Goal: Task Accomplishment & Management: Use online tool/utility

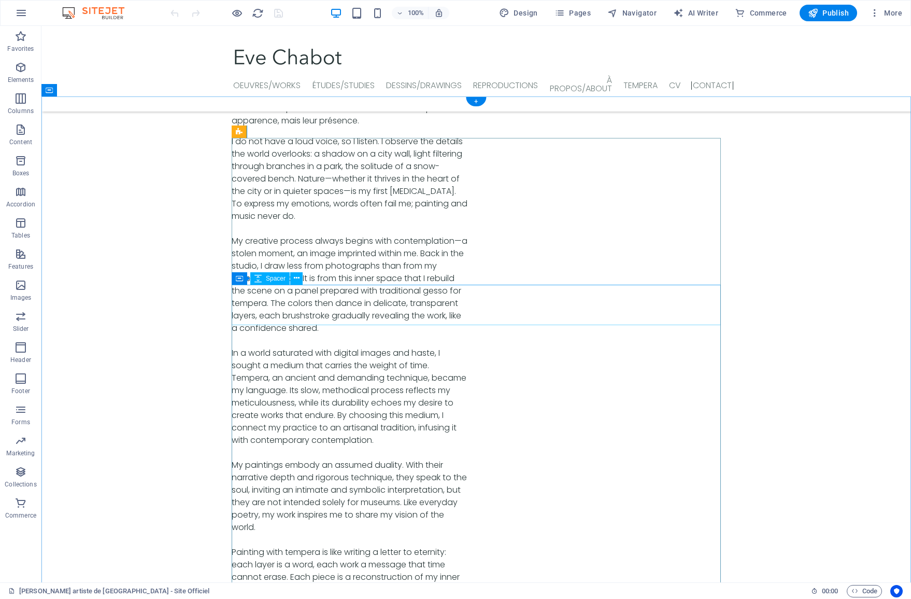
scroll to position [3386, 0]
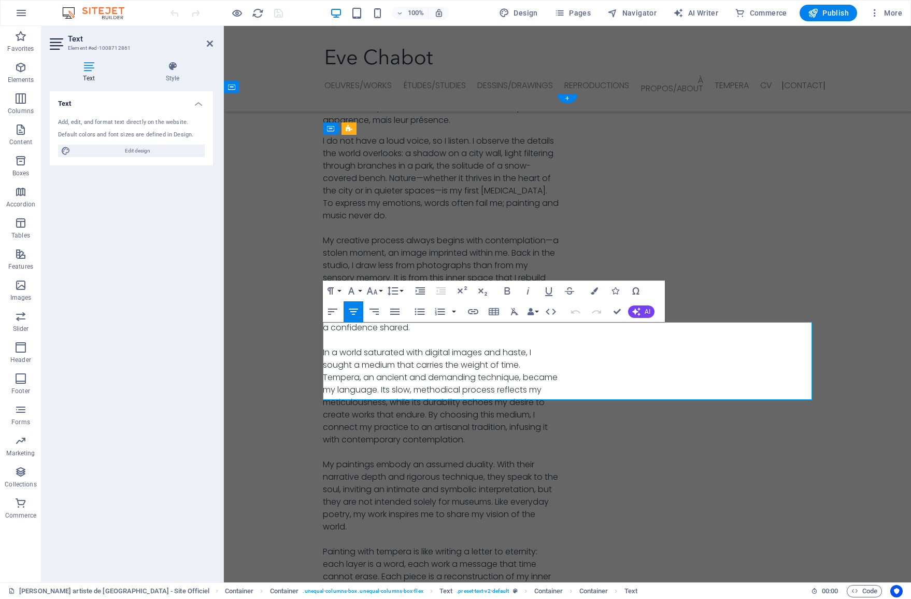
drag, startPoint x: 699, startPoint y: 379, endPoint x: 435, endPoint y: 325, distance: 269.3
copy div "Connecter & Suivre / Connect & Follow Musique, images vidéos… Découvrir mes esc…"
drag, startPoint x: 575, startPoint y: 383, endPoint x: 616, endPoint y: 380, distance: 40.5
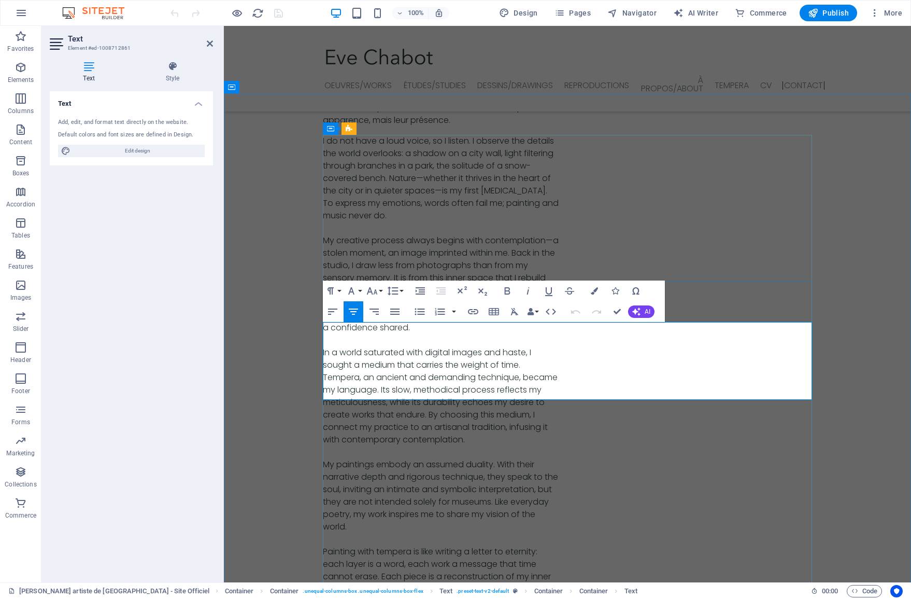
copy p "YouTube"
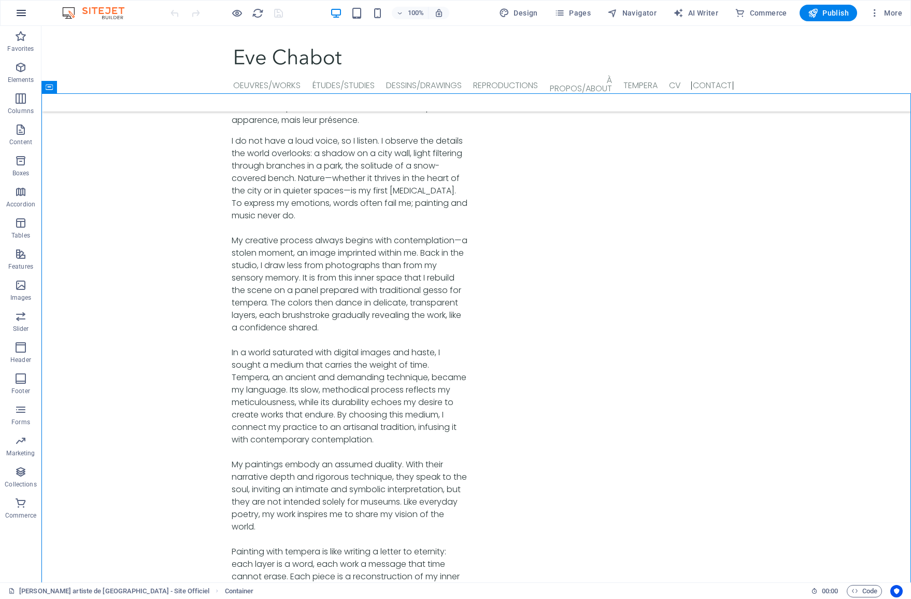
click at [19, 18] on icon "button" at bounding box center [21, 13] width 12 height 12
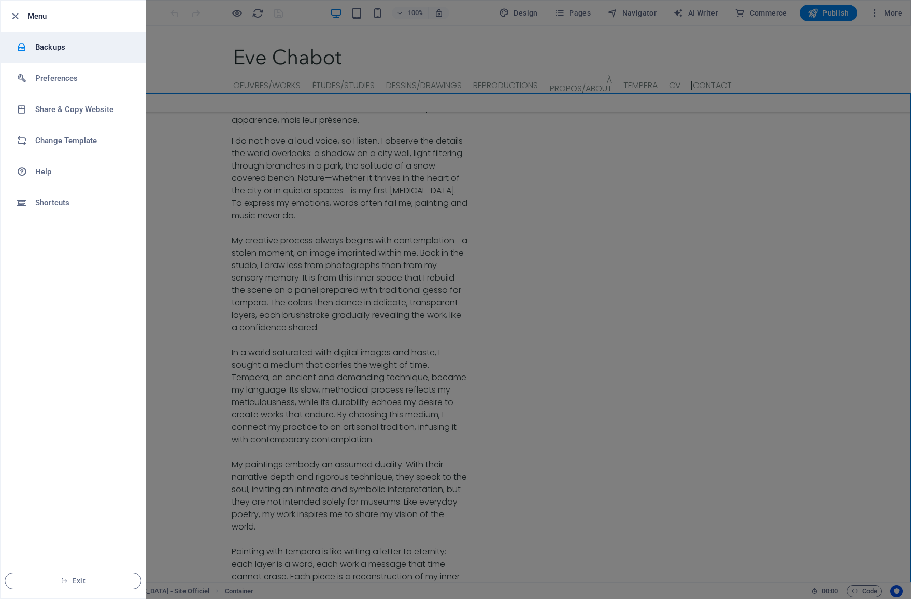
click at [56, 42] on h6 "Backups" at bounding box center [83, 47] width 96 height 12
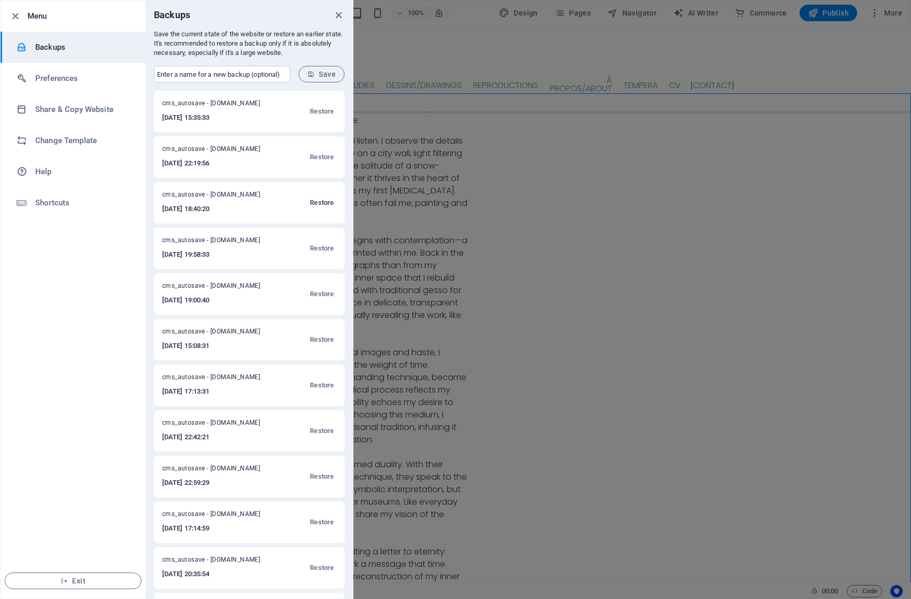
click at [318, 203] on span "Restore" at bounding box center [322, 202] width 24 height 12
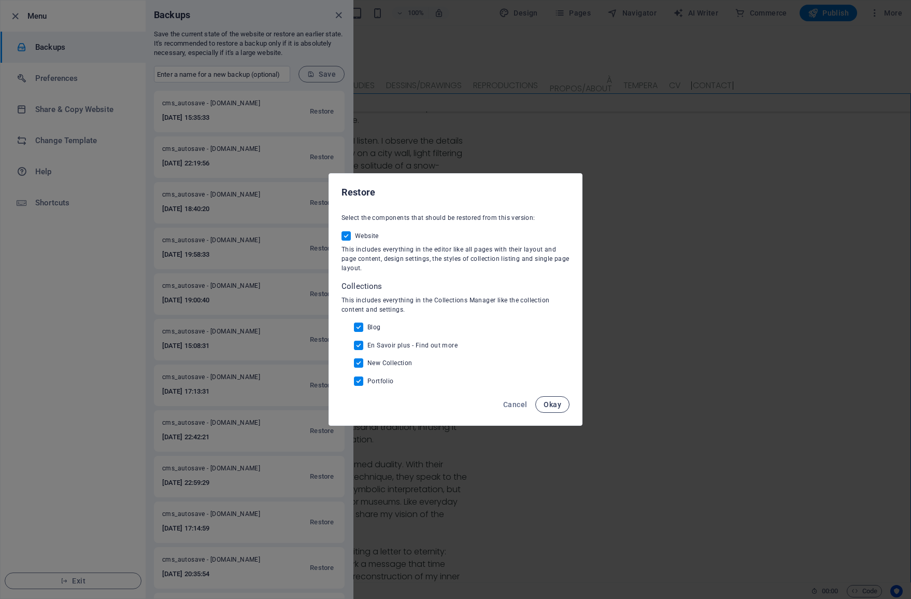
click at [559, 408] on button "Okay" at bounding box center [552, 404] width 34 height 17
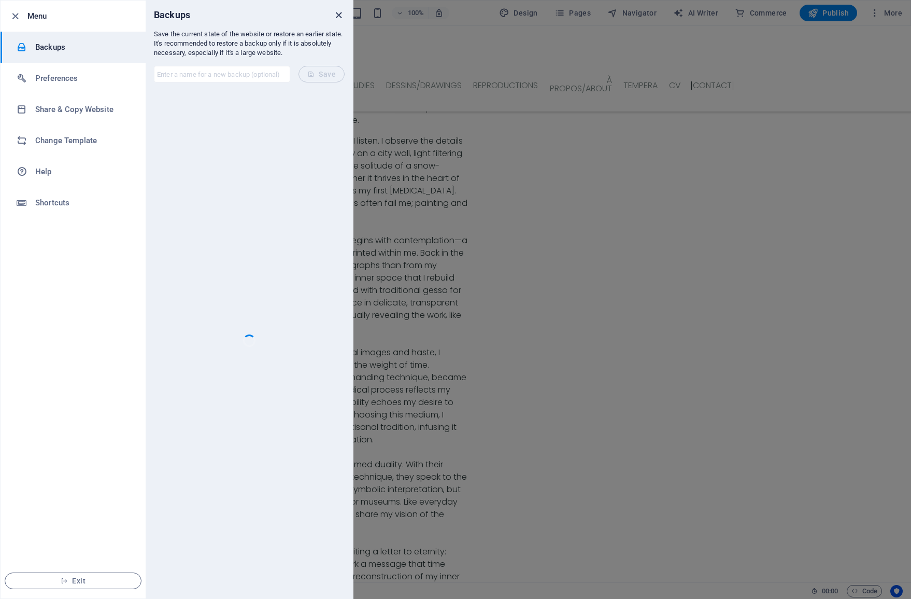
click at [337, 15] on icon "close" at bounding box center [339, 15] width 12 height 12
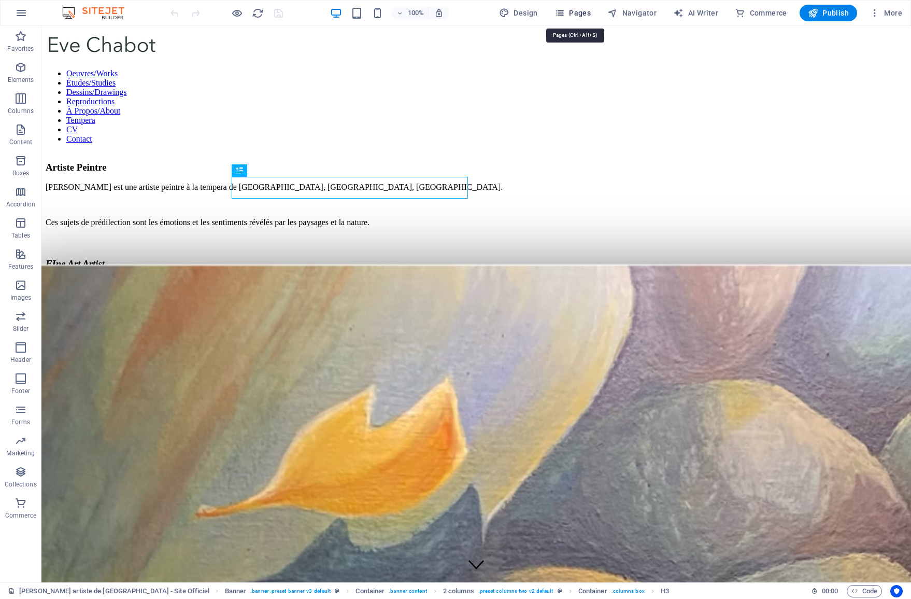
click at [576, 16] on span "Pages" at bounding box center [573, 13] width 36 height 10
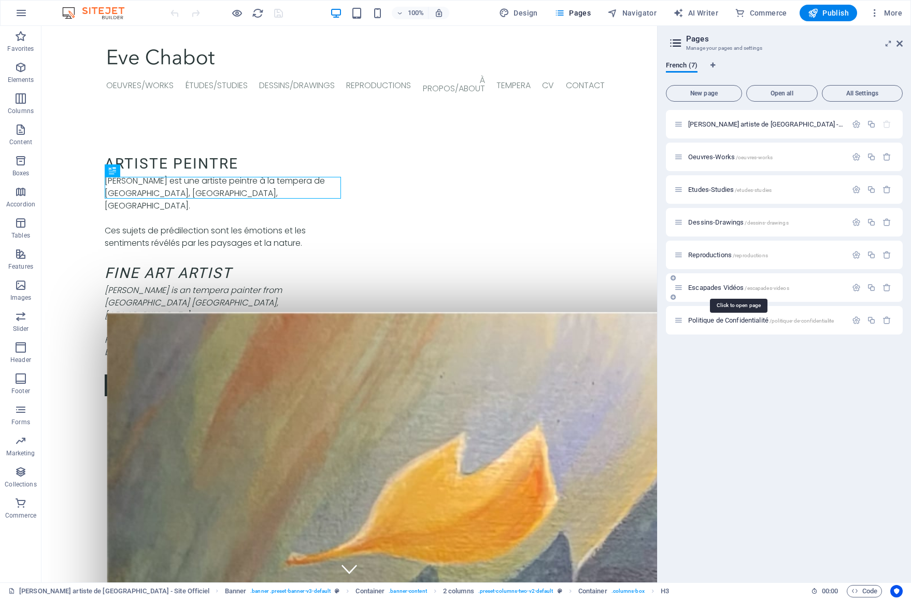
click at [730, 286] on span "Escapades Vidéos /escapades-videos" at bounding box center [738, 288] width 101 height 8
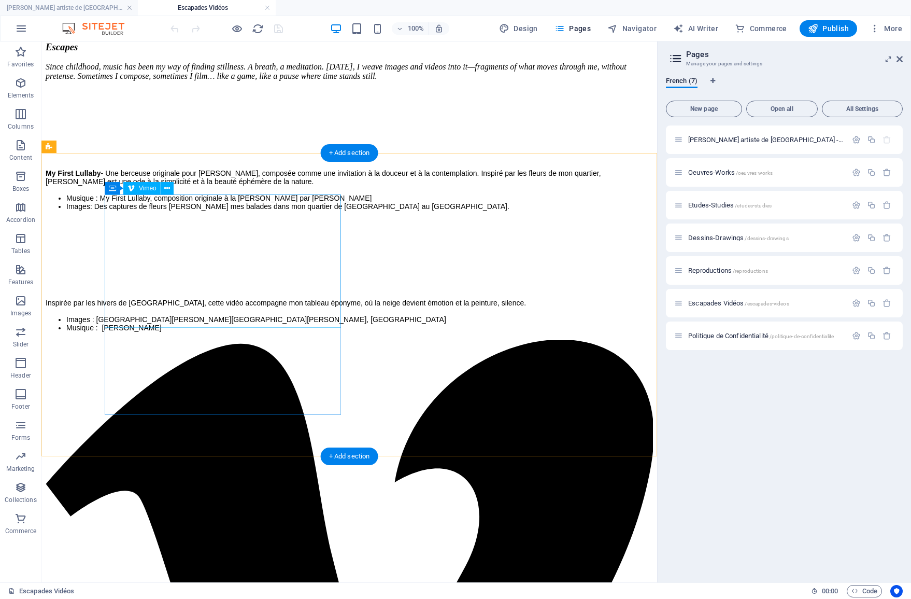
scroll to position [180, 0]
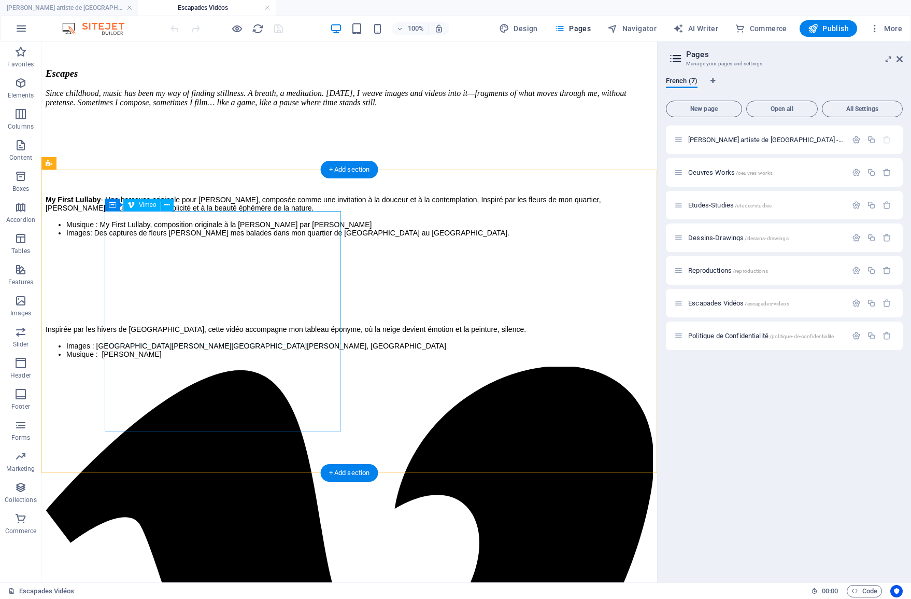
click at [269, 195] on div at bounding box center [349, 156] width 607 height 80
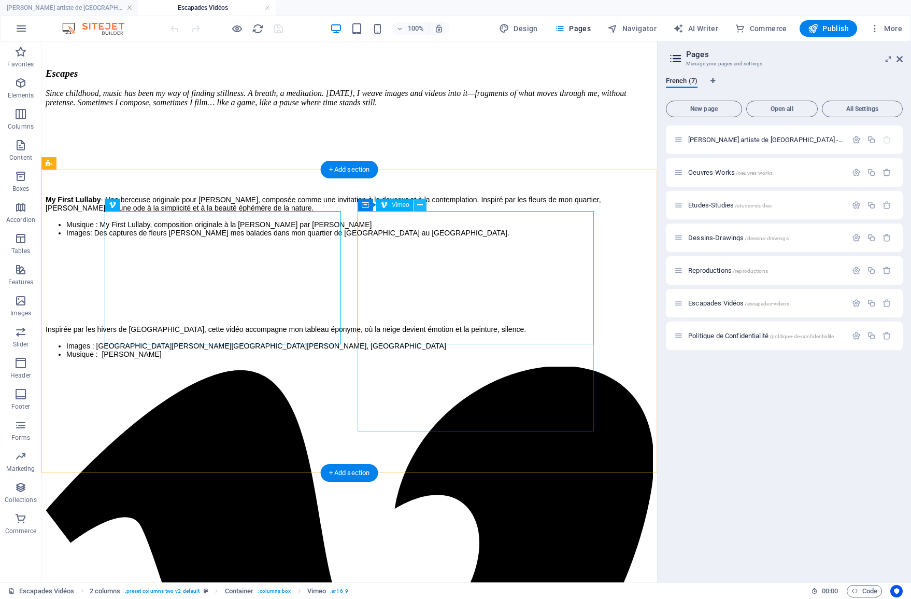
click at [424, 206] on button at bounding box center [420, 205] width 12 height 12
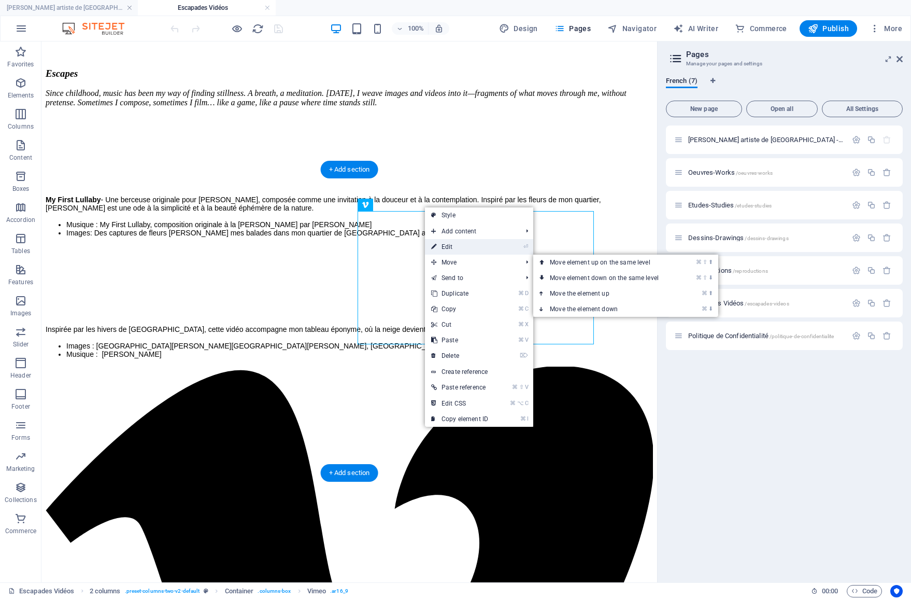
click at [460, 250] on link "⏎ Edit" at bounding box center [459, 247] width 69 height 16
select select "ar16_9"
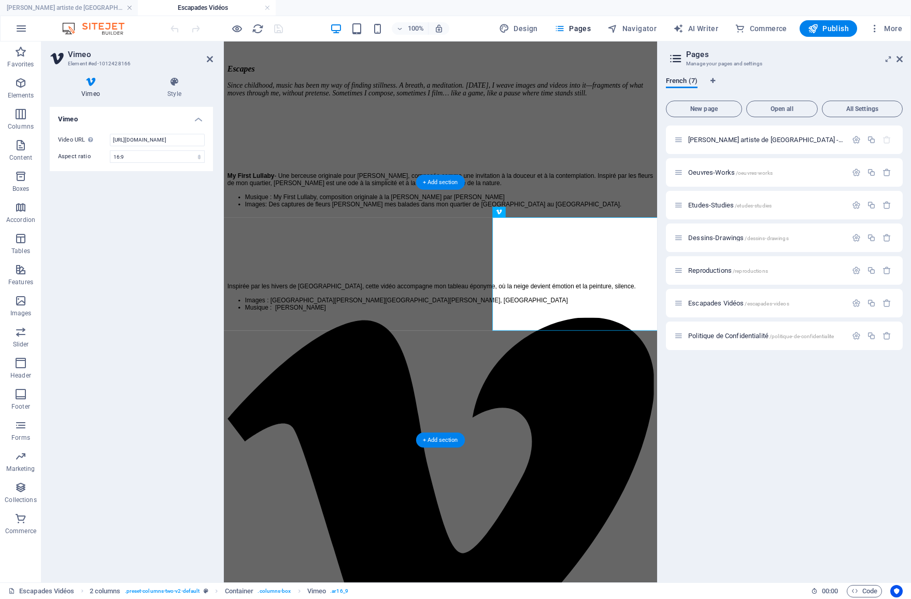
scroll to position [143, 0]
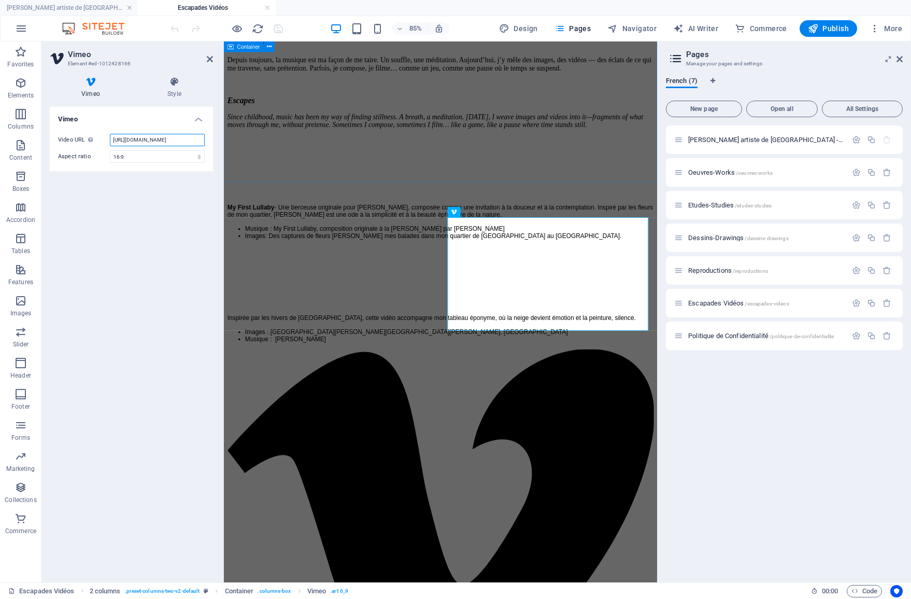
click at [185, 142] on input "https://vimeo.com/1120418135" at bounding box center [157, 140] width 95 height 12
paste input "4019093"
type input "https://vimeo.com/1124019093"
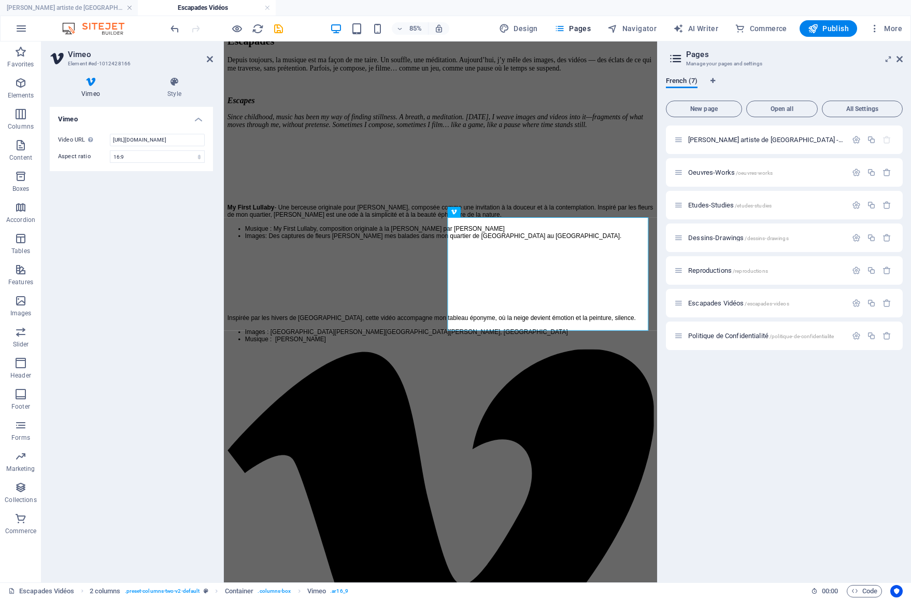
click at [285, 218] on div "My First Lullaby - Une berceuse originale pour harpe, composée comme une invita…" at bounding box center [479, 274] width 502 height 243
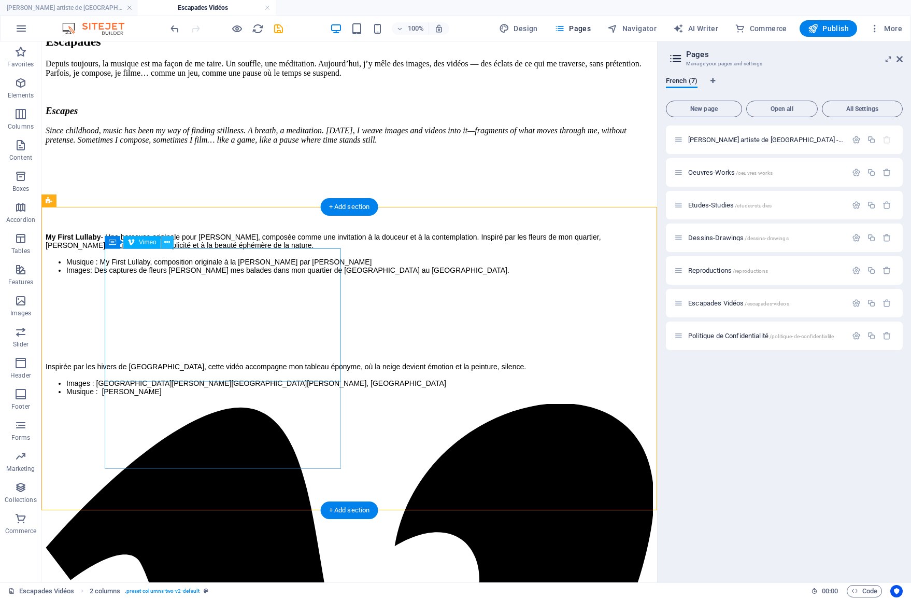
click at [169, 245] on icon at bounding box center [167, 242] width 6 height 11
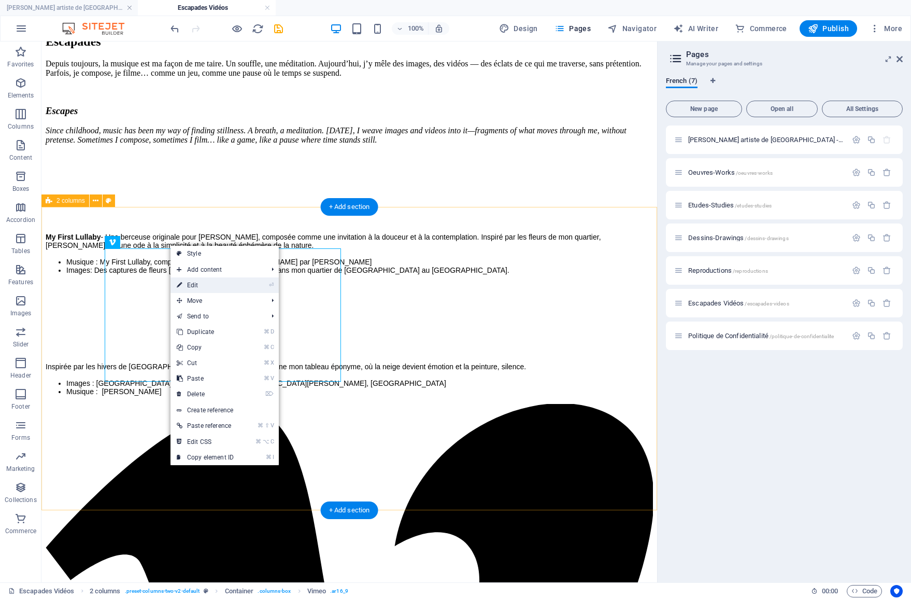
click at [197, 291] on link "⏎ Edit" at bounding box center [205, 285] width 69 height 16
select select "ar16_9"
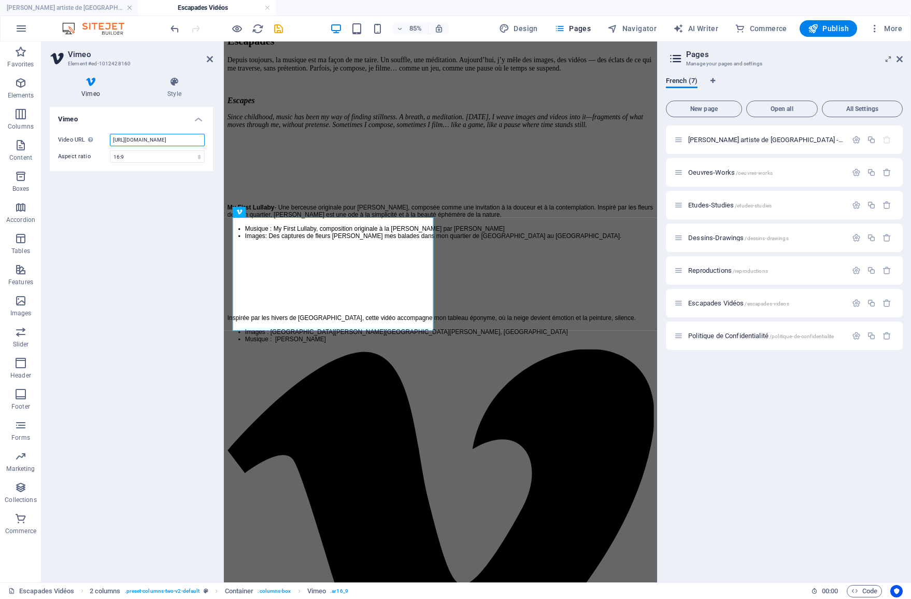
click at [146, 138] on input "https://vimeo.com/1120425676" at bounding box center [157, 140] width 95 height 12
paste input "4020892"
type input "https://vimeo.com/1124020892"
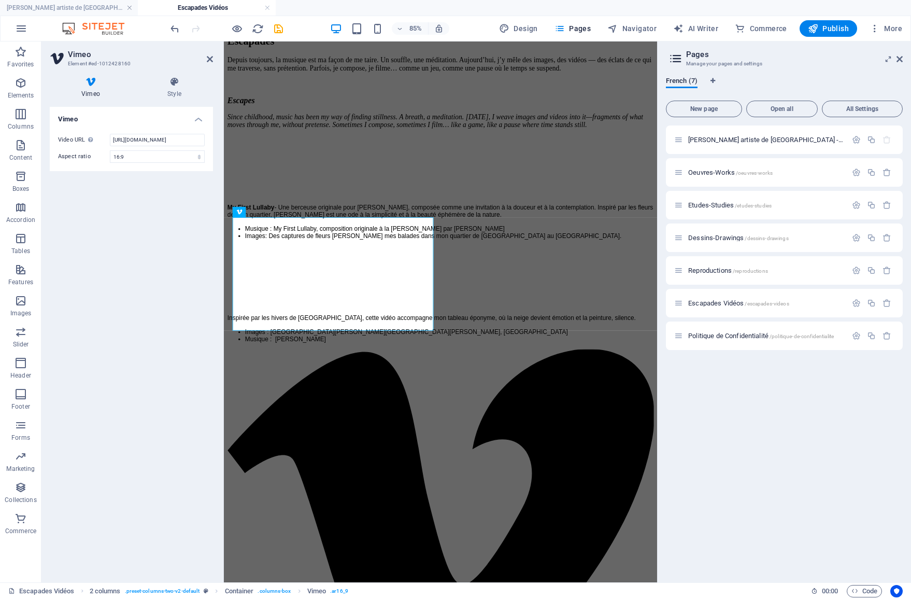
click at [148, 221] on div "Vimeo Video URL Insert (or paste) a video URL. https://vimeo.com/1124020892 Asp…" at bounding box center [131, 340] width 163 height 467
click at [278, 29] on icon "save" at bounding box center [279, 29] width 12 height 12
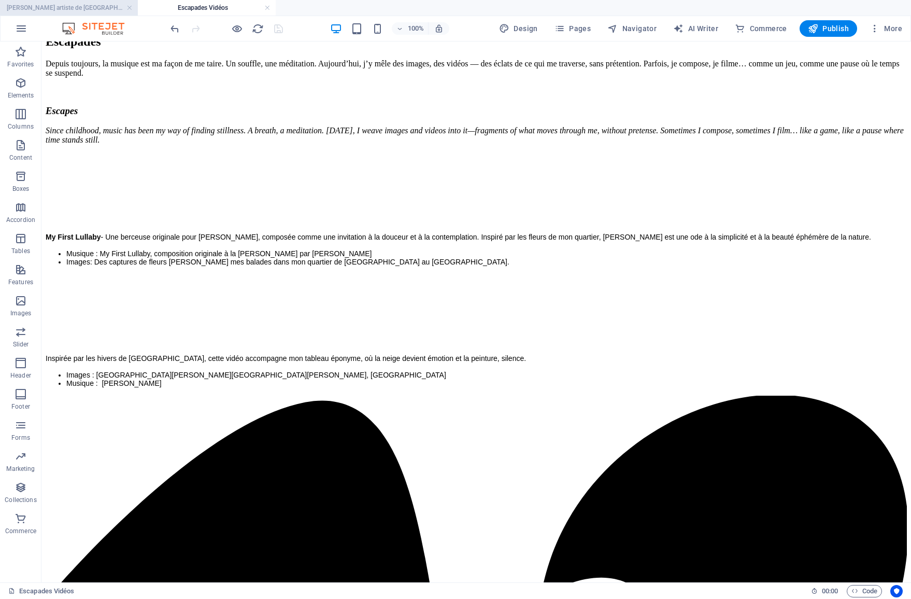
click at [107, 9] on h4 "[PERSON_NAME] artiste de [GEOGRAPHIC_DATA] - Site Officiel" at bounding box center [69, 7] width 138 height 11
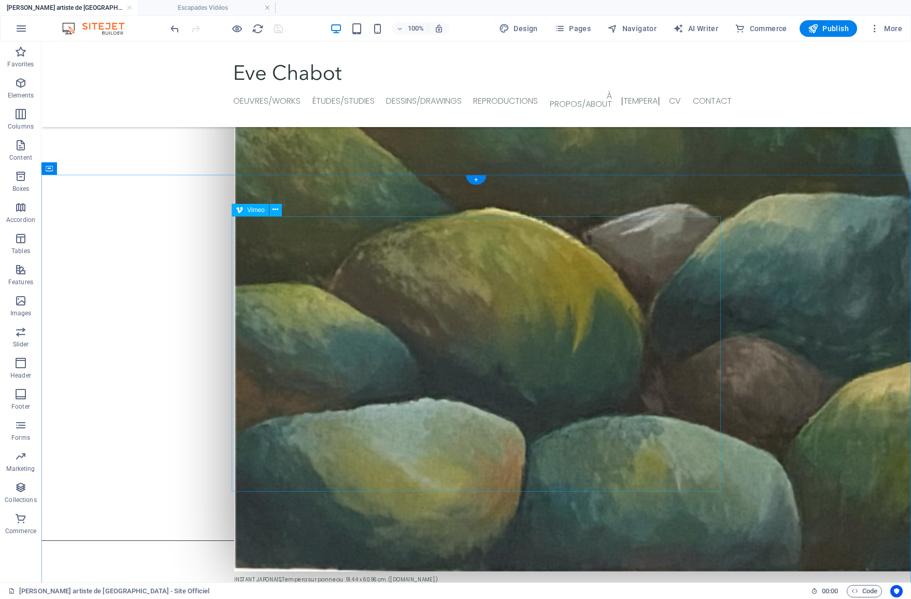
scroll to position [2039, 0]
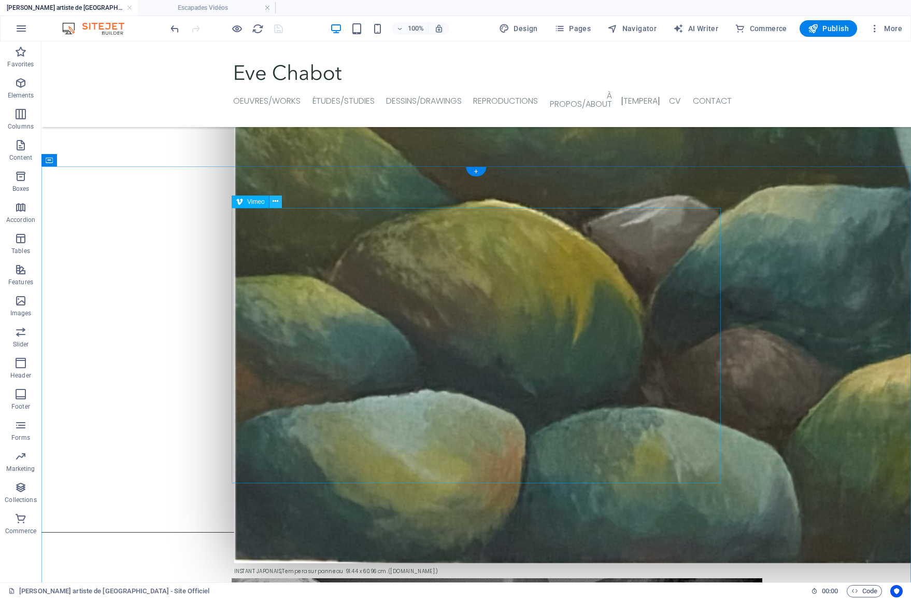
click at [279, 202] on button at bounding box center [276, 201] width 12 height 12
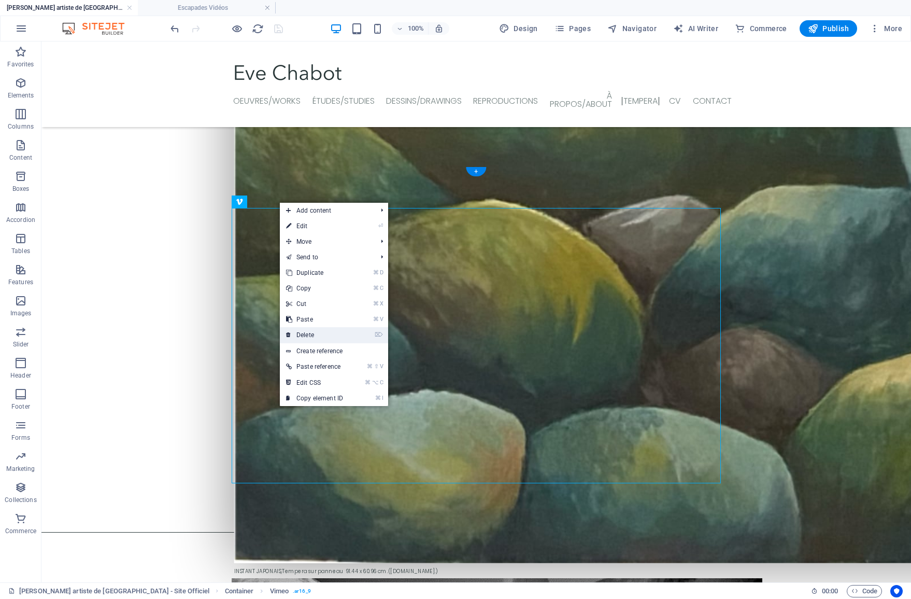
click at [309, 336] on link "⌦ Delete" at bounding box center [314, 335] width 69 height 16
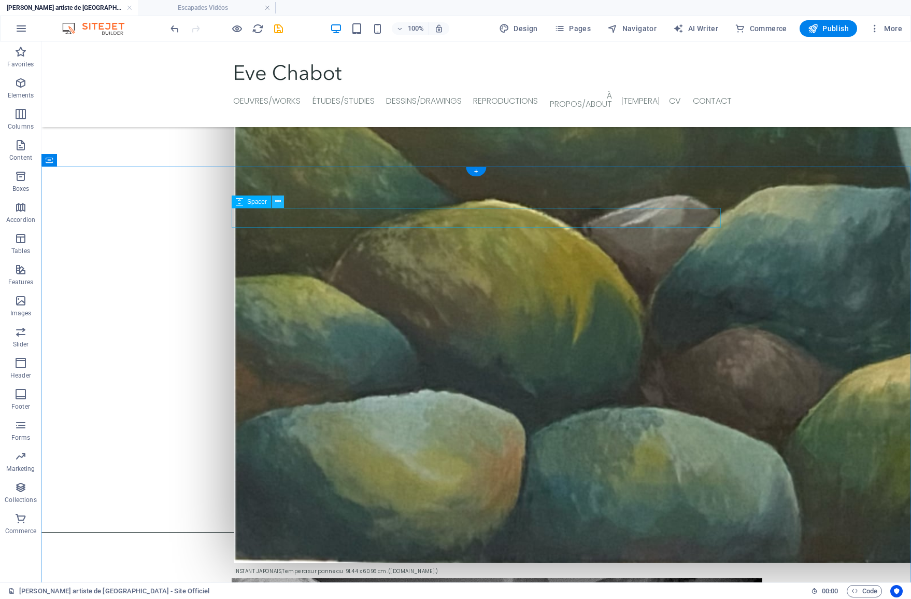
click at [278, 202] on icon at bounding box center [278, 201] width 6 height 11
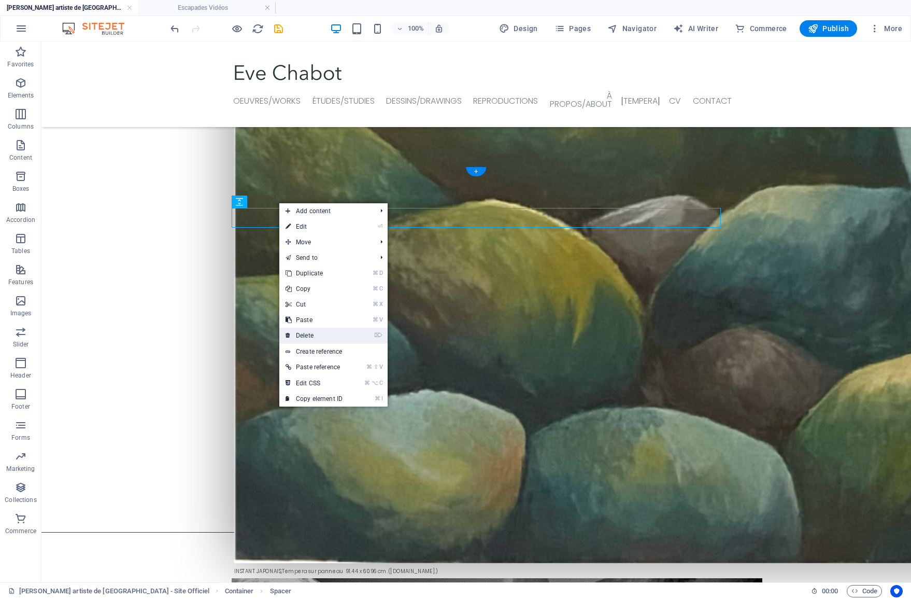
click at [294, 333] on link "⌦ Delete" at bounding box center [313, 336] width 69 height 16
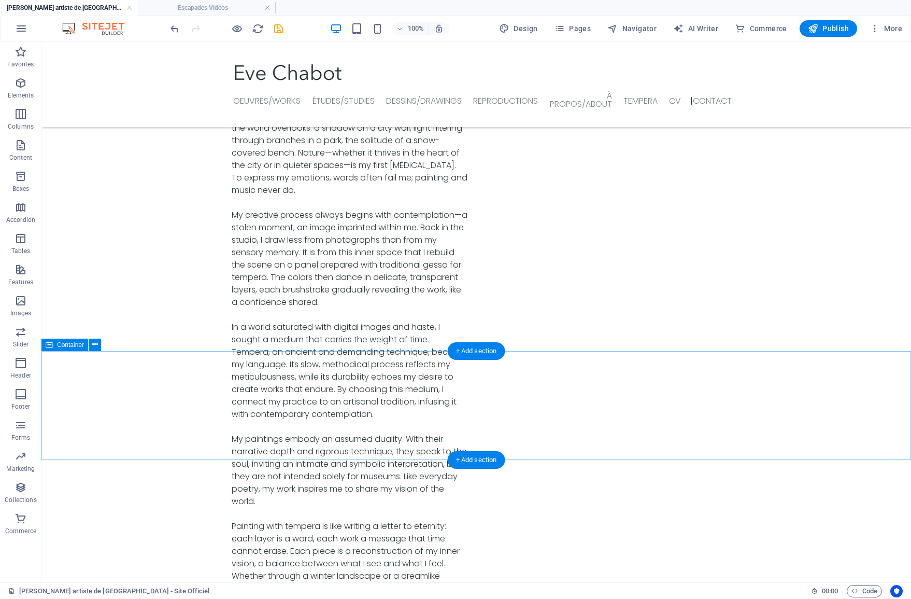
scroll to position [3708, 0]
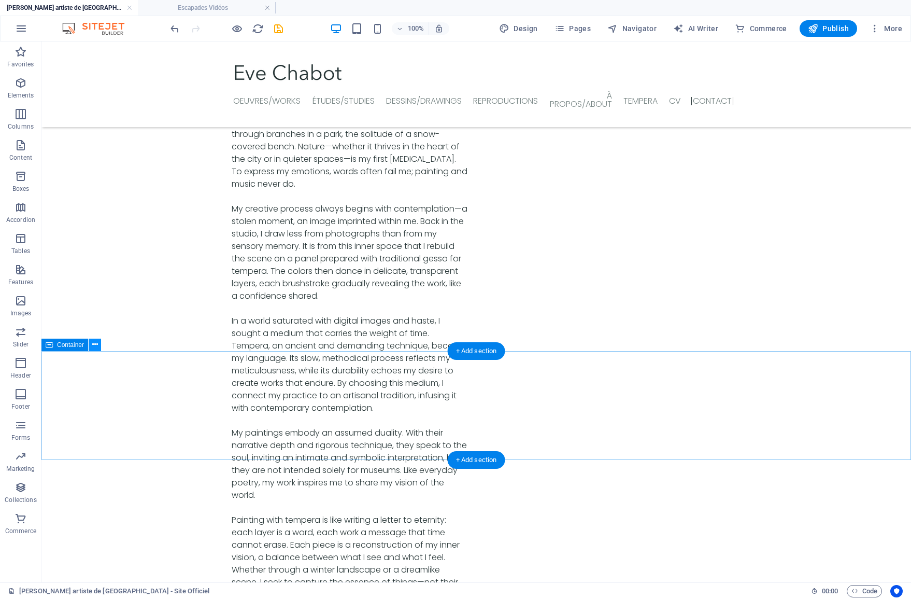
click at [91, 346] on button at bounding box center [95, 344] width 12 height 12
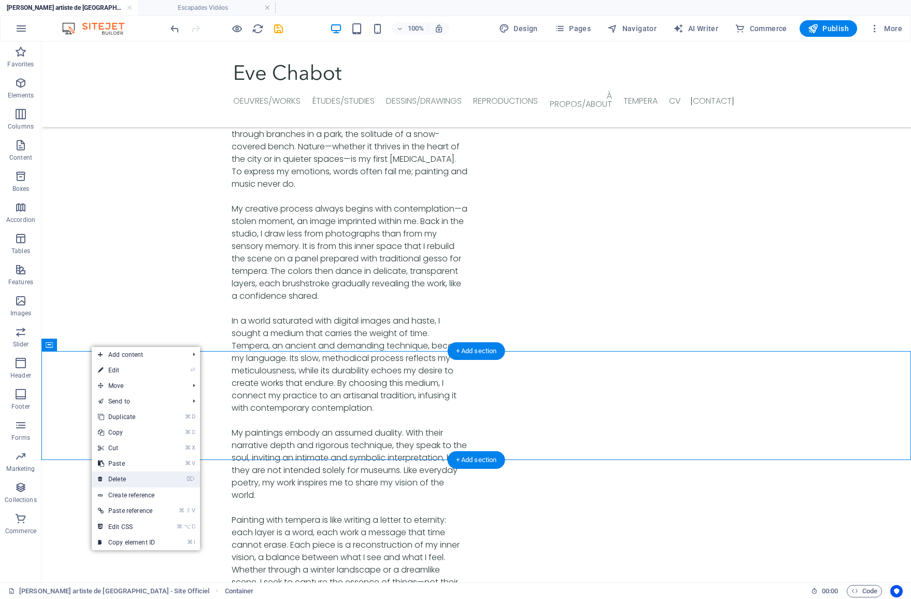
click at [129, 474] on link "⌦ Delete" at bounding box center [126, 479] width 69 height 16
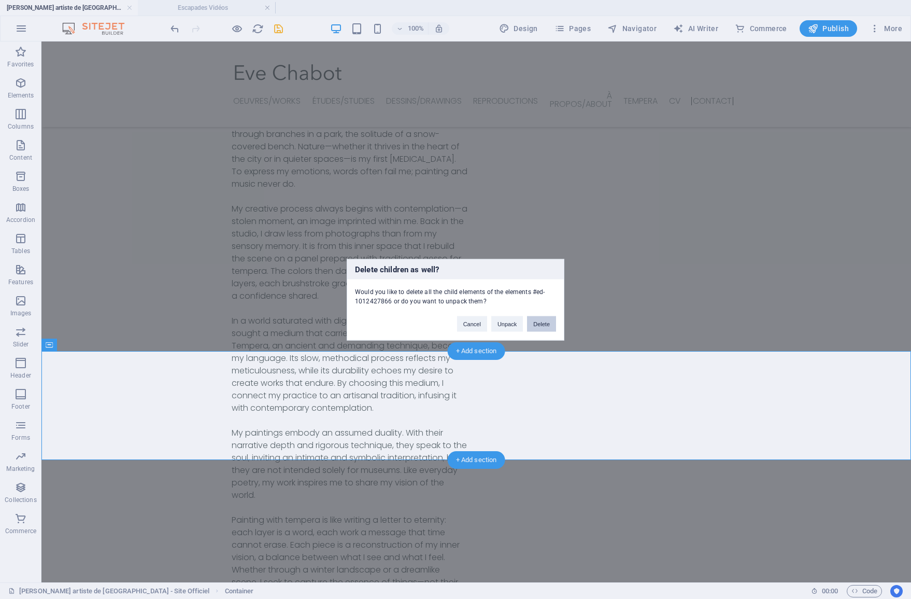
click at [531, 327] on button "Delete" at bounding box center [541, 324] width 29 height 16
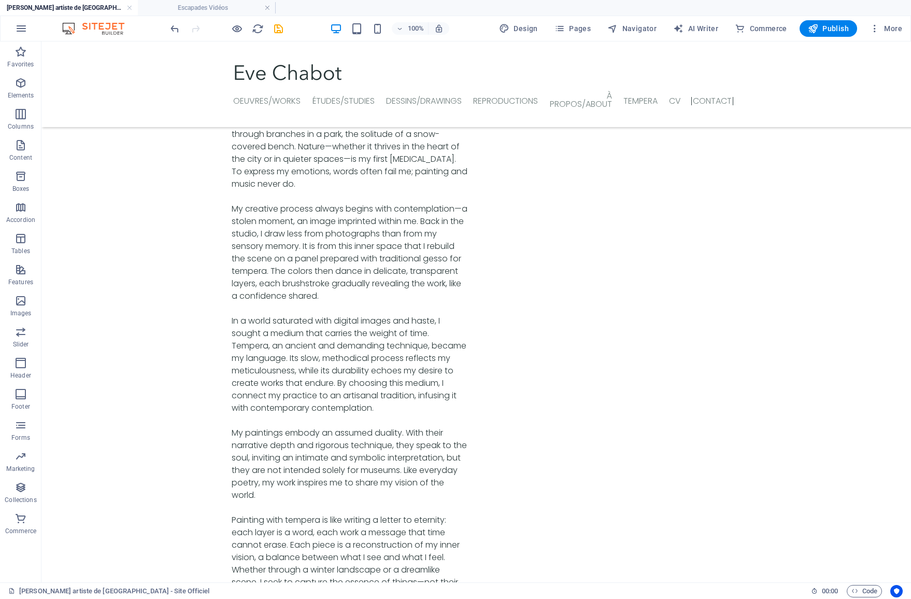
scroll to position [3620, 0]
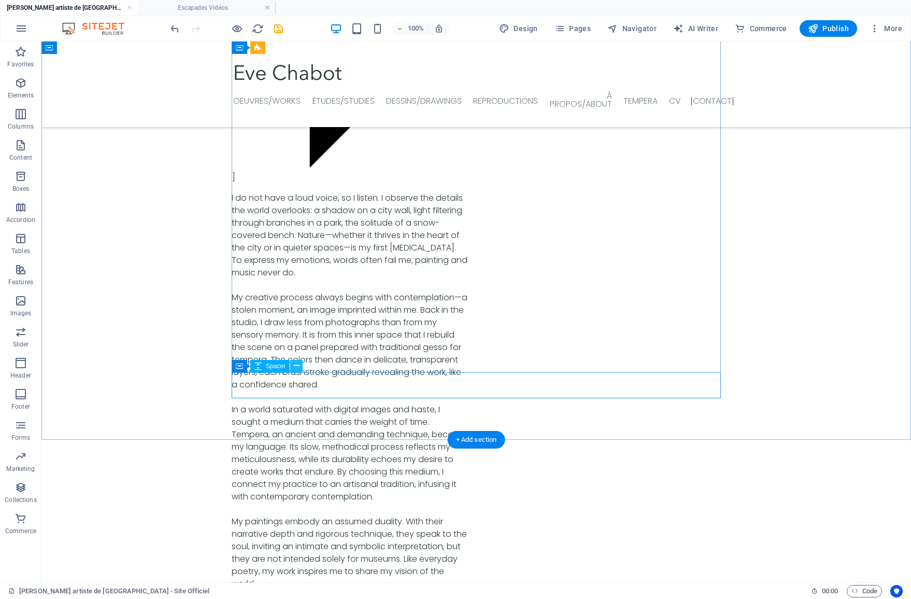
click at [296, 366] on icon at bounding box center [297, 365] width 6 height 11
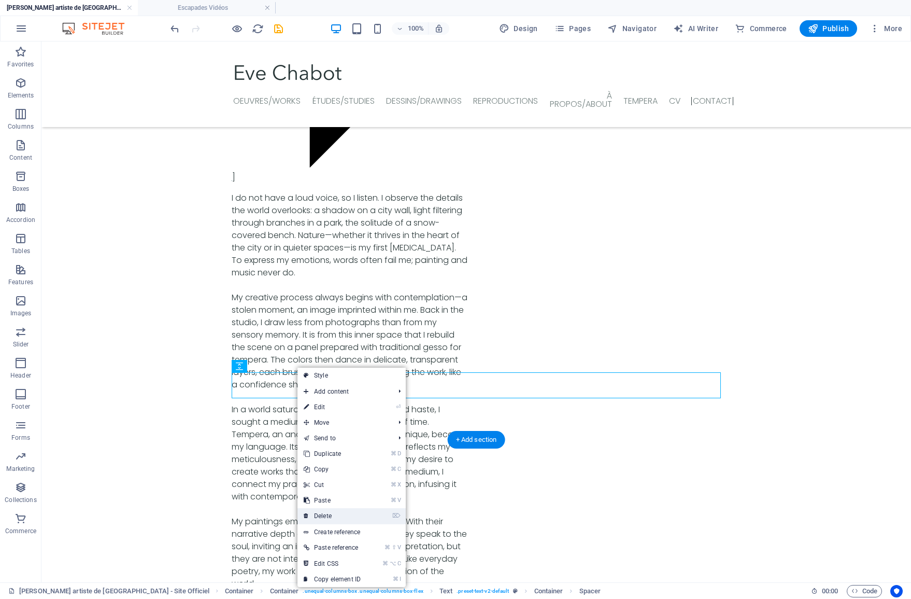
click at [334, 512] on link "⌦ Delete" at bounding box center [332, 516] width 69 height 16
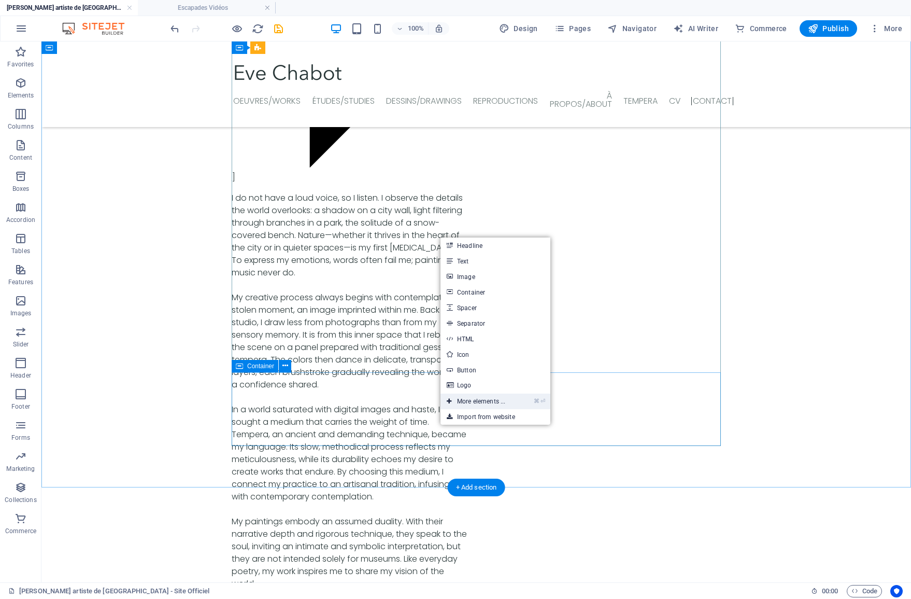
click at [484, 400] on link "⌘ ⏎ More elements ..." at bounding box center [476, 401] width 71 height 16
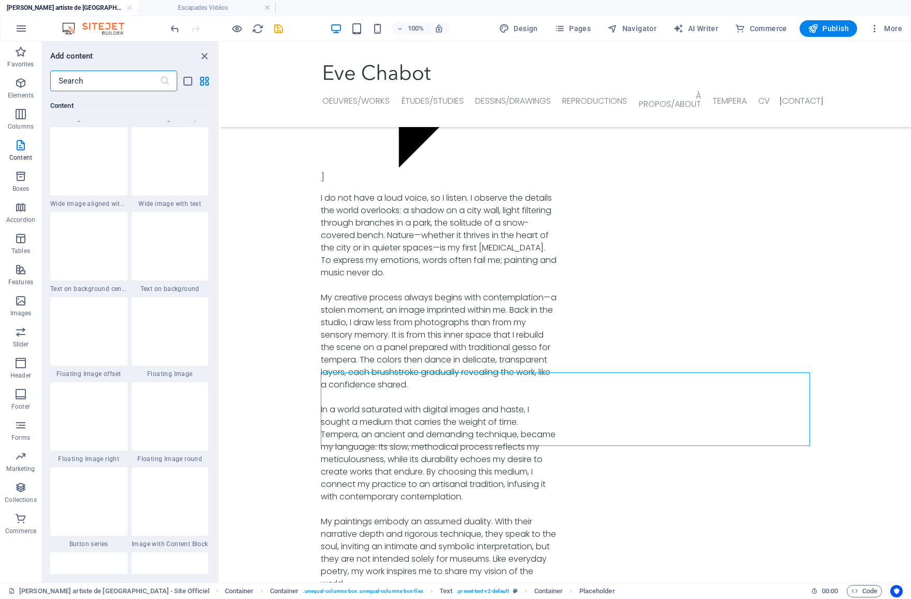
scroll to position [2065, 0]
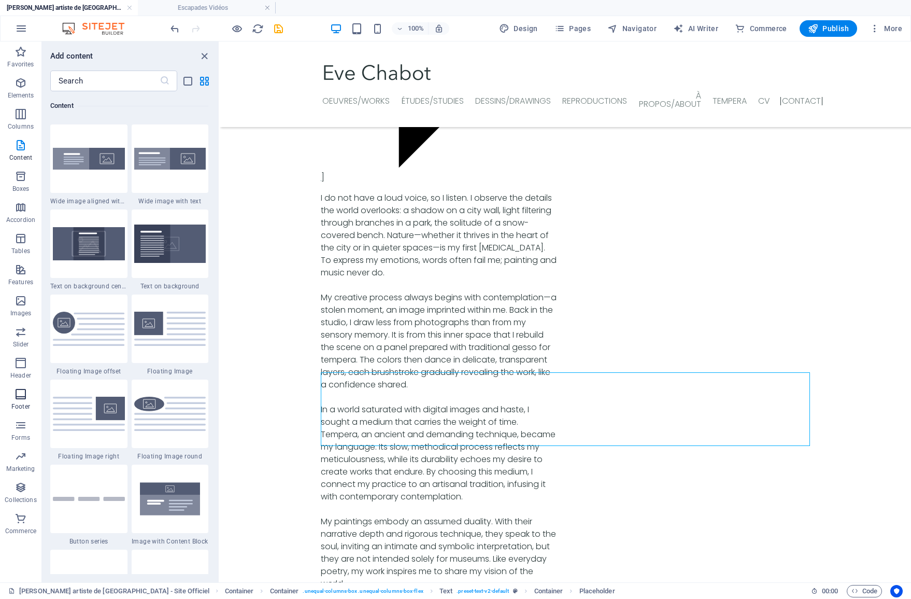
click at [29, 405] on p "Footer" at bounding box center [20, 406] width 19 height 8
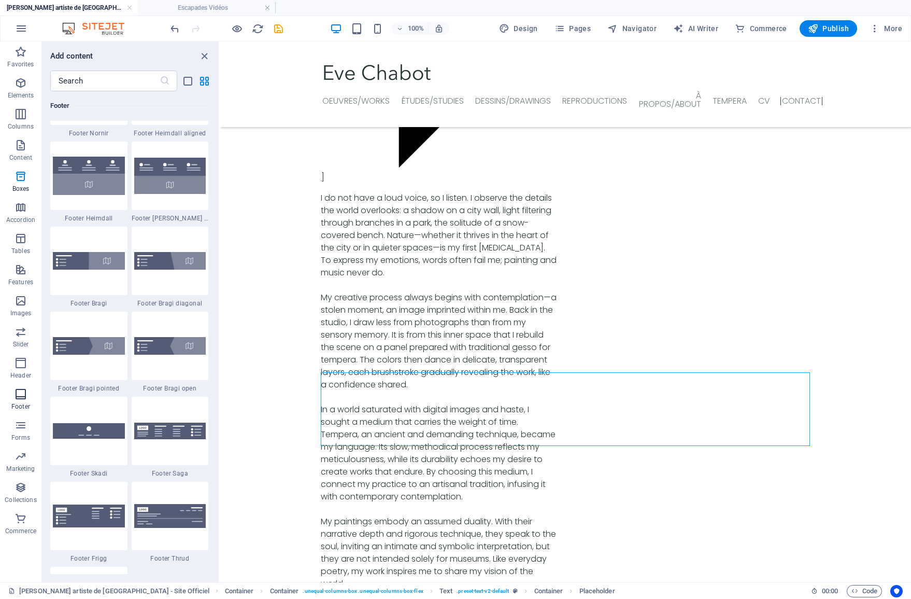
scroll to position [7016, 0]
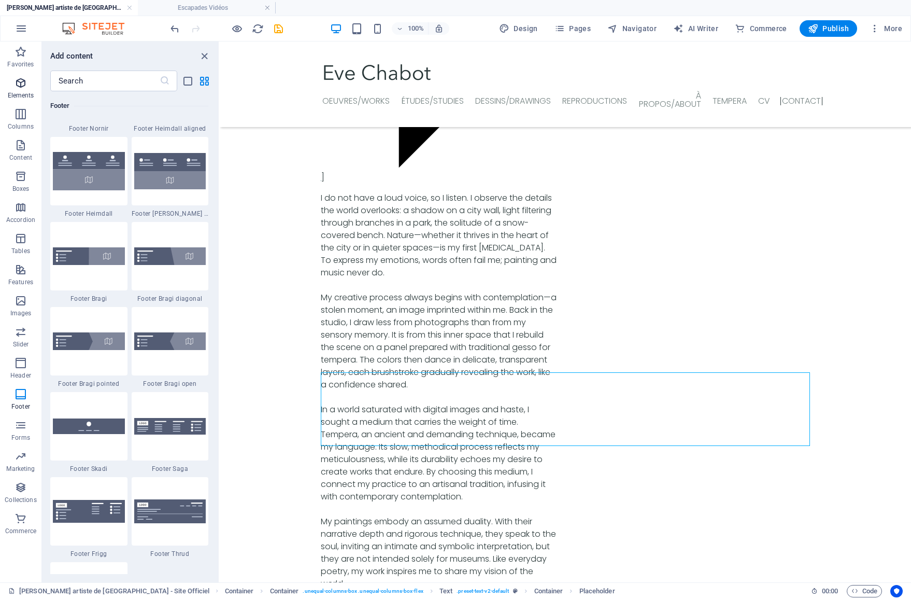
click at [21, 90] on span "Elements" at bounding box center [20, 89] width 41 height 25
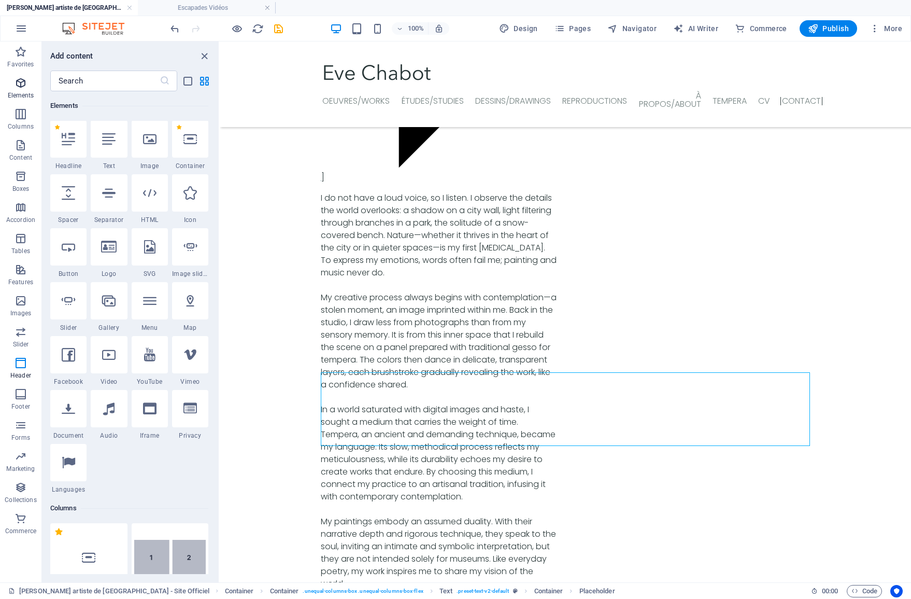
scroll to position [110, 0]
click at [82, 78] on input "text" at bounding box center [104, 80] width 109 height 21
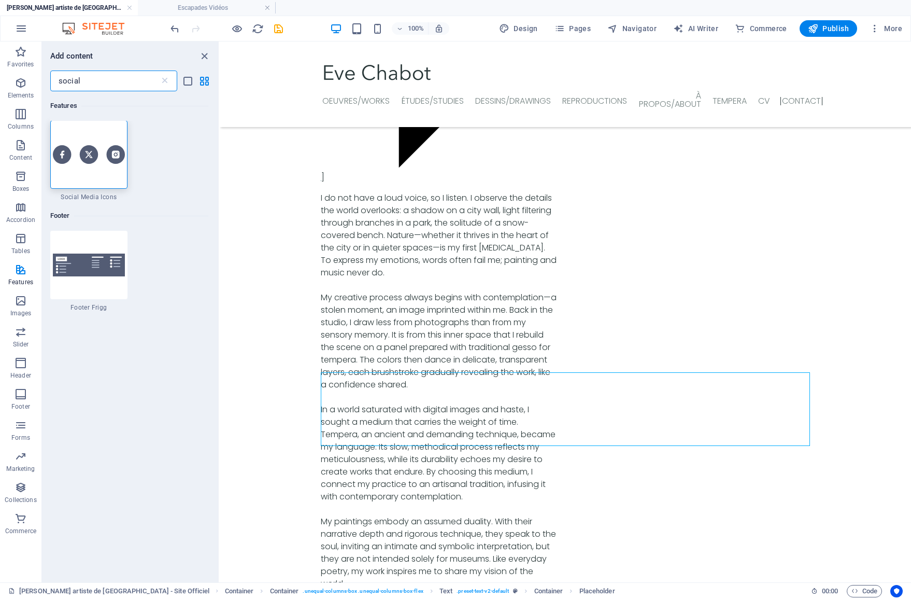
scroll to position [0, 0]
type input "social"
click at [91, 175] on div at bounding box center [88, 155] width 77 height 68
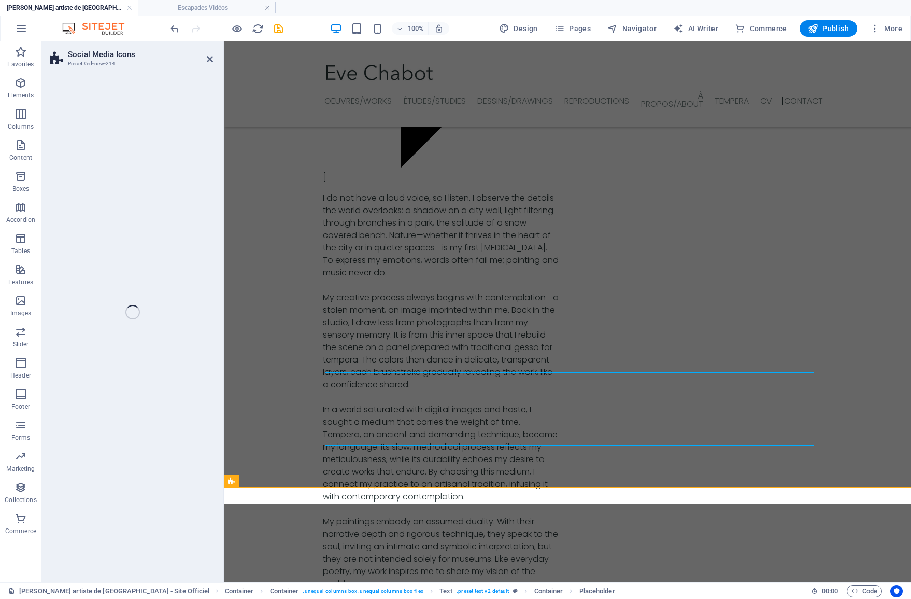
select select "rem"
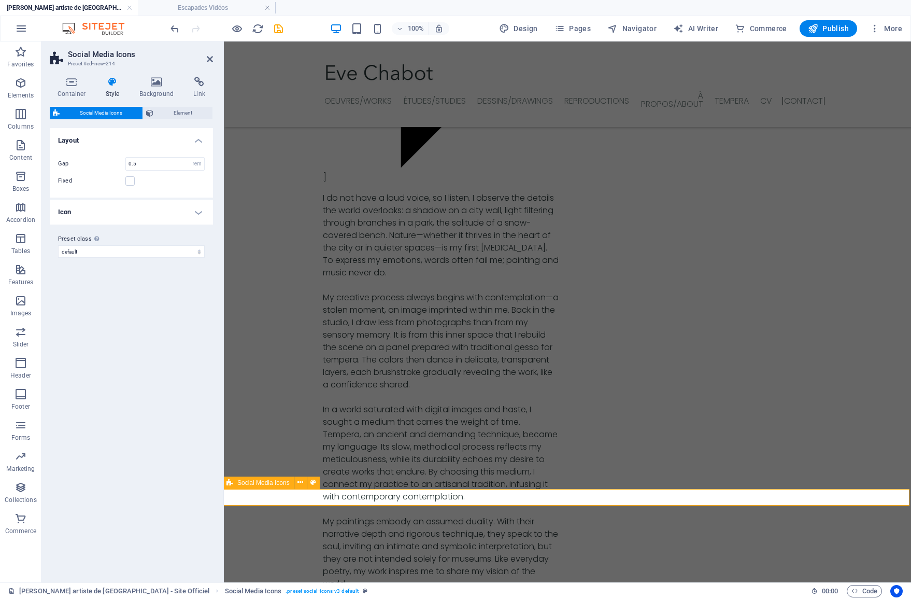
scroll to position [3618, 2]
click at [298, 484] on icon at bounding box center [300, 482] width 6 height 11
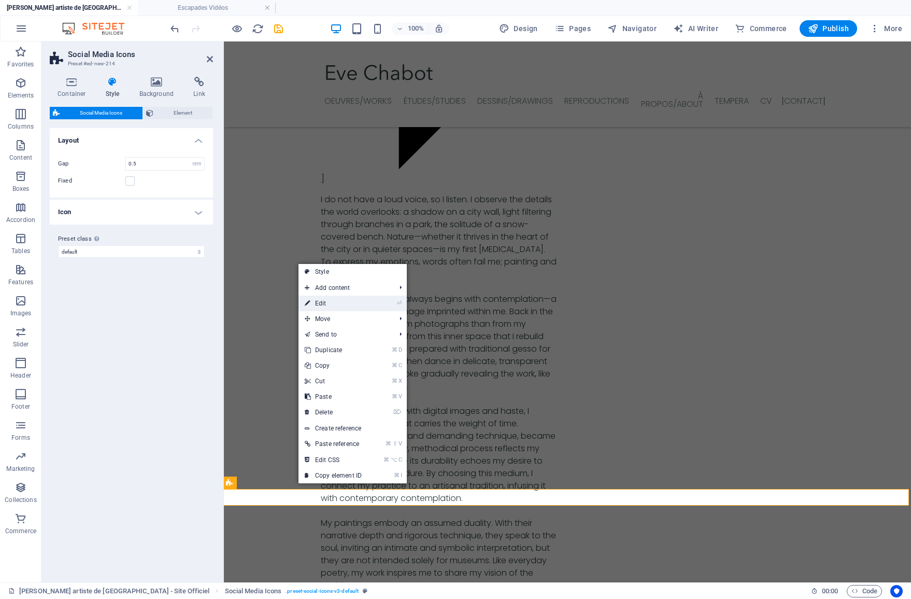
click at [337, 302] on link "⏎ Edit" at bounding box center [333, 303] width 69 height 16
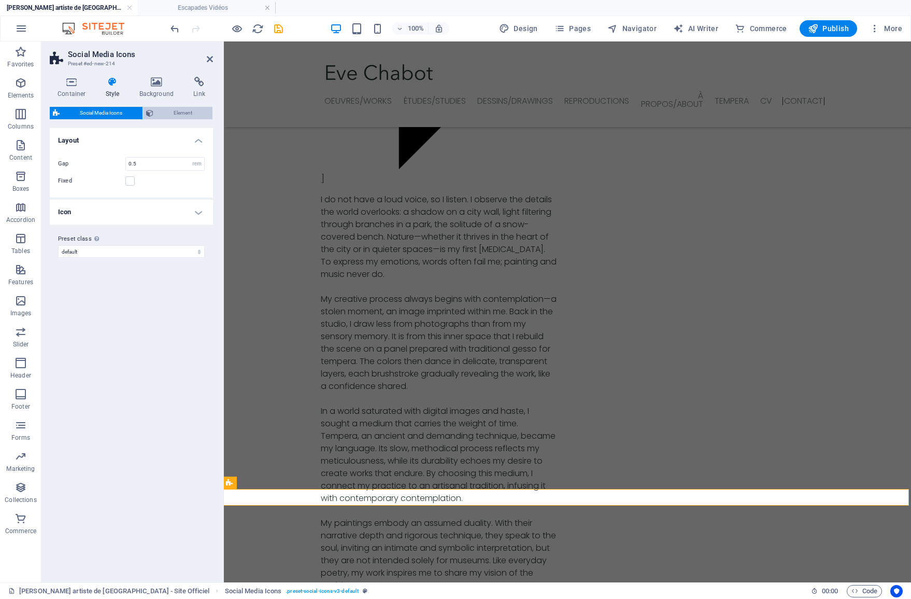
click at [184, 113] on span "Element" at bounding box center [183, 113] width 53 height 12
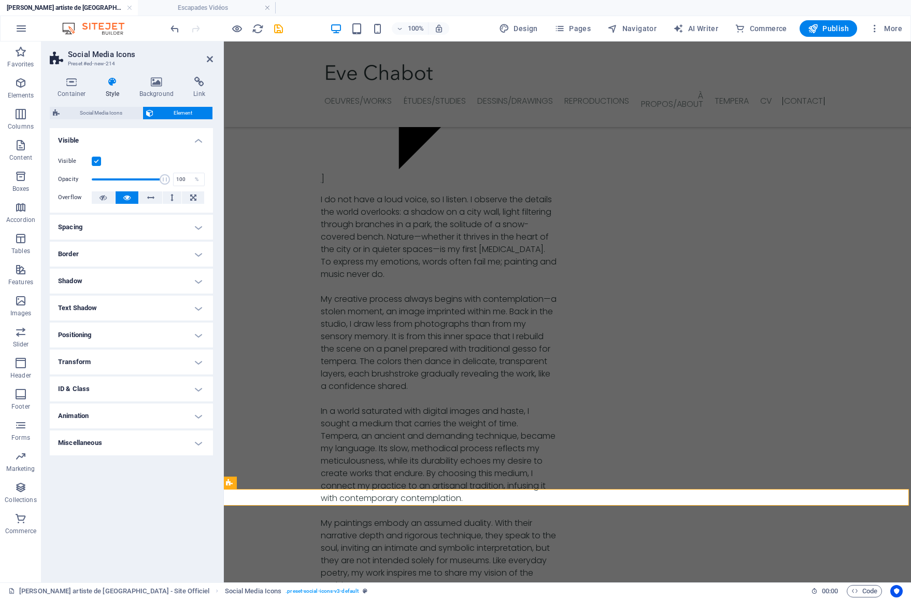
click at [194, 307] on h4 "Text Shadow" at bounding box center [131, 307] width 163 height 25
click at [194, 307] on h4 "Text Shadow" at bounding box center [131, 304] width 163 height 19
click at [82, 118] on span "Social Media Icons" at bounding box center [101, 113] width 77 height 12
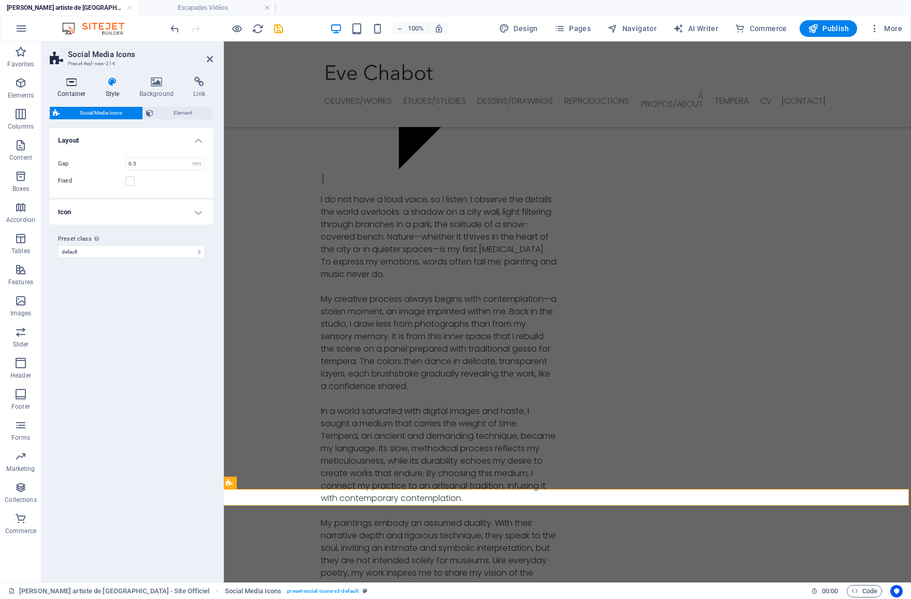
click at [69, 87] on icon at bounding box center [72, 82] width 44 height 10
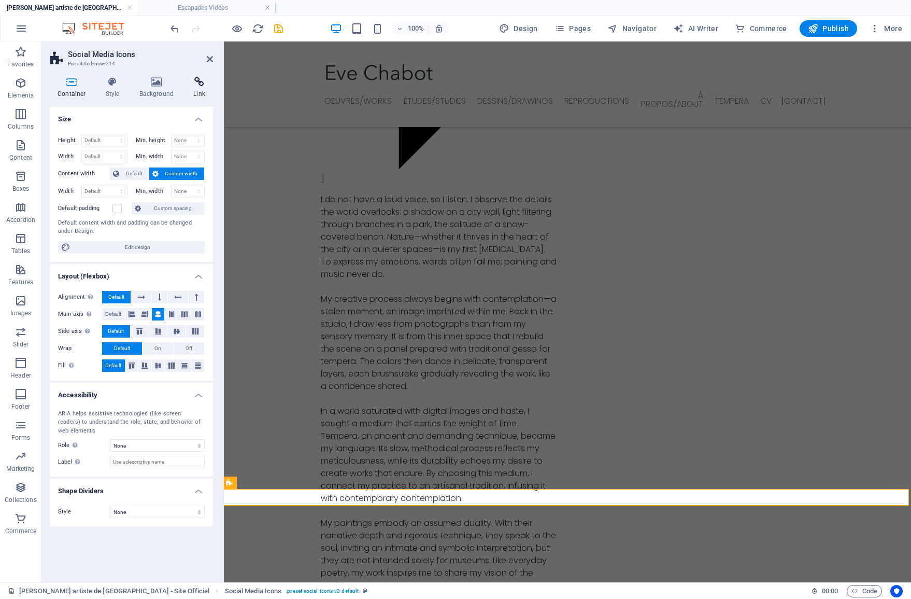
click at [195, 95] on h4 "Link" at bounding box center [199, 88] width 27 height 22
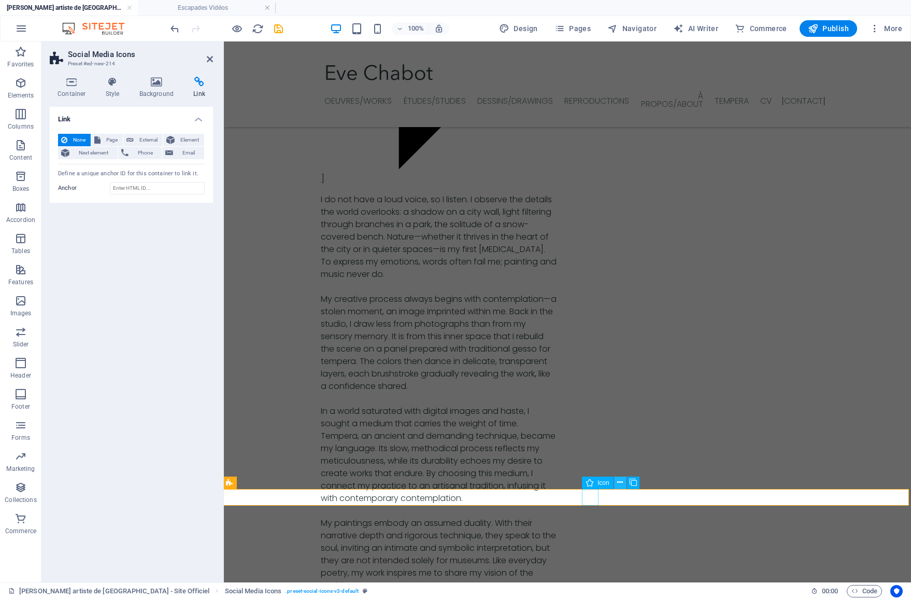
click at [619, 483] on icon at bounding box center [620, 482] width 6 height 11
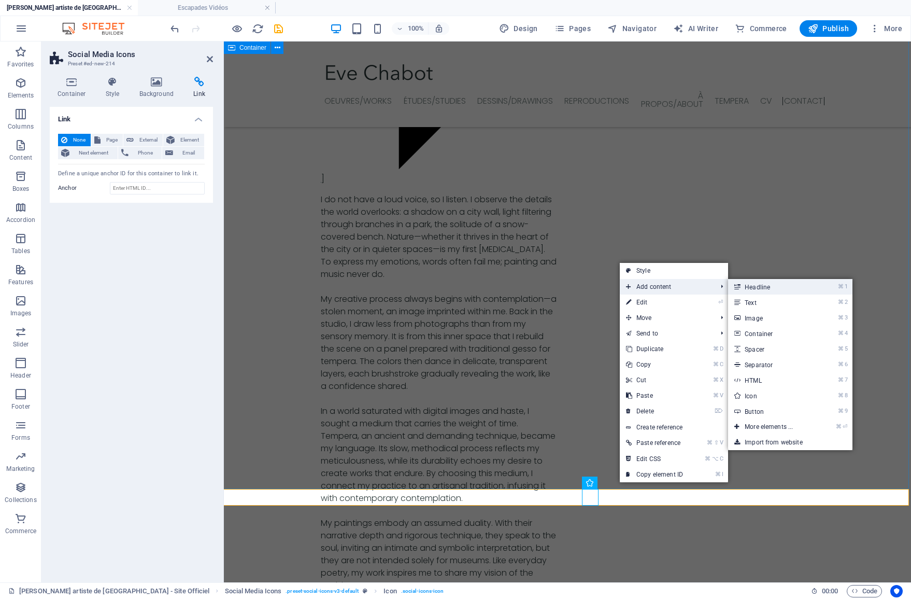
click at [754, 289] on link "⌘ 1 Headline" at bounding box center [771, 287] width 86 height 16
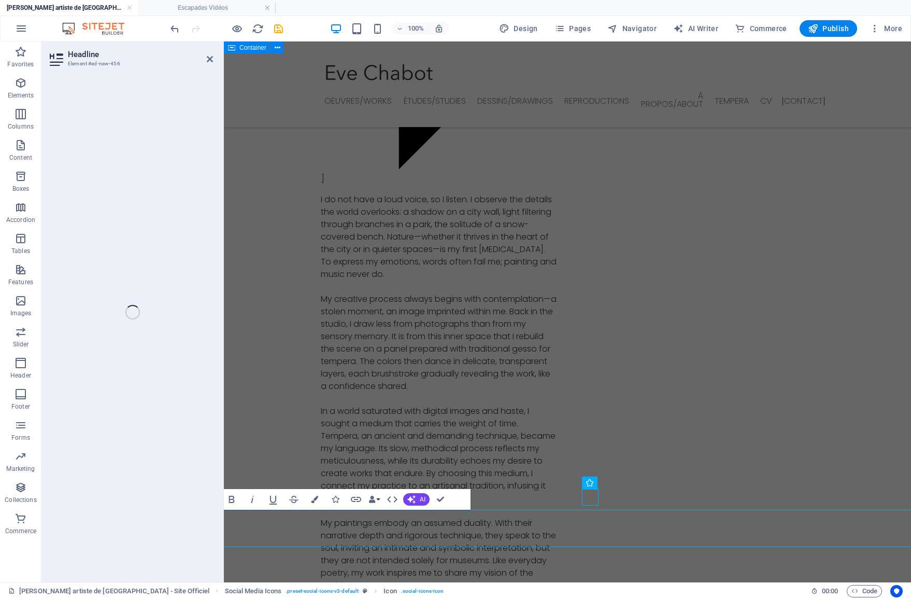
scroll to position [3618, 0]
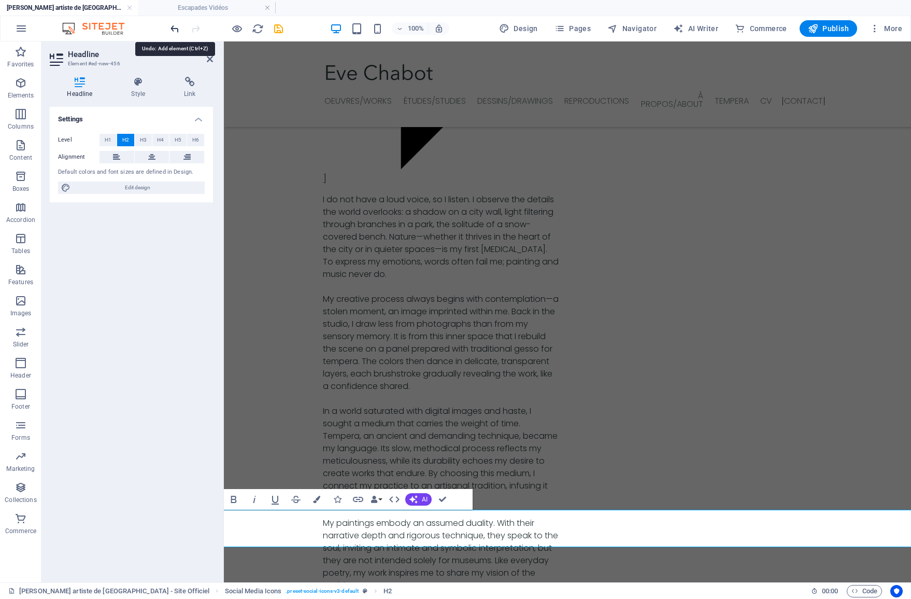
click at [175, 31] on icon "undo" at bounding box center [175, 29] width 12 height 12
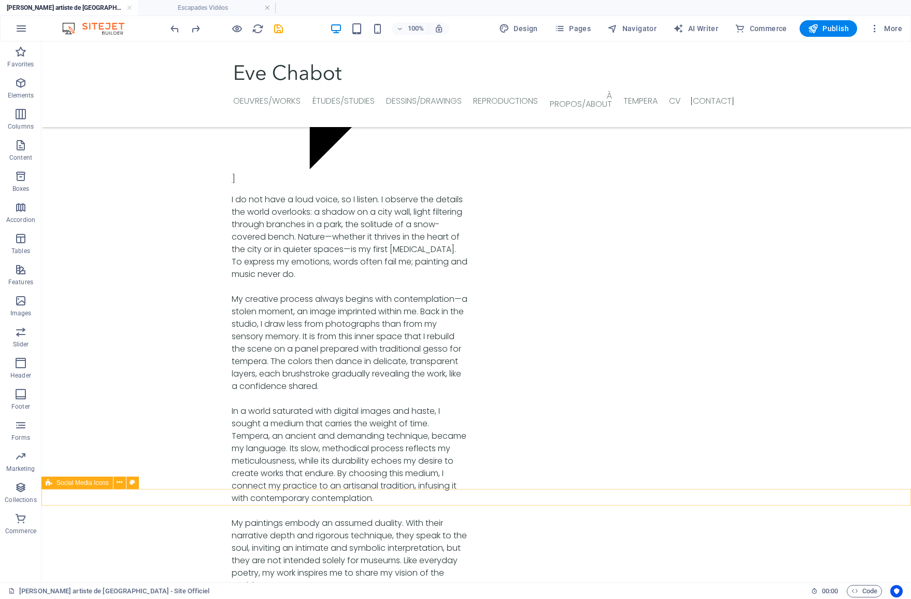
scroll to position [3613, 0]
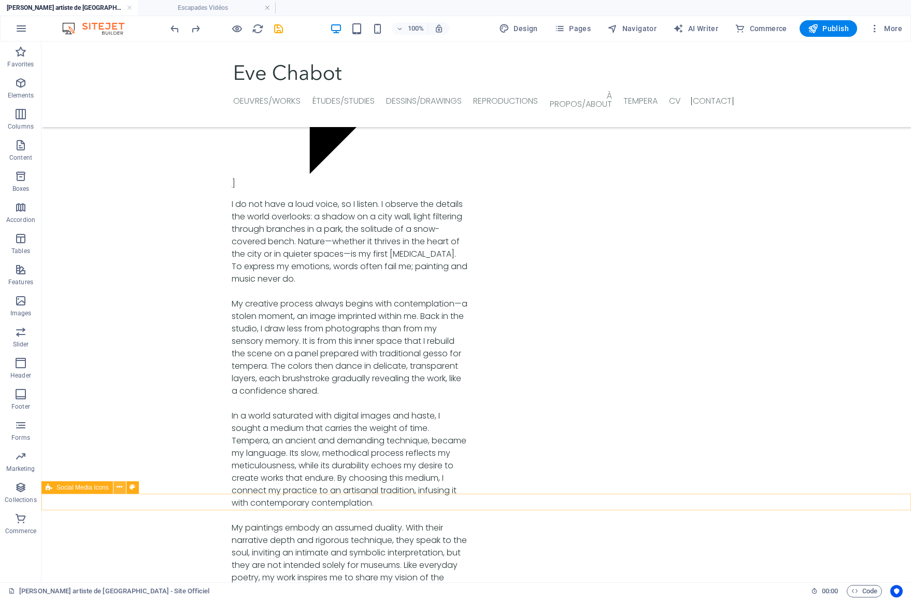
click at [121, 490] on icon at bounding box center [120, 487] width 6 height 11
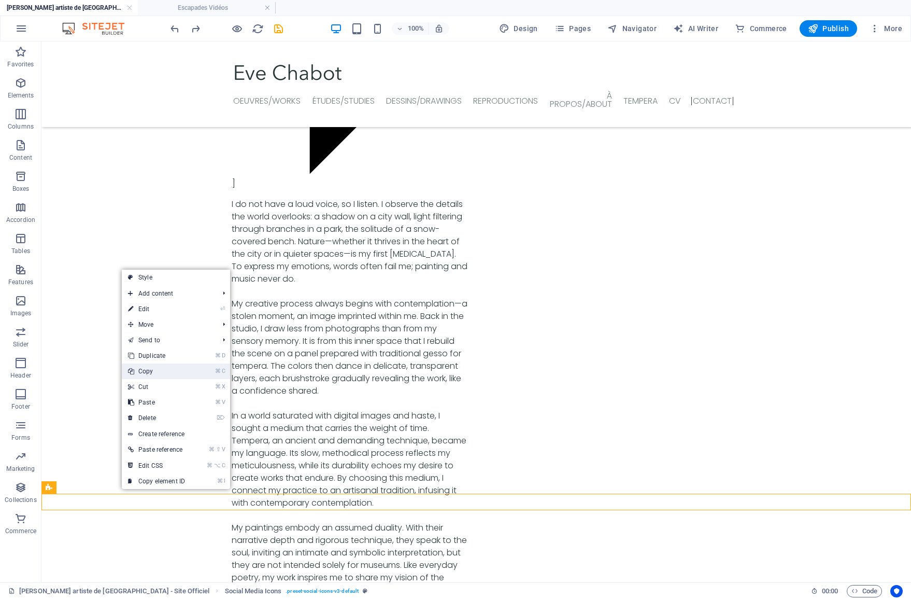
click at [149, 368] on link "⌘ C Copy" at bounding box center [156, 371] width 69 height 16
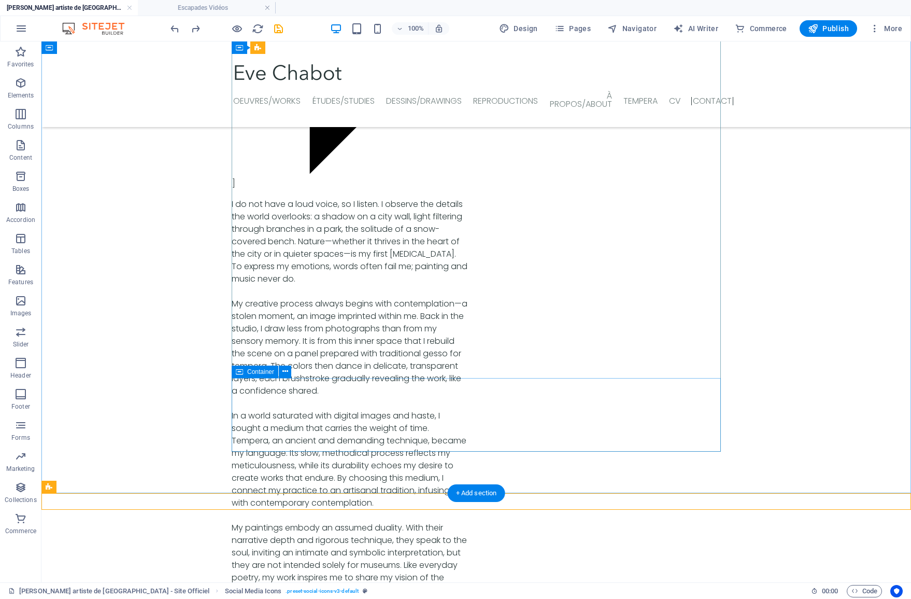
scroll to position [3614, 0]
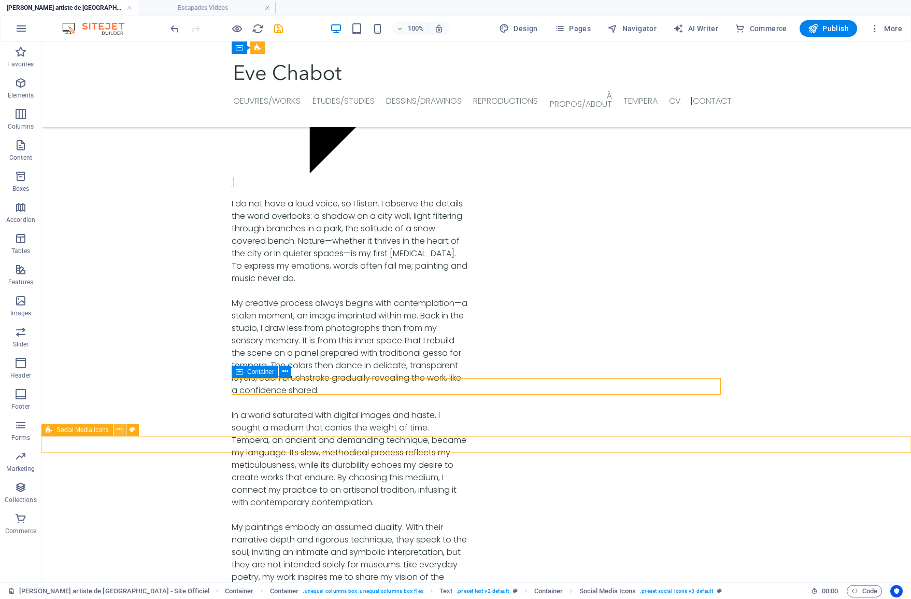
click at [118, 433] on icon at bounding box center [120, 429] width 6 height 11
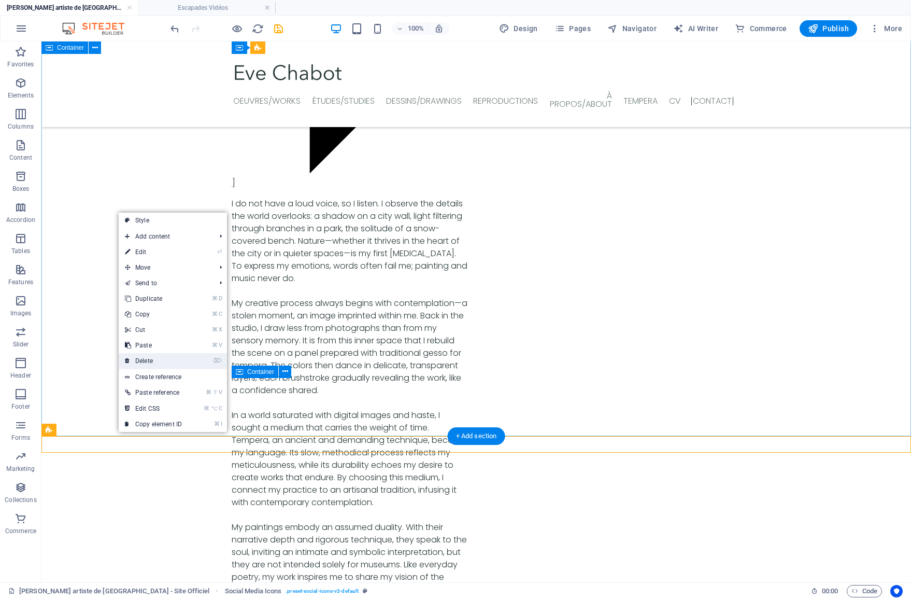
click at [147, 360] on link "⌦ Delete" at bounding box center [153, 361] width 69 height 16
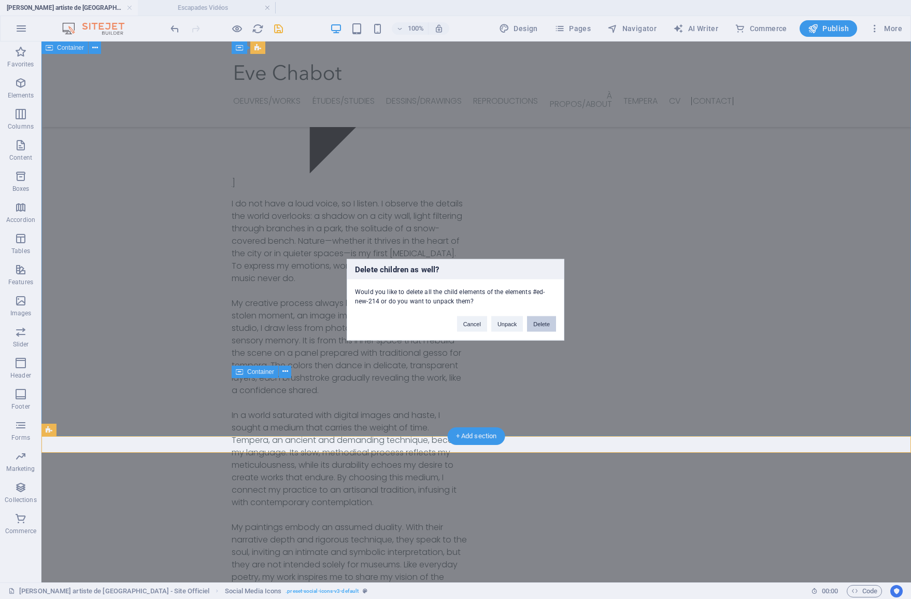
click at [537, 327] on button "Delete" at bounding box center [541, 324] width 29 height 16
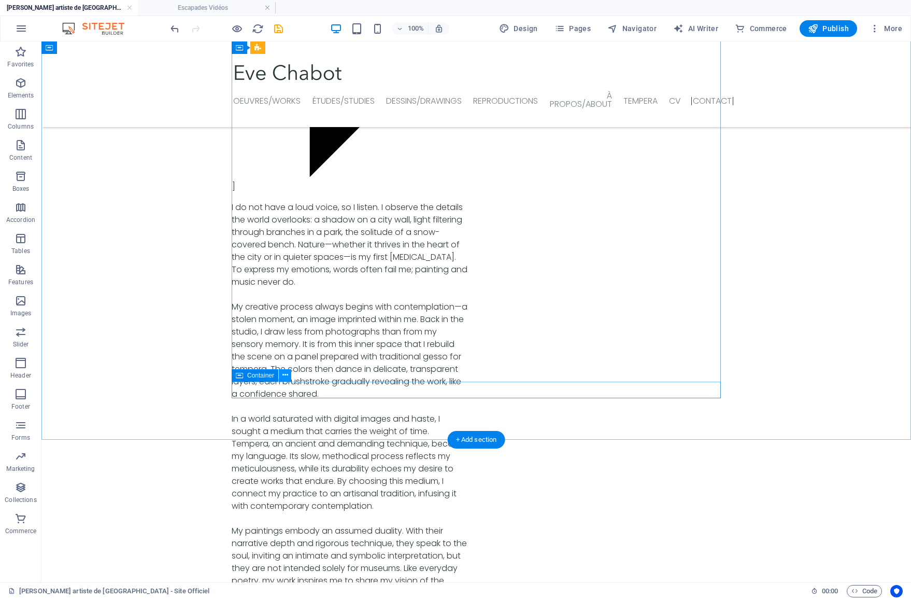
click at [282, 375] on icon at bounding box center [285, 375] width 6 height 11
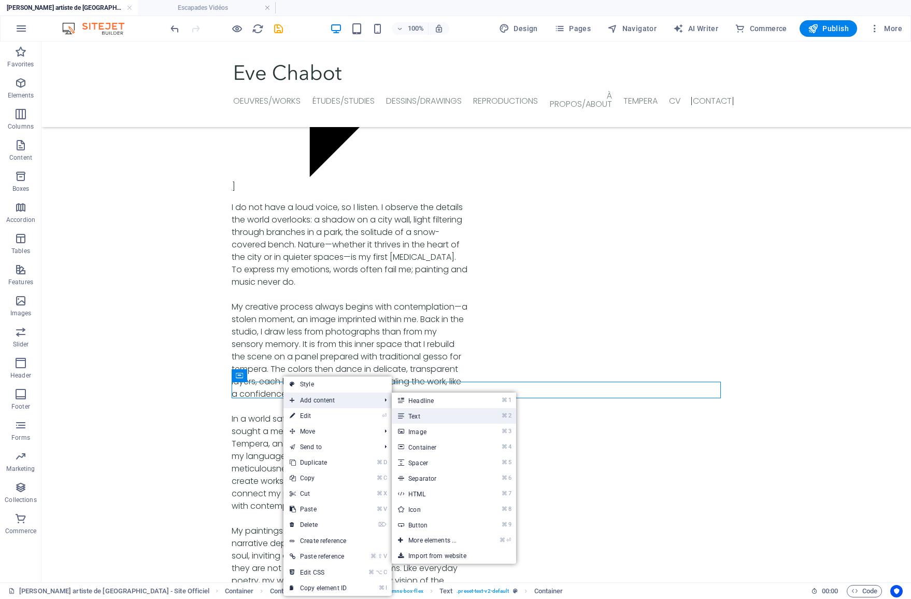
click at [422, 420] on link "⌘ 2 Text" at bounding box center [435, 416] width 86 height 16
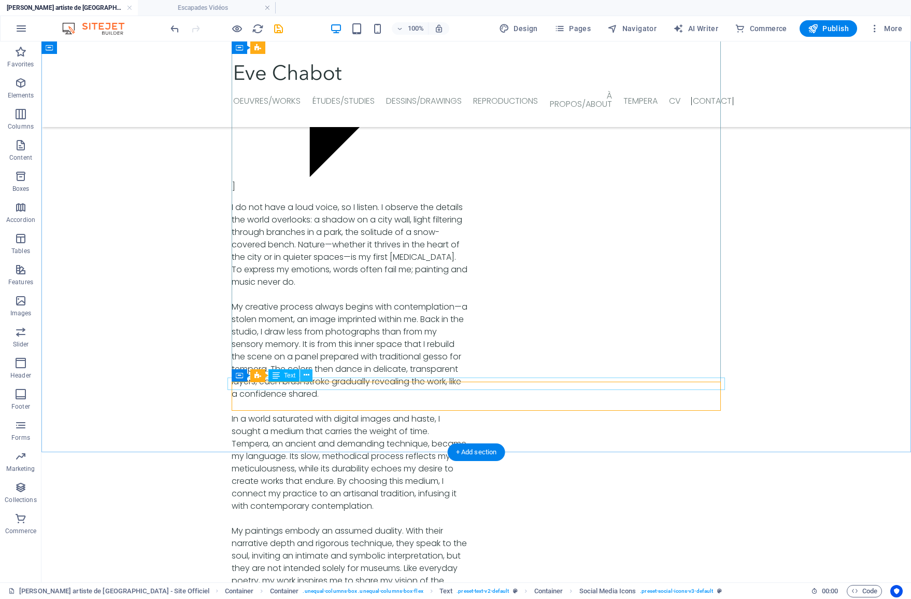
click at [306, 378] on icon at bounding box center [307, 375] width 6 height 11
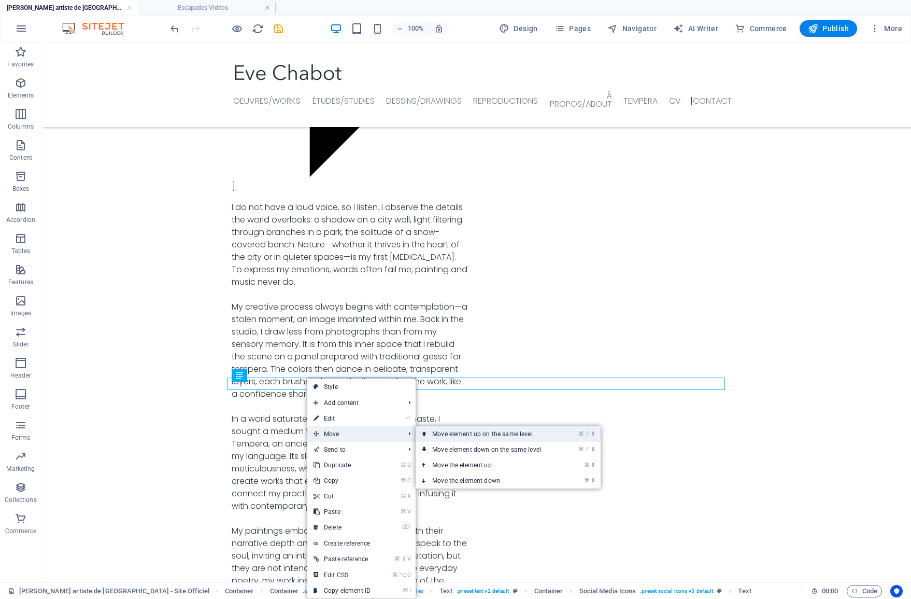
click at [450, 440] on link "⌘ ⇧ ⬆ Move element up on the same level" at bounding box center [489, 434] width 146 height 16
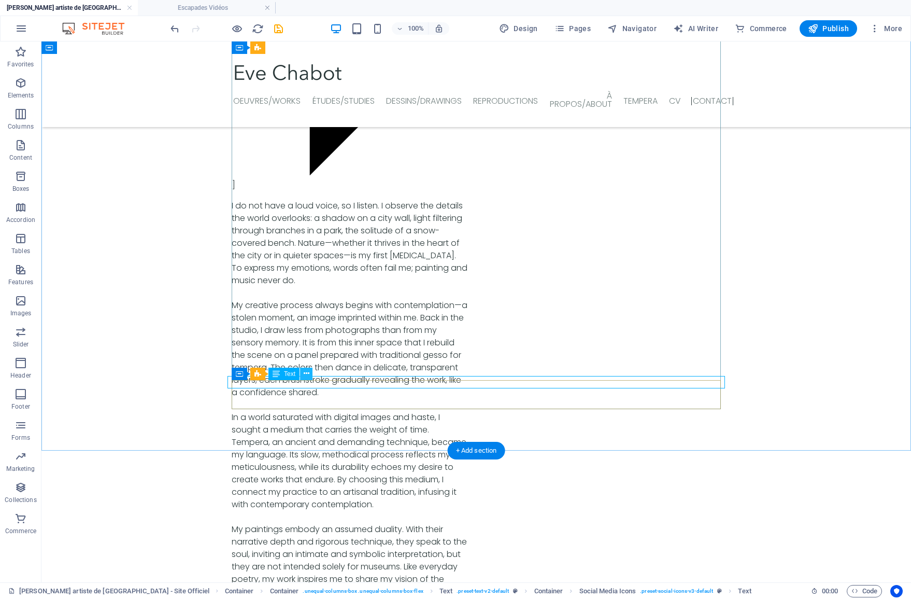
click at [306, 373] on icon at bounding box center [307, 373] width 6 height 11
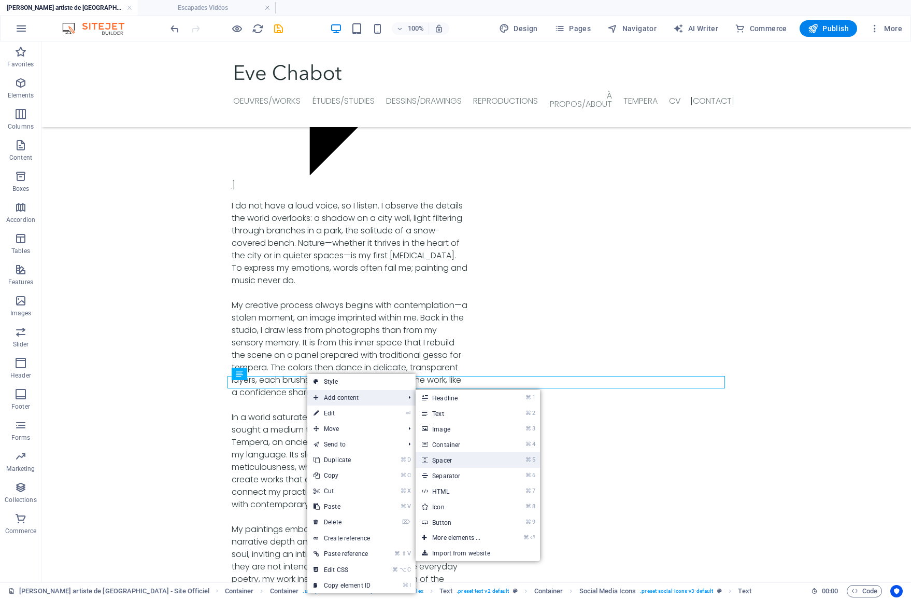
click at [449, 459] on link "⌘ 5 Spacer" at bounding box center [459, 460] width 86 height 16
select select "px"
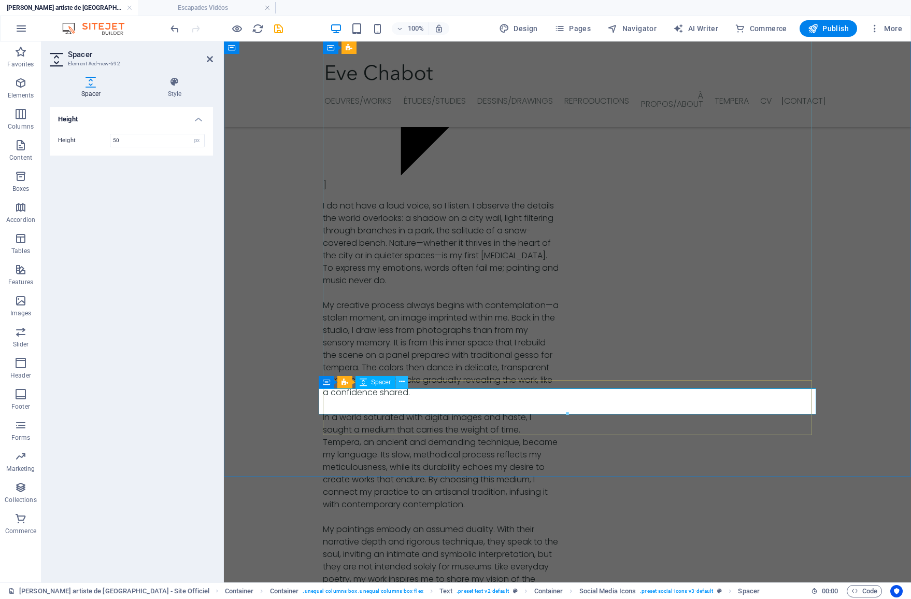
click at [402, 383] on icon at bounding box center [402, 381] width 6 height 11
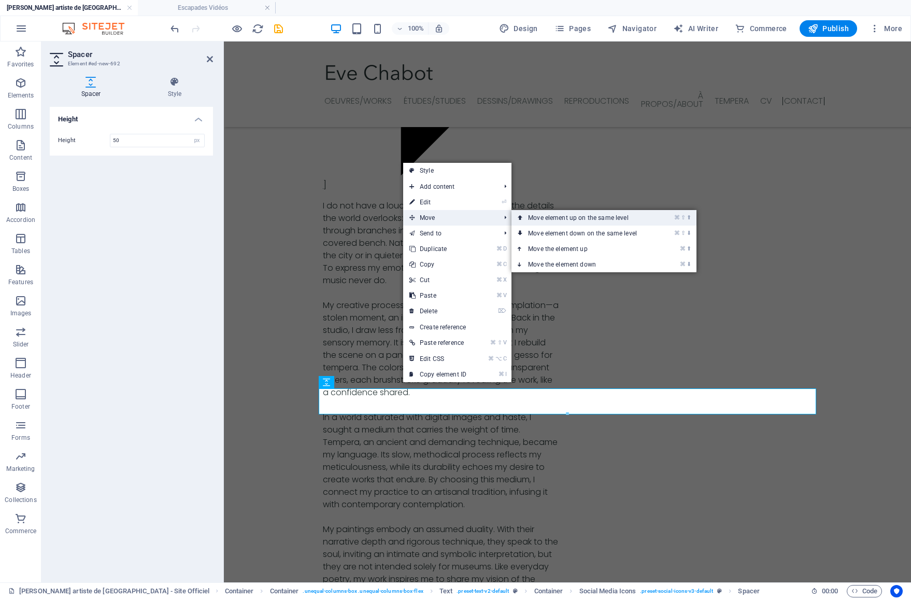
click at [526, 221] on link "⌘ ⇧ ⬆ Move element up on the same level" at bounding box center [585, 218] width 146 height 16
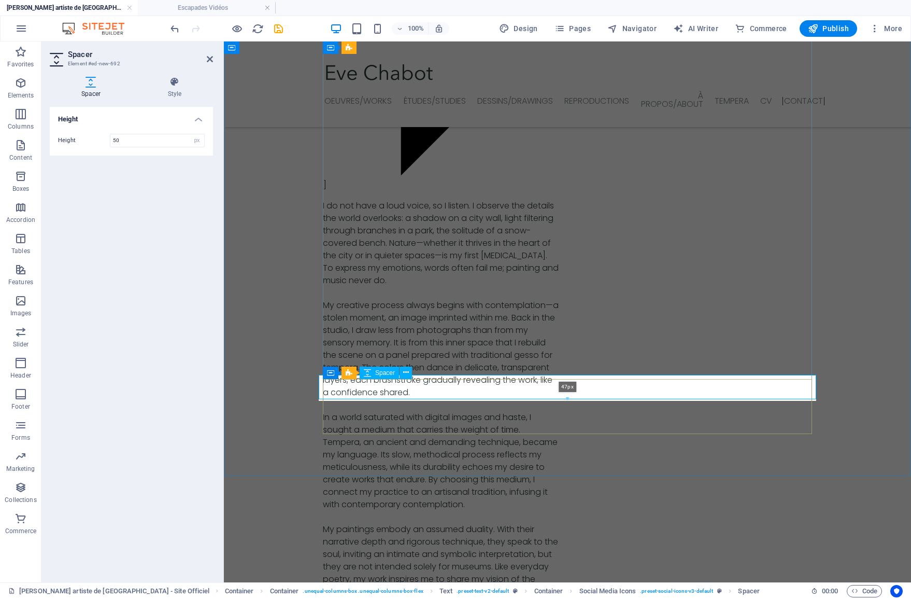
scroll to position [3613, 0]
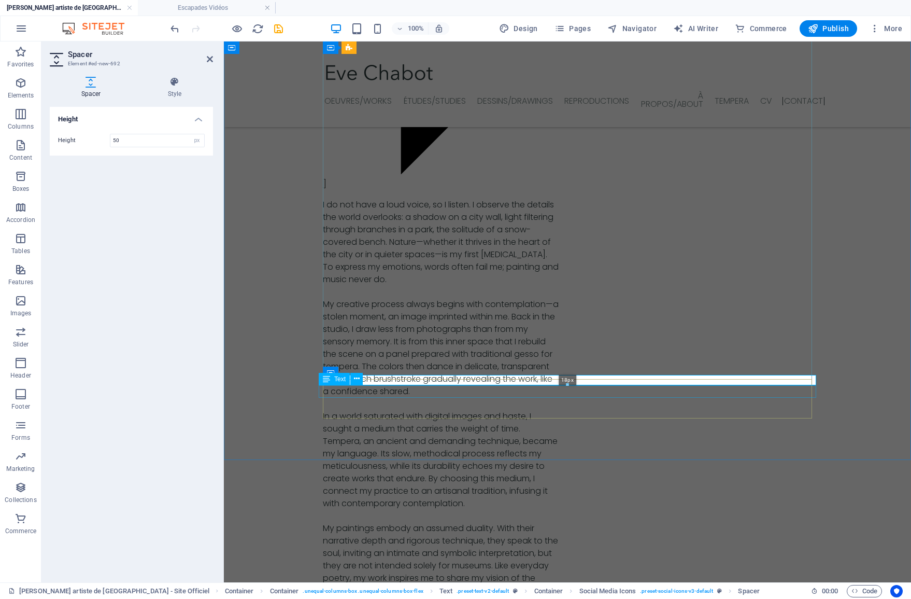
drag, startPoint x: 567, startPoint y: 399, endPoint x: 292, endPoint y: 341, distance: 280.8
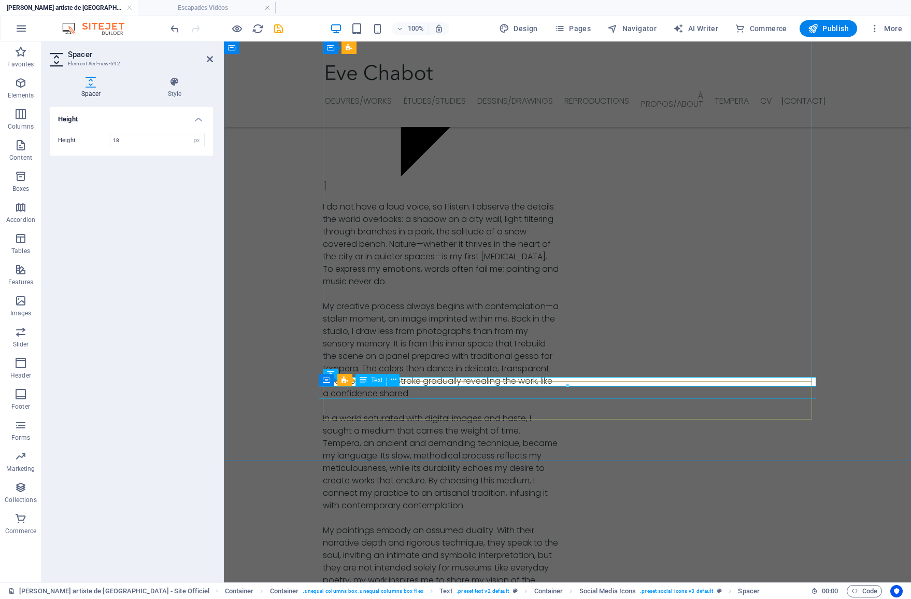
drag, startPoint x: 156, startPoint y: 345, endPoint x: 157, endPoint y: 350, distance: 5.3
click at [379, 387] on div at bounding box center [567, 386] width 497 height 4
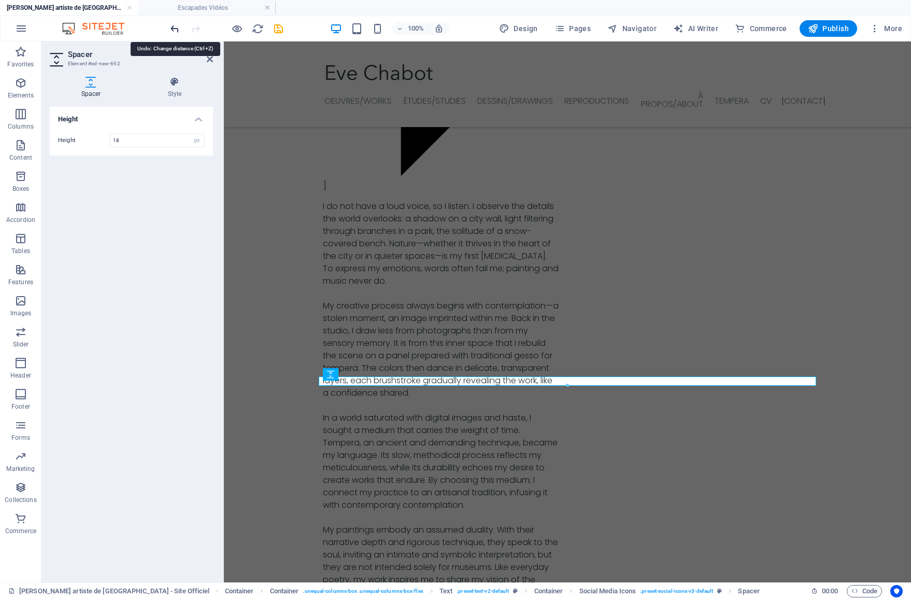
click at [173, 30] on icon "undo" at bounding box center [175, 29] width 12 height 12
type input "48"
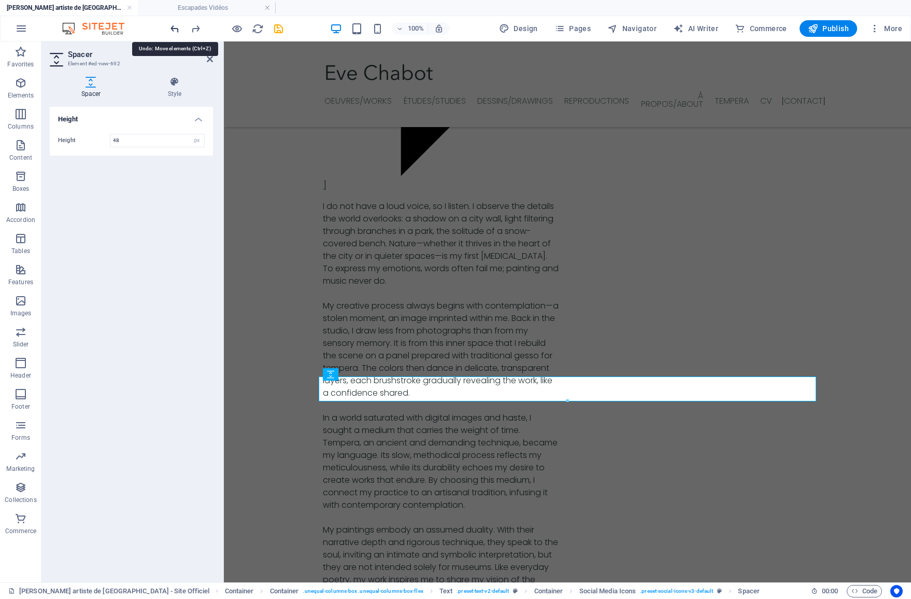
click at [173, 29] on icon "undo" at bounding box center [175, 29] width 12 height 12
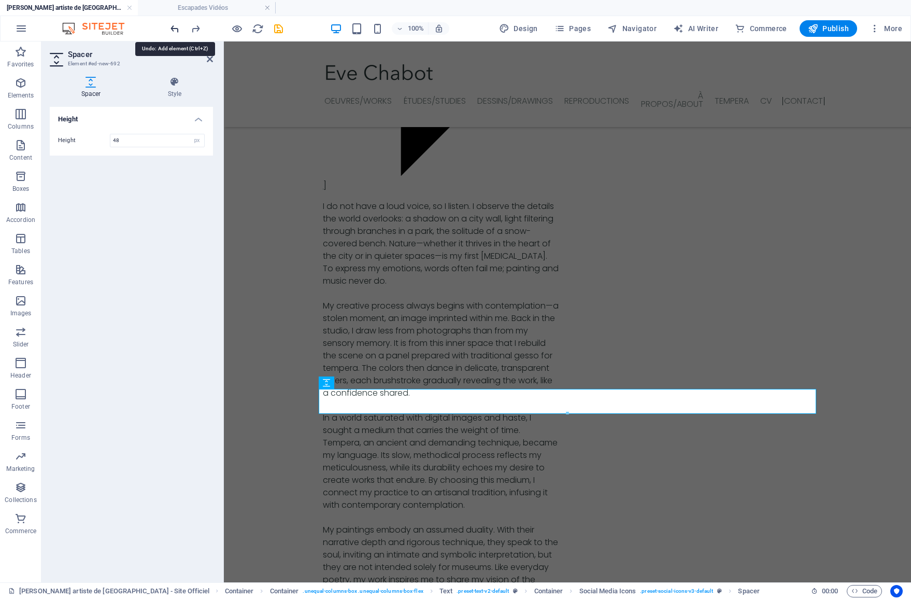
click at [173, 29] on icon "undo" at bounding box center [175, 29] width 12 height 12
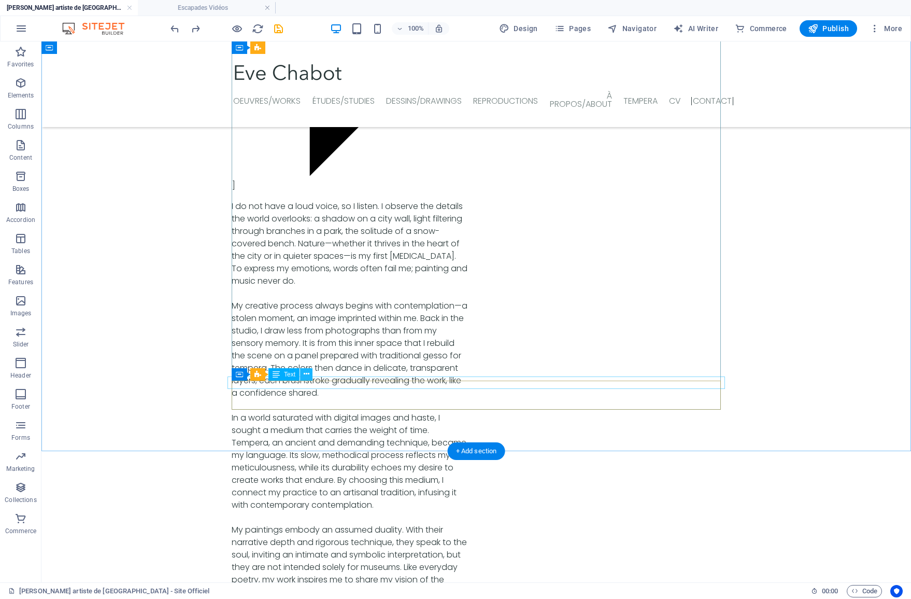
click at [304, 376] on icon at bounding box center [307, 374] width 6 height 11
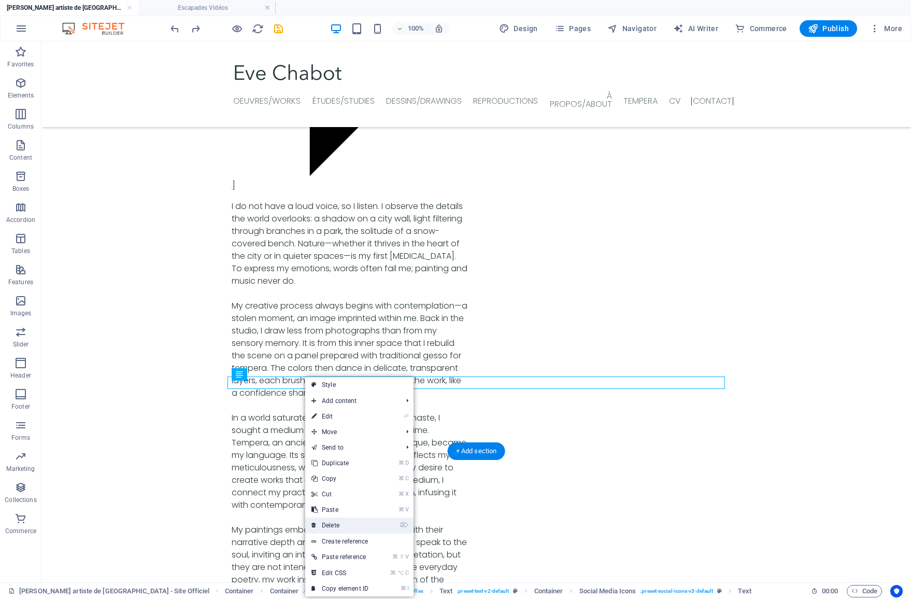
drag, startPoint x: 342, startPoint y: 521, endPoint x: 298, endPoint y: 470, distance: 67.6
click at [342, 521] on link "⌦ Delete" at bounding box center [339, 525] width 69 height 16
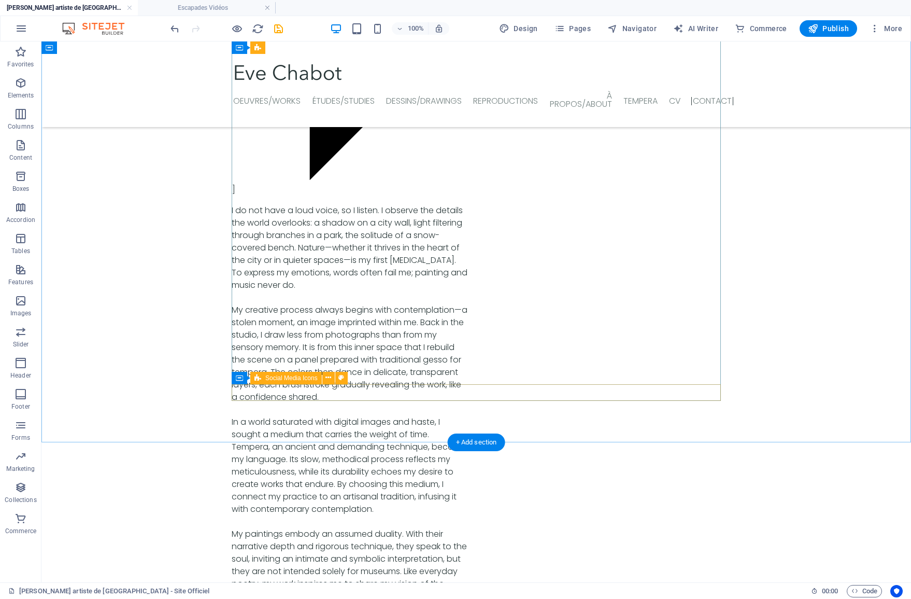
scroll to position [3607, 0]
click at [325, 380] on button at bounding box center [328, 379] width 12 height 12
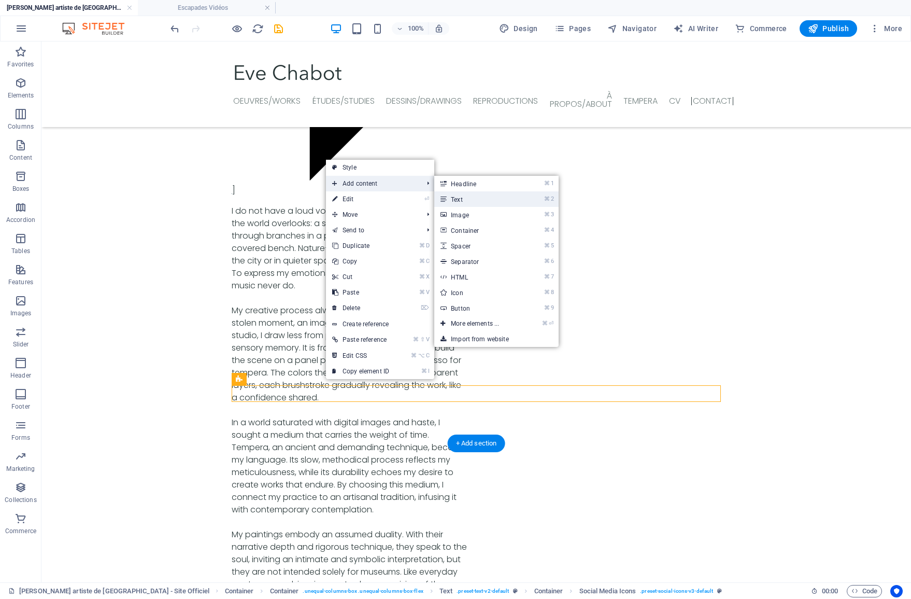
click at [467, 195] on link "⌘ 2 Text" at bounding box center [477, 199] width 86 height 16
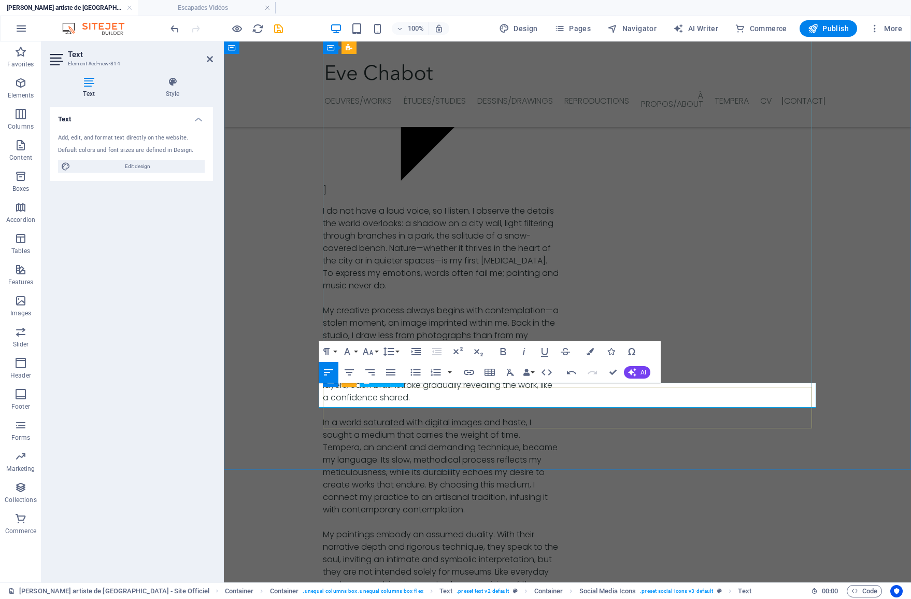
scroll to position [3605, 0]
drag, startPoint x: 358, startPoint y: 397, endPoint x: 318, endPoint y: 395, distance: 39.9
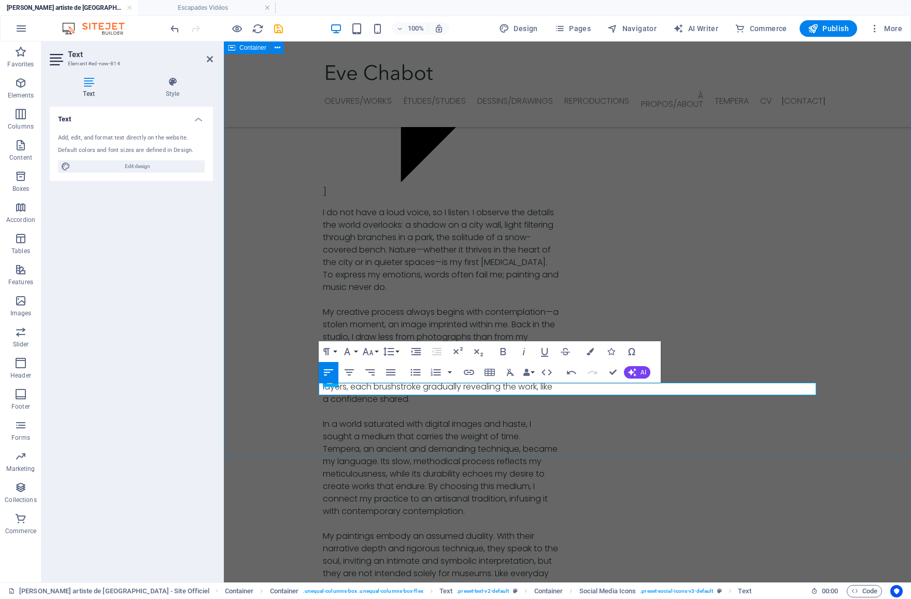
drag, startPoint x: 408, startPoint y: 389, endPoint x: 303, endPoint y: 387, distance: 104.7
click at [352, 372] on icon "button" at bounding box center [349, 372] width 9 height 6
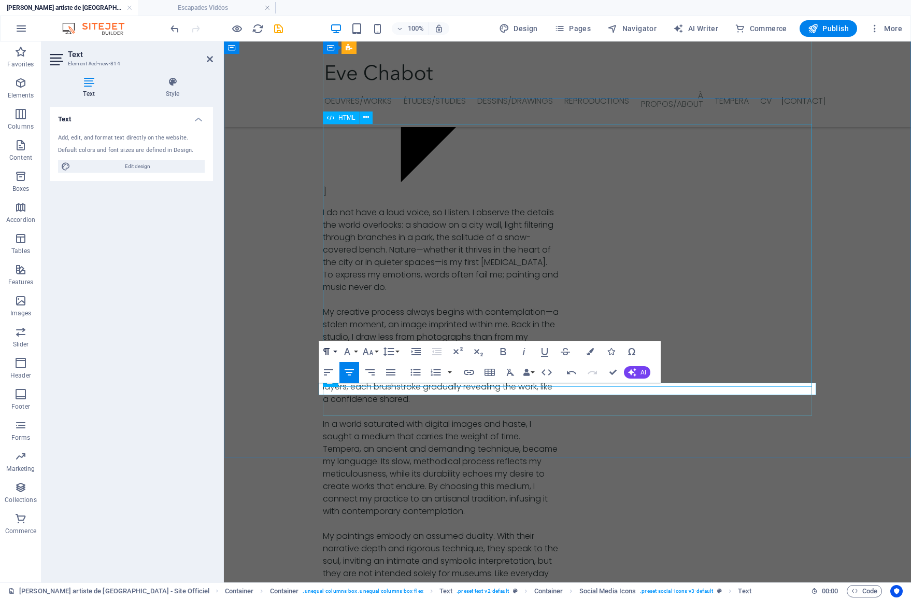
click at [330, 350] on icon "button" at bounding box center [326, 351] width 12 height 12
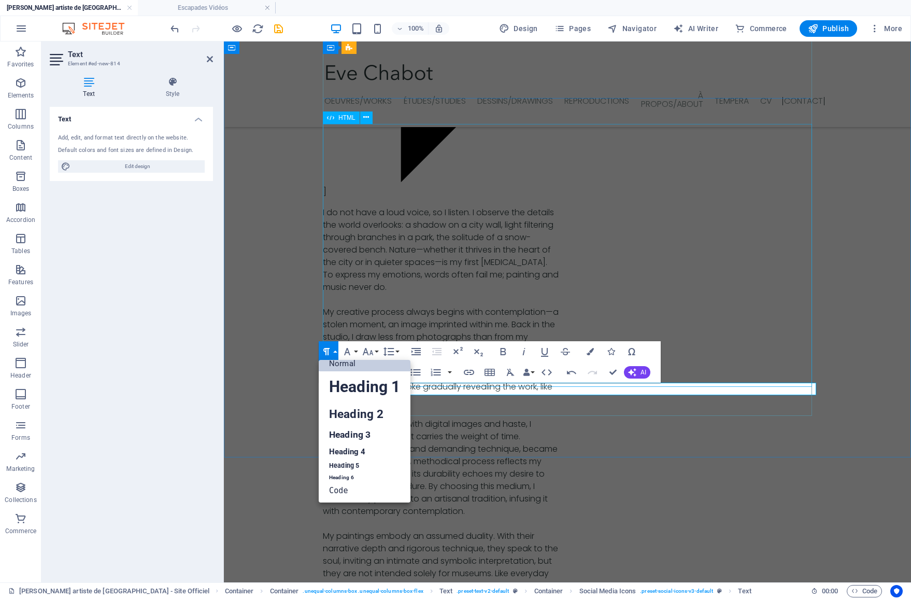
scroll to position [8, 0]
click at [342, 457] on link "Heading 4" at bounding box center [365, 452] width 92 height 16
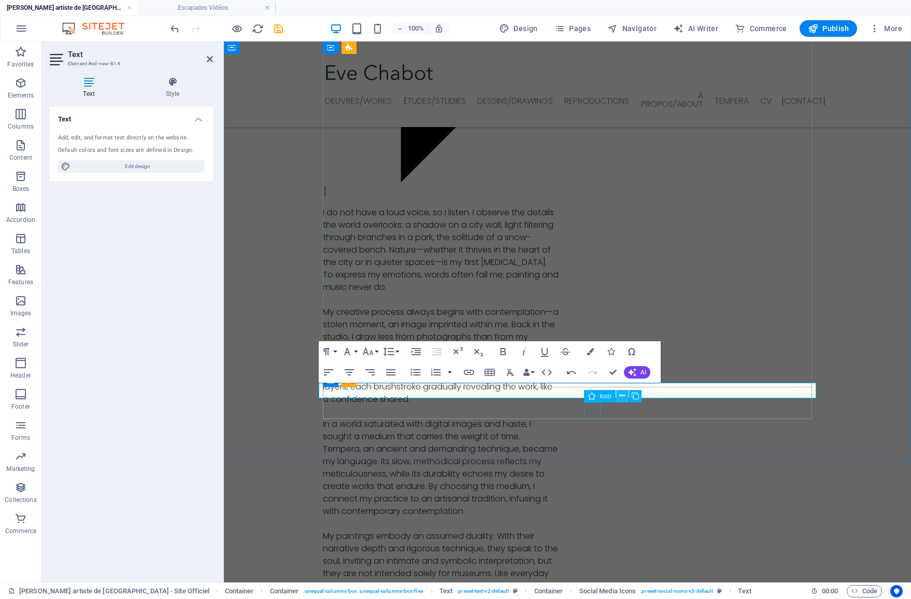
click at [619, 397] on icon at bounding box center [622, 395] width 6 height 11
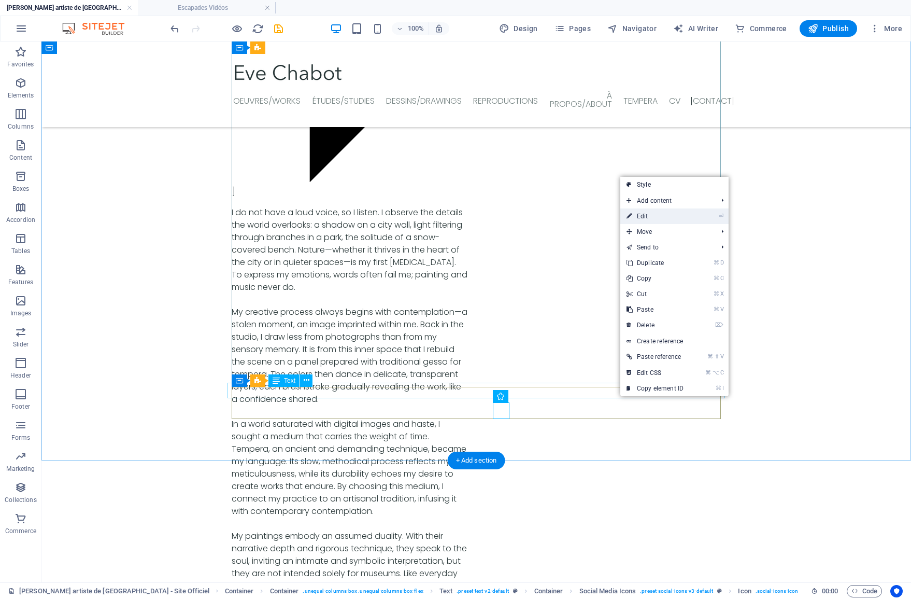
click at [638, 215] on link "⏎ Edit" at bounding box center [654, 216] width 69 height 16
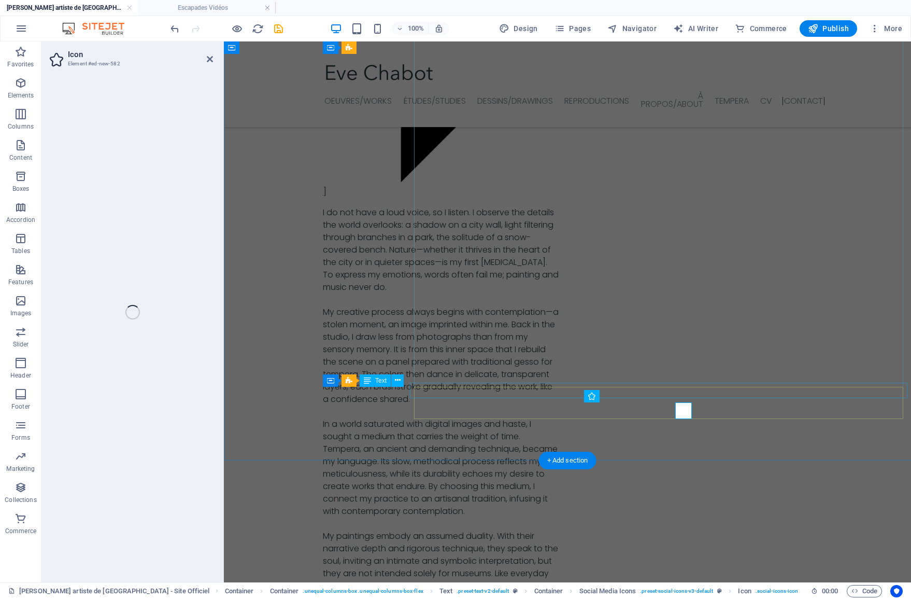
select select "xMidYMid"
select select "px"
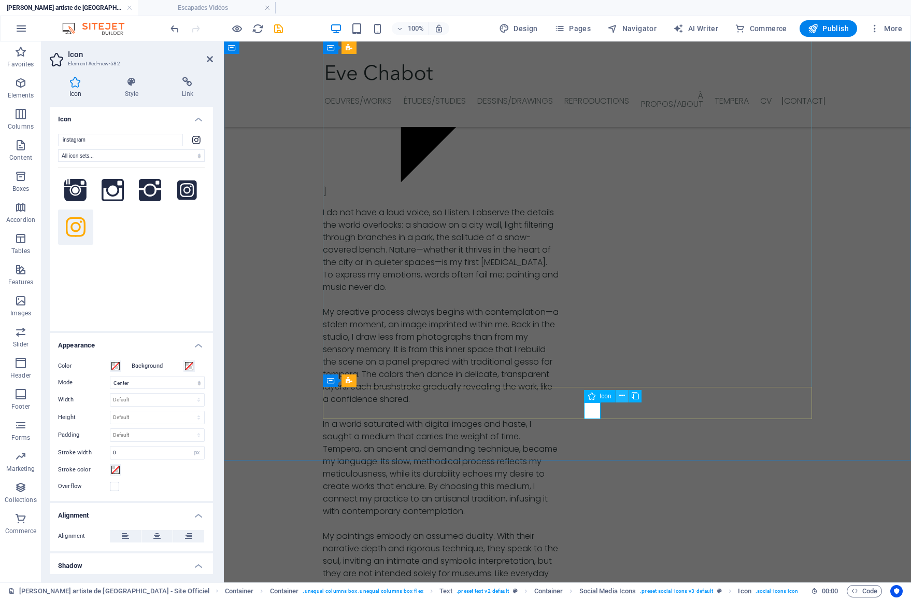
click at [619, 395] on button at bounding box center [622, 396] width 12 height 12
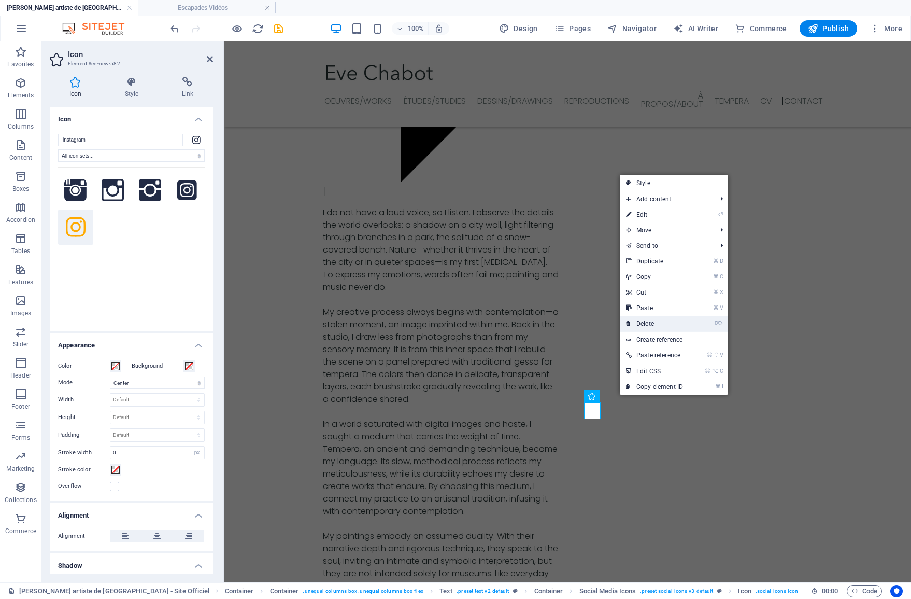
drag, startPoint x: 640, startPoint y: 325, endPoint x: 597, endPoint y: 289, distance: 56.3
click at [640, 325] on link "⌦ Delete" at bounding box center [654, 324] width 69 height 16
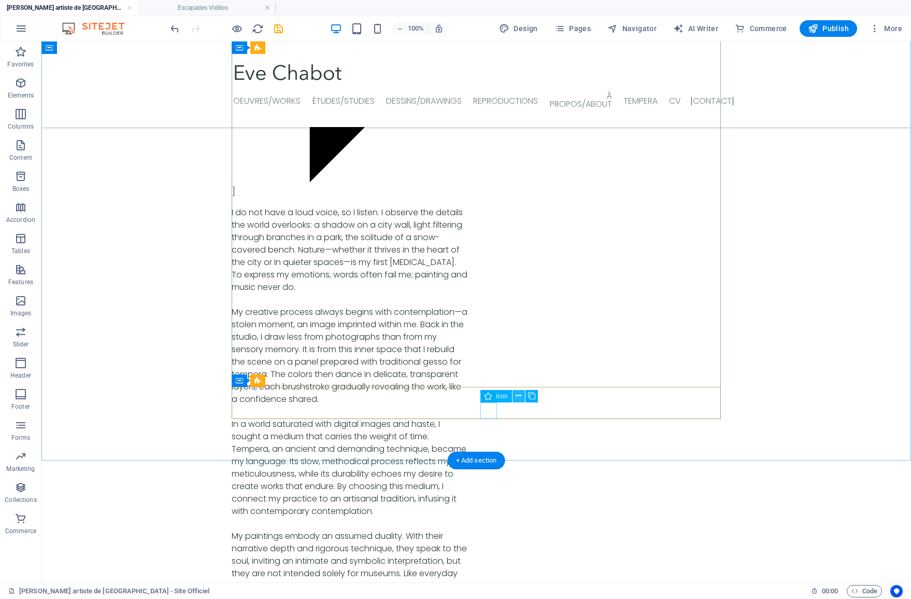
click at [522, 395] on button at bounding box center [519, 396] width 12 height 12
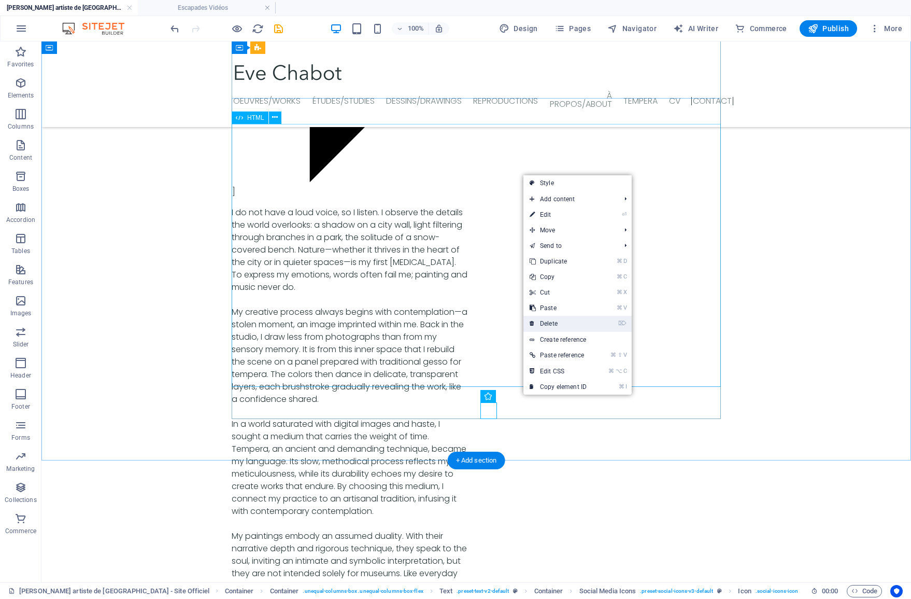
click at [537, 320] on link "⌦ Delete" at bounding box center [558, 324] width 69 height 16
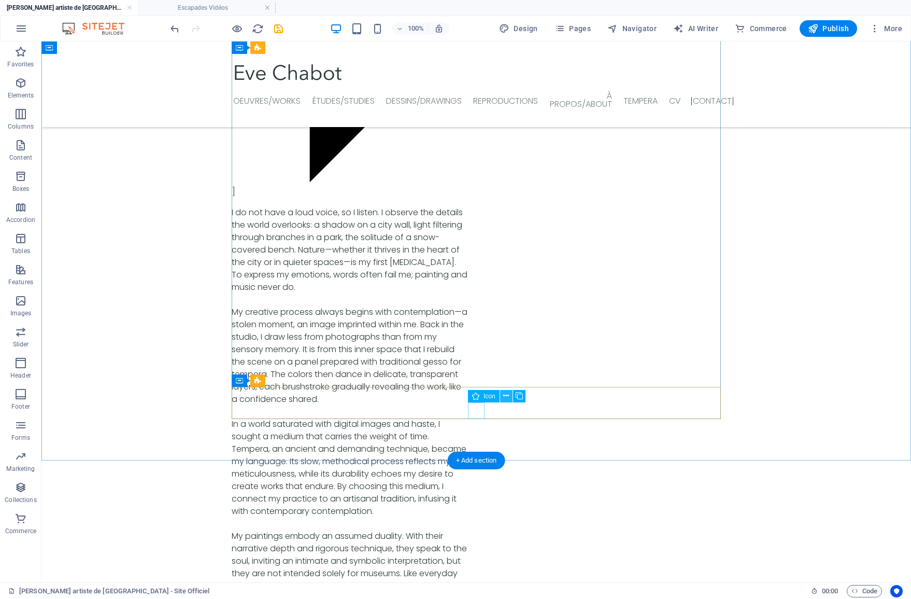
click at [503, 395] on button at bounding box center [506, 396] width 12 height 12
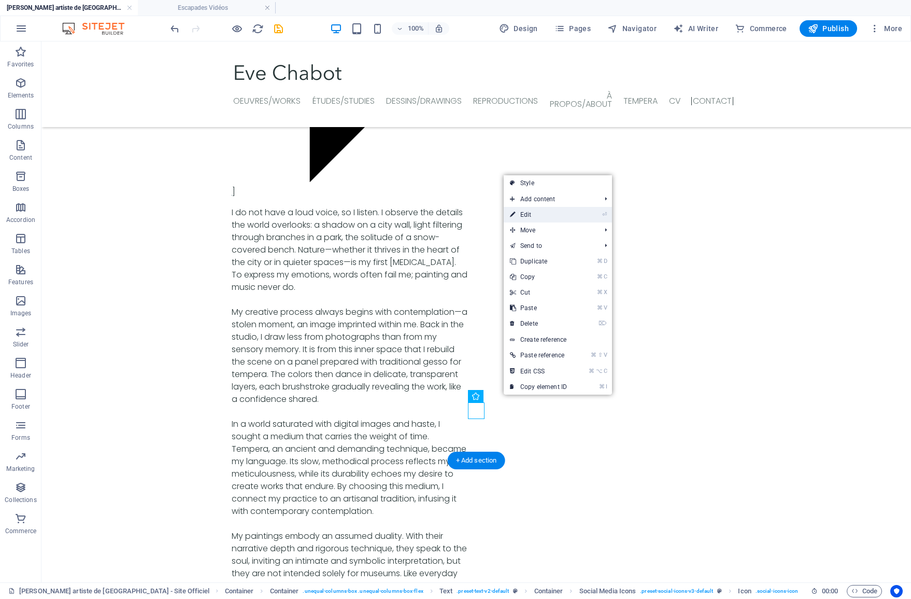
click at [522, 215] on link "⏎ Edit" at bounding box center [538, 215] width 69 height 16
select select "xMidYMid"
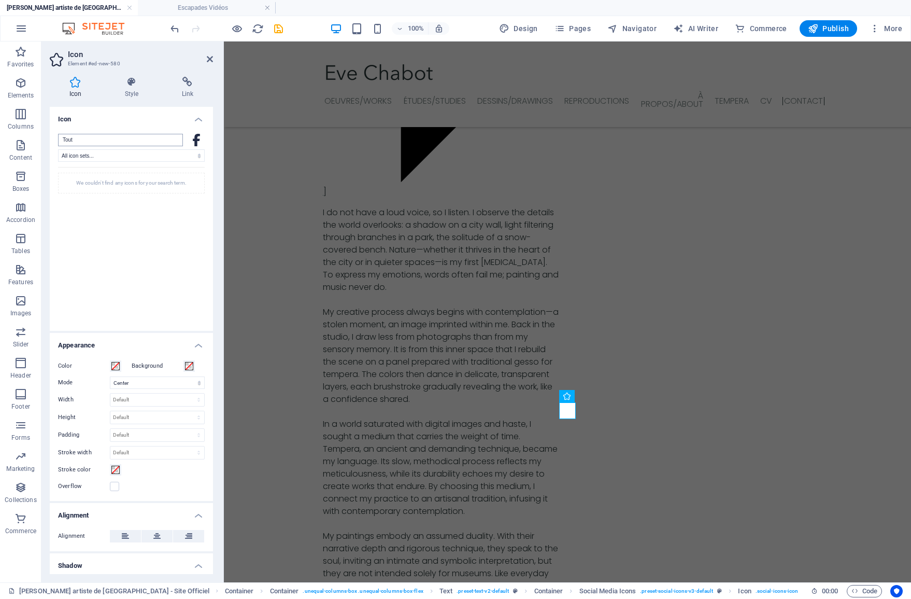
scroll to position [0, 0]
click at [97, 139] on input "Tout" at bounding box center [120, 140] width 125 height 12
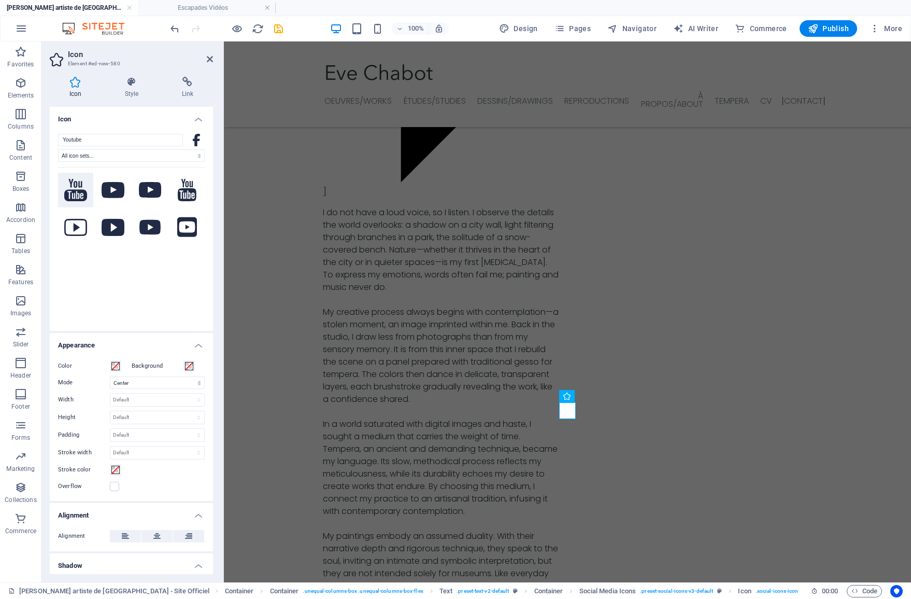
type input "Youtube"
click at [79, 193] on icon at bounding box center [75, 190] width 23 height 22
click at [118, 261] on div "Your search returned more icons than we are able to display. Please narrow your…" at bounding box center [131, 242] width 147 height 150
click at [178, 196] on icon at bounding box center [187, 190] width 19 height 23
click at [75, 195] on icon at bounding box center [75, 190] width 23 height 22
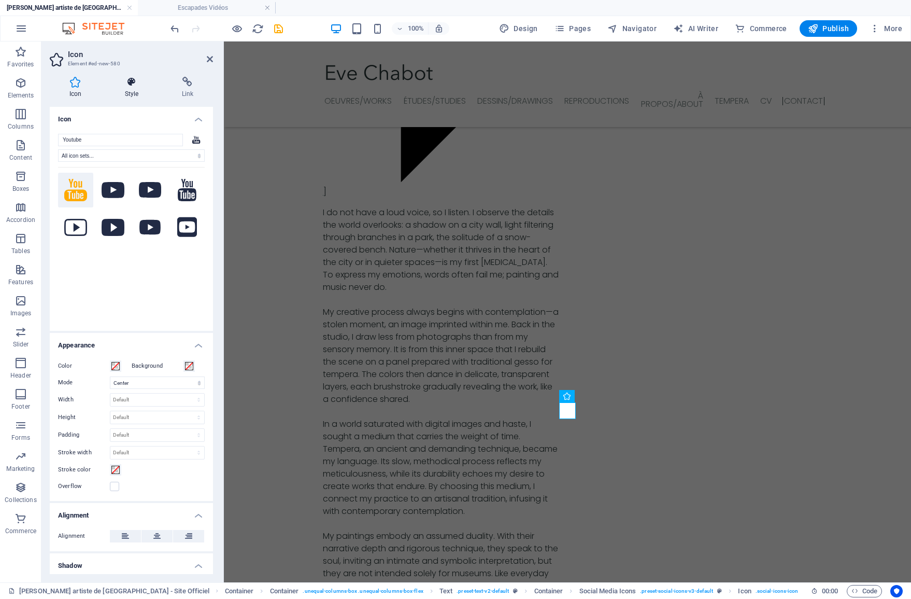
click at [132, 88] on h4 "Style" at bounding box center [133, 88] width 57 height 22
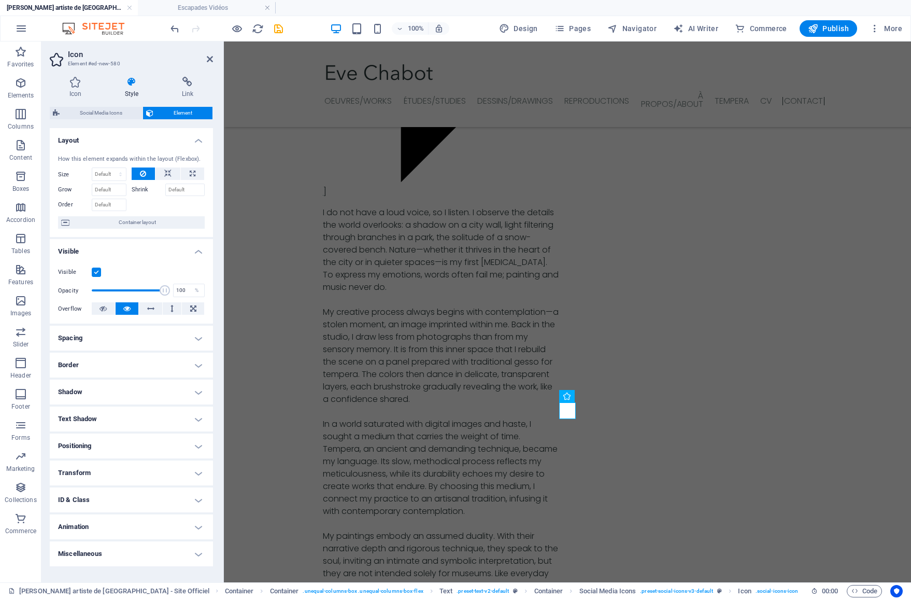
click at [195, 472] on h4 "Transform" at bounding box center [131, 472] width 163 height 25
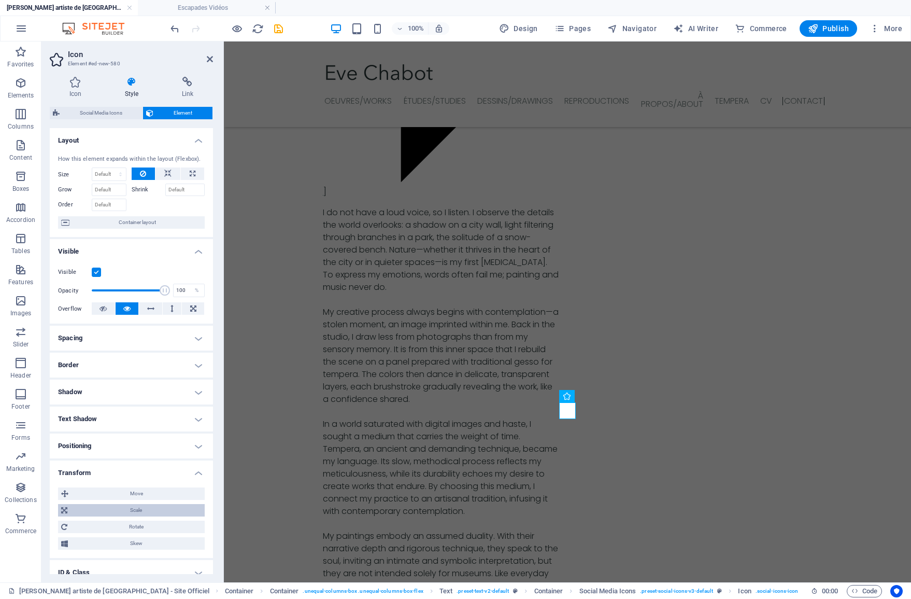
click at [118, 511] on span "Scale" at bounding box center [135, 510] width 131 height 12
click at [113, 529] on input "100" at bounding box center [150, 530] width 108 height 12
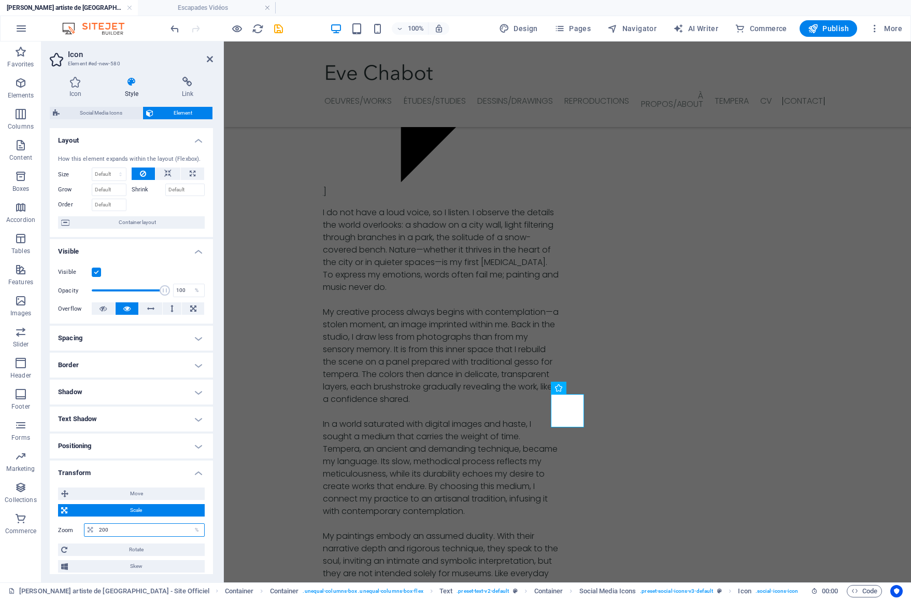
click at [114, 528] on input "200" at bounding box center [150, 530] width 108 height 12
click at [114, 528] on input "150" at bounding box center [150, 530] width 108 height 12
click at [114, 528] on input "120" at bounding box center [150, 530] width 108 height 12
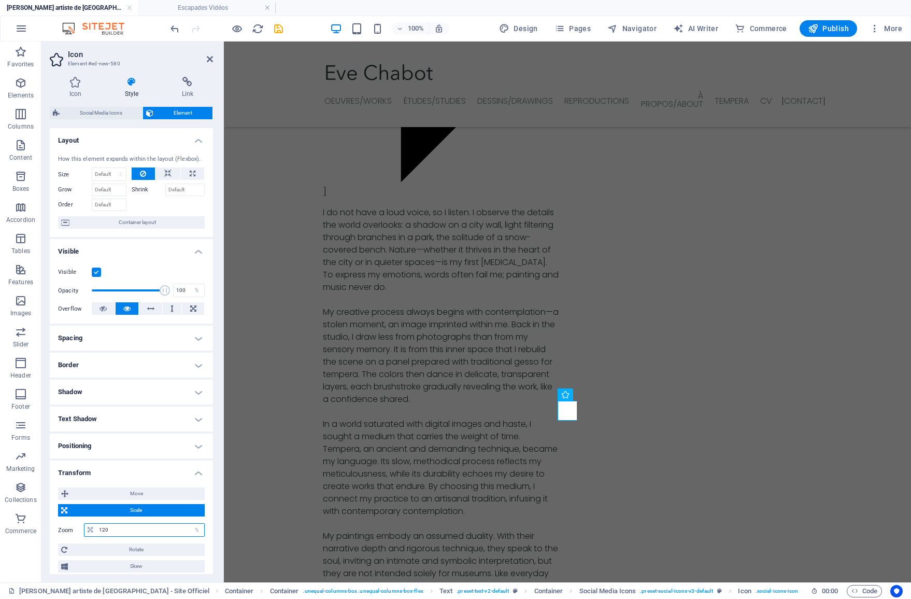
click at [114, 528] on input "120" at bounding box center [150, 530] width 108 height 12
type input "100"
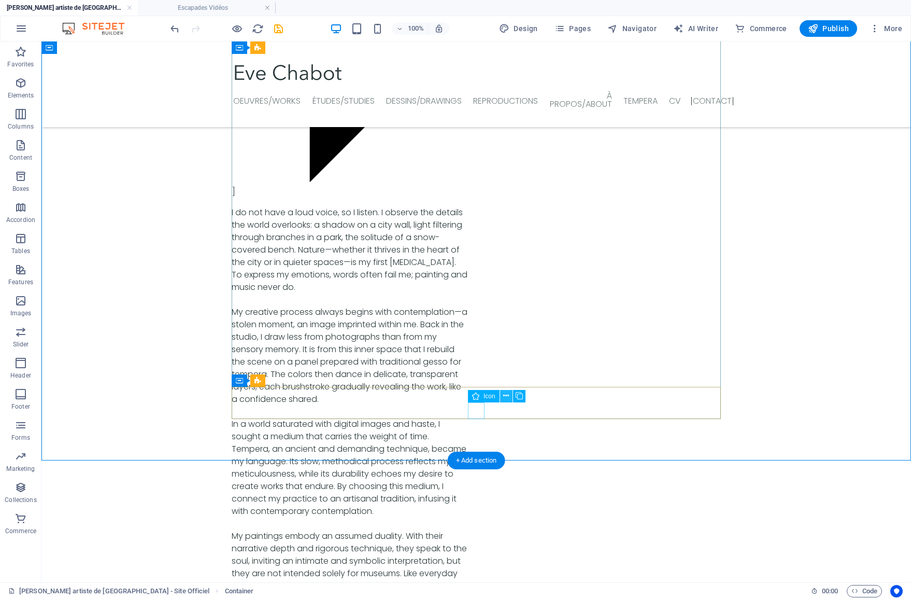
click at [508, 397] on icon at bounding box center [506, 395] width 6 height 11
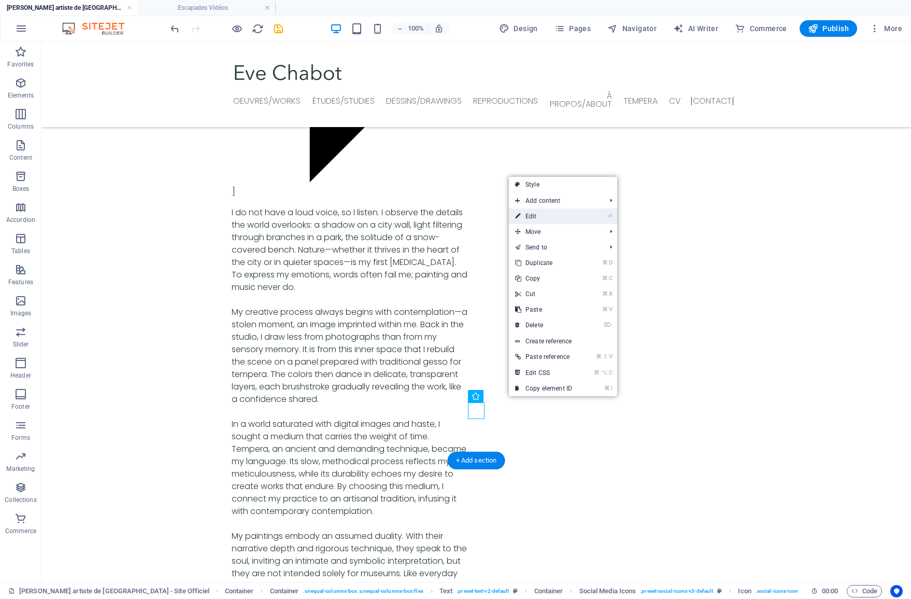
drag, startPoint x: 525, startPoint y: 211, endPoint x: 266, endPoint y: 177, distance: 261.4
click at [525, 211] on link "⏎ Edit" at bounding box center [543, 216] width 69 height 16
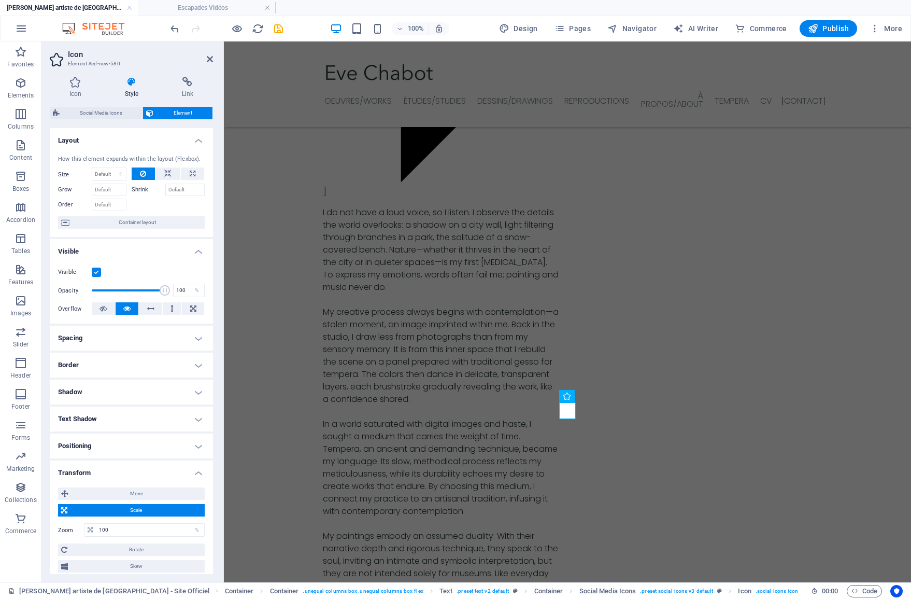
click at [196, 471] on h4 "Transform" at bounding box center [131, 469] width 163 height 19
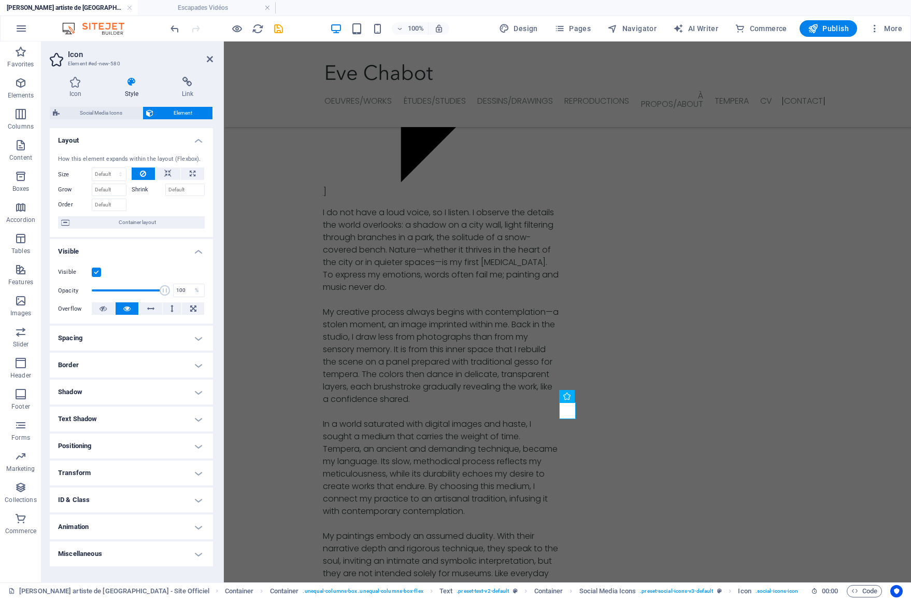
click at [194, 337] on h4 "Spacing" at bounding box center [131, 338] width 163 height 25
click at [194, 337] on h4 "Spacing" at bounding box center [131, 335] width 163 height 19
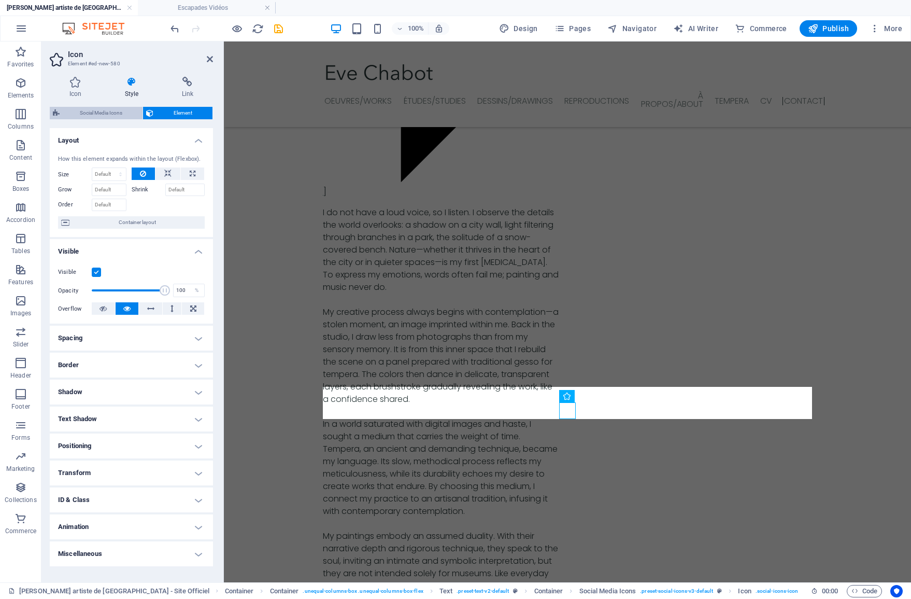
click at [102, 112] on span "Social Media Icons" at bounding box center [101, 113] width 77 height 12
select select "rem"
select select "%"
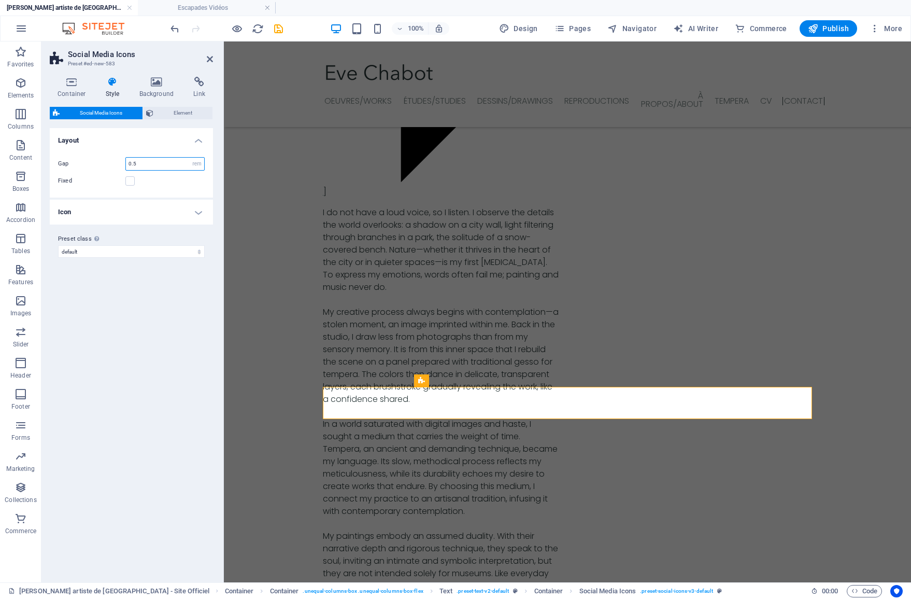
click at [147, 163] on input "0.5" at bounding box center [165, 164] width 78 height 12
click at [195, 211] on h4 "Icon" at bounding box center [131, 212] width 163 height 25
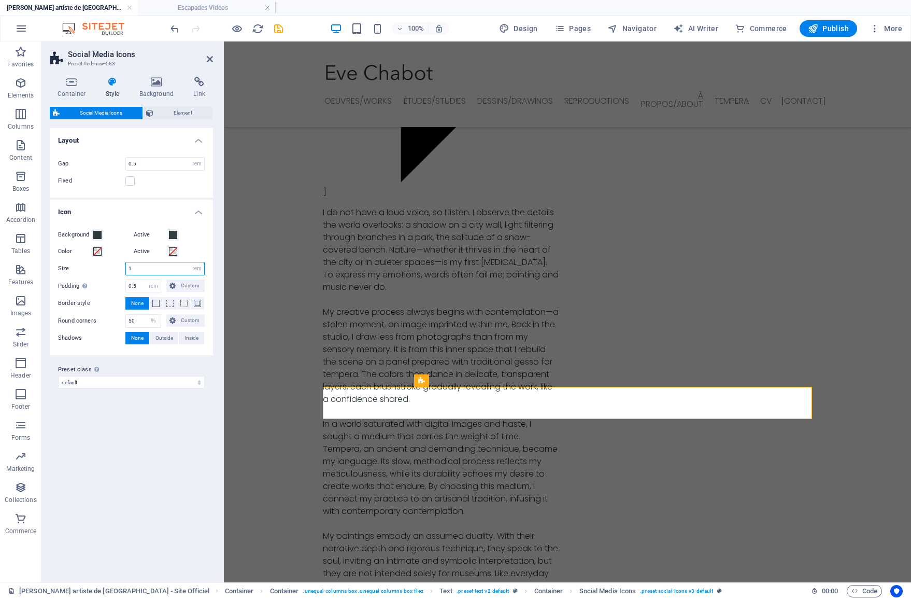
click at [134, 267] on input "1" at bounding box center [165, 268] width 78 height 12
click at [108, 267] on label "Size" at bounding box center [91, 268] width 67 height 6
click at [133, 268] on input "2" at bounding box center [165, 268] width 78 height 12
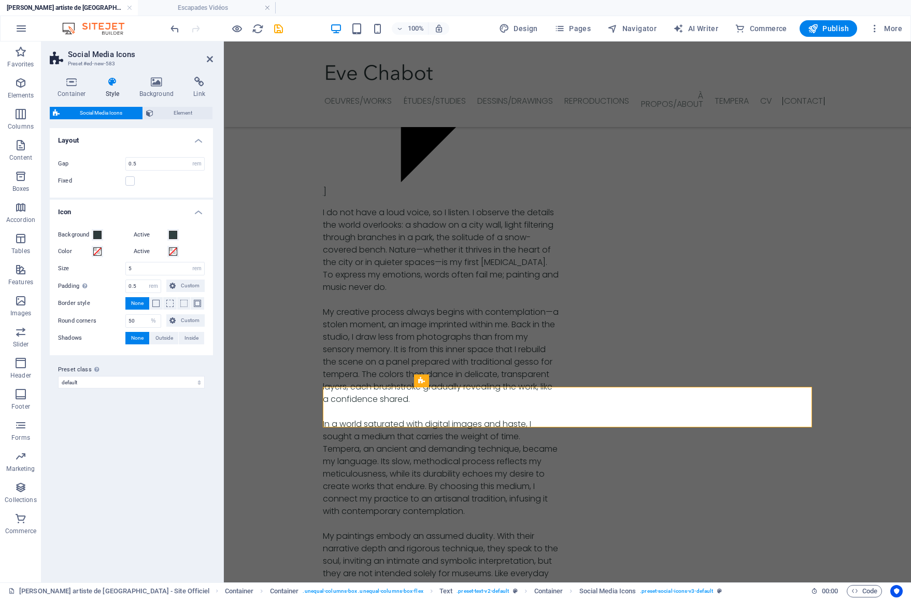
click at [90, 267] on label "Size" at bounding box center [91, 268] width 67 height 6
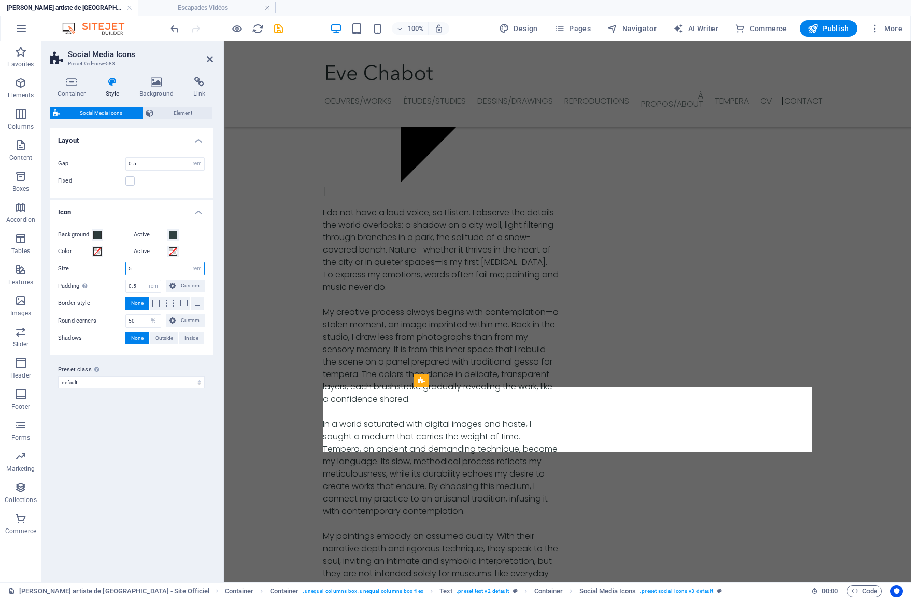
click at [146, 268] on input "5" at bounding box center [165, 268] width 78 height 12
type input "2"
click at [94, 273] on div "Size 2 px rem vh vw" at bounding box center [131, 268] width 147 height 13
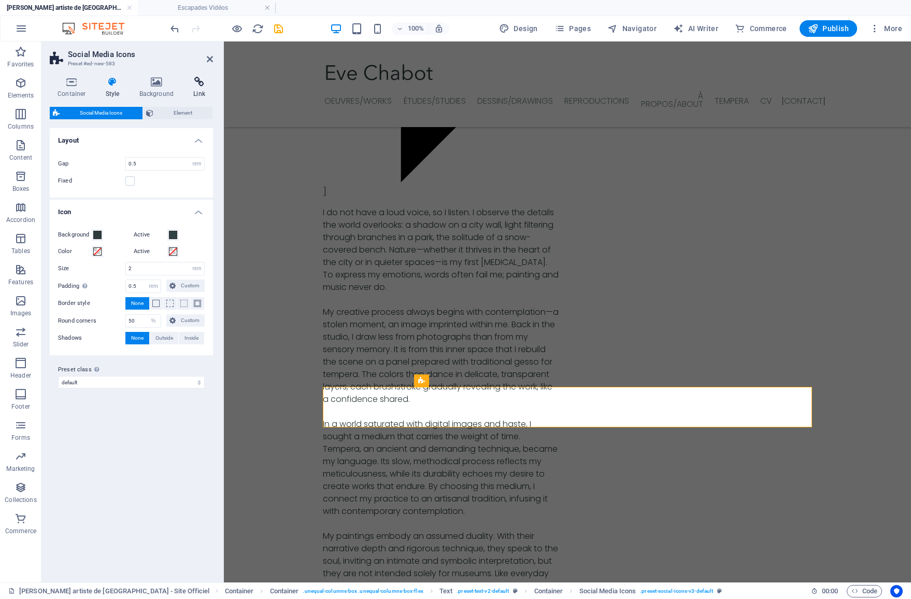
click at [195, 90] on h4 "Link" at bounding box center [199, 88] width 27 height 22
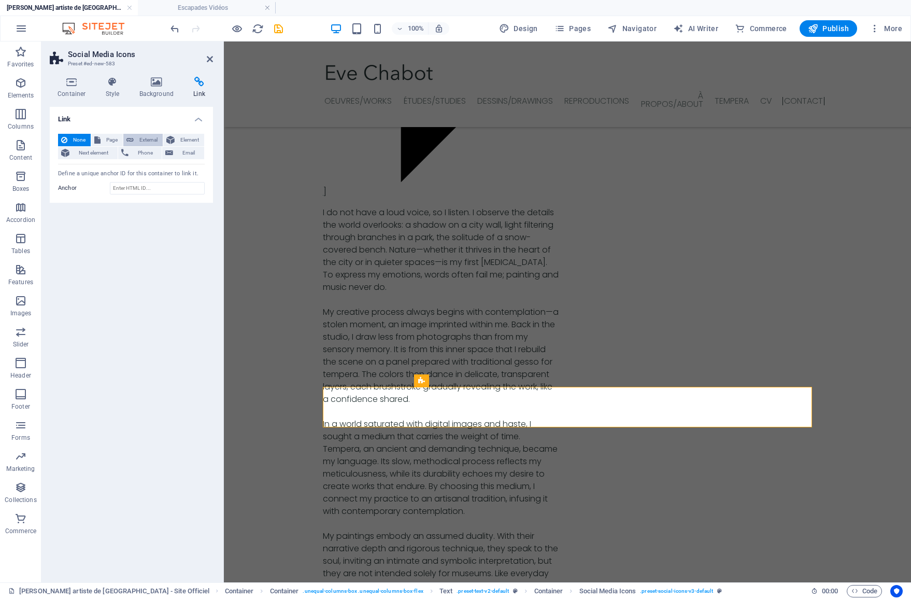
click at [138, 140] on span "External" at bounding box center [148, 140] width 23 height 12
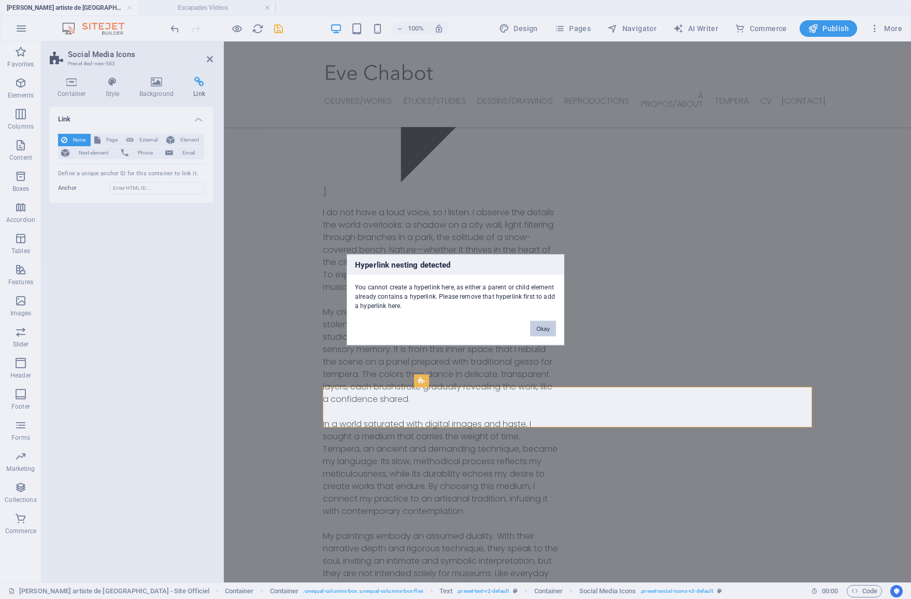
click at [540, 328] on button "Okay" at bounding box center [543, 328] width 26 height 16
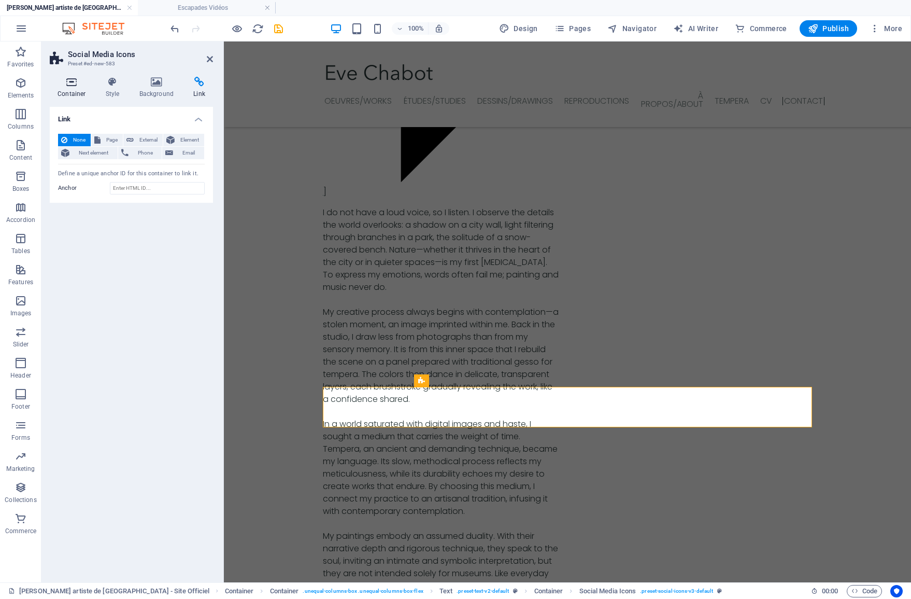
click at [68, 90] on h4 "Container" at bounding box center [74, 88] width 48 height 22
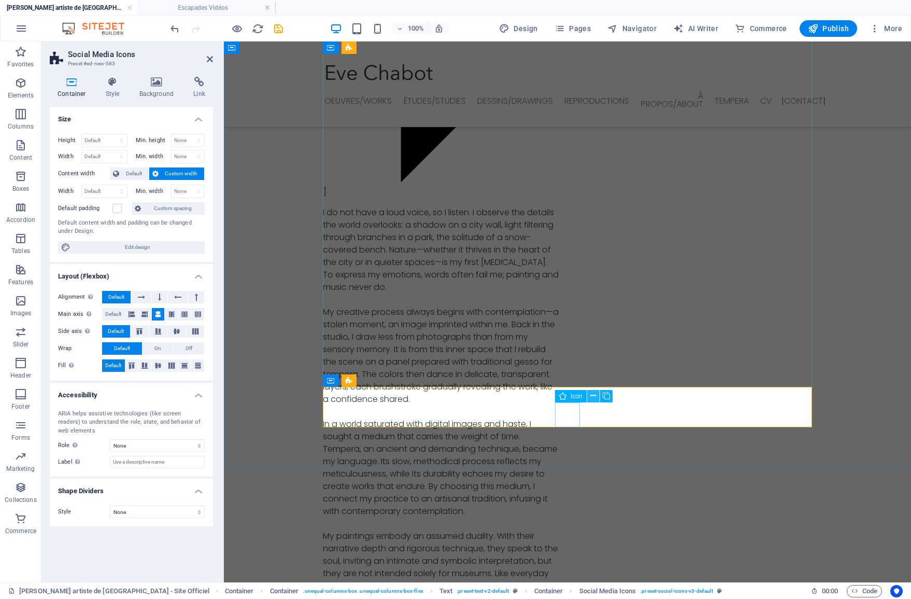
click at [591, 397] on icon at bounding box center [593, 395] width 6 height 11
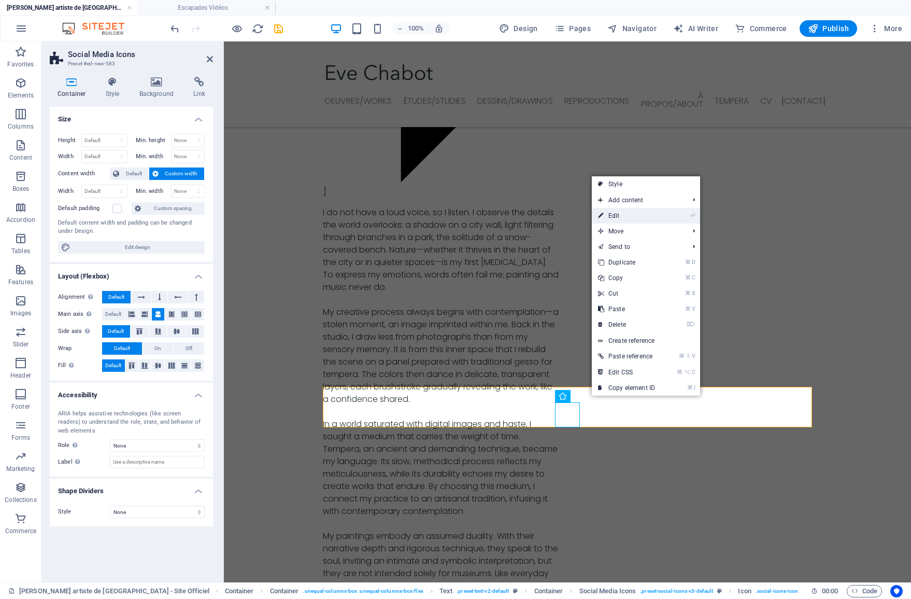
click at [614, 216] on link "⏎ Edit" at bounding box center [626, 216] width 69 height 16
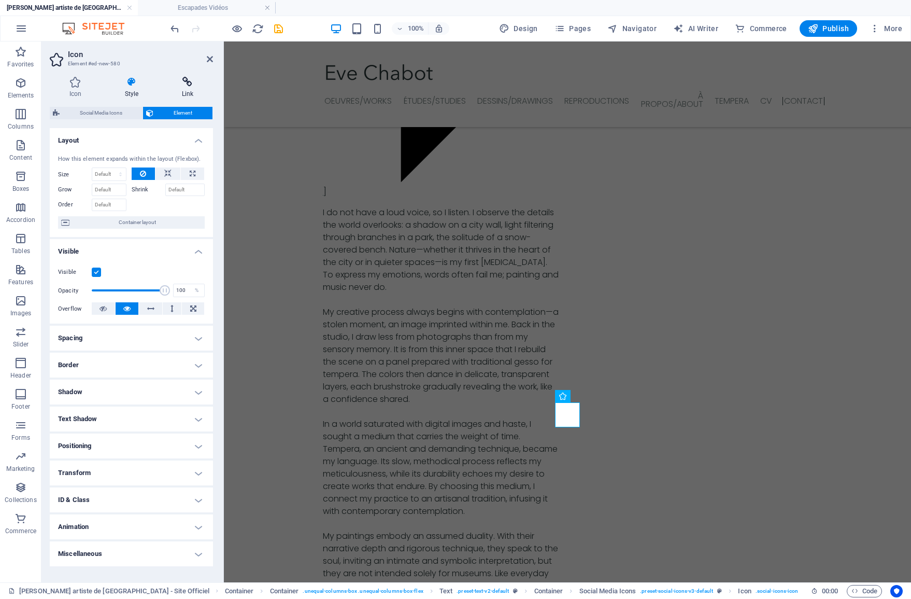
click at [190, 86] on icon at bounding box center [187, 82] width 51 height 10
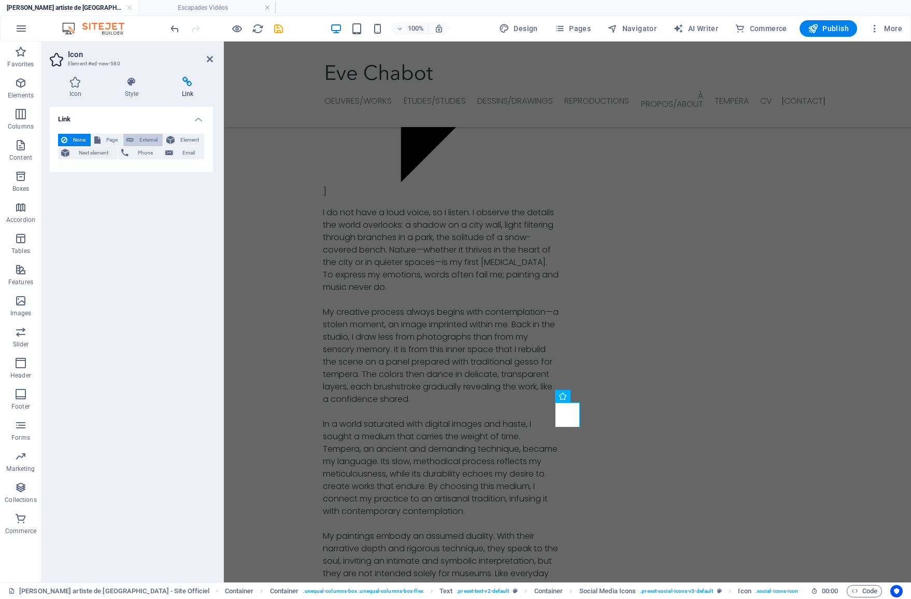
click at [139, 137] on span "External" at bounding box center [148, 140] width 23 height 12
select select "blank"
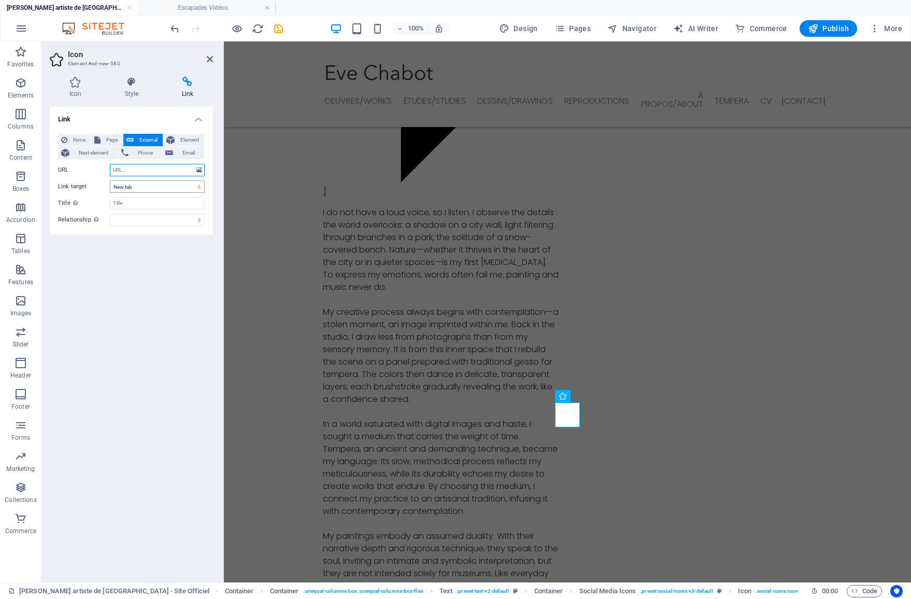
paste input "https://www.youtube.com/@EveChabot"
type input "https://www.youtube.com/@EveChabot"
click at [69, 91] on h4 "Icon" at bounding box center [77, 88] width 55 height 22
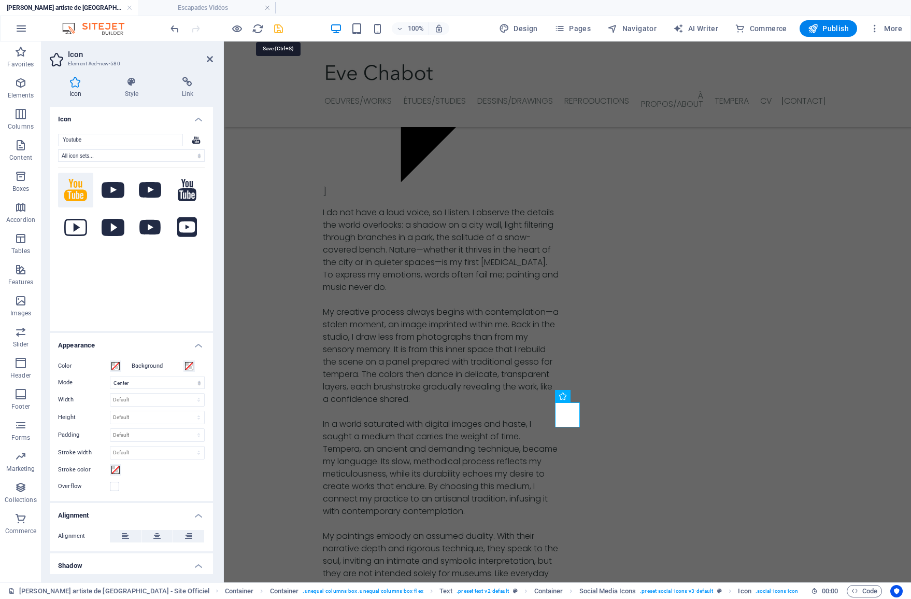
click at [274, 29] on icon "save" at bounding box center [279, 29] width 12 height 12
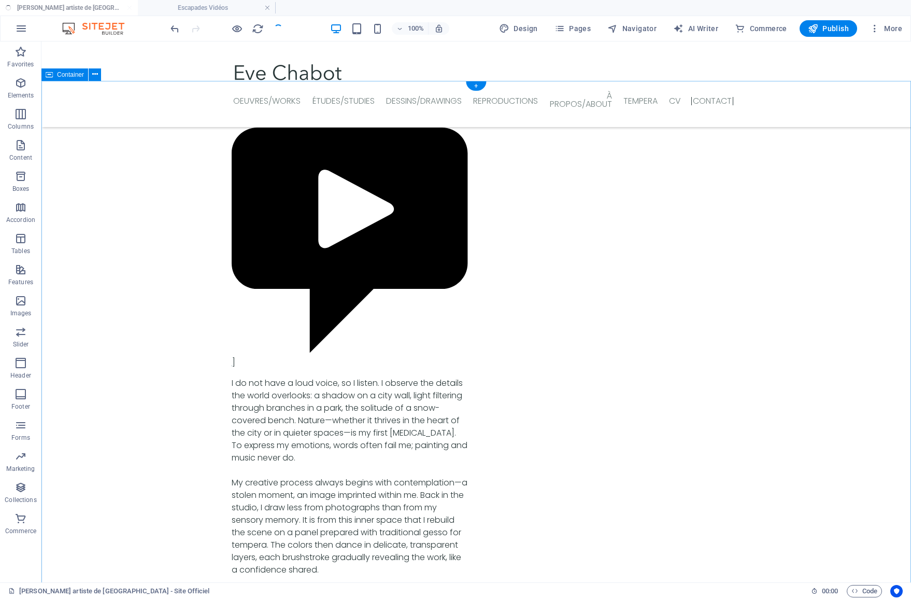
scroll to position [3434, 0]
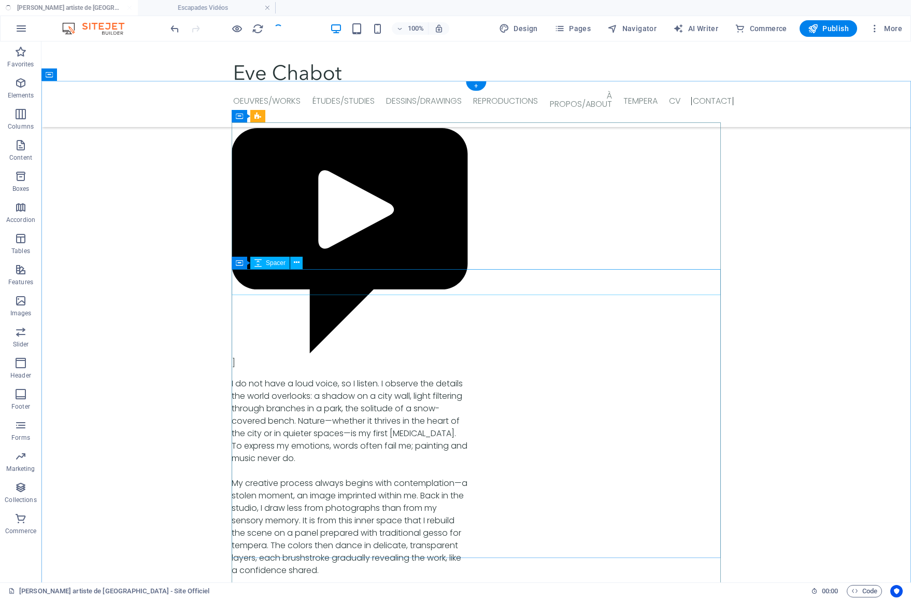
click at [298, 263] on icon at bounding box center [297, 262] width 6 height 11
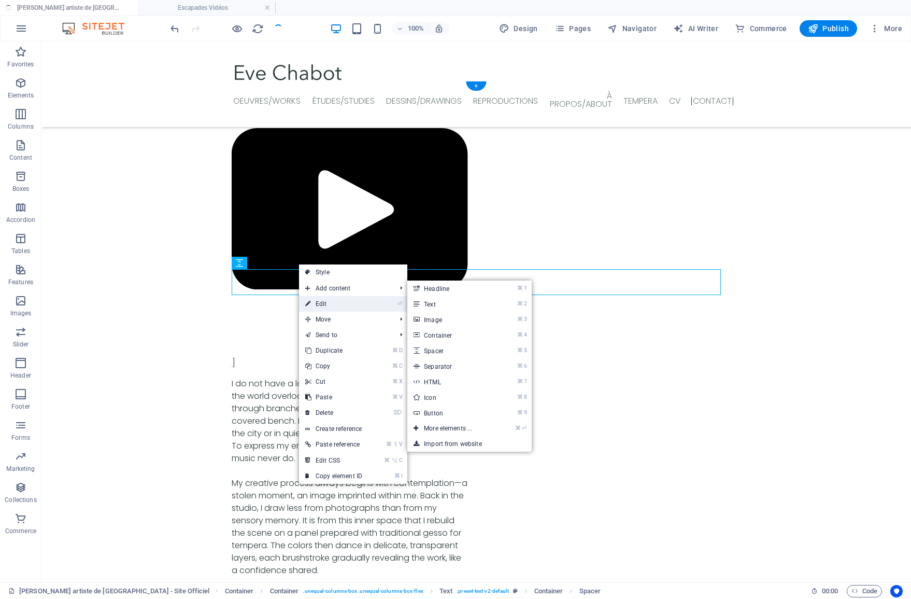
click at [314, 298] on link "⏎ Edit" at bounding box center [333, 304] width 69 height 16
select select "px"
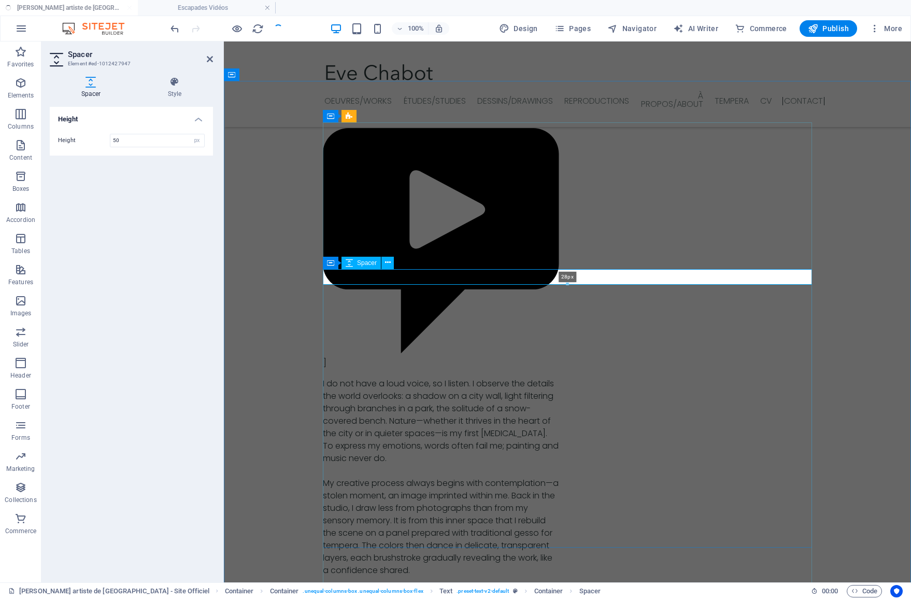
drag, startPoint x: 567, startPoint y: 294, endPoint x: 561, endPoint y: 282, distance: 13.0
click at [566, 283] on div at bounding box center [567, 284] width 488 height 4
type input "28"
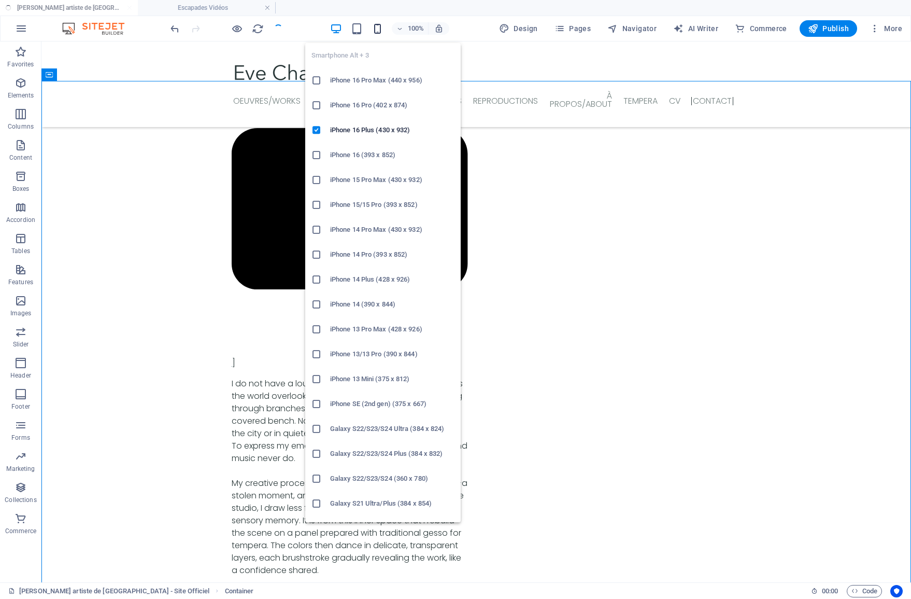
click at [378, 33] on icon "button" at bounding box center [378, 29] width 12 height 12
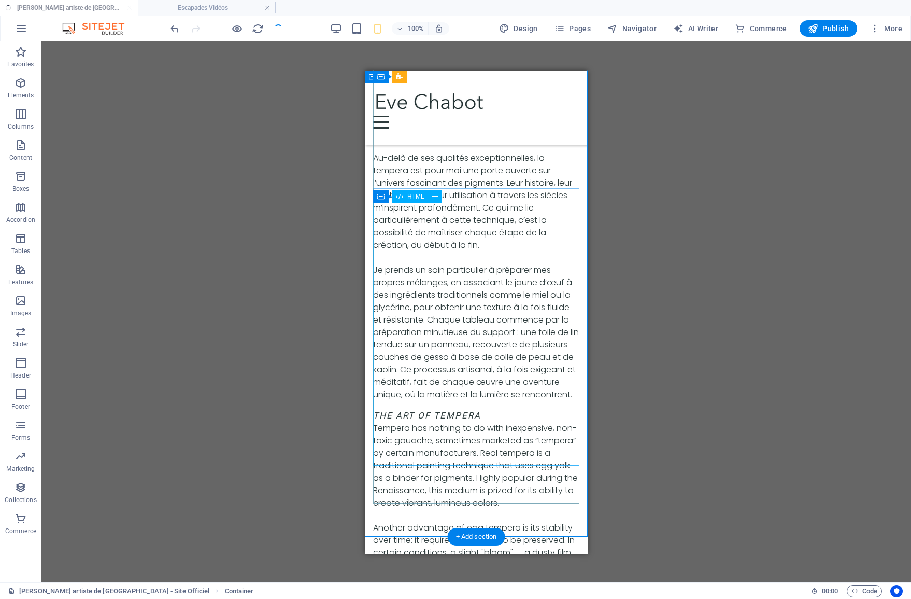
scroll to position [5932, 0]
click at [425, 458] on icon at bounding box center [427, 457] width 6 height 11
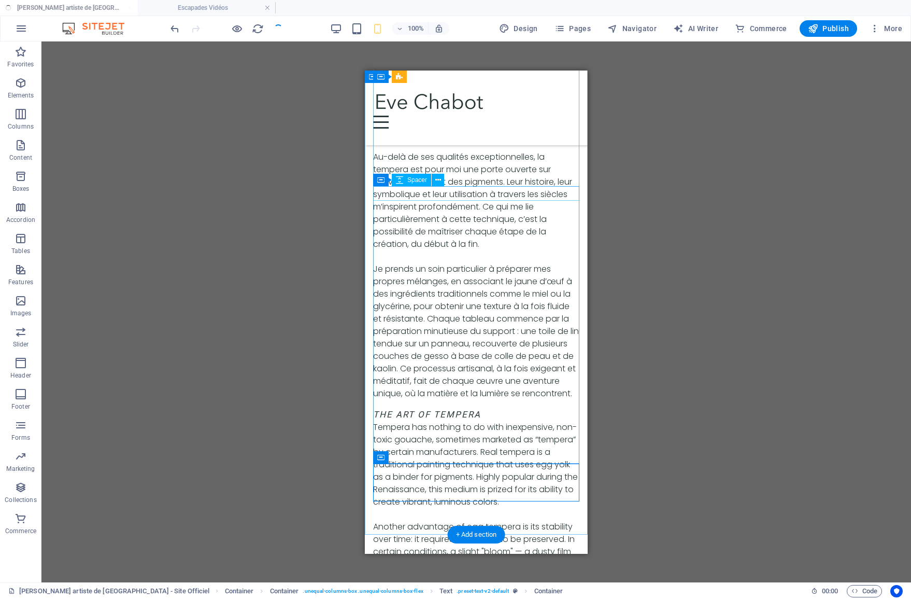
click at [437, 182] on icon at bounding box center [438, 180] width 6 height 11
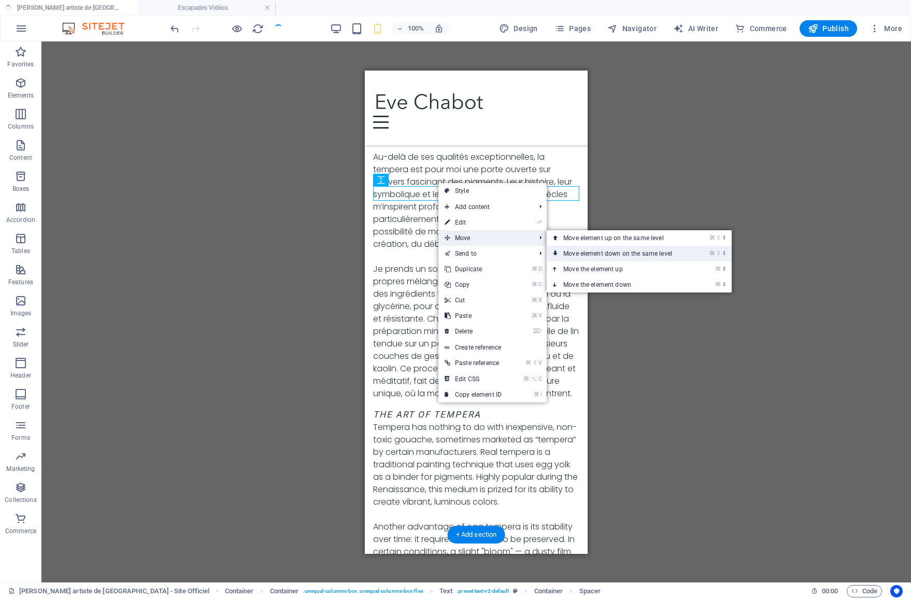
click at [583, 251] on link "⌘ ⇧ ⬇ Move element down on the same level" at bounding box center [620, 254] width 146 height 16
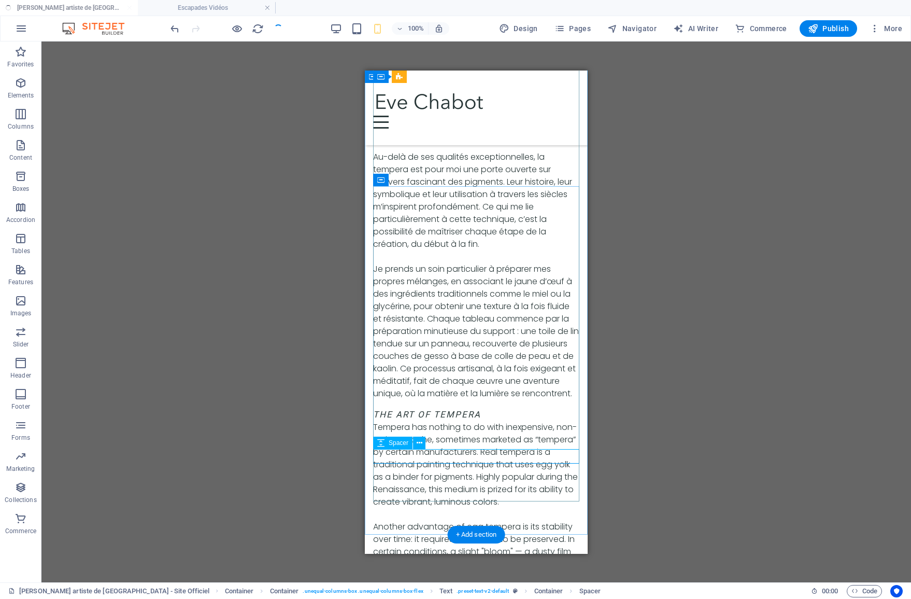
click at [417, 443] on icon at bounding box center [420, 442] width 6 height 11
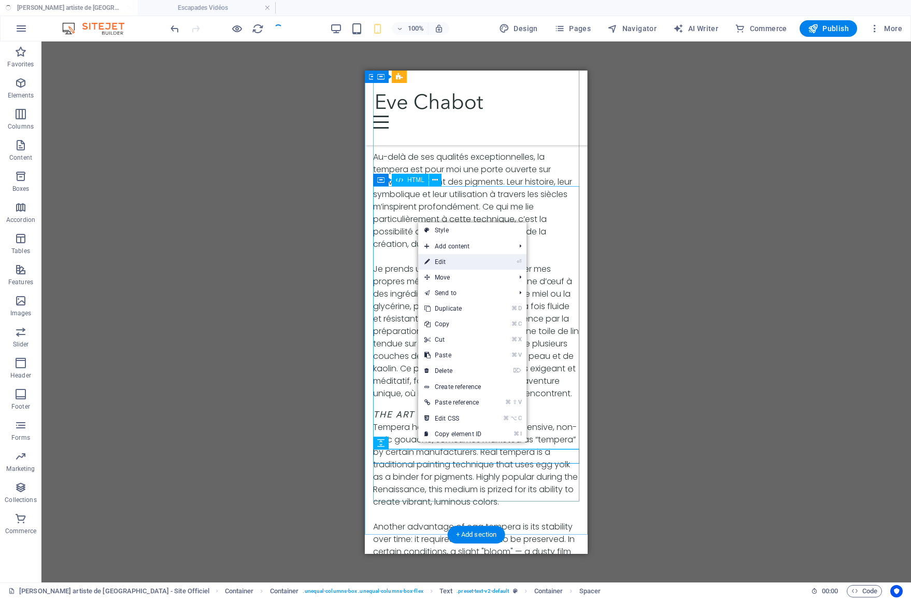
click at [448, 260] on link "⏎ Edit" at bounding box center [452, 262] width 69 height 16
select select "px"
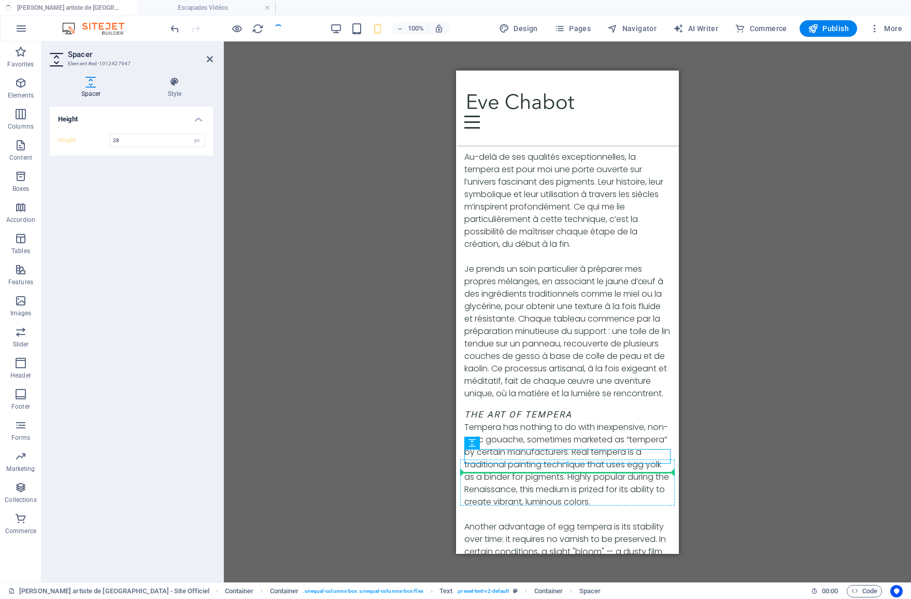
drag, startPoint x: 566, startPoint y: 461, endPoint x: 576, endPoint y: 457, distance: 11.2
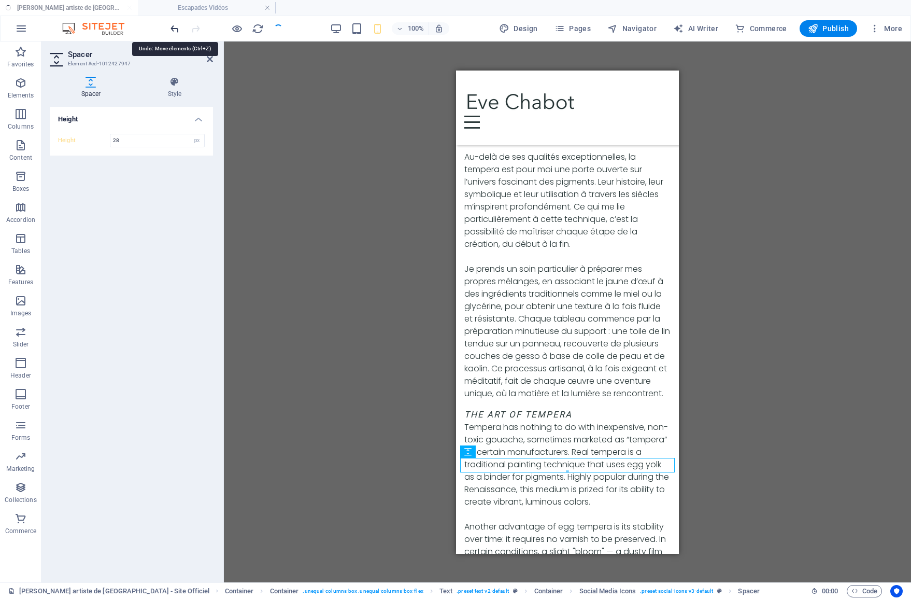
click at [178, 32] on icon "undo" at bounding box center [175, 29] width 12 height 12
click at [174, 32] on icon "undo" at bounding box center [175, 29] width 12 height 12
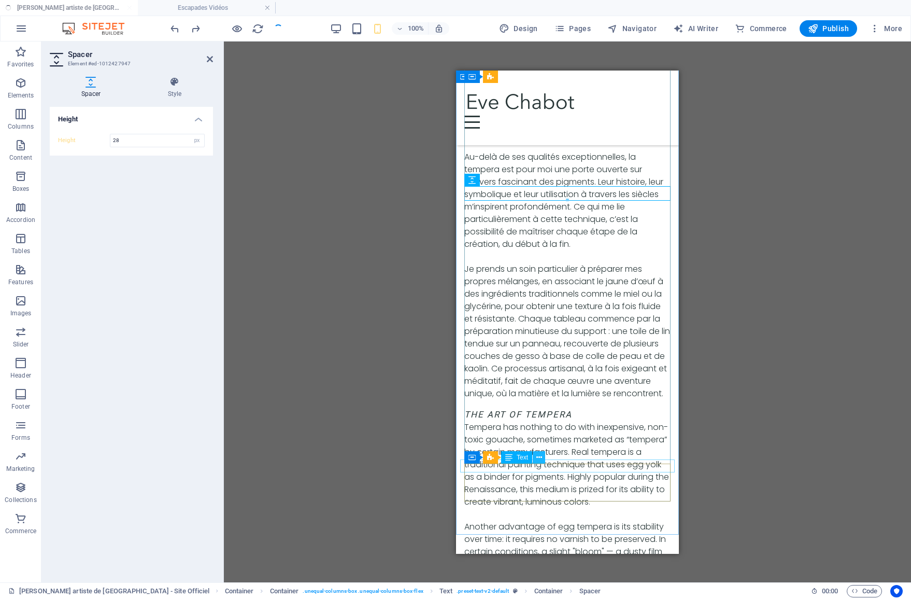
click at [536, 460] on icon at bounding box center [539, 457] width 6 height 11
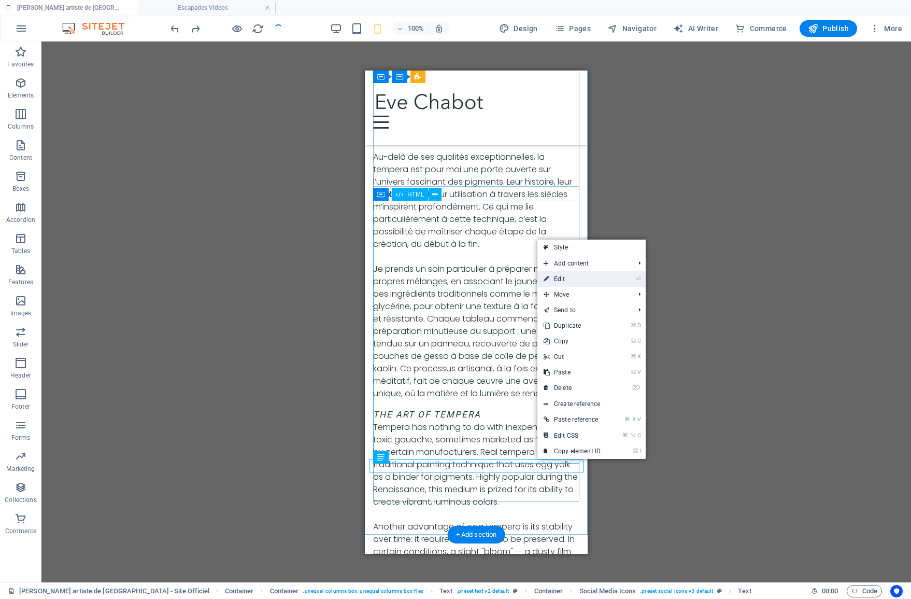
click at [560, 281] on link "⏎ Edit" at bounding box center [572, 279] width 69 height 16
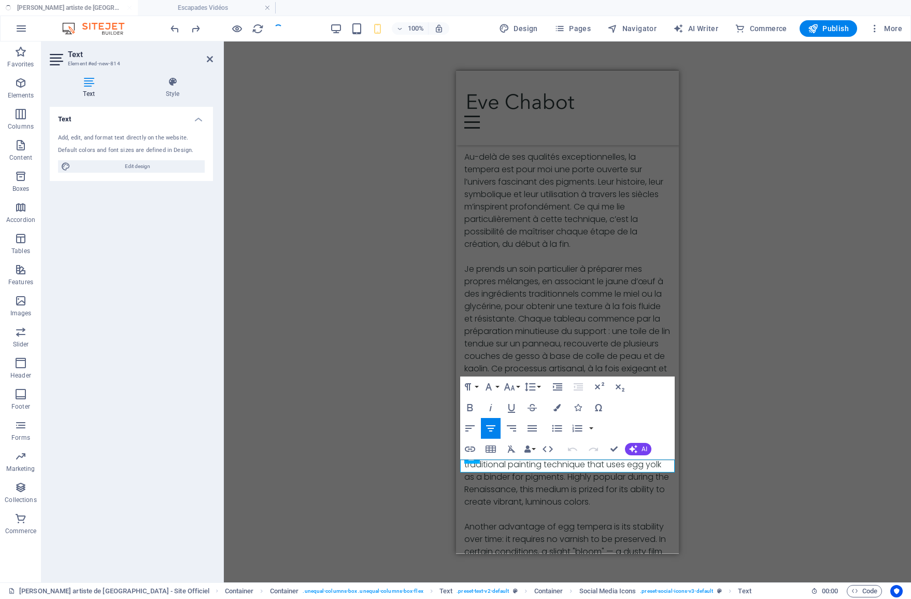
click at [82, 83] on icon at bounding box center [89, 82] width 78 height 10
click at [167, 89] on h4 "Style" at bounding box center [172, 88] width 81 height 22
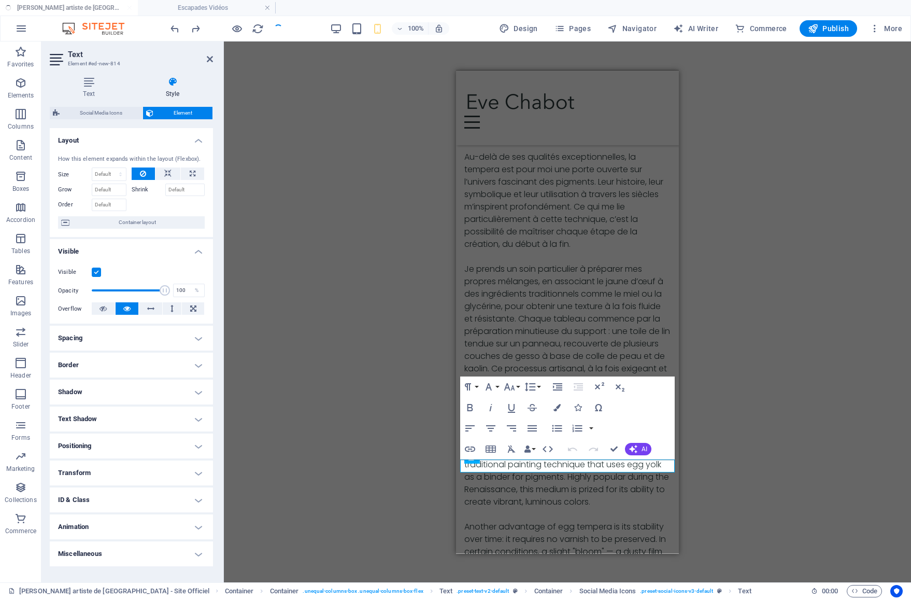
click at [200, 340] on h4 "Spacing" at bounding box center [131, 338] width 163 height 25
click at [154, 358] on button "Custom" at bounding box center [178, 358] width 51 height 12
select select "px"
type input "0"
select select "px"
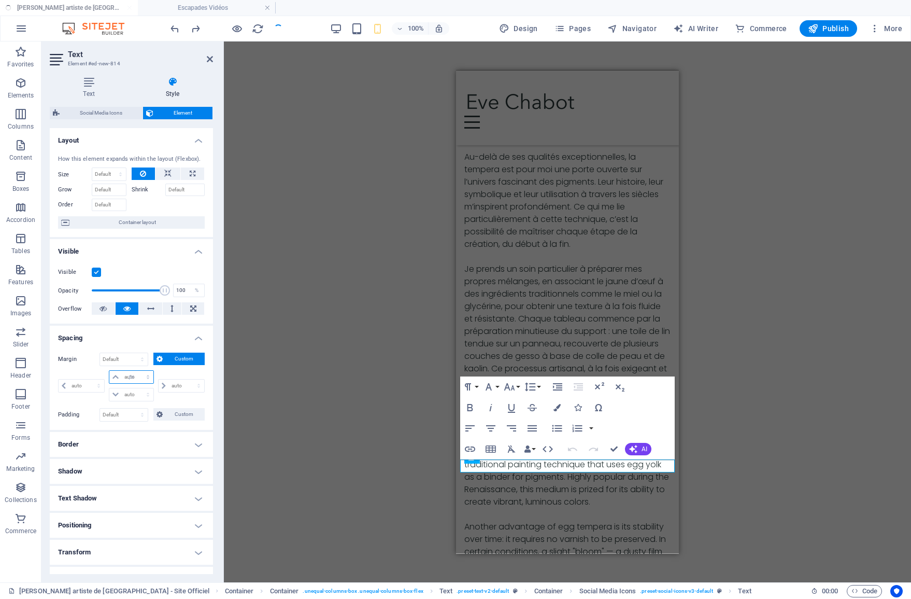
type input "0"
select select "px"
type input "0"
select select "px"
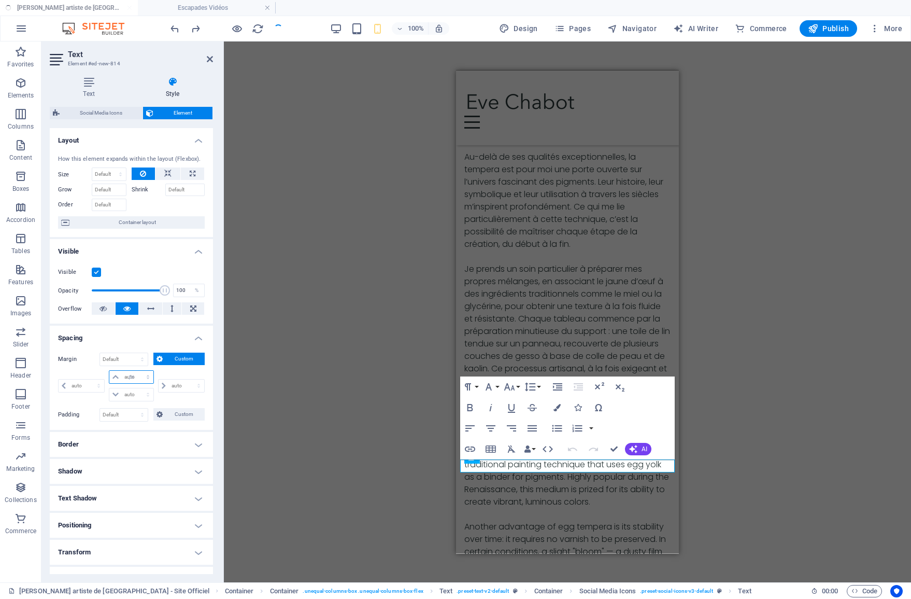
type input "0"
select select "px"
type input "5"
select select "DISABLED_OPTION_VALUE"
type input "5"
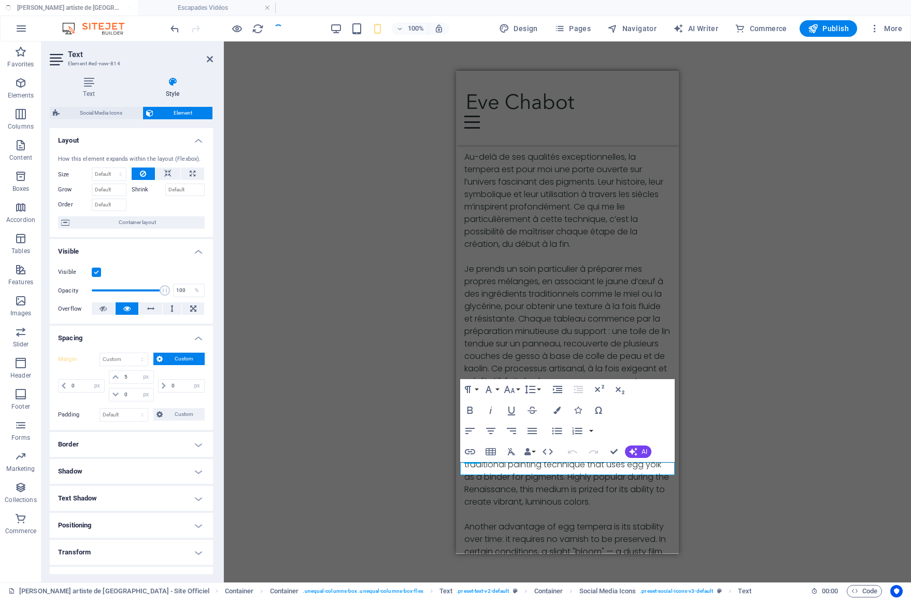
click at [296, 375] on div "2 columns Container H3 Banner Banner Container 2 columns Container Container Me…" at bounding box center [567, 311] width 687 height 541
click at [318, 162] on div "2 columns Container H3 Banner Banner Container 2 columns Container Container Me…" at bounding box center [567, 311] width 687 height 541
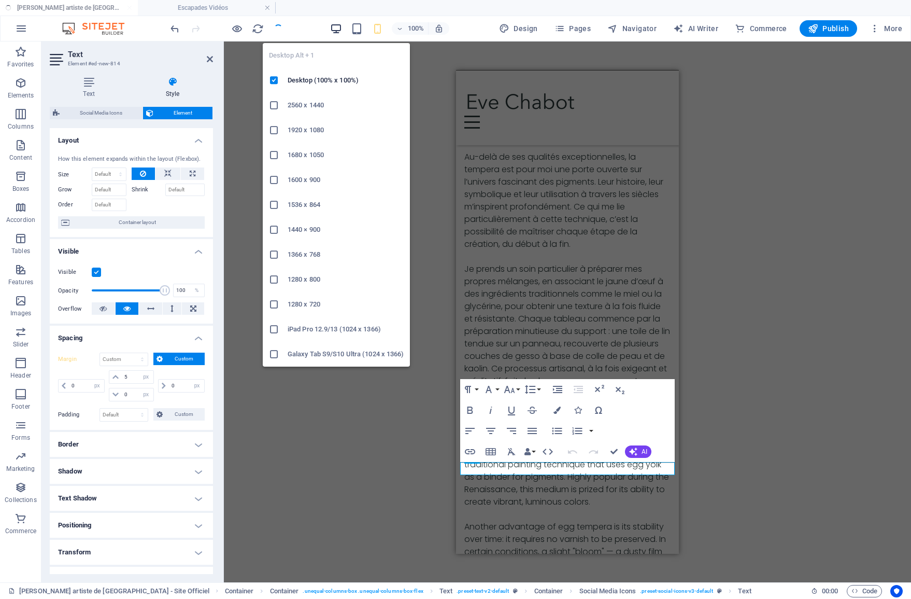
click at [337, 29] on icon "button" at bounding box center [336, 29] width 12 height 12
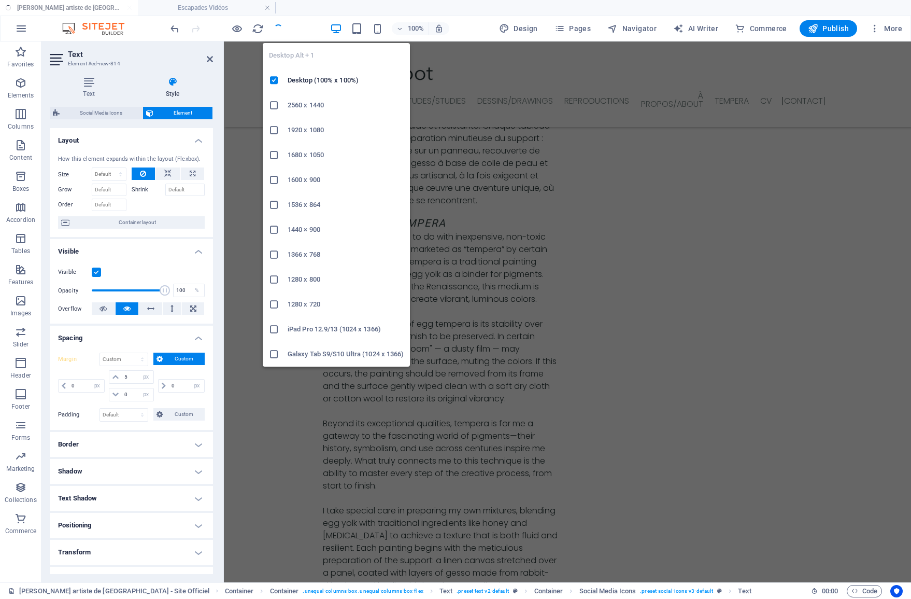
scroll to position [3605, 0]
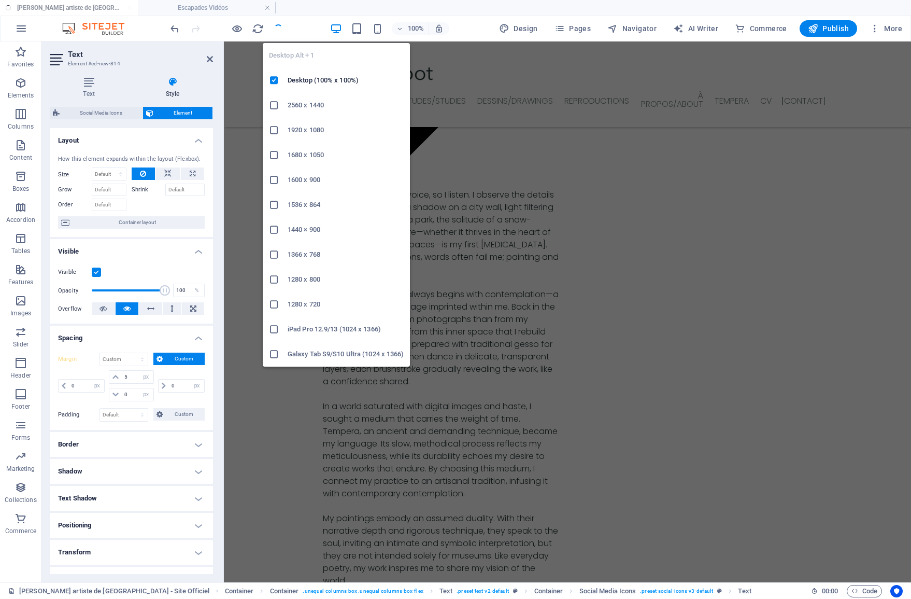
select select "DISABLED_OPTION_VALUE"
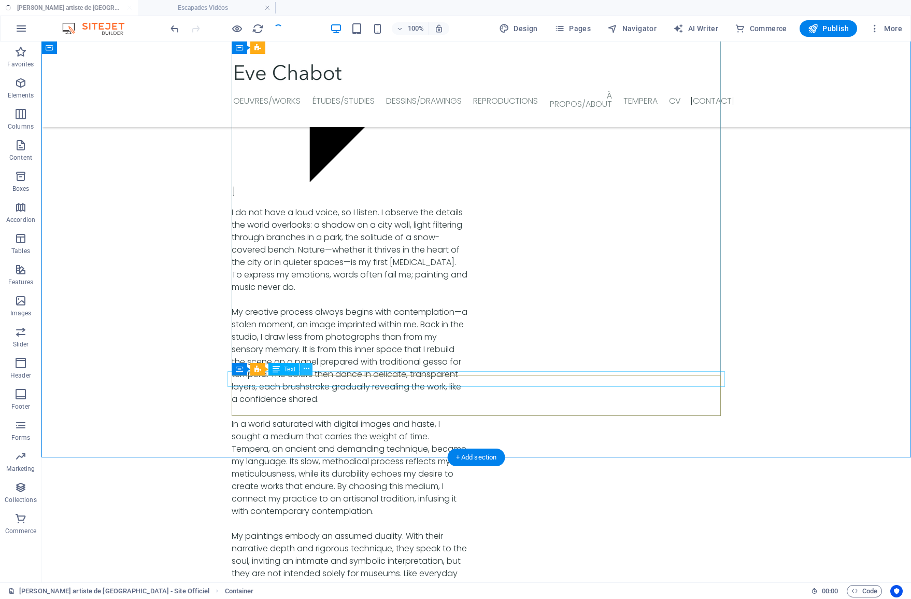
click at [304, 370] on icon at bounding box center [307, 368] width 6 height 11
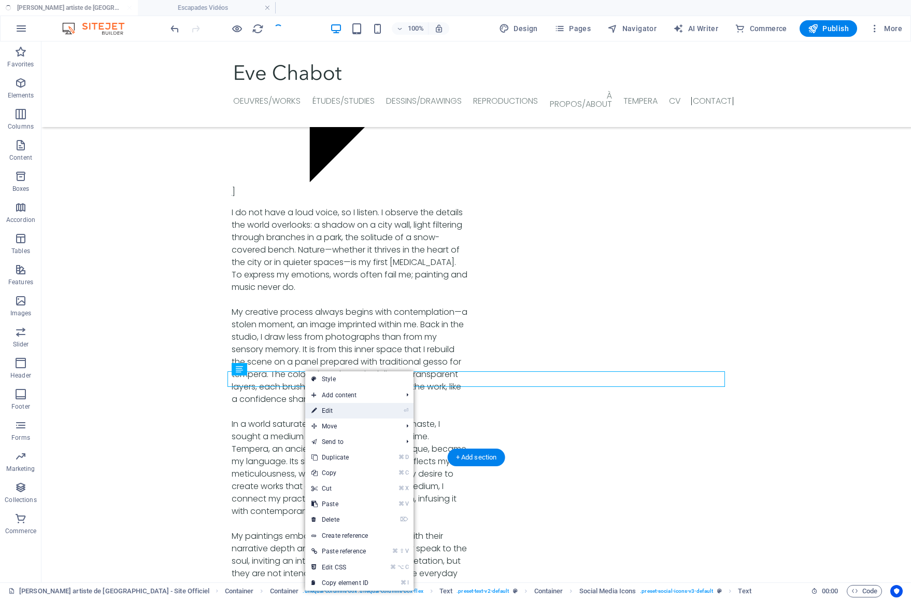
click at [320, 412] on link "⏎ Edit" at bounding box center [339, 411] width 69 height 16
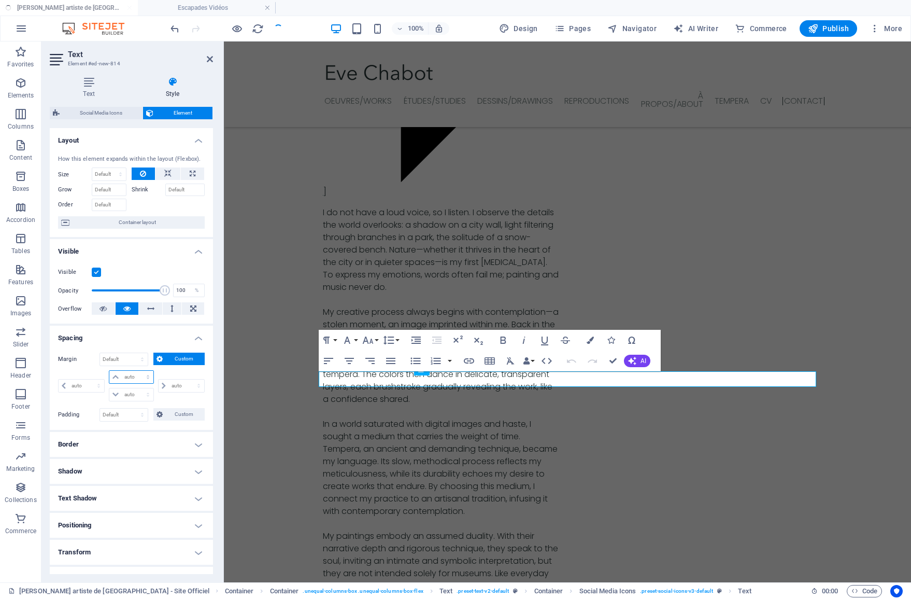
select select "px"
type input "0"
select select "px"
type input "0"
select select "px"
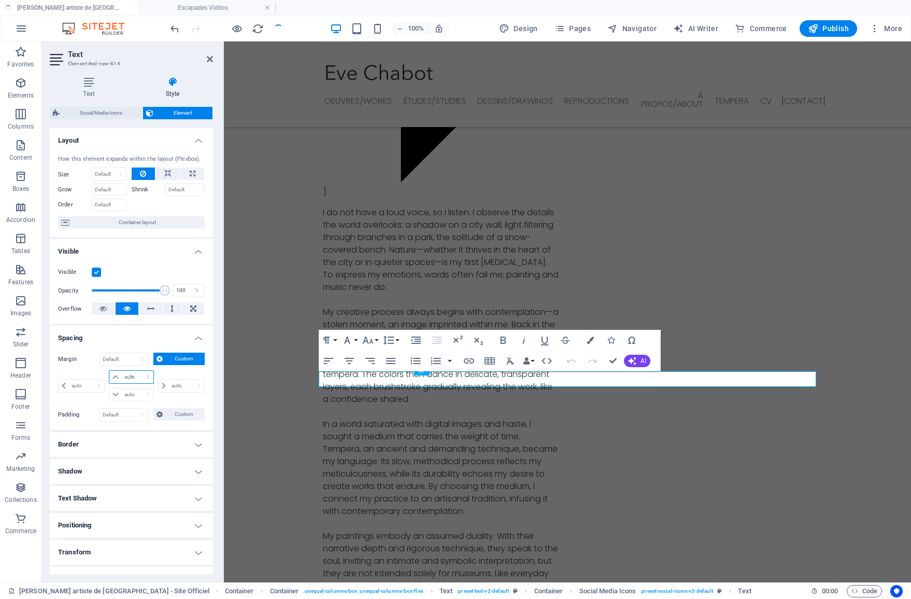
type input "0"
select select "px"
type input "0"
select select "px"
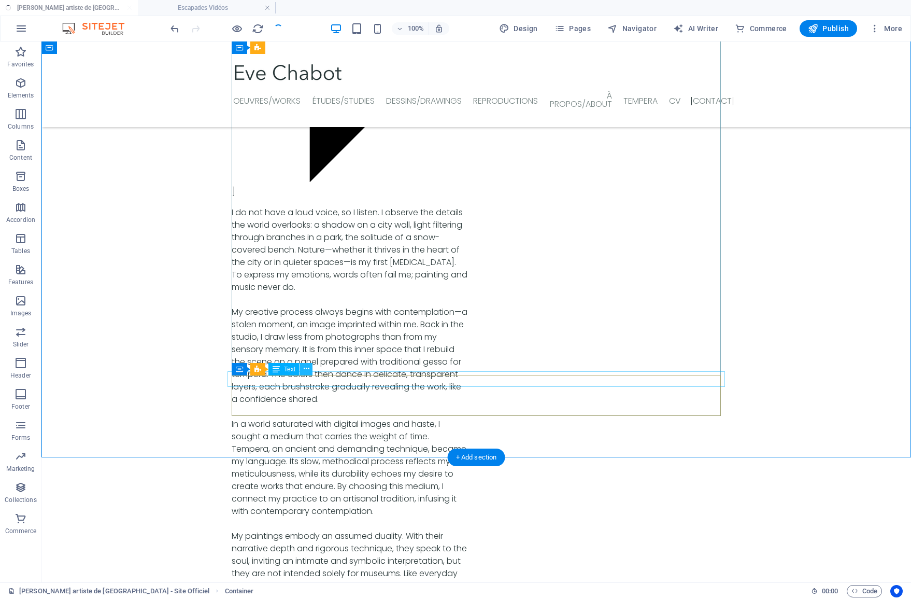
click at [308, 371] on icon at bounding box center [307, 368] width 6 height 11
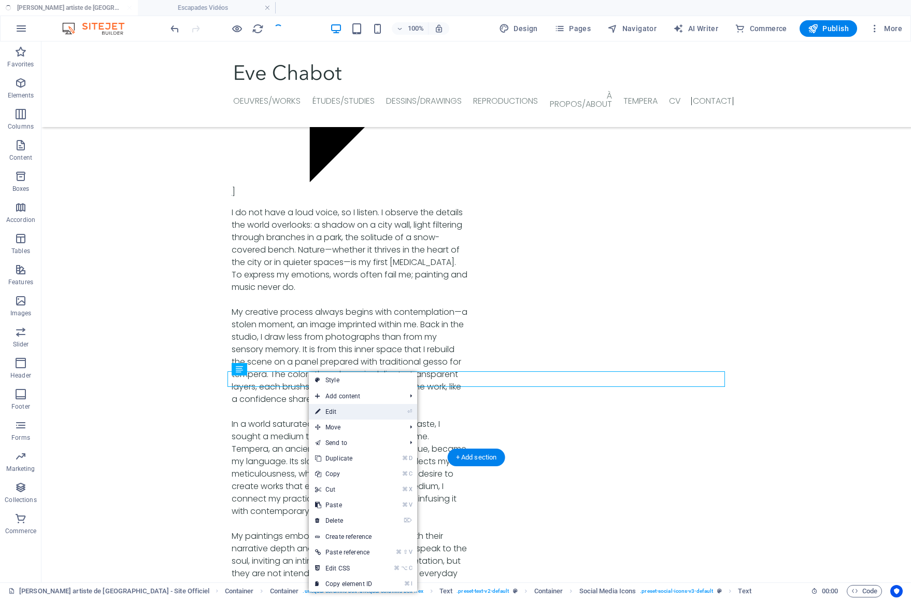
click at [330, 408] on link "⏎ Edit" at bounding box center [343, 412] width 69 height 16
select select "px"
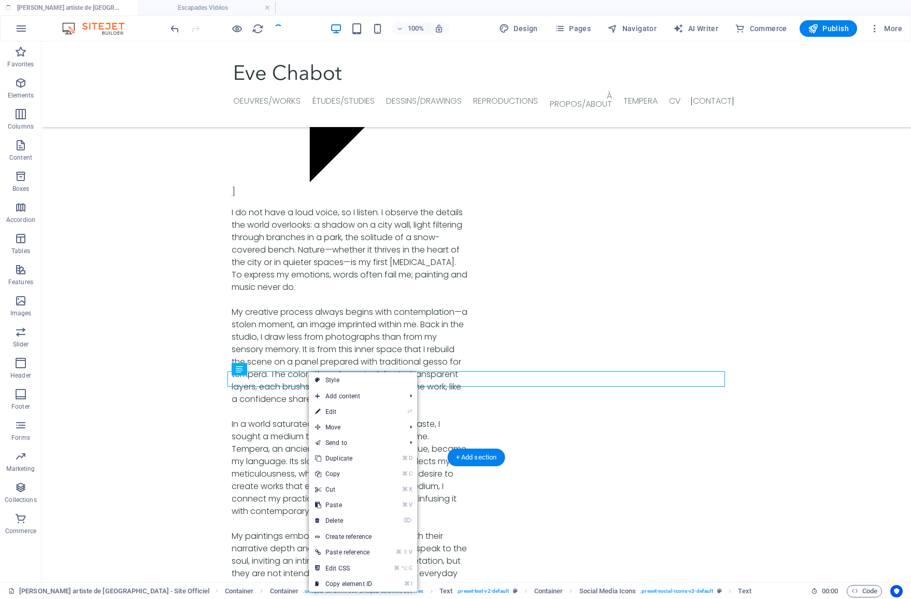
select select "px"
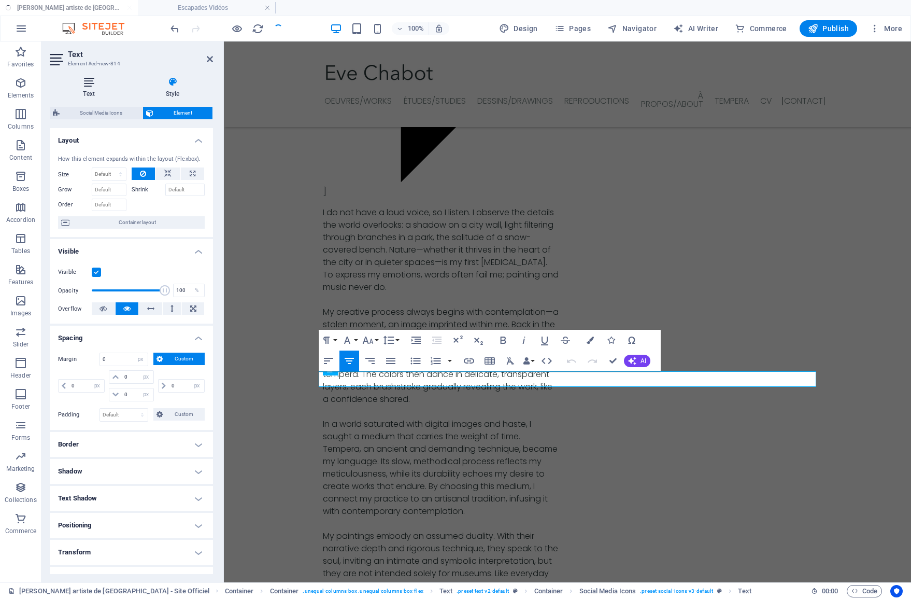
click at [81, 88] on h4 "Text" at bounding box center [91, 88] width 82 height 22
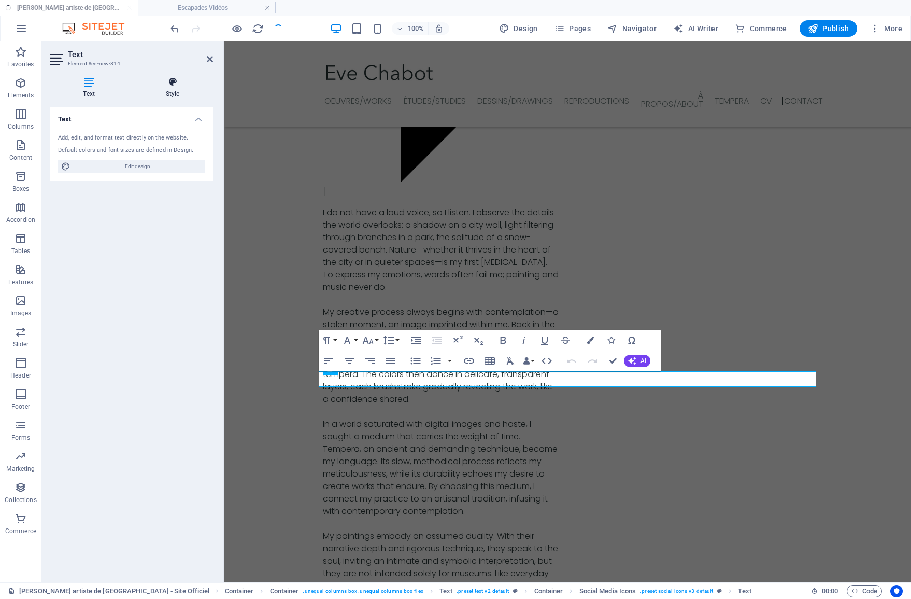
click at [172, 91] on h4 "Style" at bounding box center [172, 88] width 81 height 22
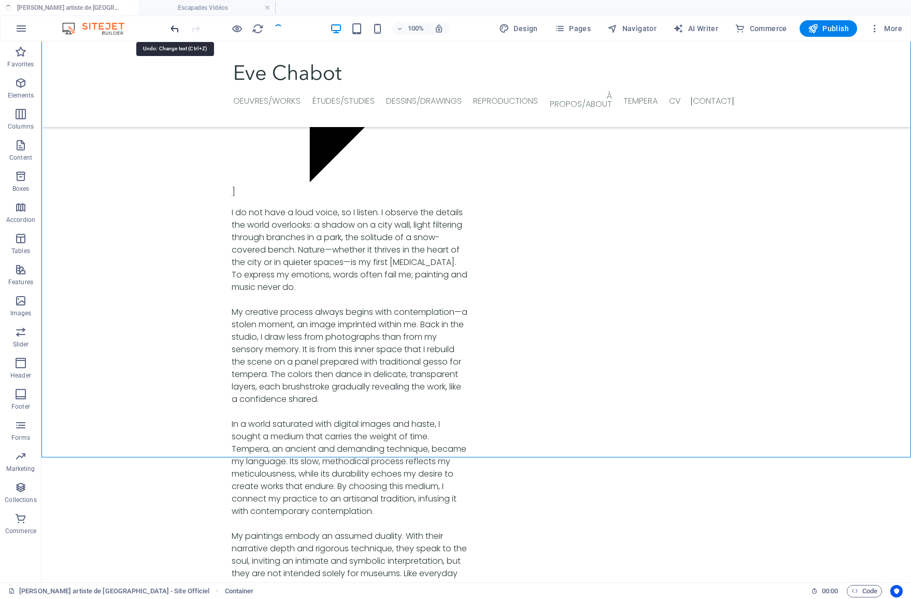
click at [175, 30] on icon "undo" at bounding box center [175, 29] width 12 height 12
click at [232, 10] on h4 "Escapades Vidéos" at bounding box center [207, 7] width 138 height 11
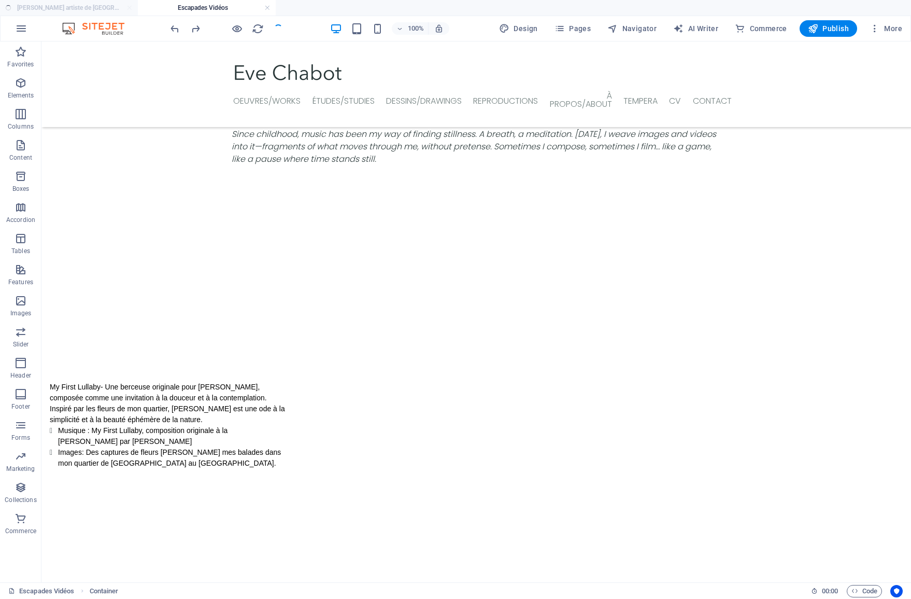
click at [103, 10] on ul "Eve Chabot artiste de Montreal - Site Officiel Escapades Vidéos" at bounding box center [455, 8] width 911 height 16
click at [104, 7] on ul "Eve Chabot artiste de Montreal - Site Officiel Escapades Vidéos" at bounding box center [455, 8] width 911 height 16
click at [823, 30] on span "Publish" at bounding box center [828, 28] width 41 height 10
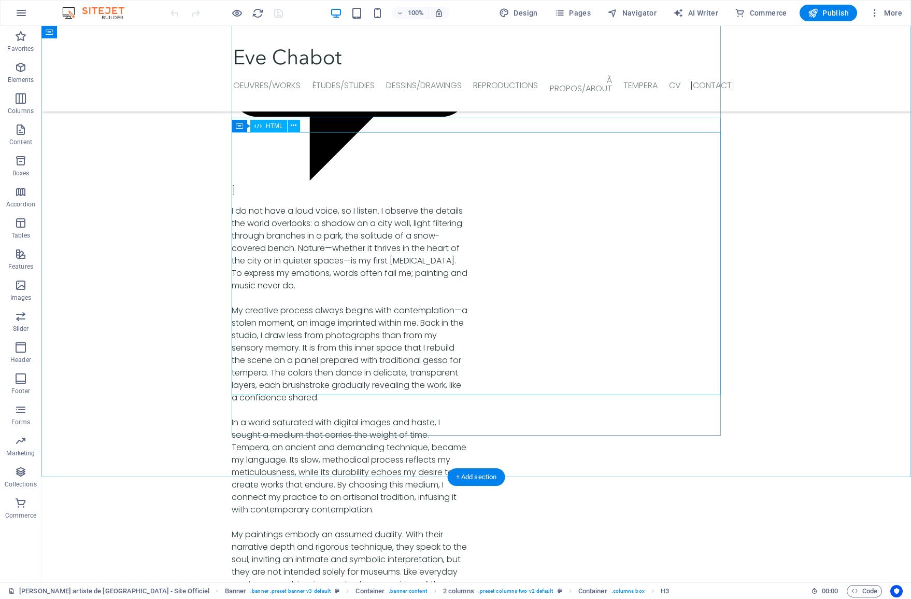
scroll to position [3595, 0]
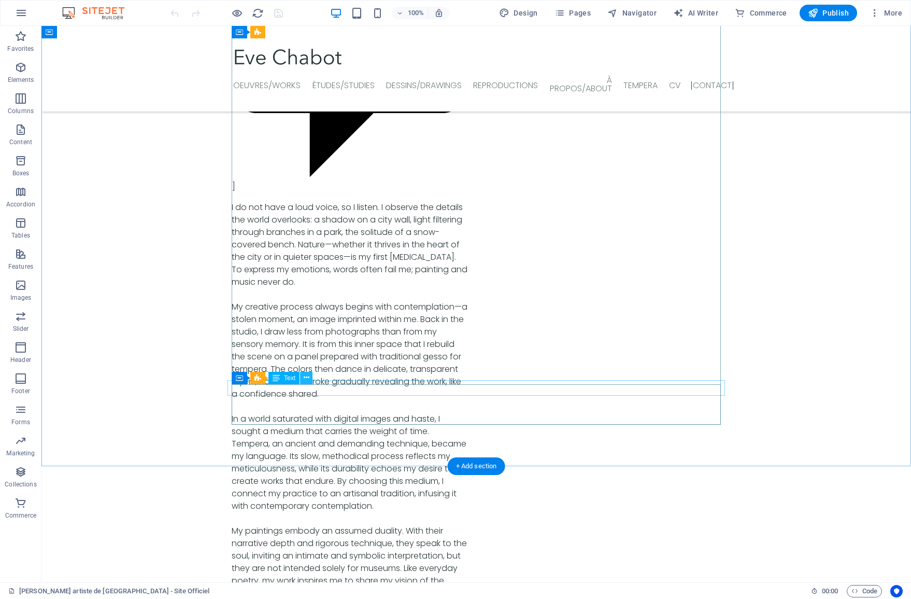
click at [305, 380] on icon at bounding box center [307, 377] width 6 height 11
click at [305, 379] on icon at bounding box center [307, 377] width 6 height 11
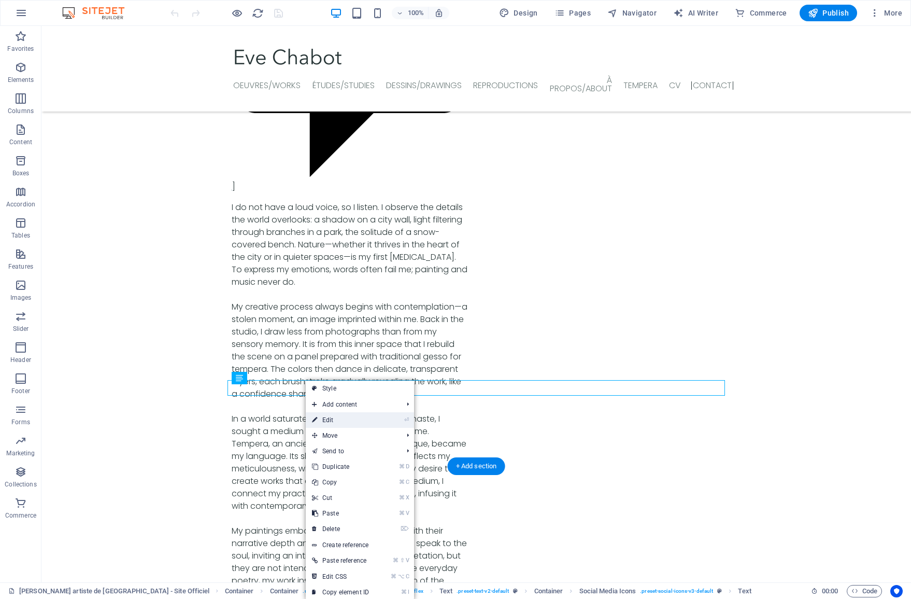
click at [319, 422] on link "⏎ Edit" at bounding box center [340, 420] width 69 height 16
select select "px"
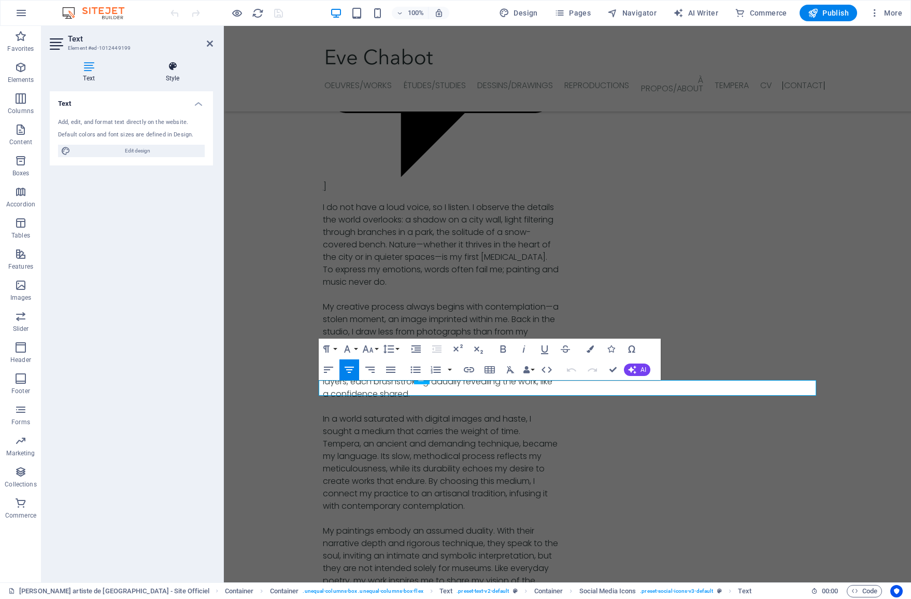
click at [164, 77] on h4 "Style" at bounding box center [172, 72] width 81 height 22
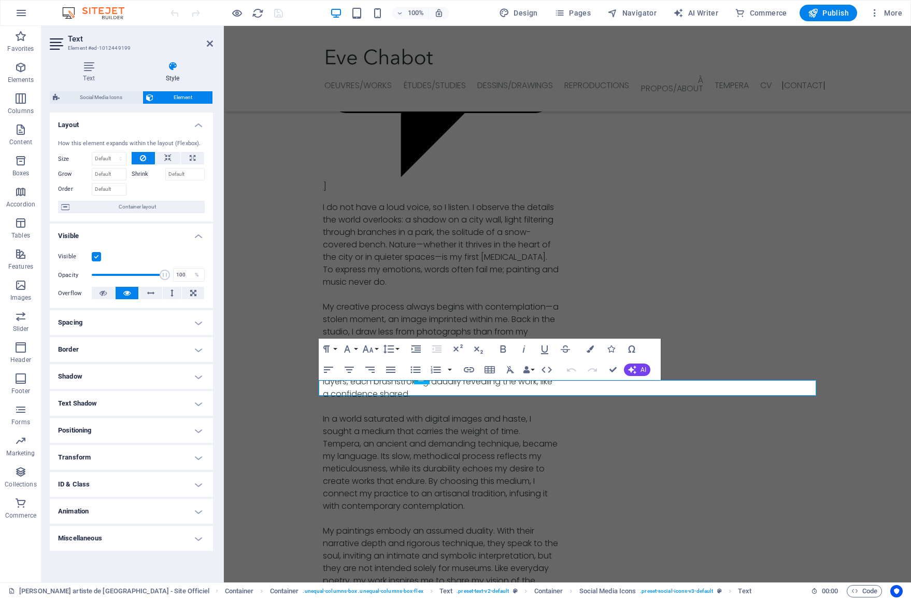
click at [201, 322] on h4 "Spacing" at bounding box center [131, 322] width 163 height 25
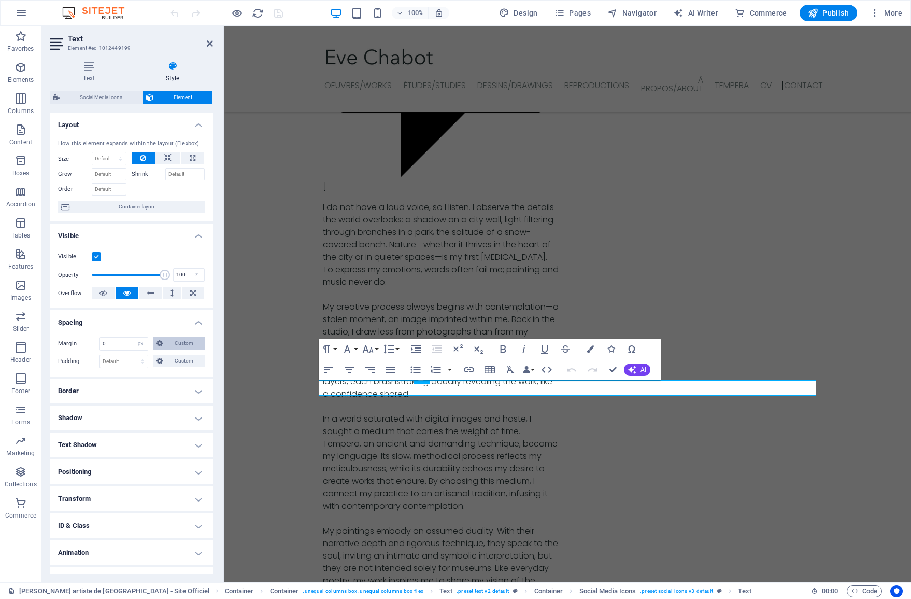
click at [186, 343] on span "Custom" at bounding box center [184, 343] width 36 height 12
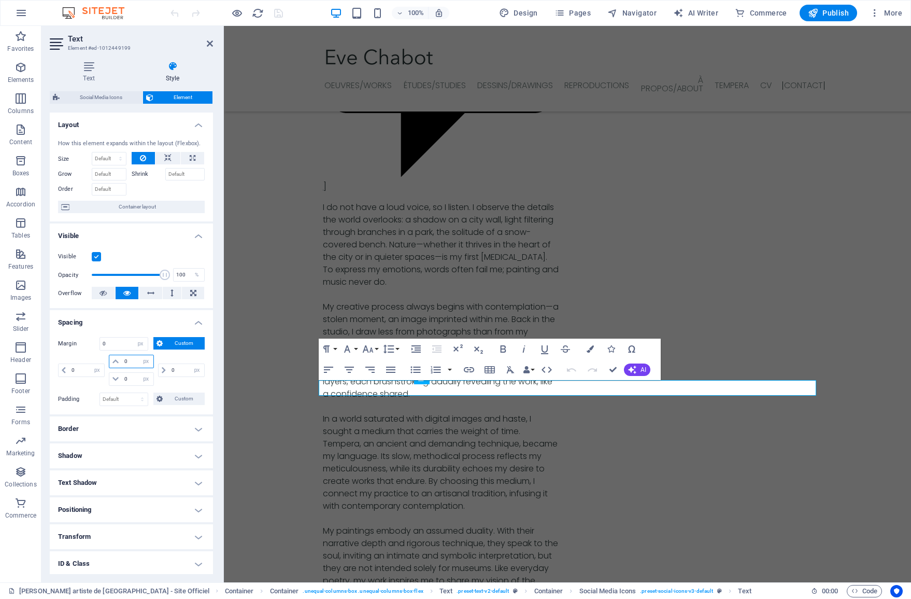
click at [126, 362] on input "0" at bounding box center [137, 361] width 31 height 12
type input "5"
select select "DISABLED_OPTION_VALUE"
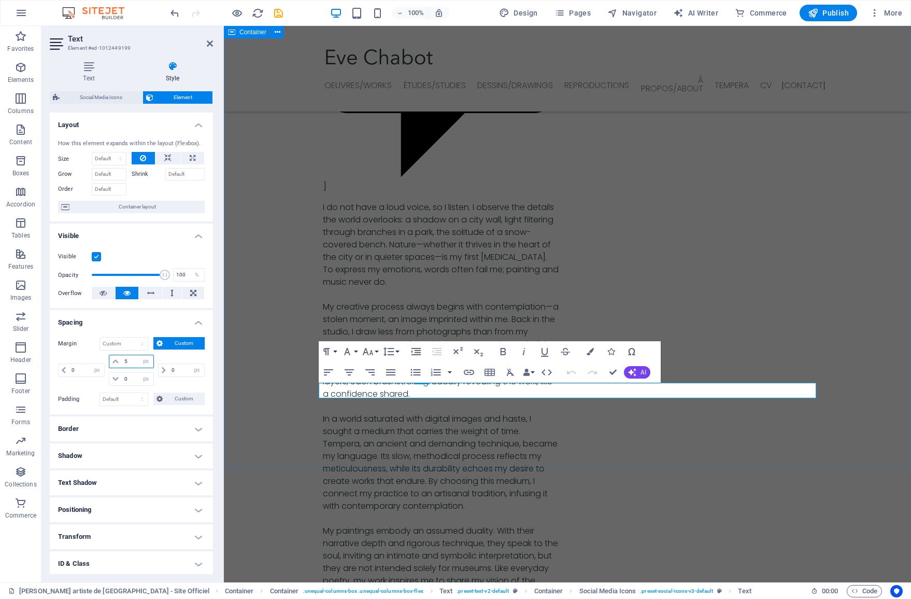
type input "5"
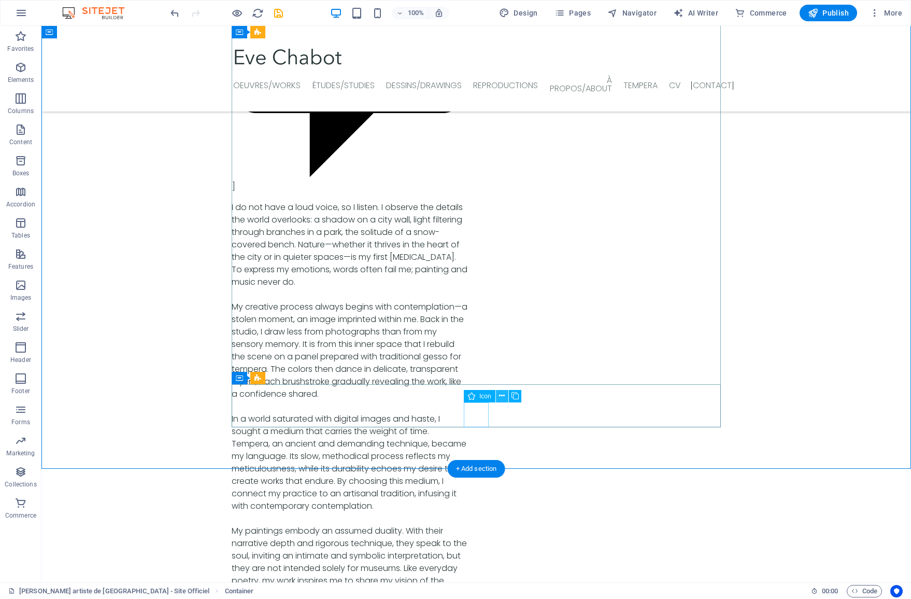
click at [497, 397] on button at bounding box center [502, 396] width 12 height 12
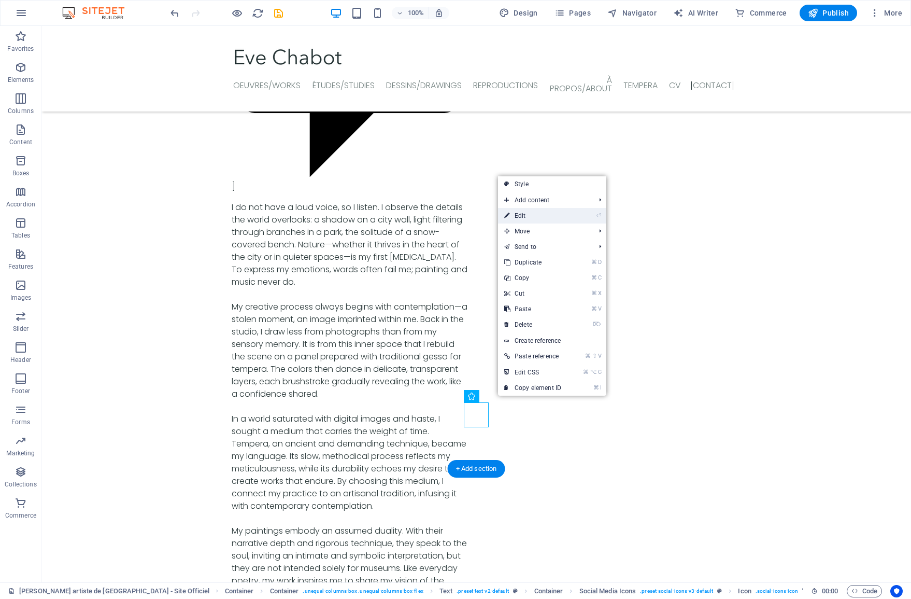
click at [519, 212] on link "⏎ Edit" at bounding box center [532, 216] width 69 height 16
select select "xMidYMid"
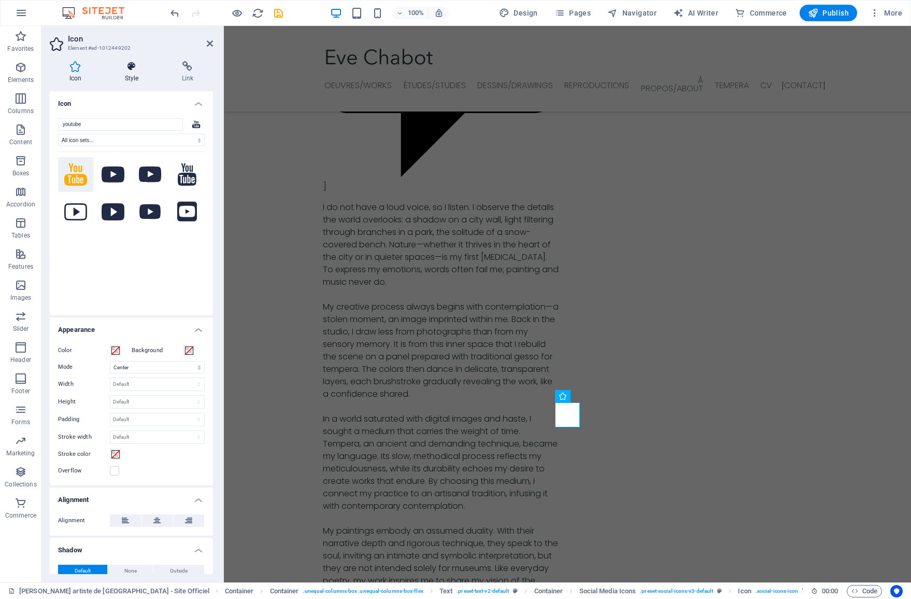
click at [129, 76] on h4 "Style" at bounding box center [133, 72] width 57 height 22
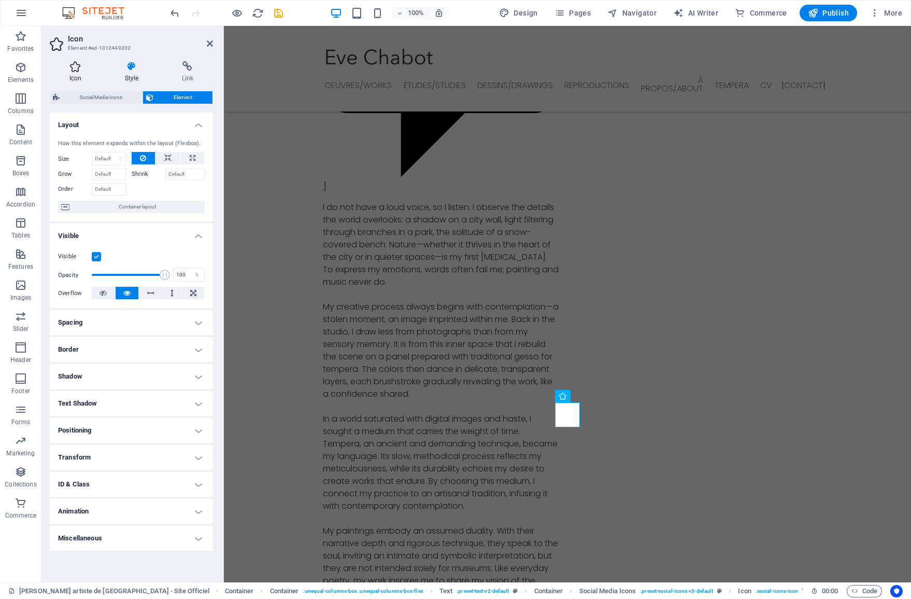
click at [77, 77] on h4 "Icon" at bounding box center [77, 72] width 55 height 22
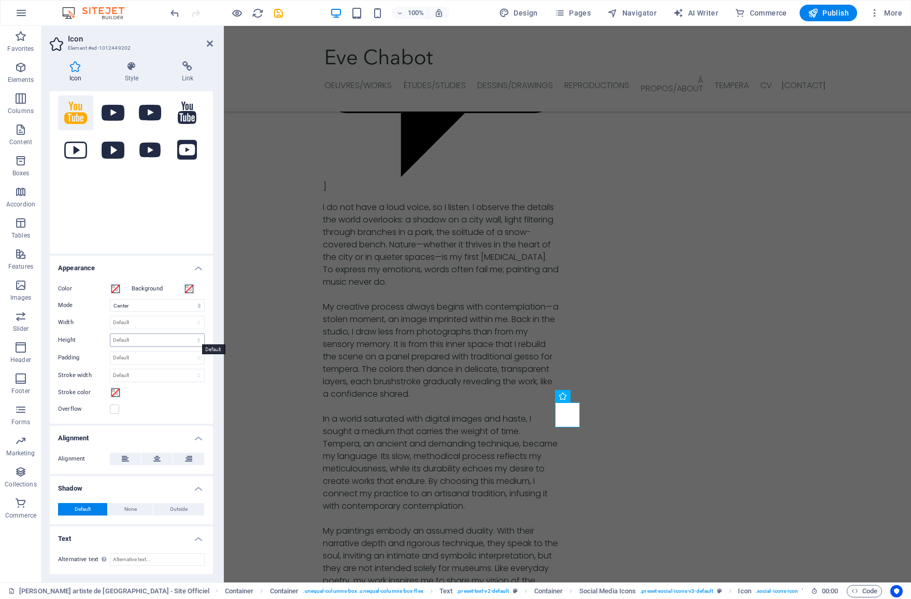
scroll to position [61, 0]
click at [196, 439] on h4 "Alignment" at bounding box center [131, 435] width 163 height 19
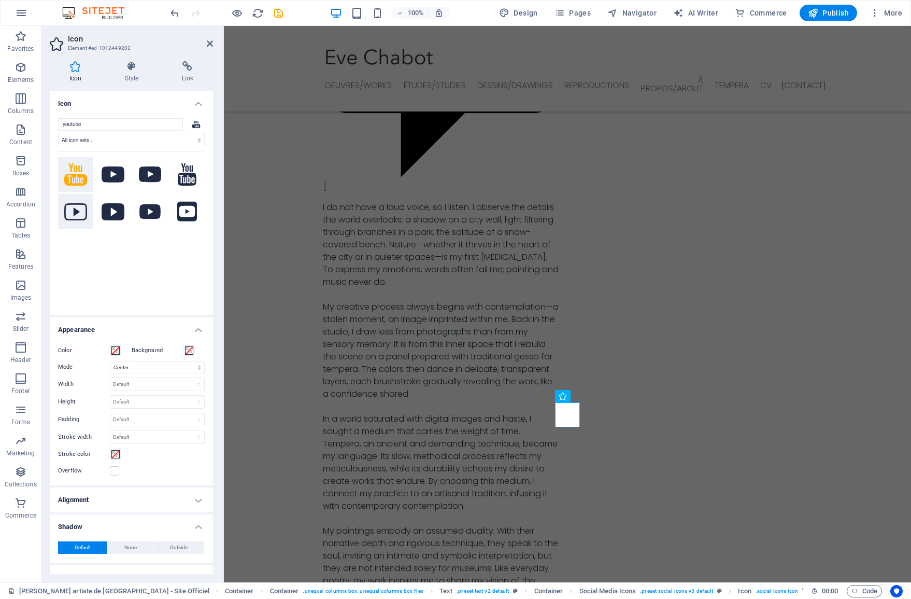
scroll to position [0, 0]
click at [76, 73] on h4 "Icon" at bounding box center [77, 72] width 55 height 22
click at [123, 75] on h4 "Style" at bounding box center [133, 72] width 57 height 22
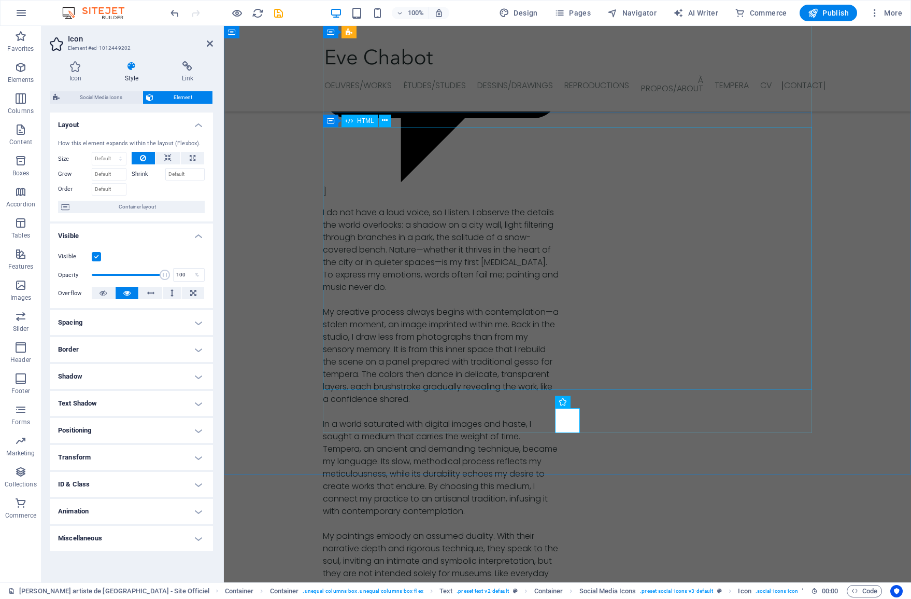
scroll to position [3588, 0]
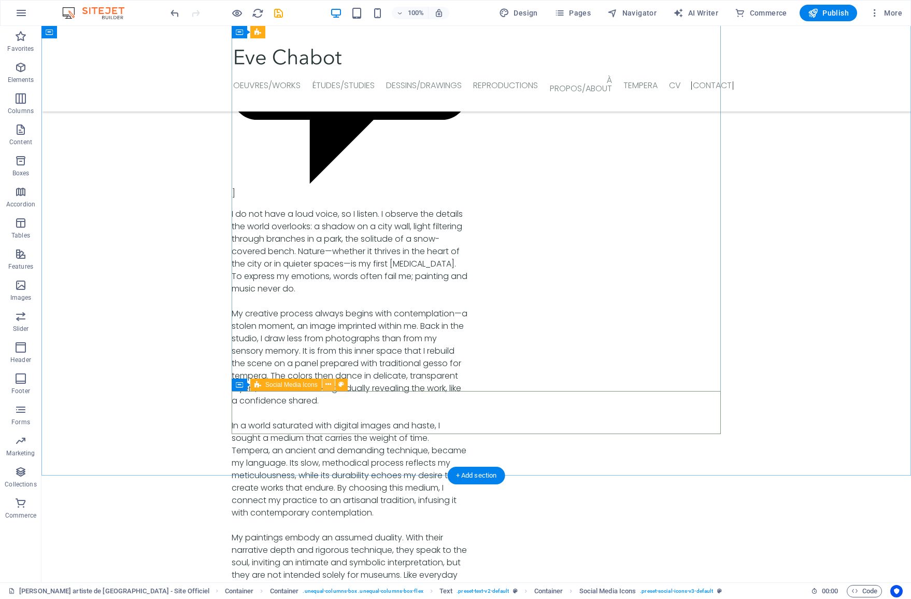
click at [326, 384] on icon at bounding box center [329, 384] width 6 height 11
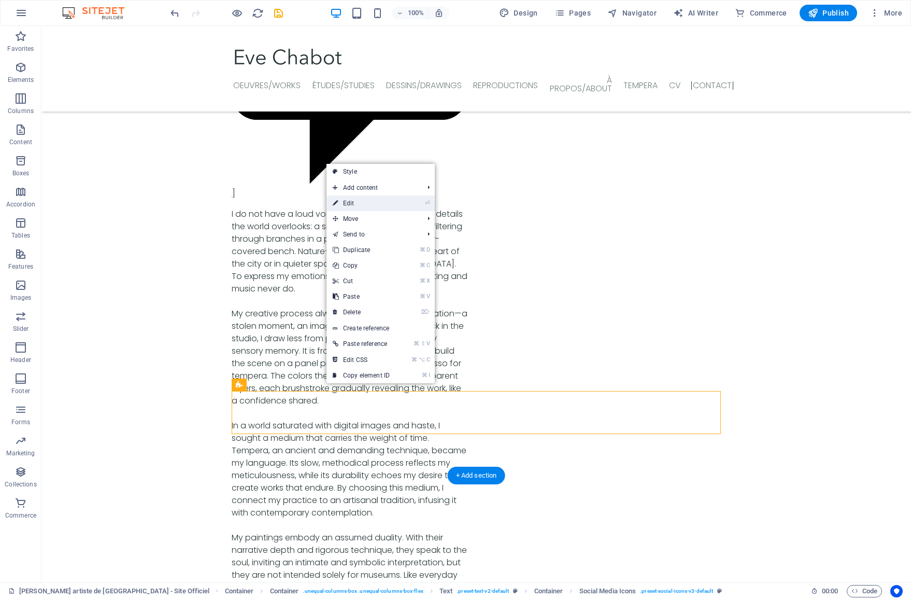
click at [356, 199] on link "⏎ Edit" at bounding box center [361, 203] width 69 height 16
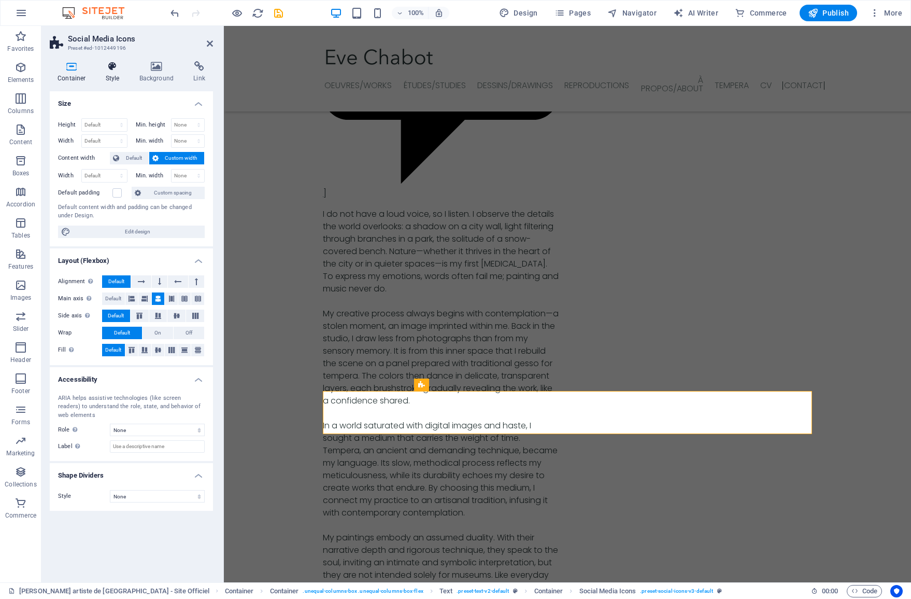
click at [106, 74] on h4 "Style" at bounding box center [115, 72] width 34 height 22
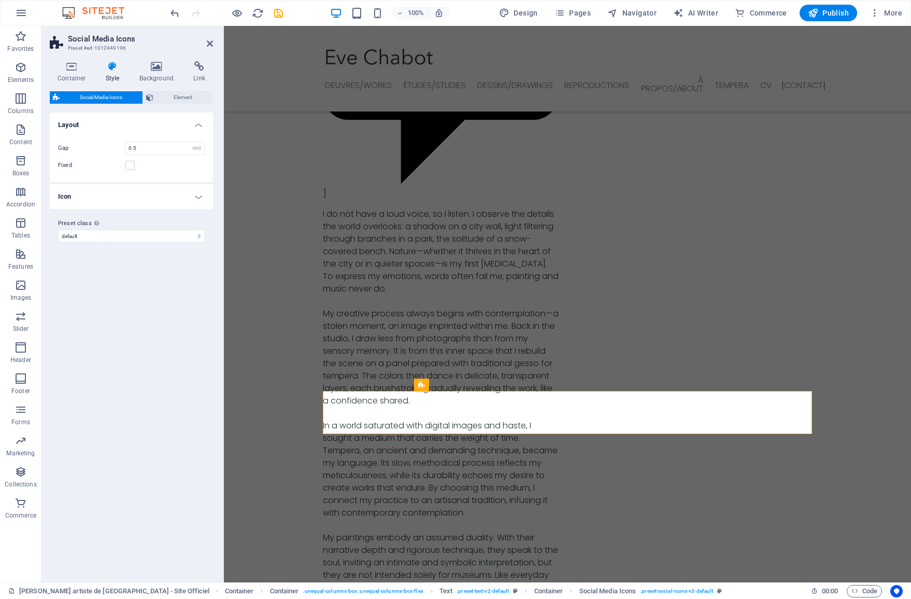
click at [198, 198] on h4 "Icon" at bounding box center [131, 196] width 163 height 25
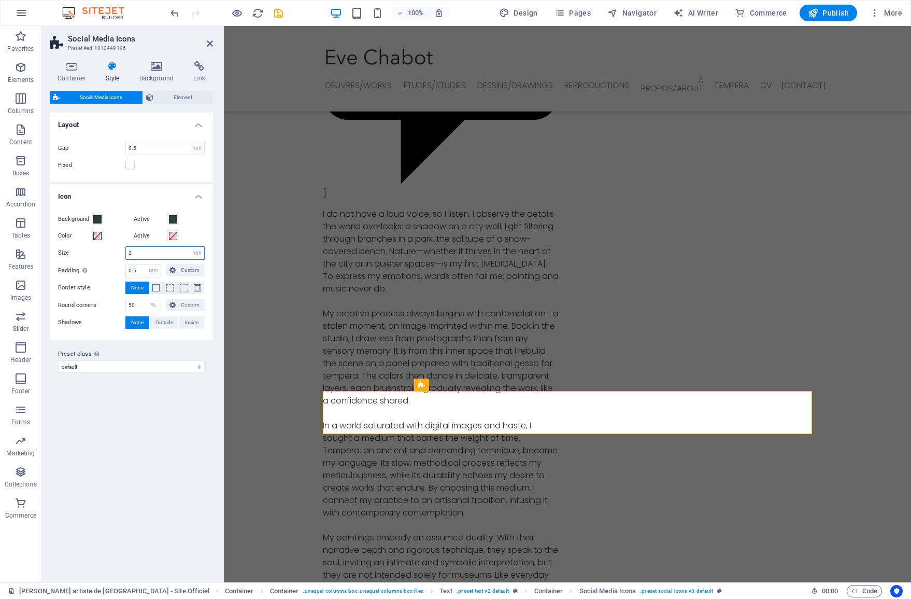
click at [141, 251] on input "2" at bounding box center [165, 253] width 78 height 12
type input "1"
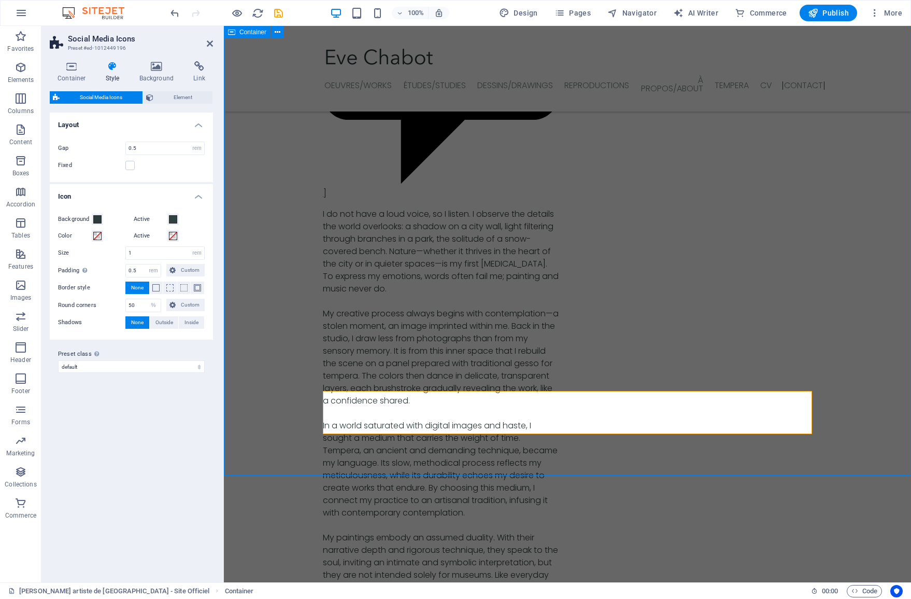
scroll to position [3588, 0]
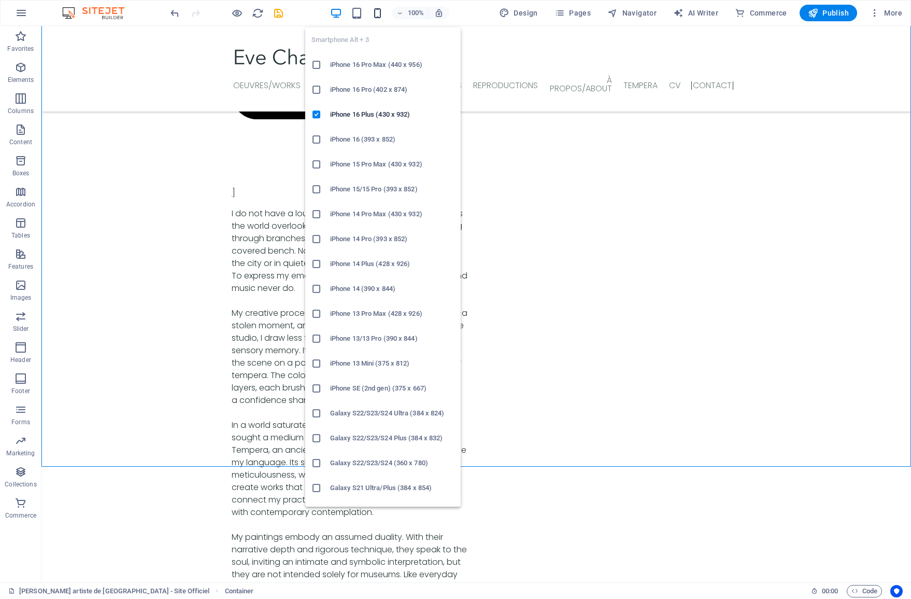
click at [378, 17] on icon "button" at bounding box center [378, 13] width 12 height 12
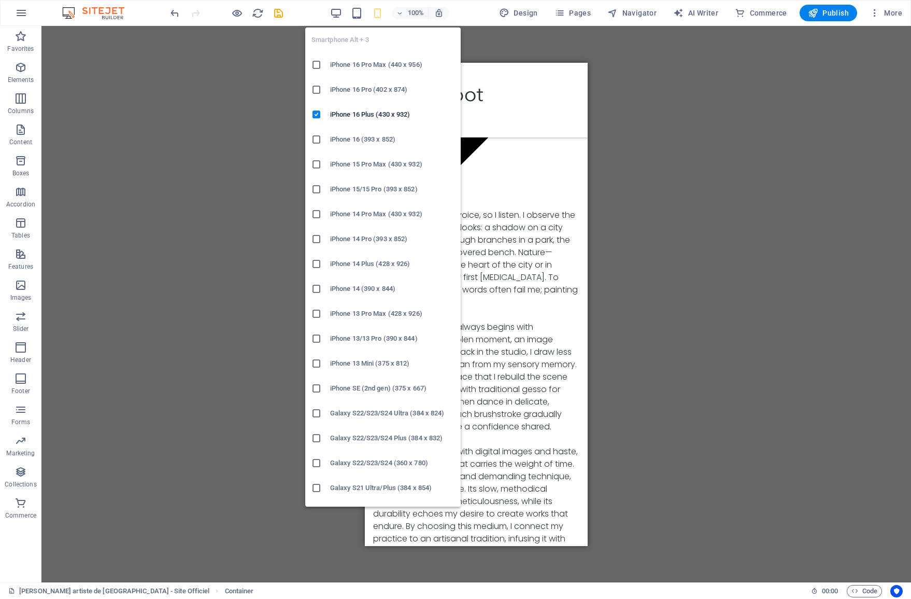
scroll to position [5886, 0]
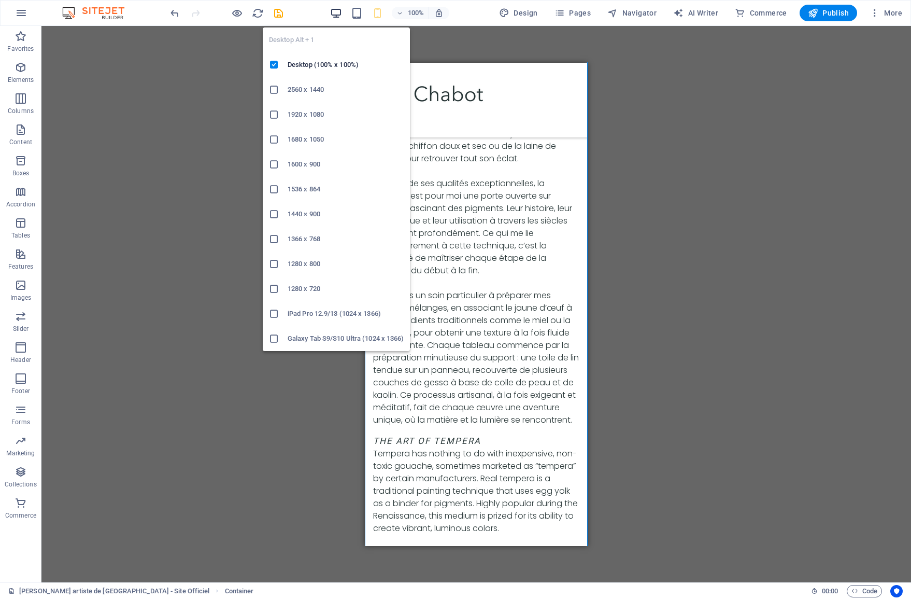
click at [339, 16] on icon "button" at bounding box center [336, 13] width 12 height 12
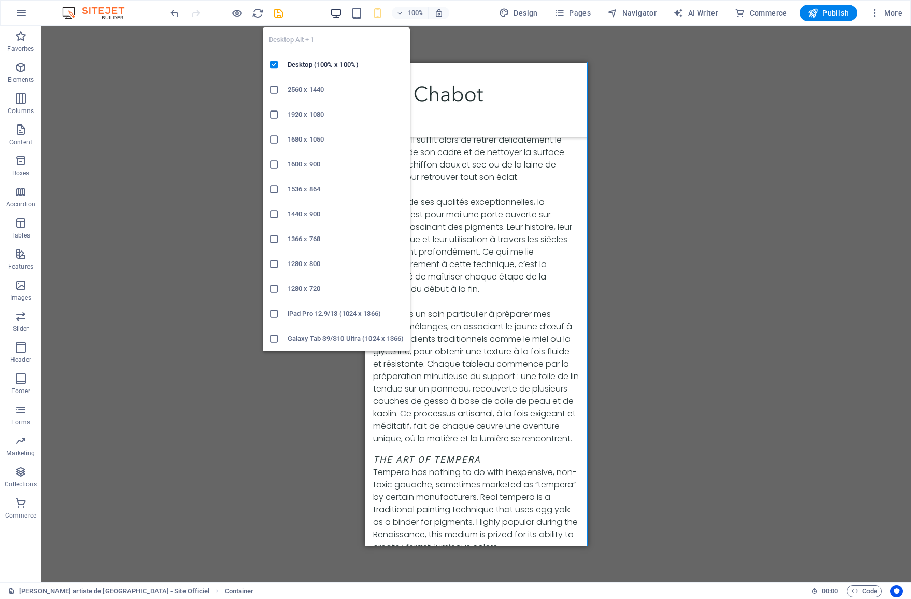
scroll to position [3598, 0]
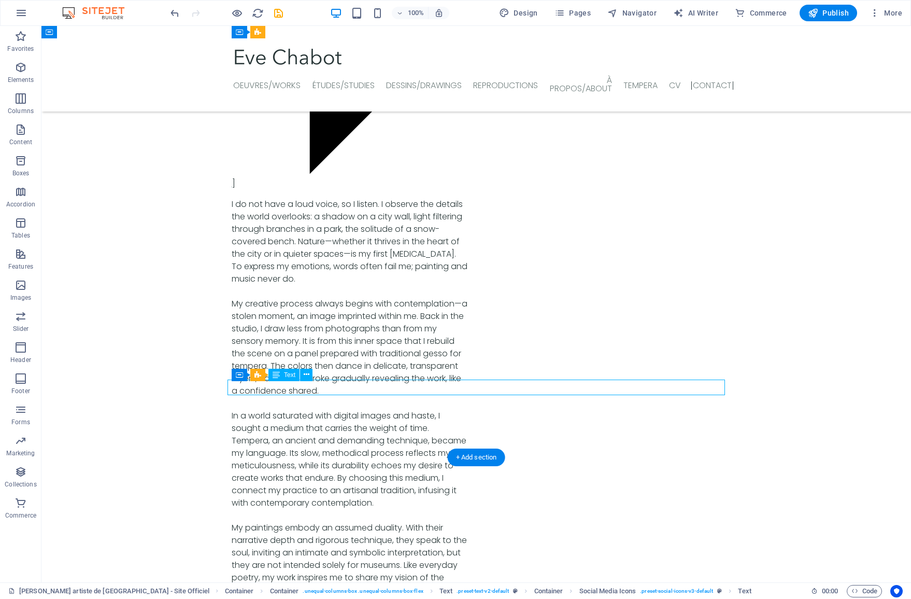
select select "px"
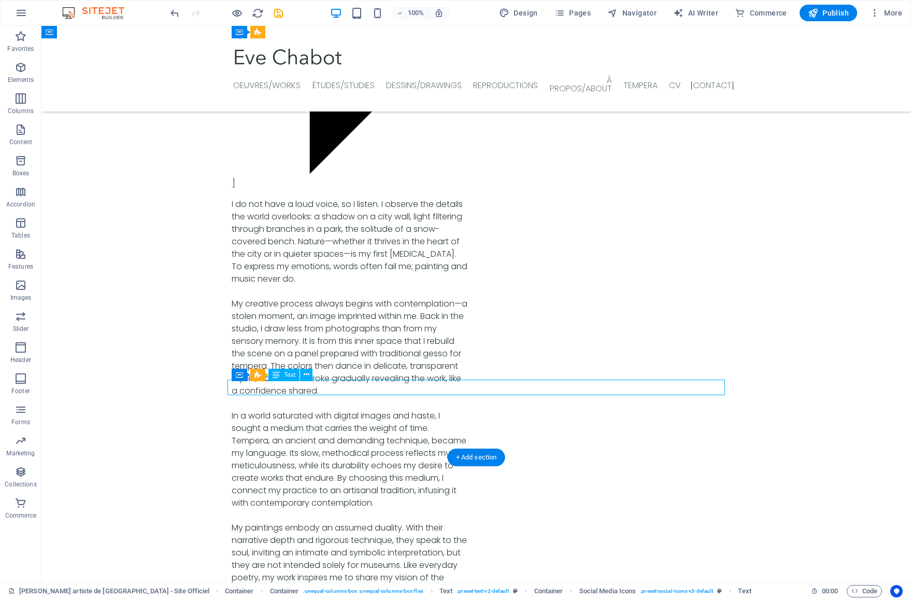
select select "px"
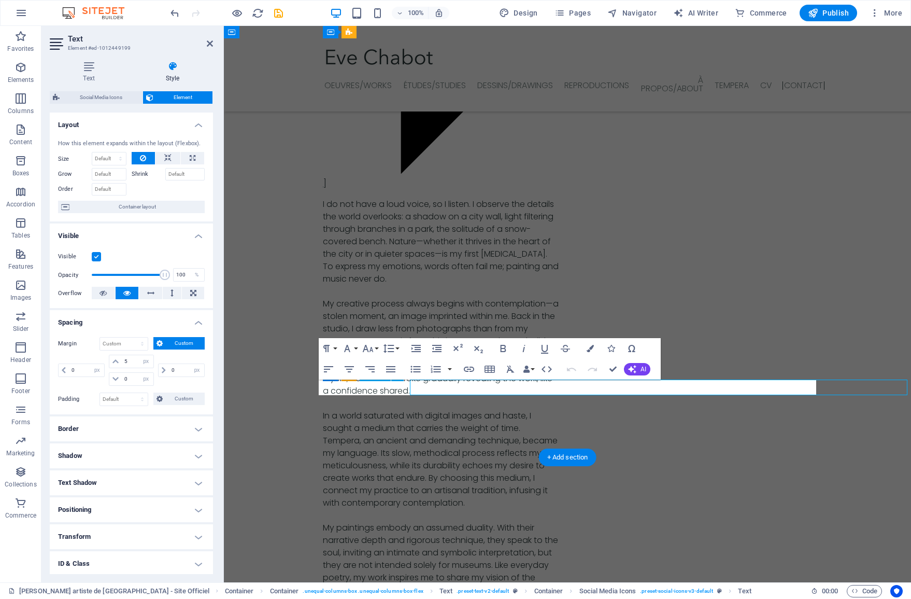
click at [333, 348] on button "Paragraph Format" at bounding box center [329, 348] width 20 height 21
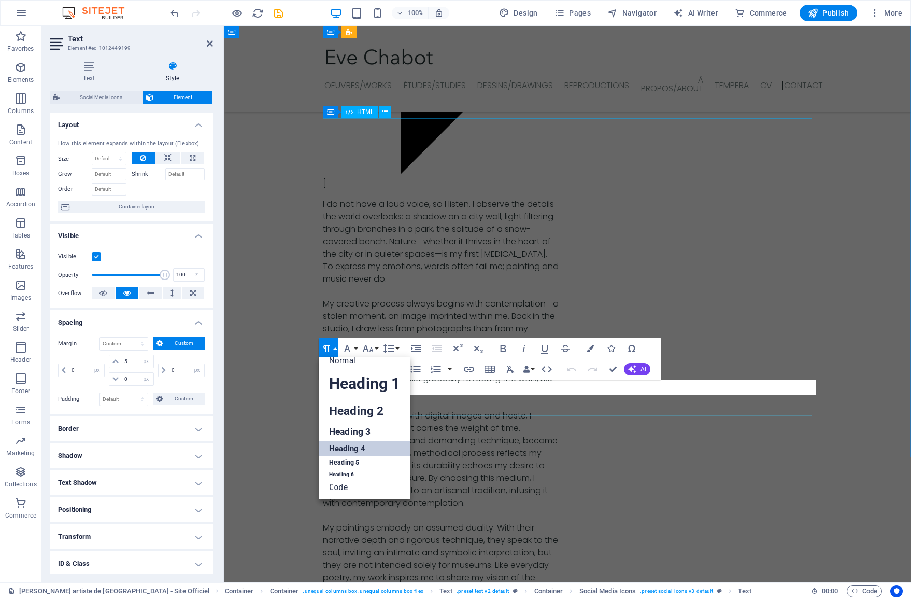
scroll to position [8, 0]
click at [363, 464] on link "Heading 5" at bounding box center [365, 463] width 92 height 13
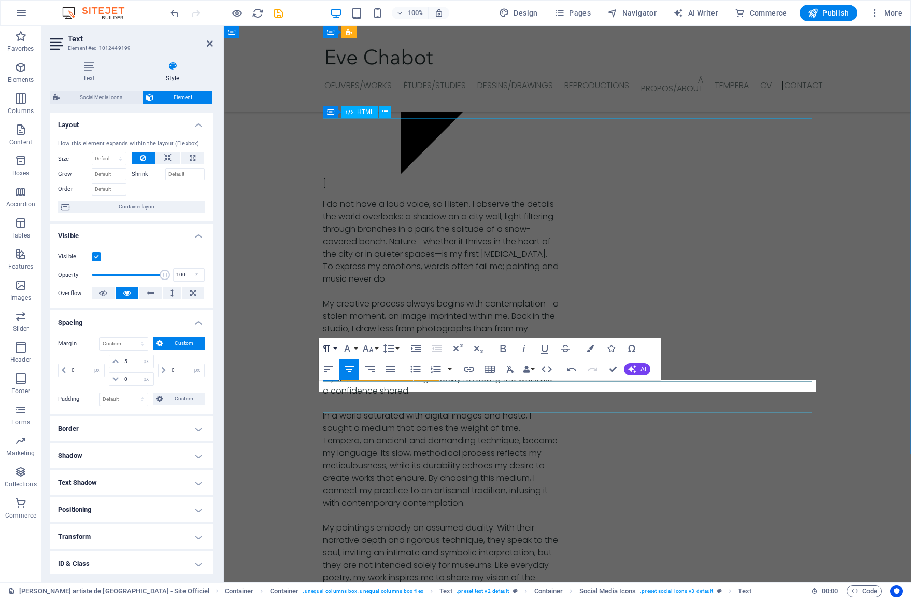
click at [334, 349] on button "Paragraph Format" at bounding box center [329, 348] width 20 height 21
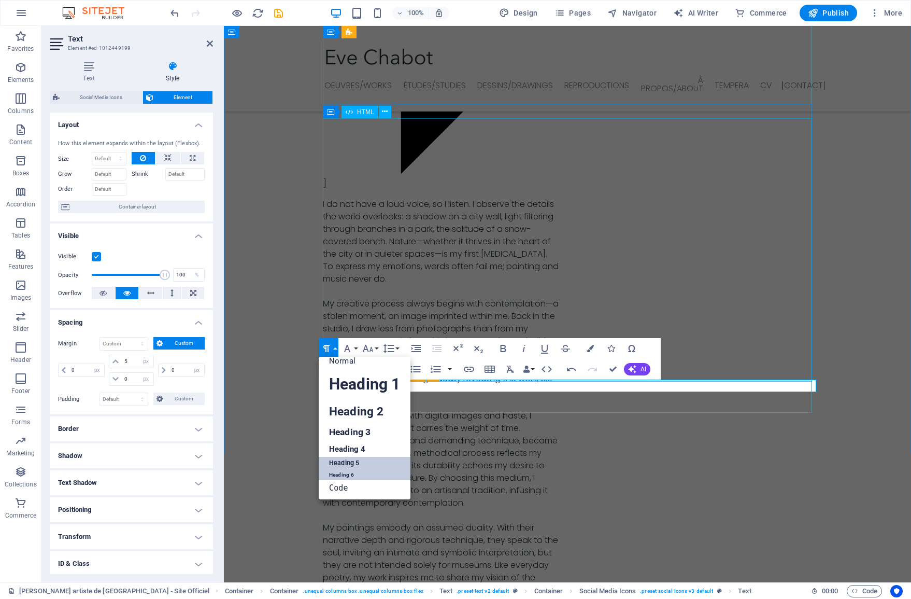
click at [340, 477] on link "Heading 6" at bounding box center [365, 475] width 92 height 10
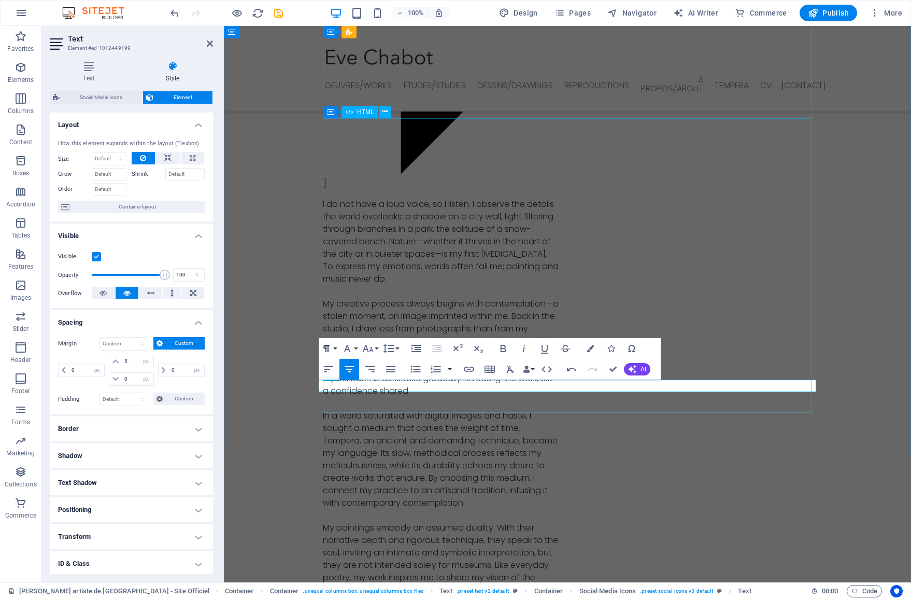
click at [337, 349] on button "Paragraph Format" at bounding box center [329, 348] width 20 height 21
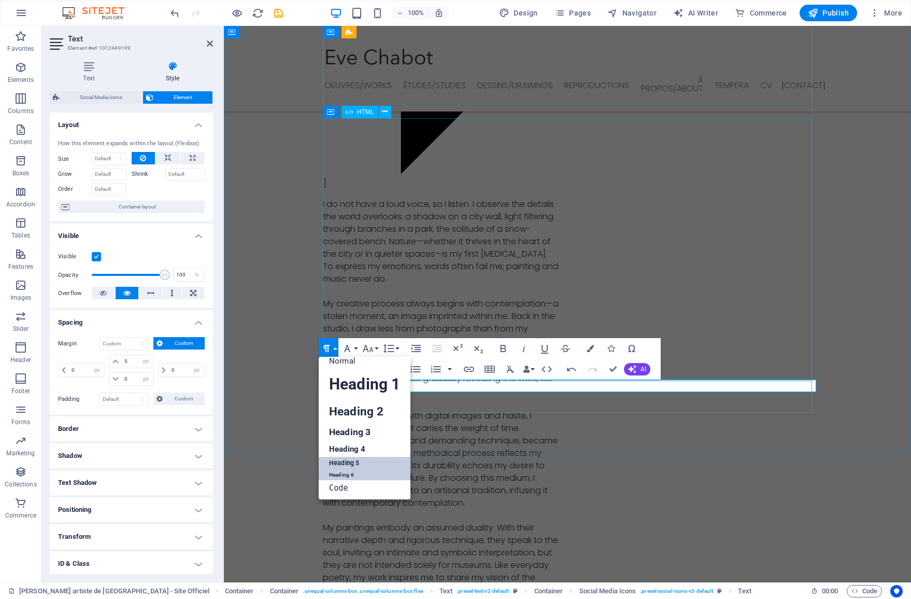
click at [346, 460] on link "Heading 5" at bounding box center [365, 463] width 92 height 13
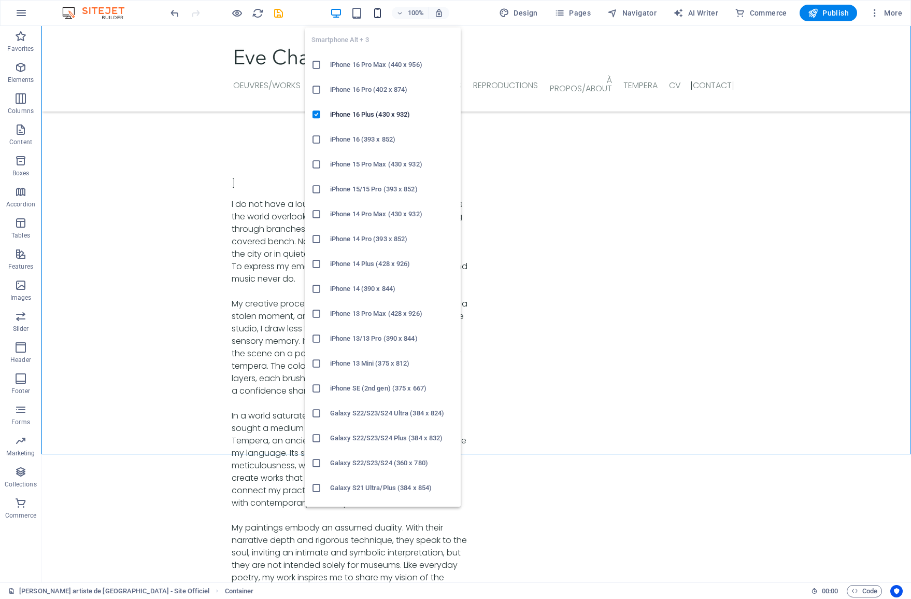
click at [380, 16] on icon "button" at bounding box center [378, 13] width 12 height 12
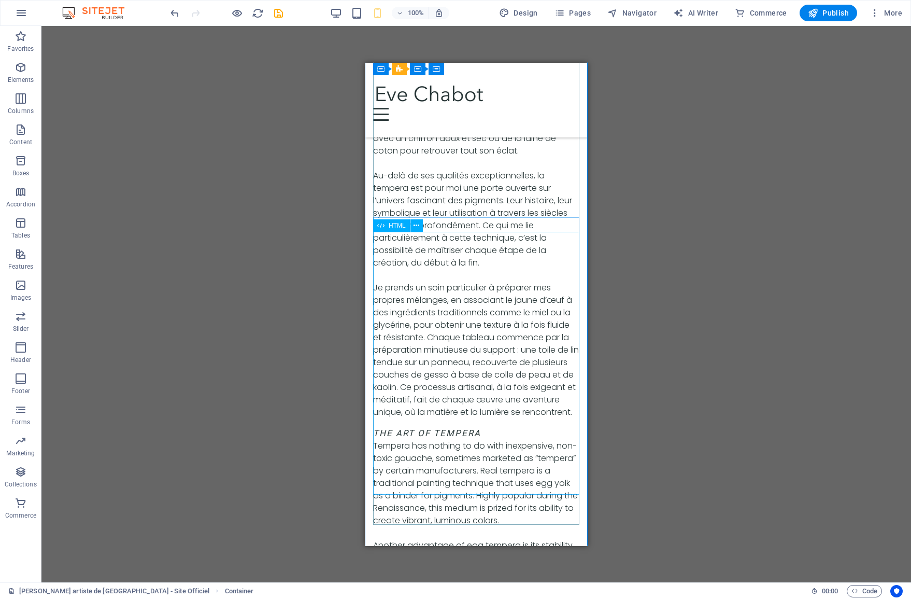
scroll to position [5893, 0]
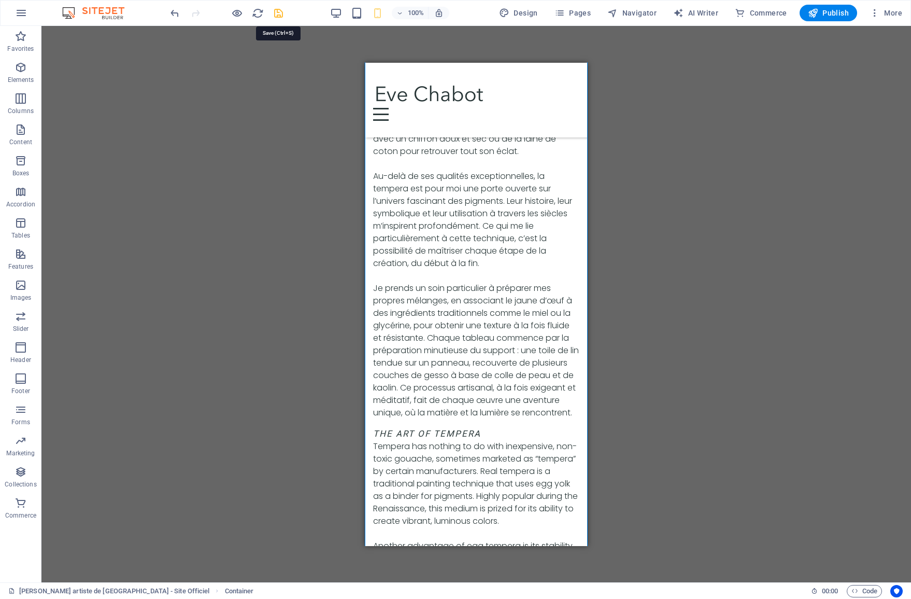
click at [274, 15] on icon "save" at bounding box center [279, 13] width 12 height 12
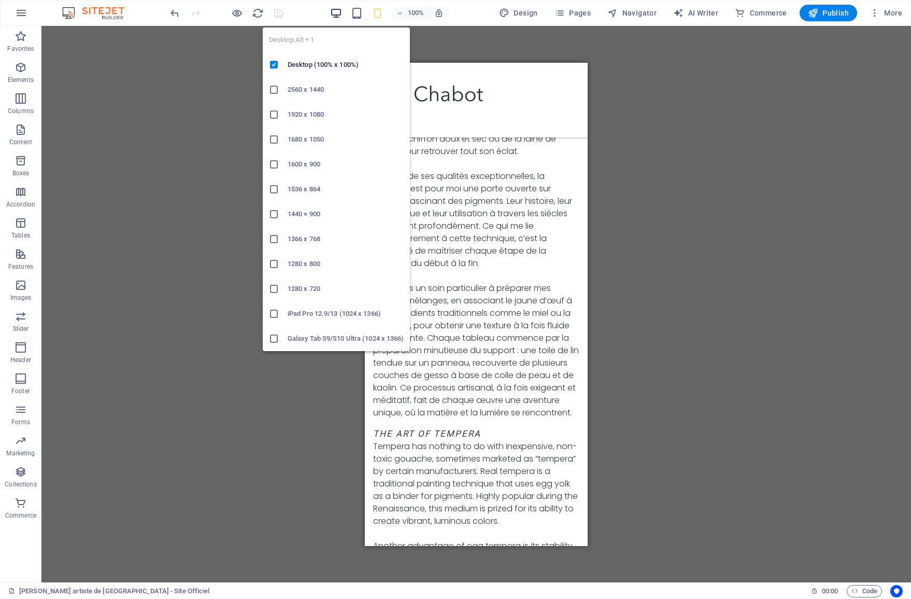
click at [338, 17] on icon "button" at bounding box center [336, 13] width 12 height 12
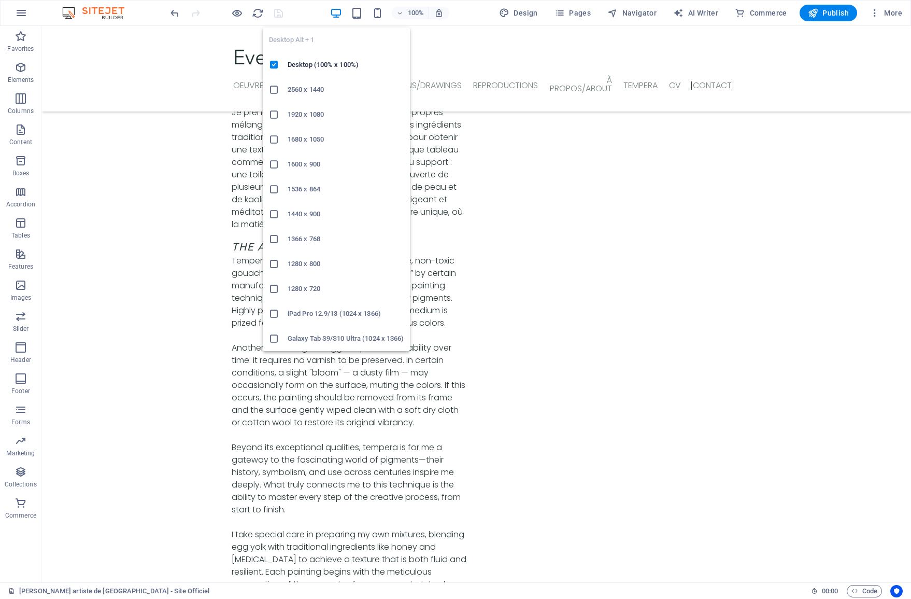
scroll to position [3595, 0]
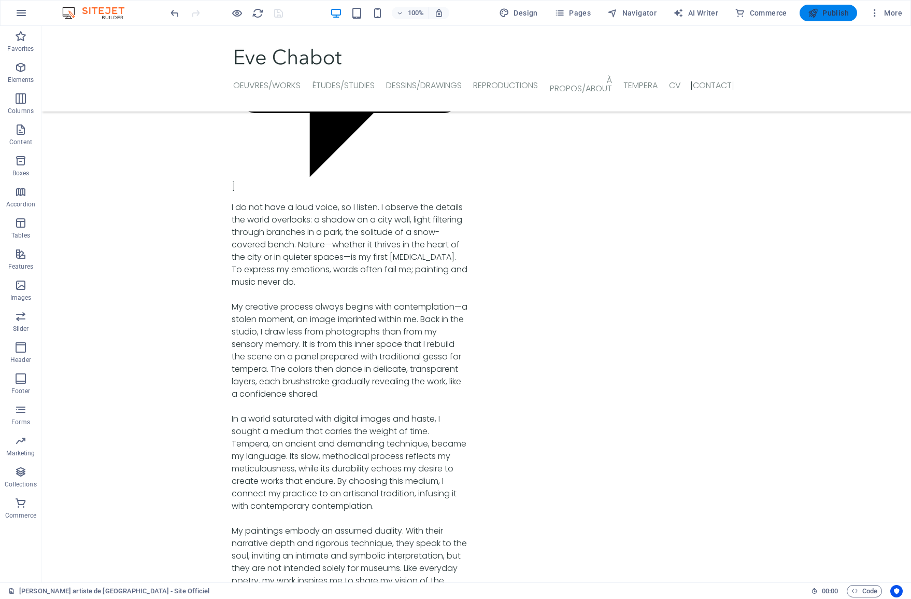
click at [829, 14] on span "Publish" at bounding box center [828, 13] width 41 height 10
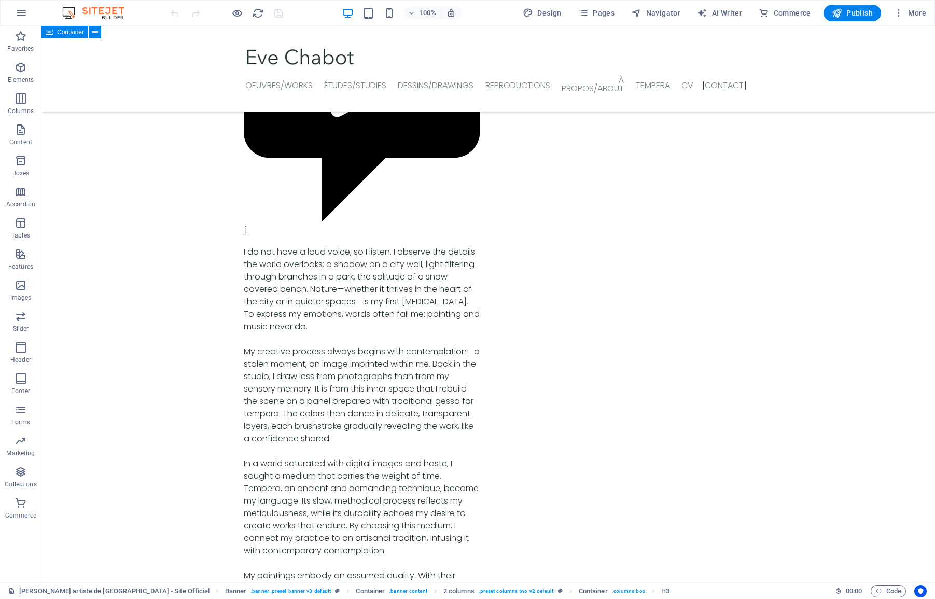
scroll to position [3556, 0]
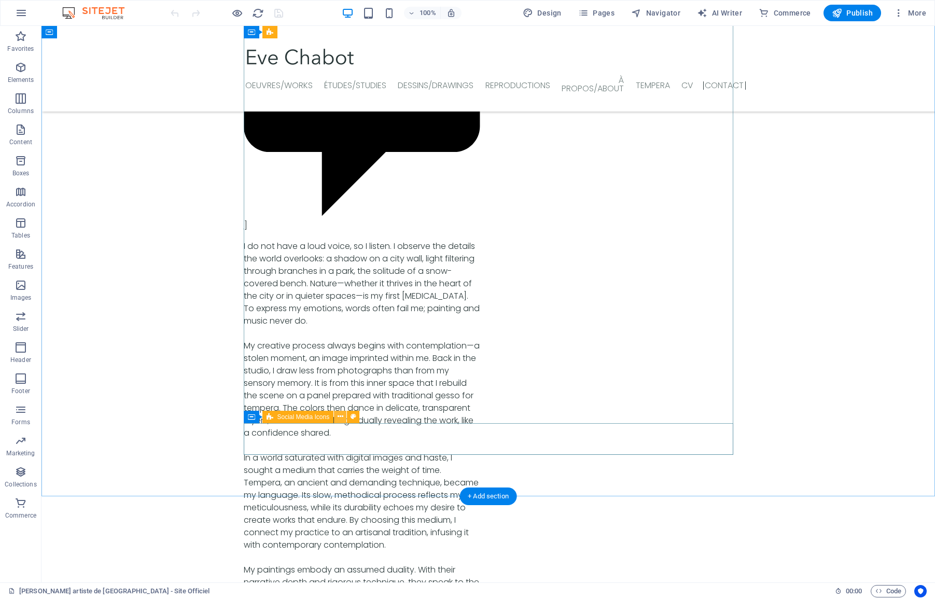
click at [339, 417] on icon at bounding box center [340, 416] width 6 height 11
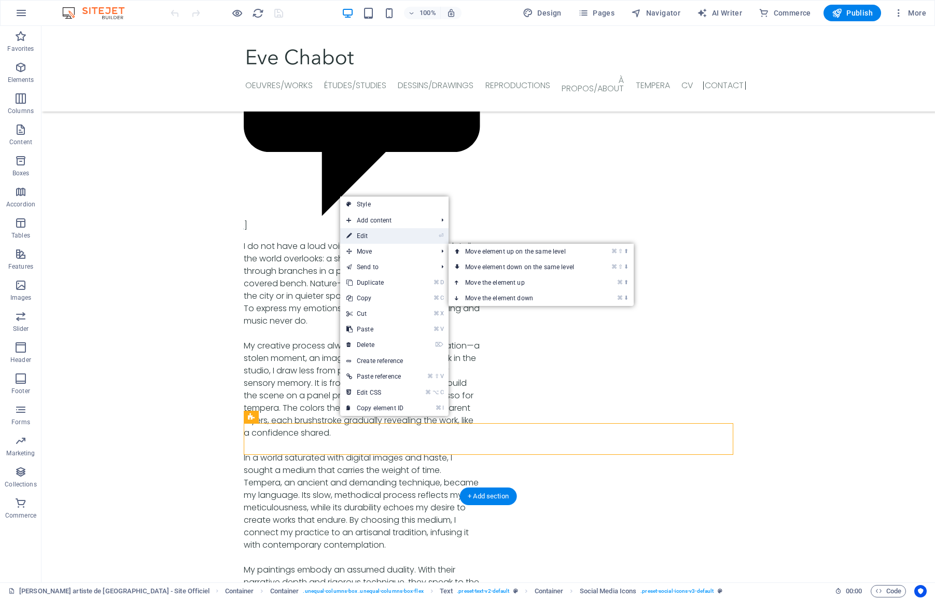
click at [372, 237] on link "⏎ Edit" at bounding box center [374, 236] width 69 height 16
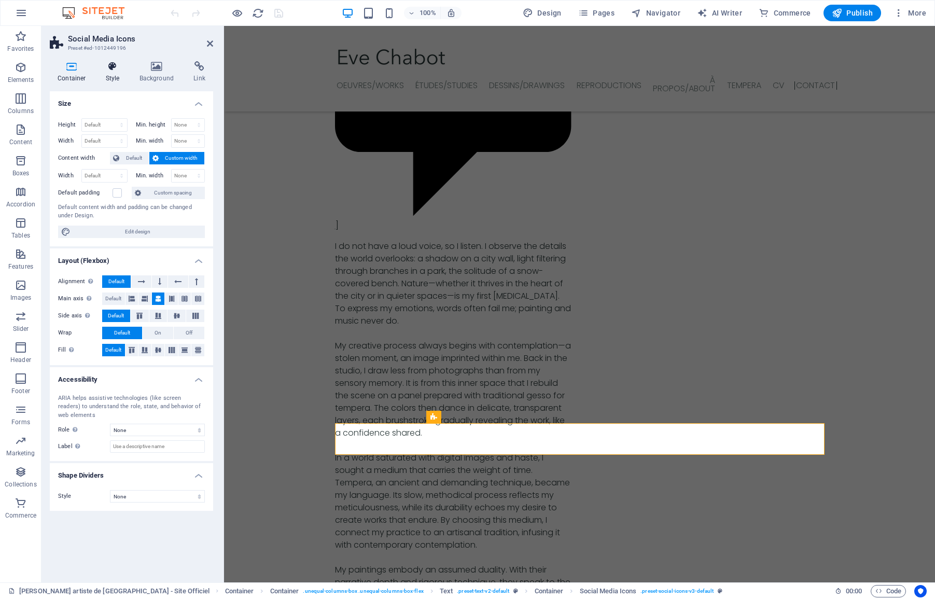
click at [115, 78] on h4 "Style" at bounding box center [115, 72] width 34 height 22
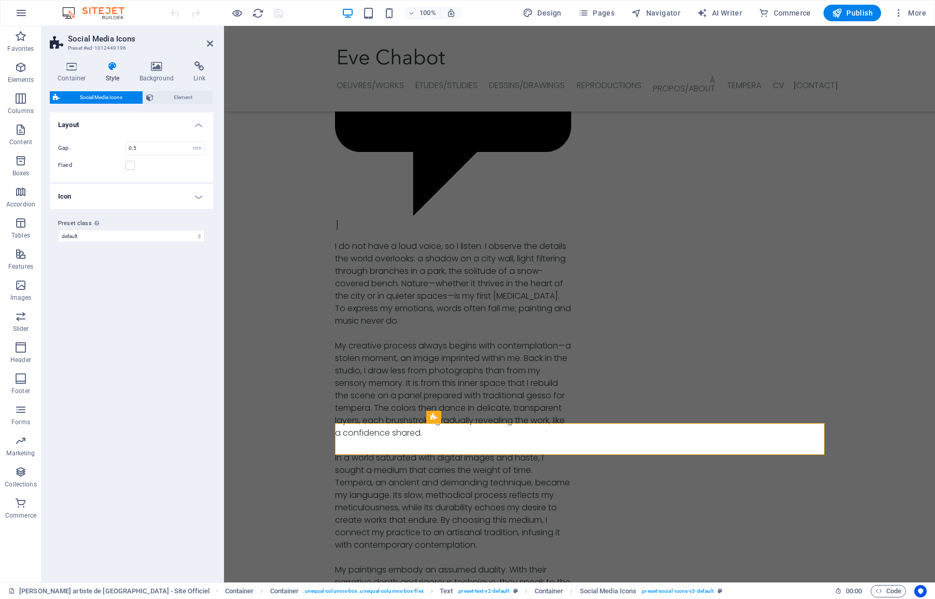
click at [195, 200] on h4 "Icon" at bounding box center [131, 196] width 163 height 25
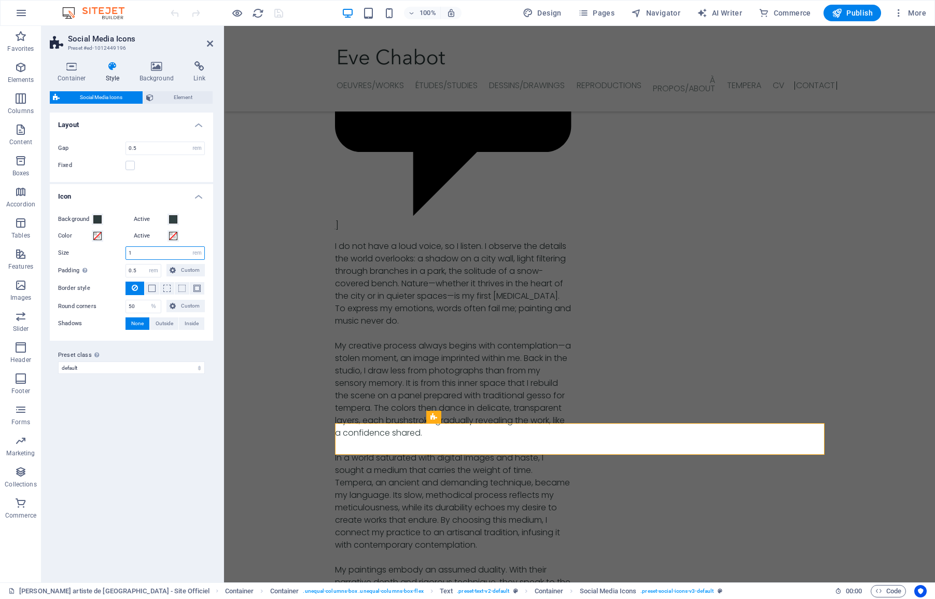
click at [141, 253] on input "1" at bounding box center [165, 253] width 78 height 12
type input "1.5"
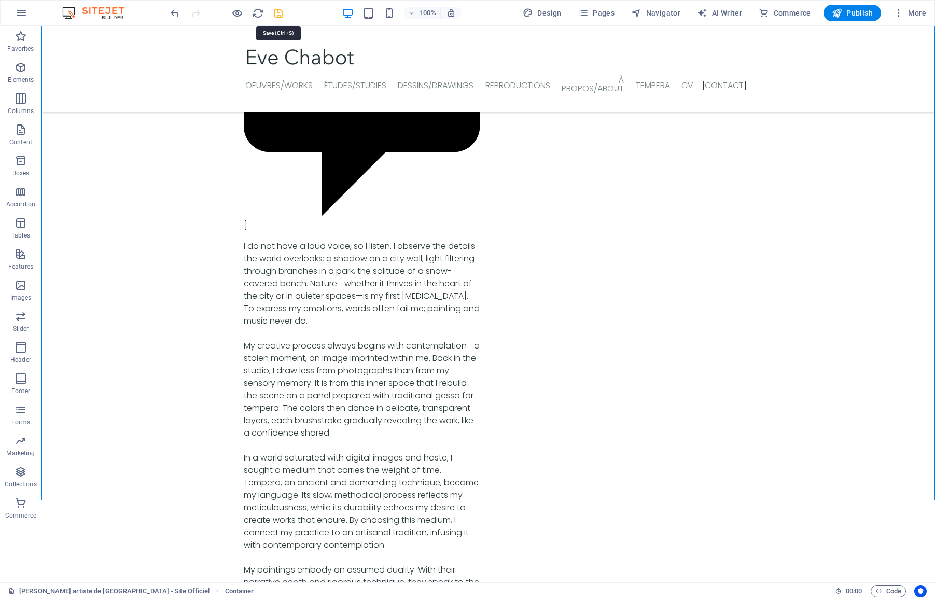
click at [280, 14] on icon "save" at bounding box center [279, 13] width 12 height 12
click at [847, 18] on span "Publish" at bounding box center [851, 13] width 41 height 10
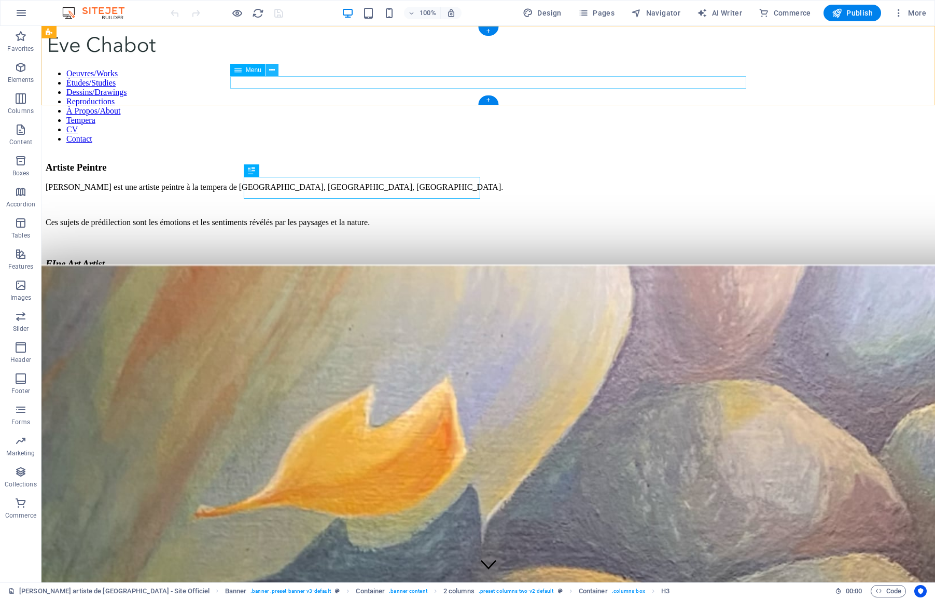
click at [271, 70] on icon at bounding box center [272, 70] width 6 height 11
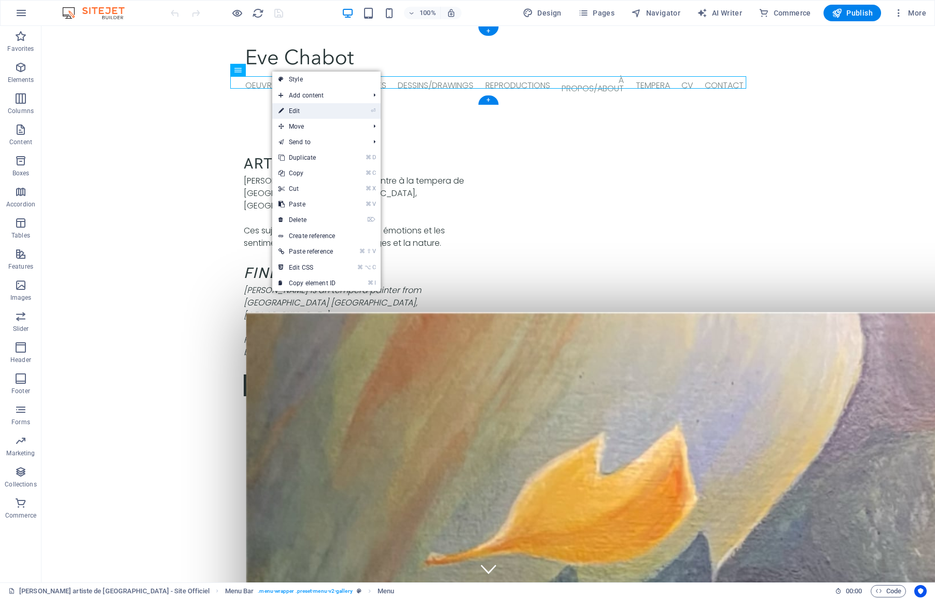
click at [300, 108] on link "⏎ Edit" at bounding box center [306, 111] width 69 height 16
select select "1"
select select
select select "2"
select select
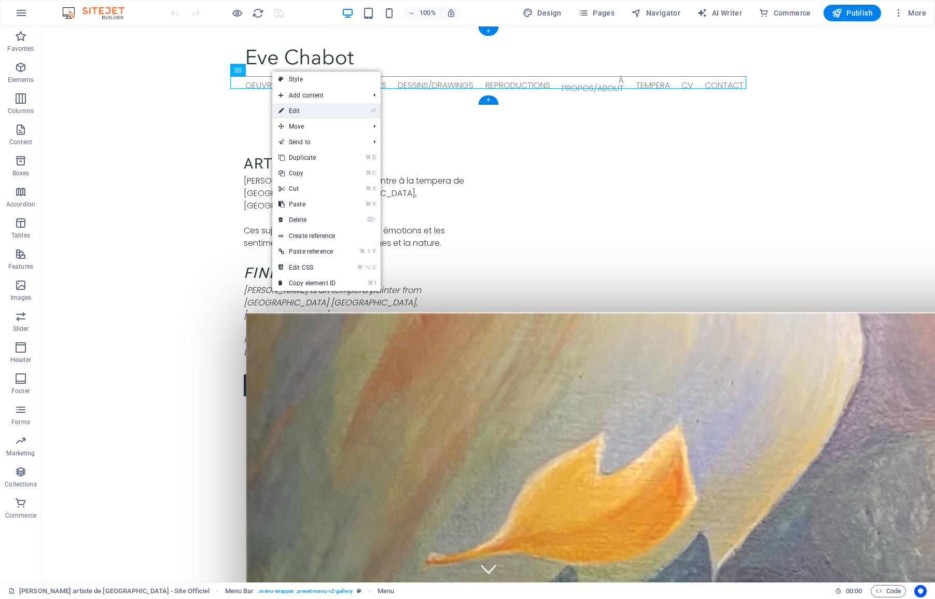
select select "3"
select select
select select "4"
select select
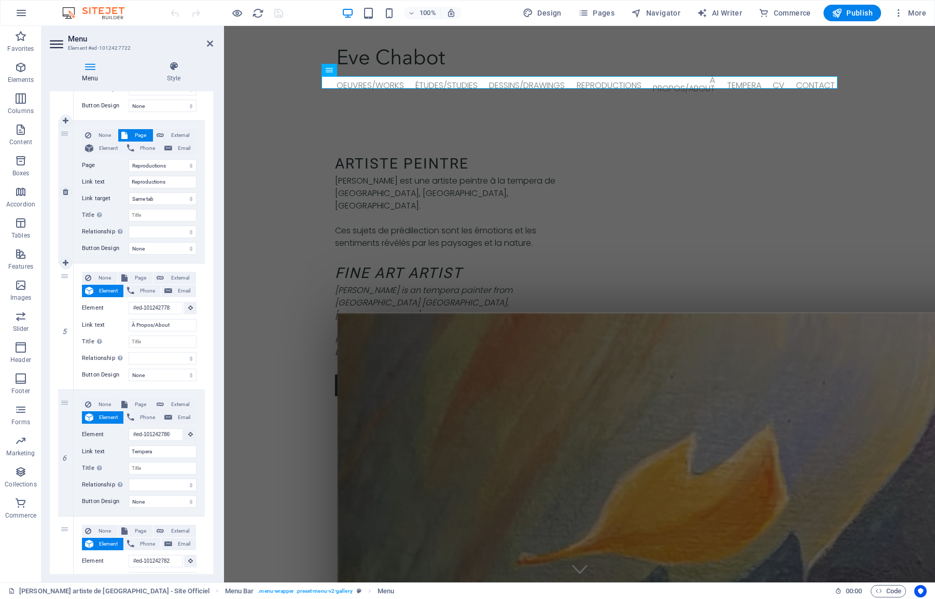
scroll to position [498, 0]
click at [131, 274] on span "Page" at bounding box center [140, 277] width 19 height 12
select select
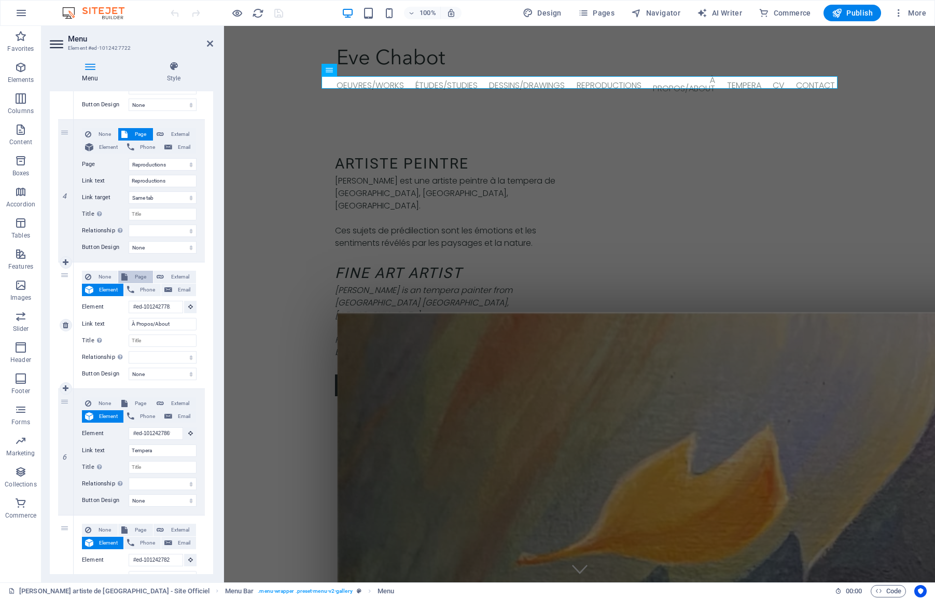
select select
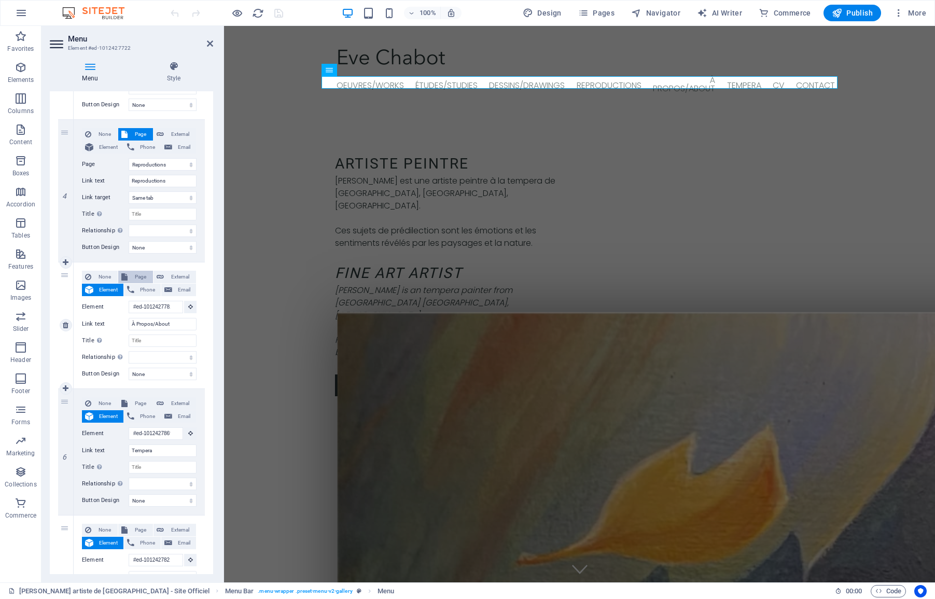
select select
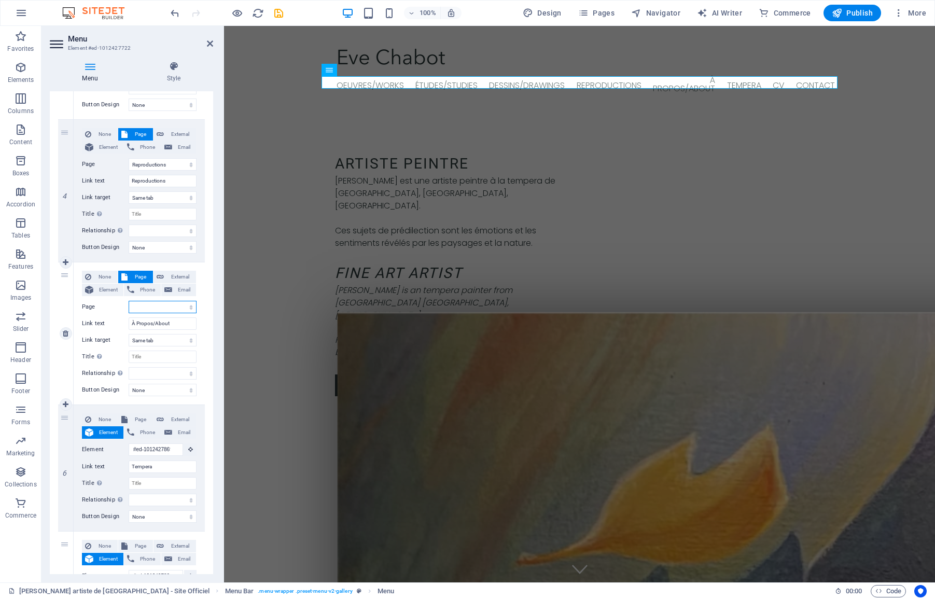
select select "0"
select select
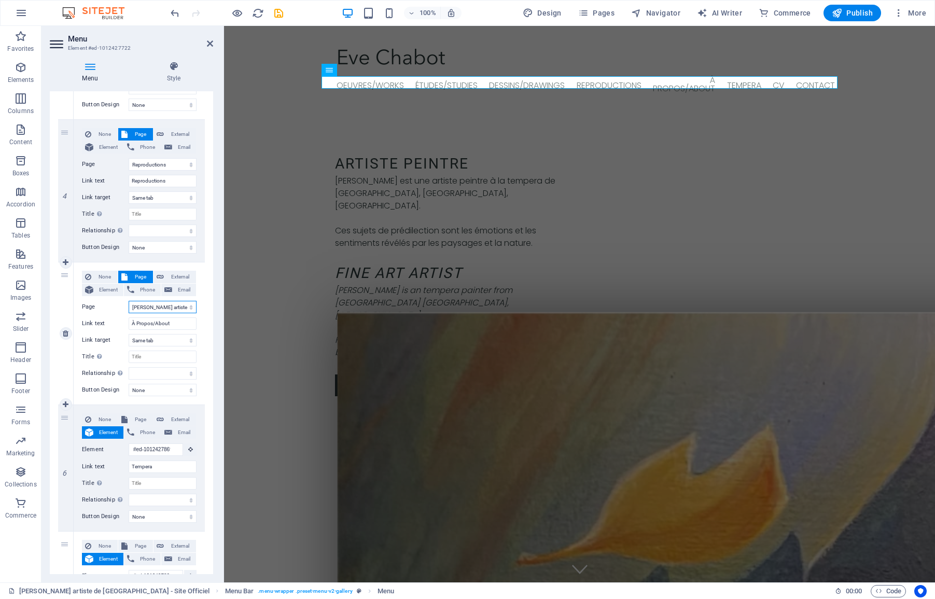
select select
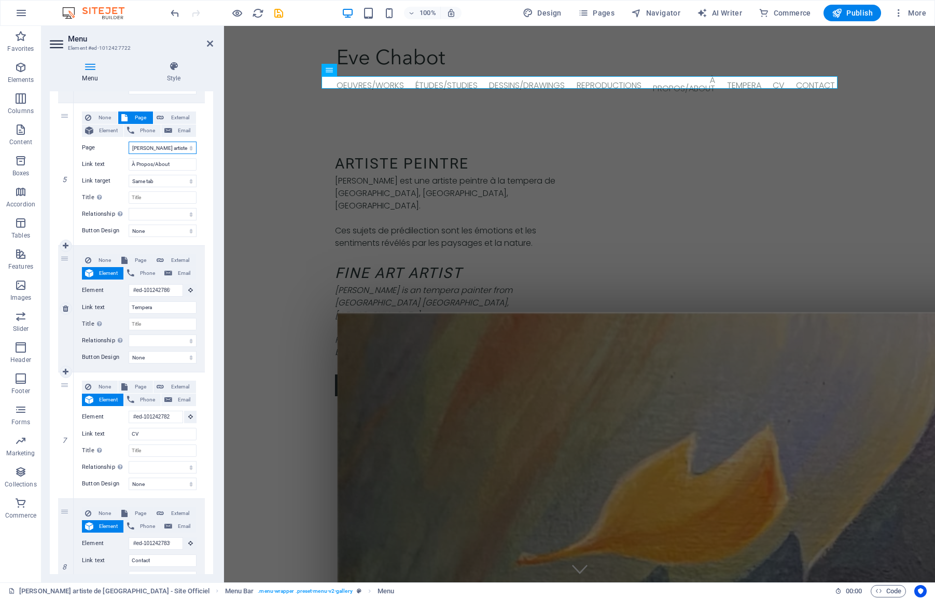
scroll to position [657, 0]
click at [133, 262] on span "Page" at bounding box center [140, 259] width 19 height 12
select select
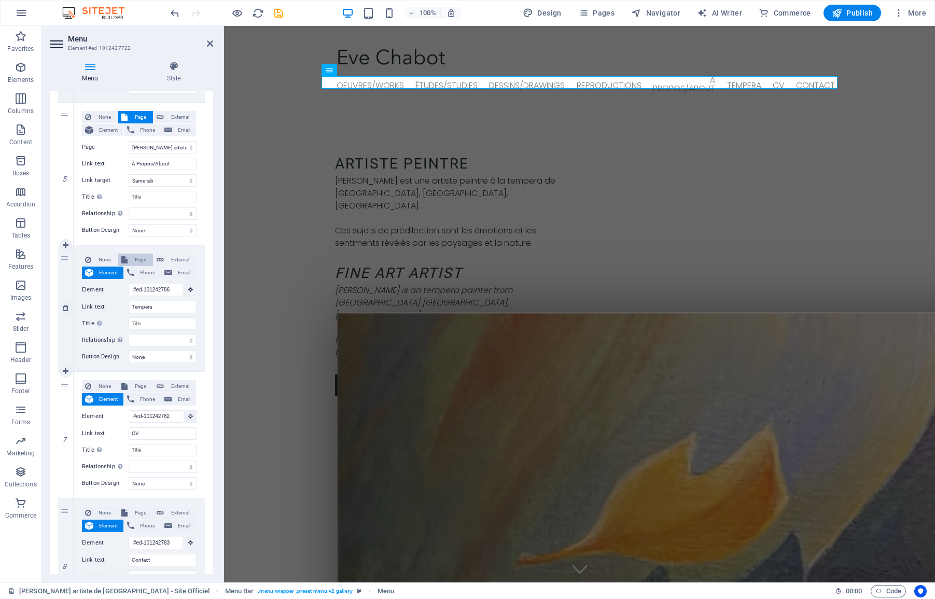
select select
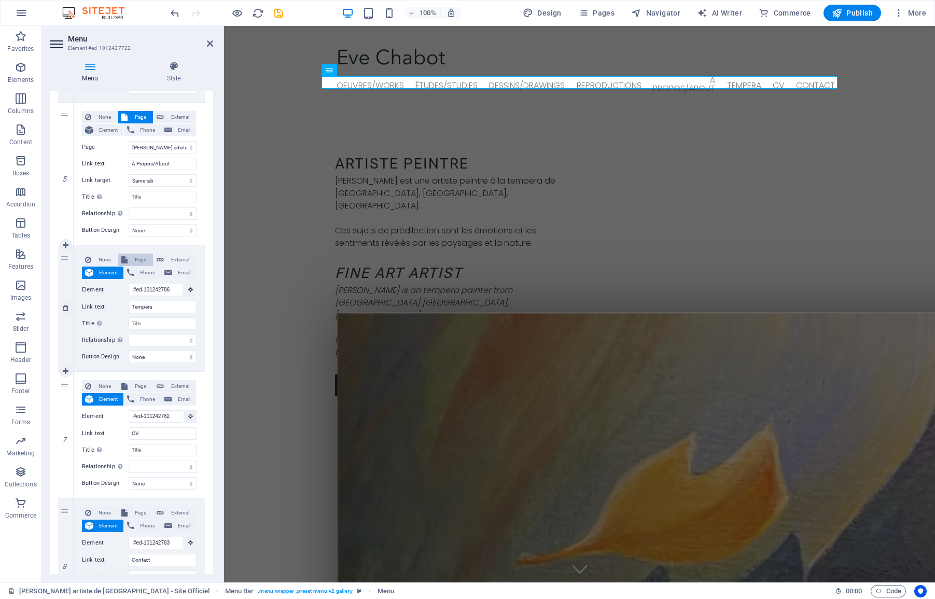
select select
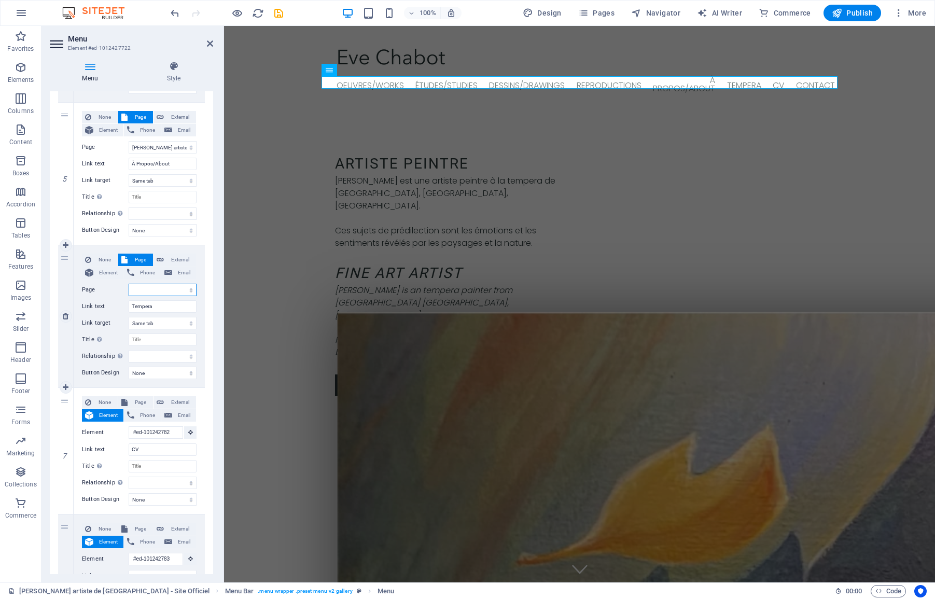
select select "0"
select select
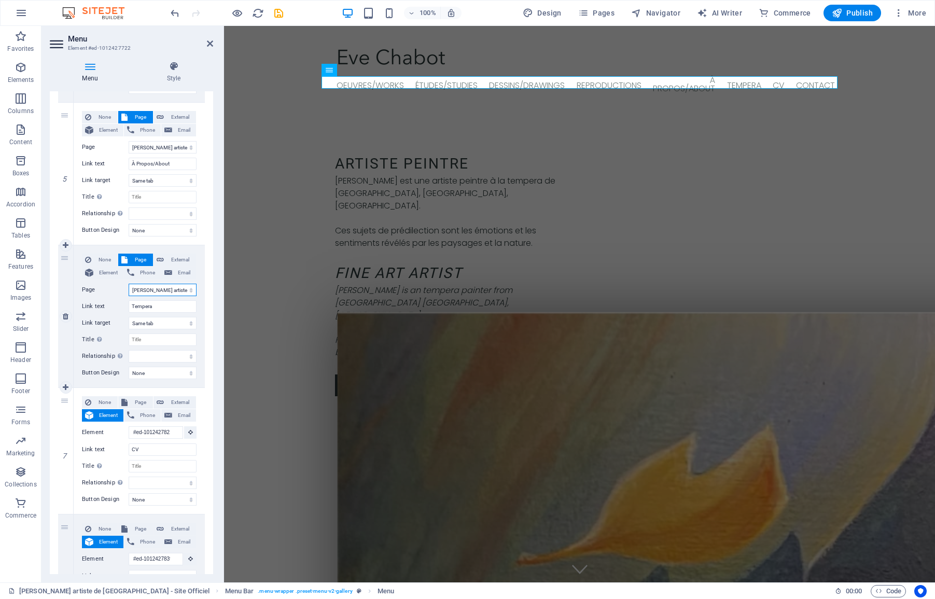
select select
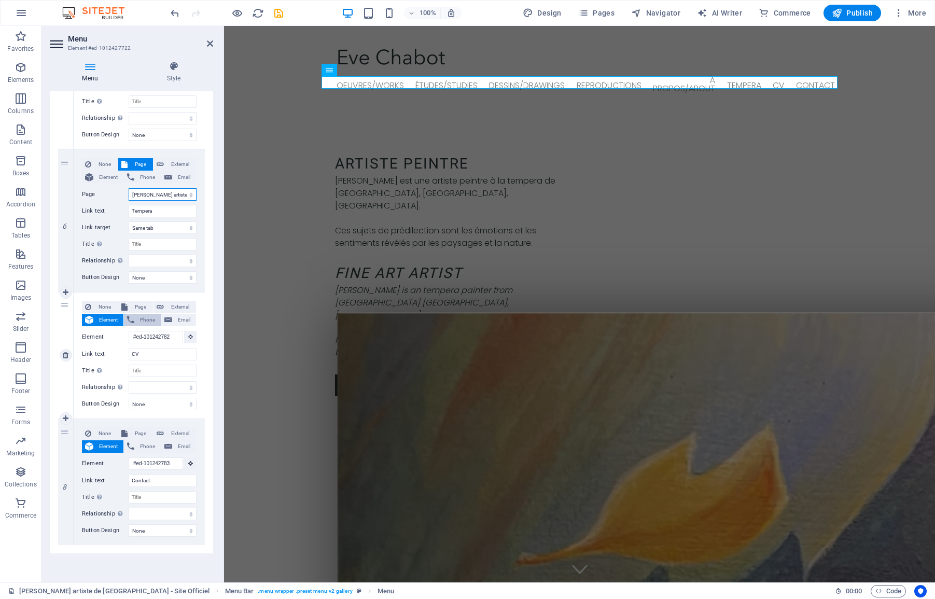
scroll to position [753, 0]
click at [129, 308] on button "Page" at bounding box center [135, 307] width 35 height 12
select select
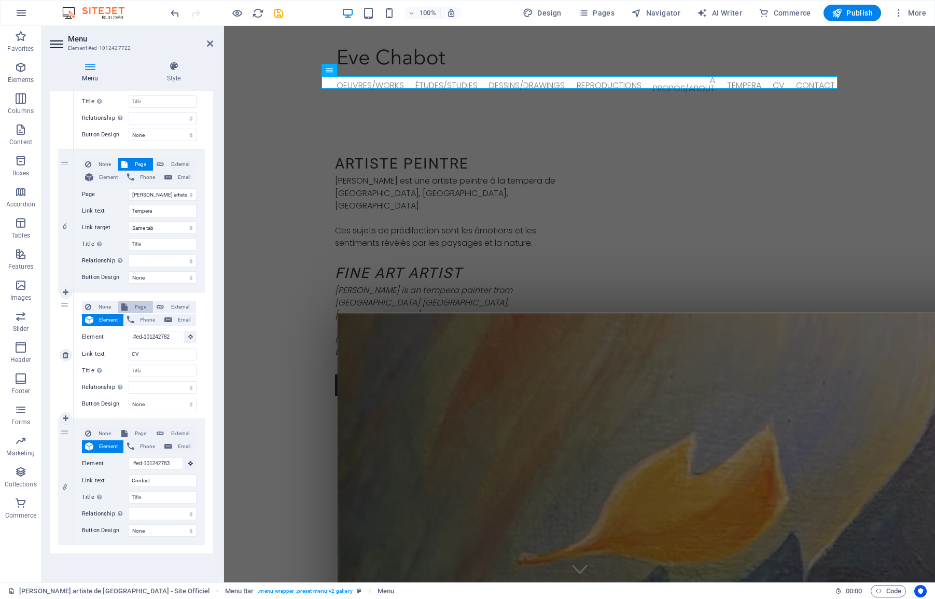
select select
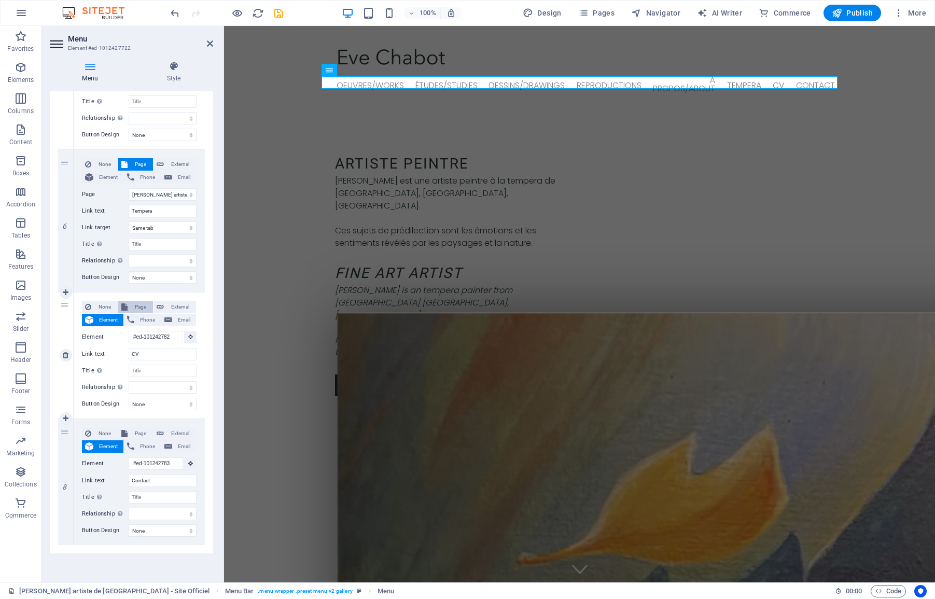
select select
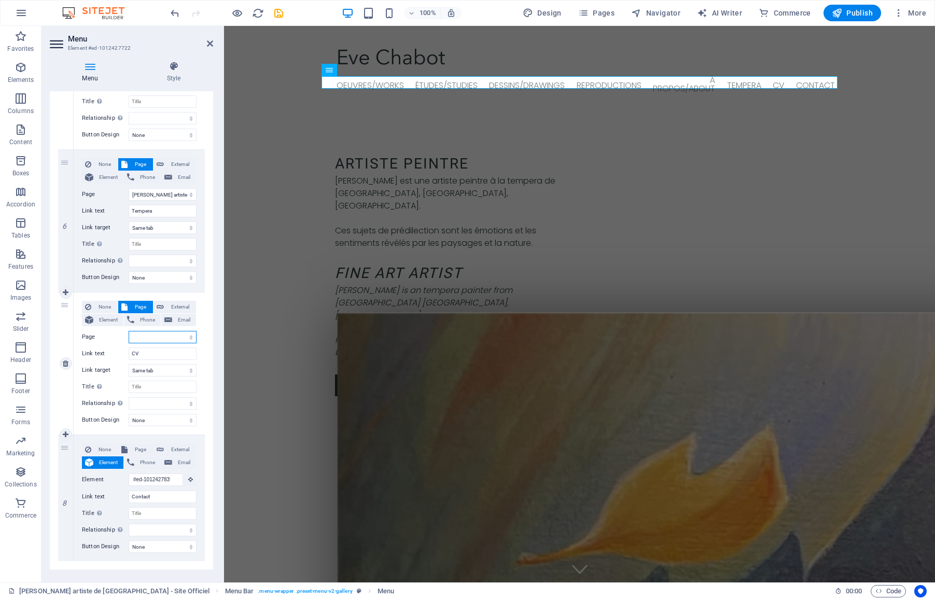
select select "0"
select select
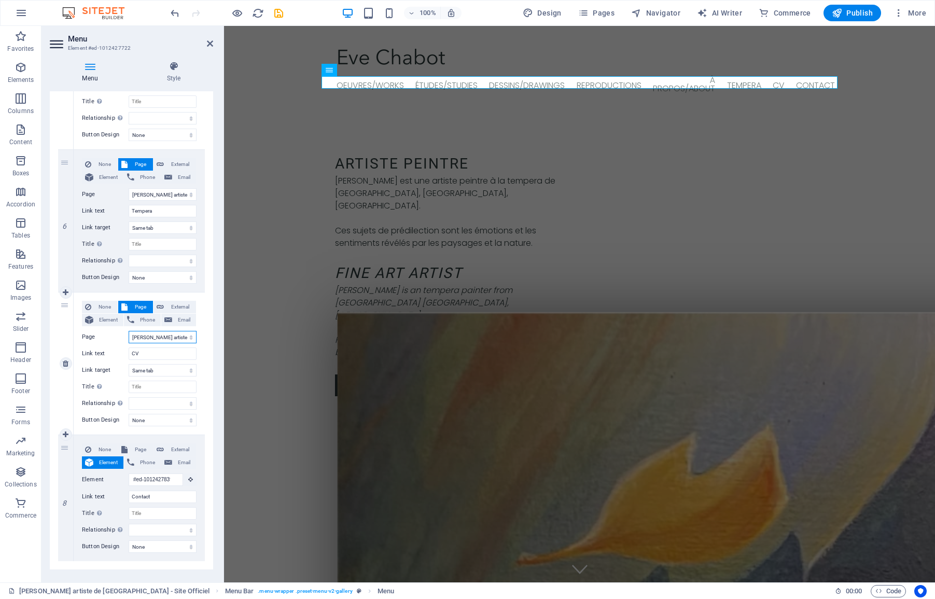
select select
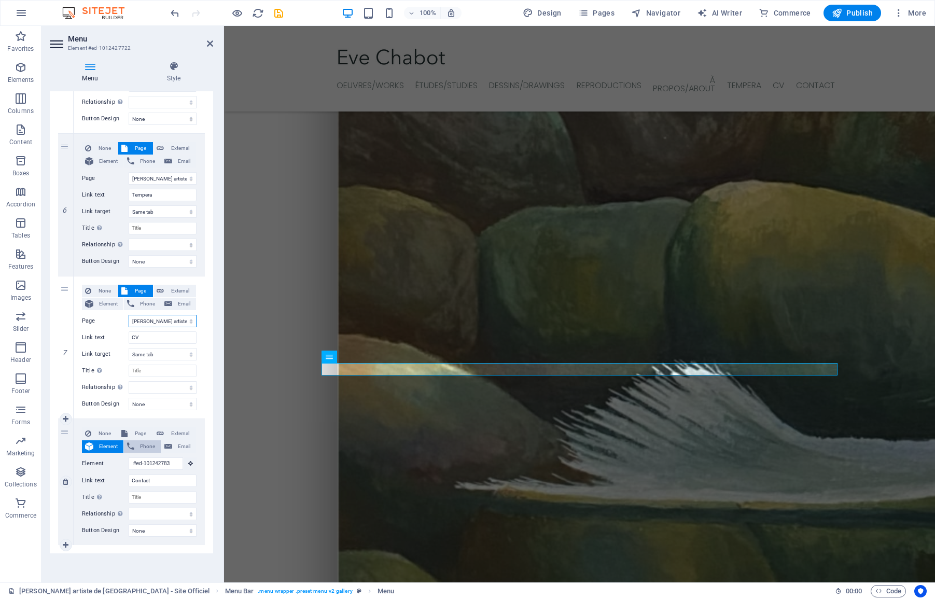
scroll to position [0, 0]
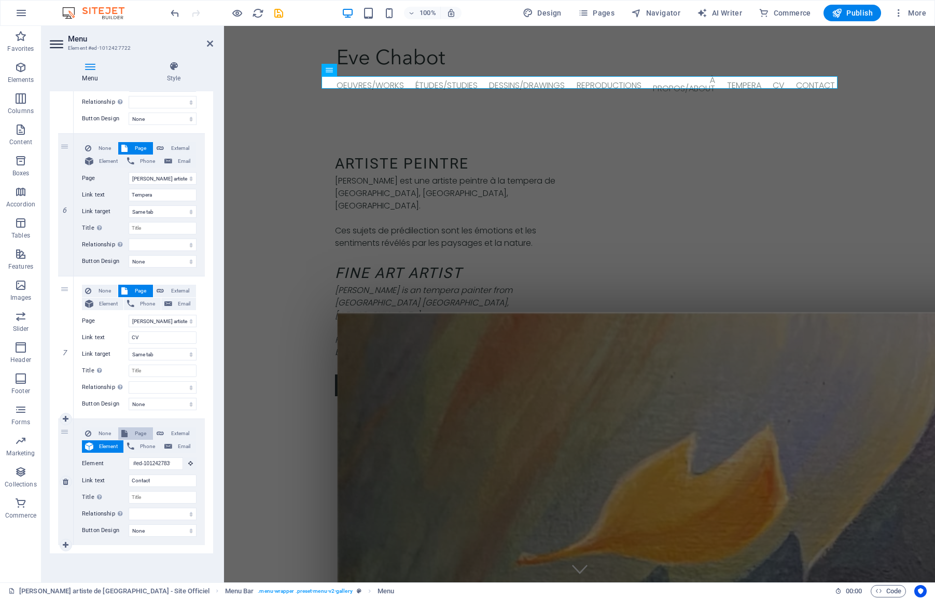
click at [137, 434] on span "Page" at bounding box center [140, 433] width 19 height 12
select select
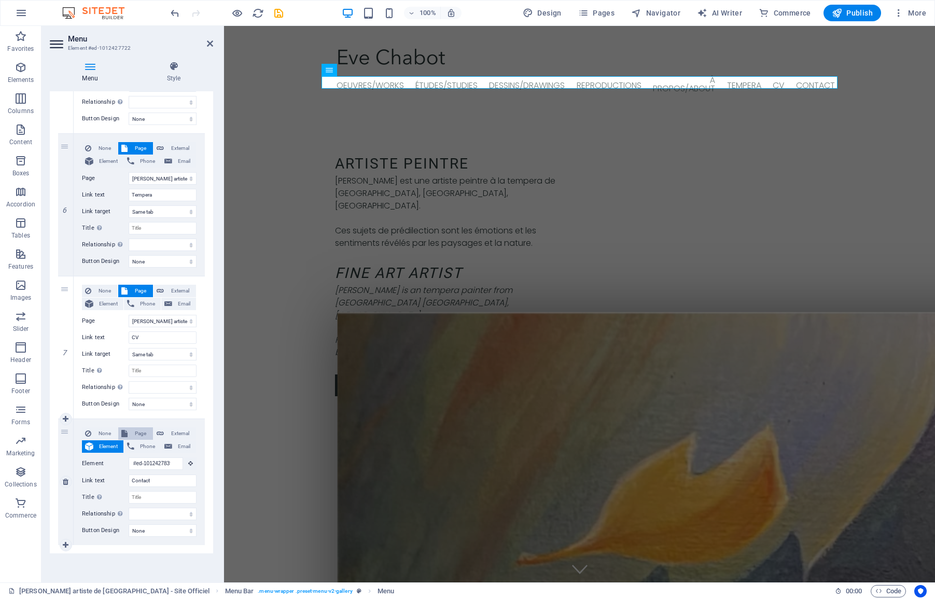
select select
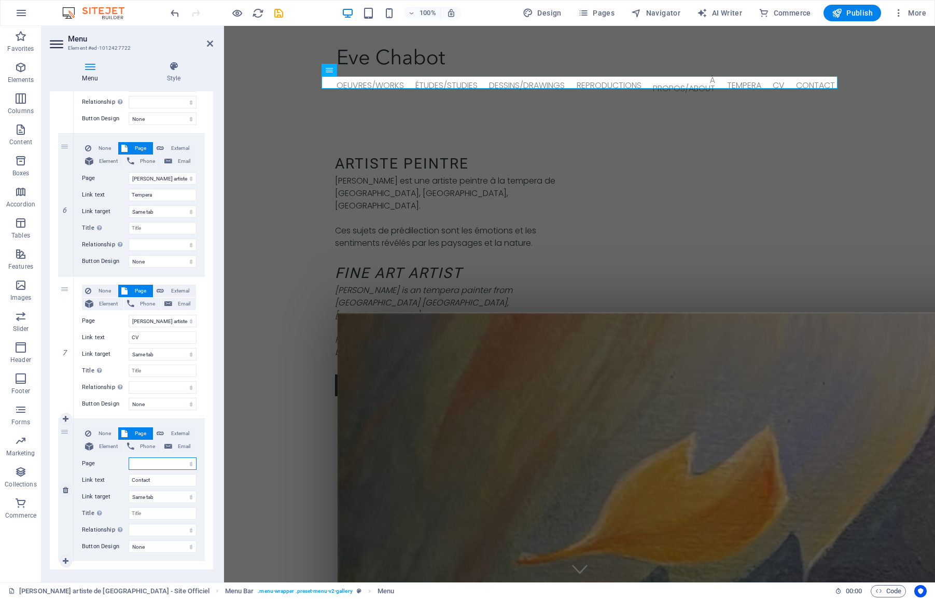
select select "0"
select select
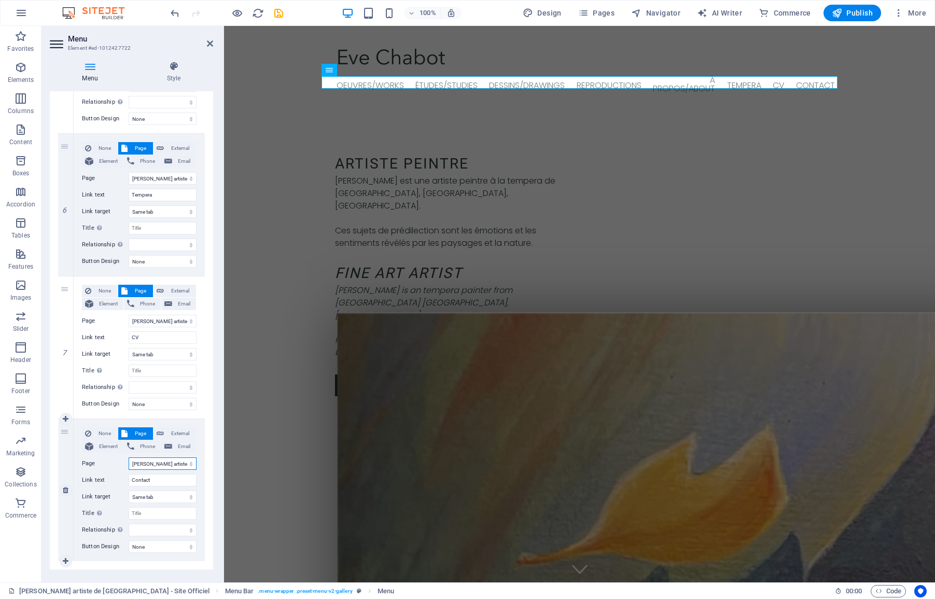
select select
click at [97, 445] on span "Element" at bounding box center [108, 446] width 24 height 12
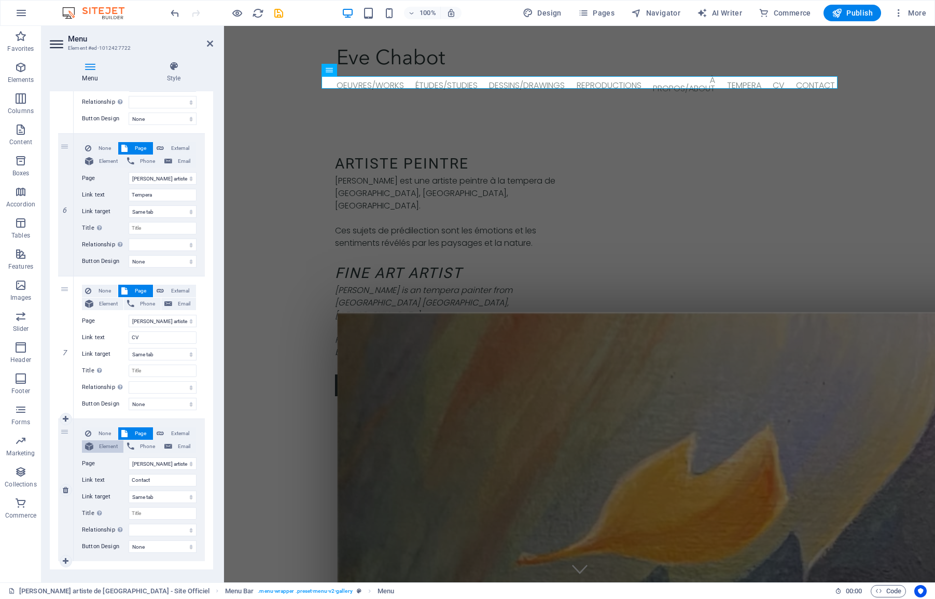
select select
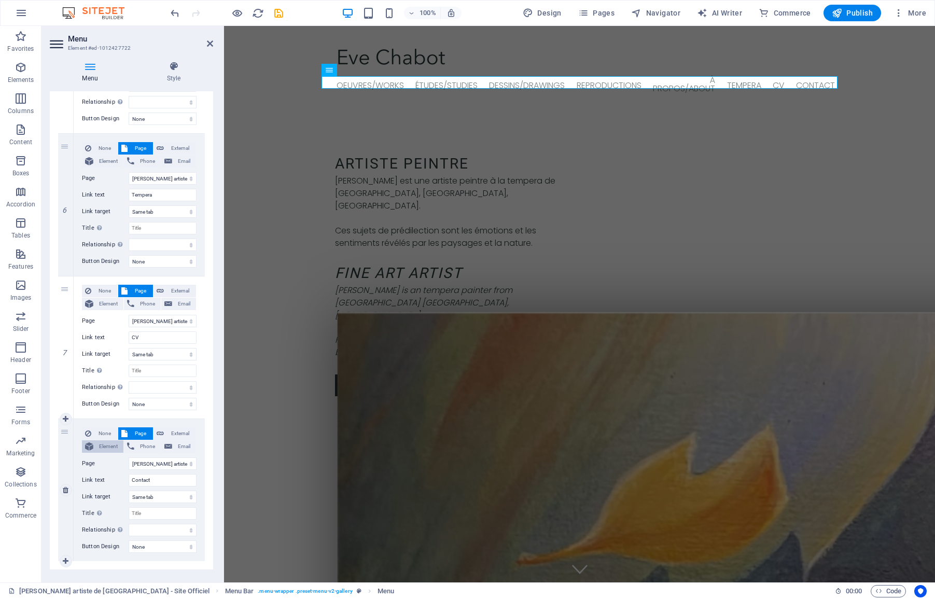
select select
click at [190, 462] on icon at bounding box center [190, 462] width 5 height 5
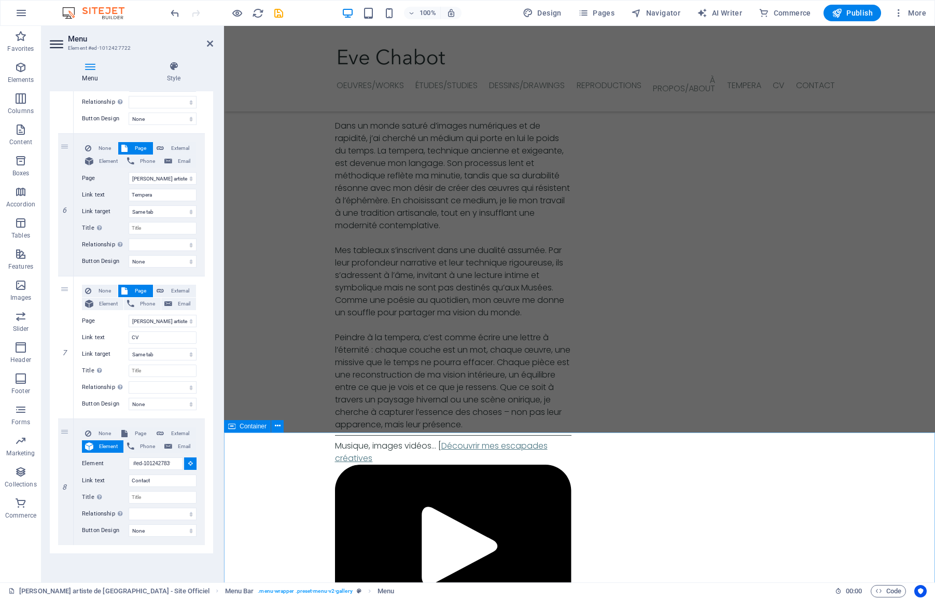
scroll to position [3084, 0]
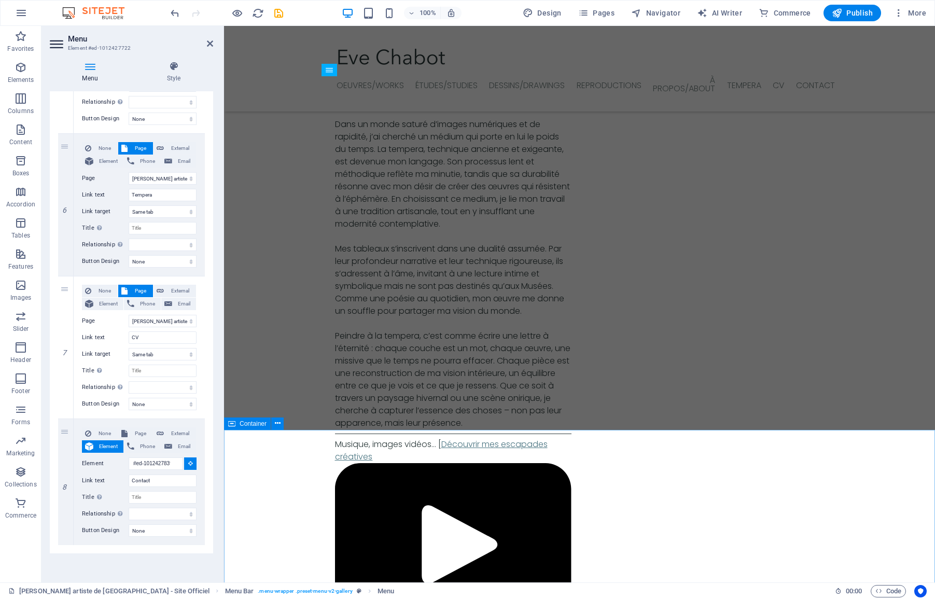
select select
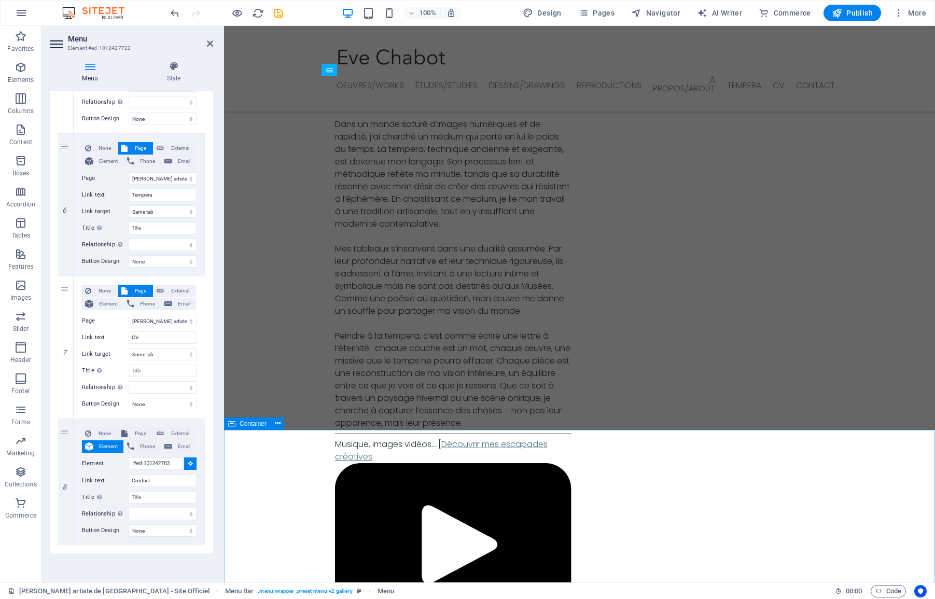
select select
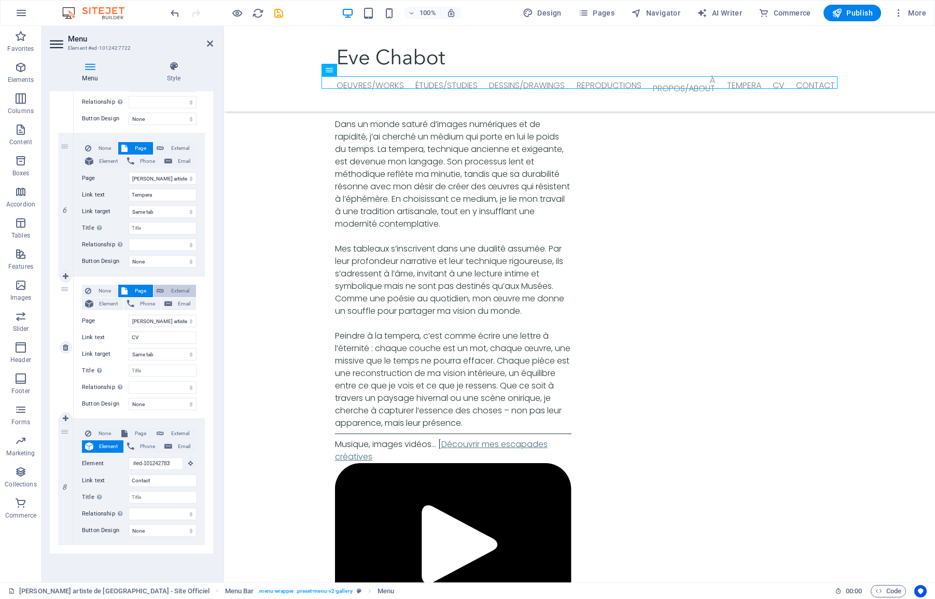
click at [164, 289] on button "External" at bounding box center [174, 291] width 43 height 12
select select
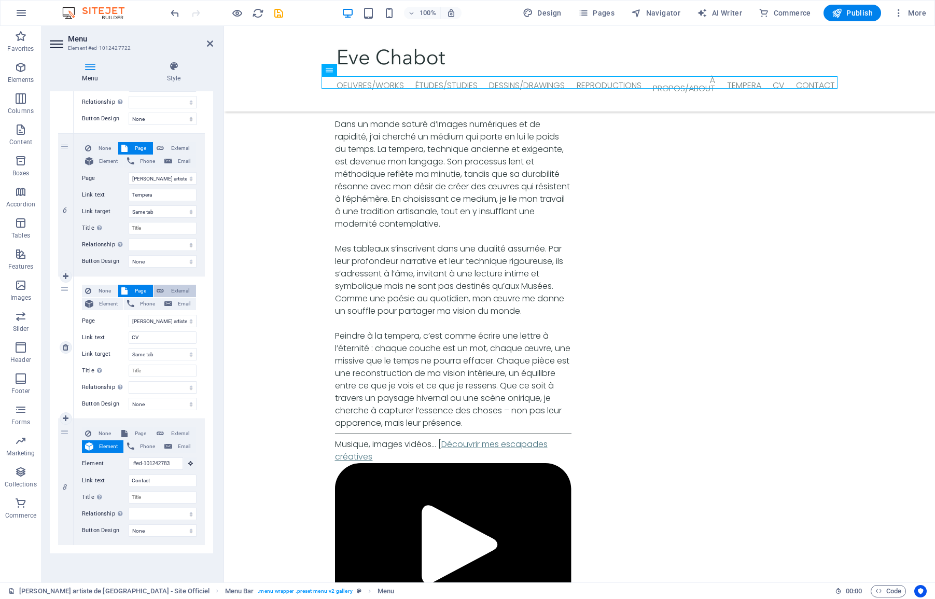
select select
select select "blank"
select select
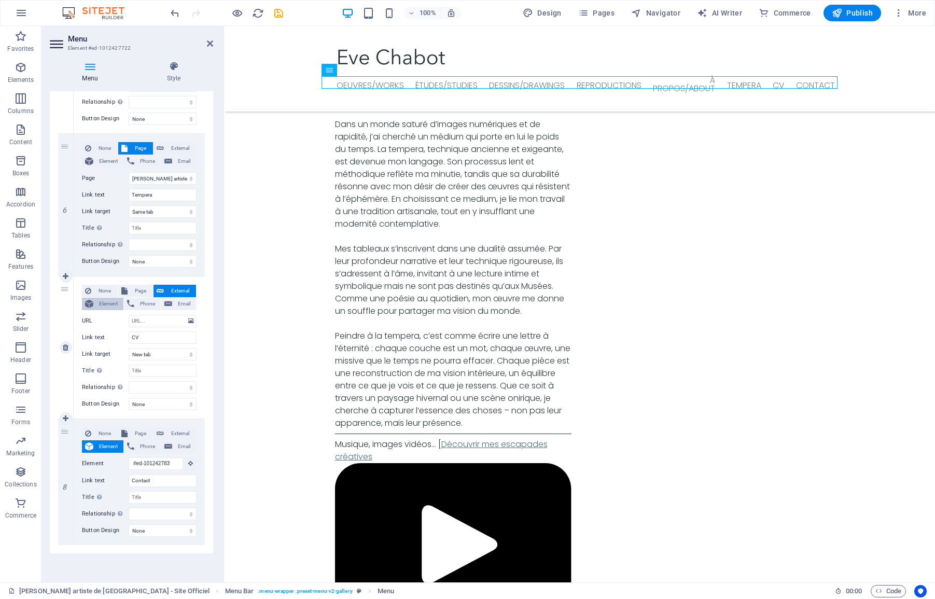
click at [97, 301] on span "Element" at bounding box center [108, 304] width 24 height 12
select select
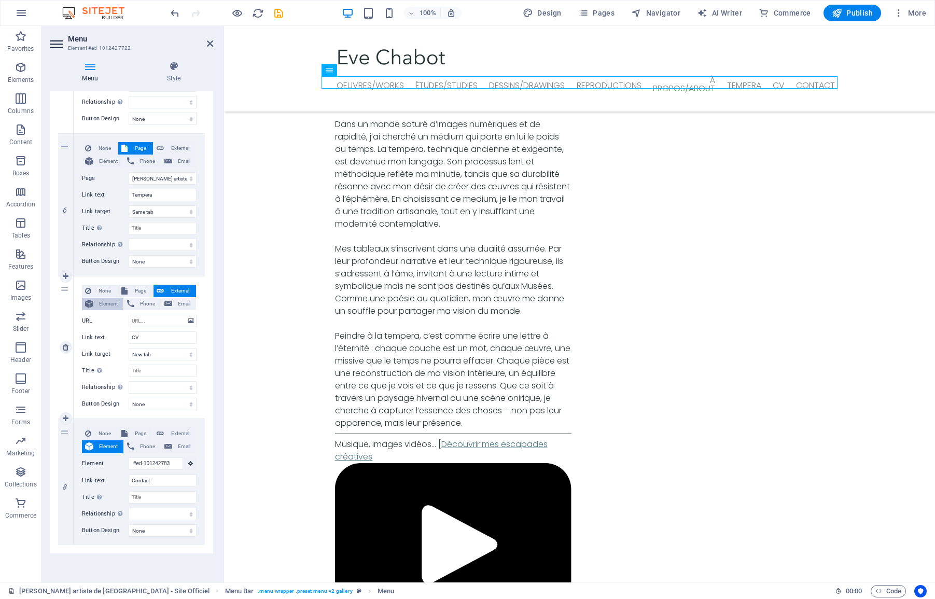
select select
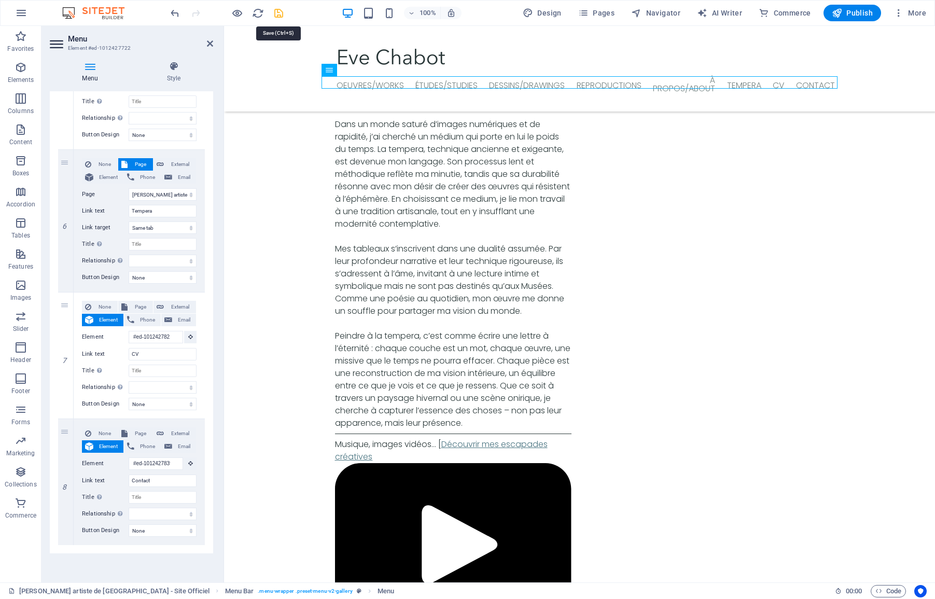
click at [275, 15] on icon "save" at bounding box center [279, 13] width 12 height 12
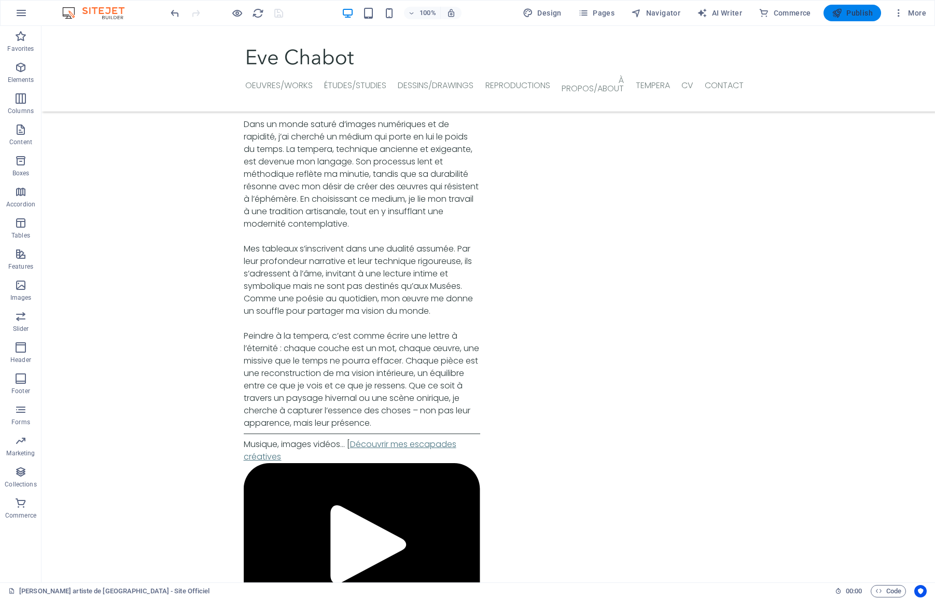
click at [841, 13] on icon "button" at bounding box center [836, 13] width 10 height 10
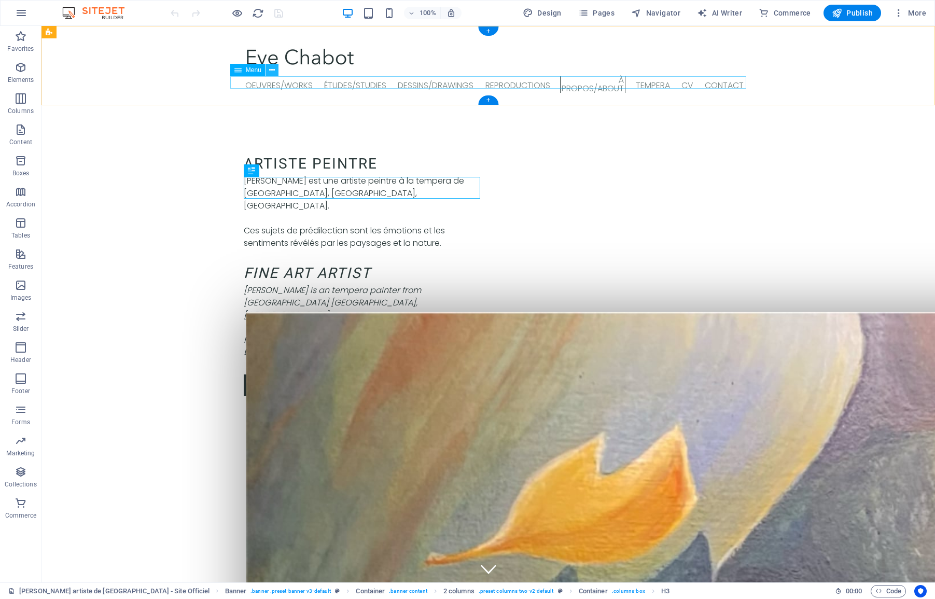
click at [270, 72] on icon at bounding box center [272, 70] width 6 height 11
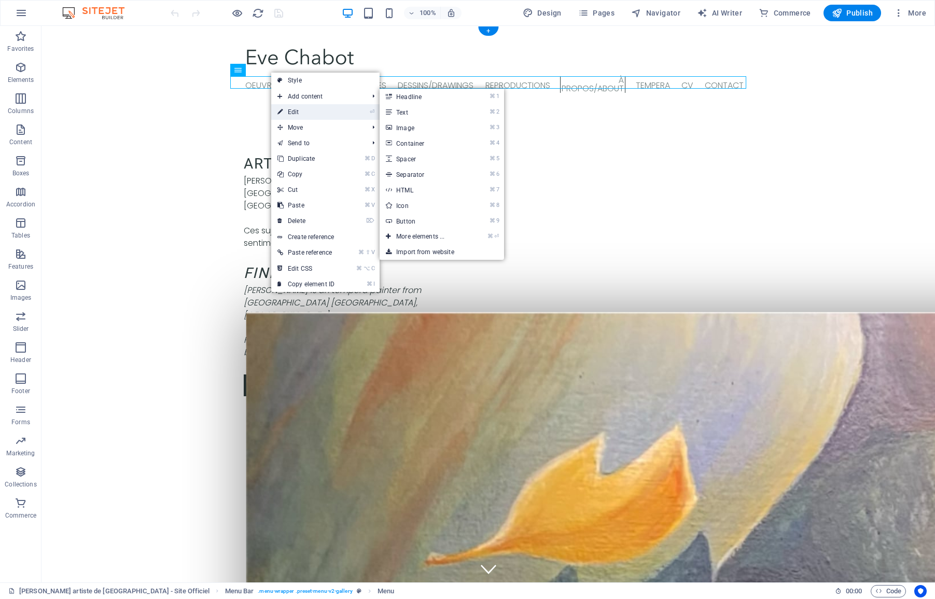
click at [288, 109] on link "⏎ Edit" at bounding box center [305, 112] width 69 height 16
select select "1"
select select
select select "2"
select select
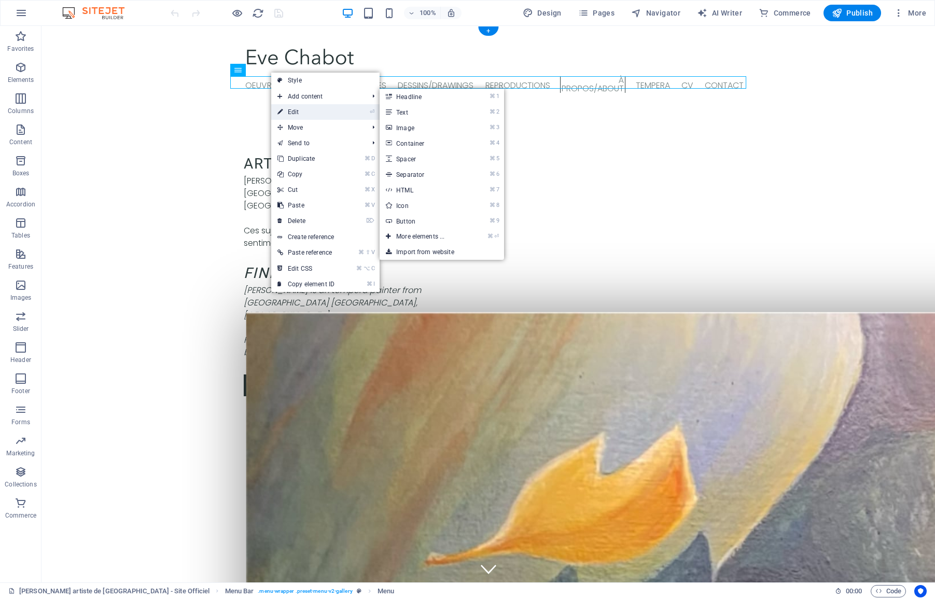
select select "3"
select select
select select "4"
select select
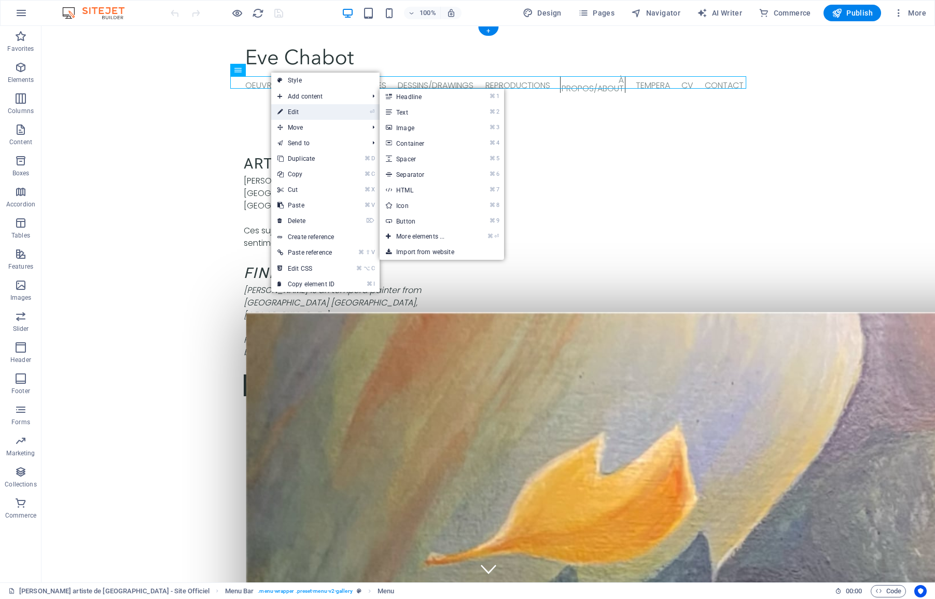
select select
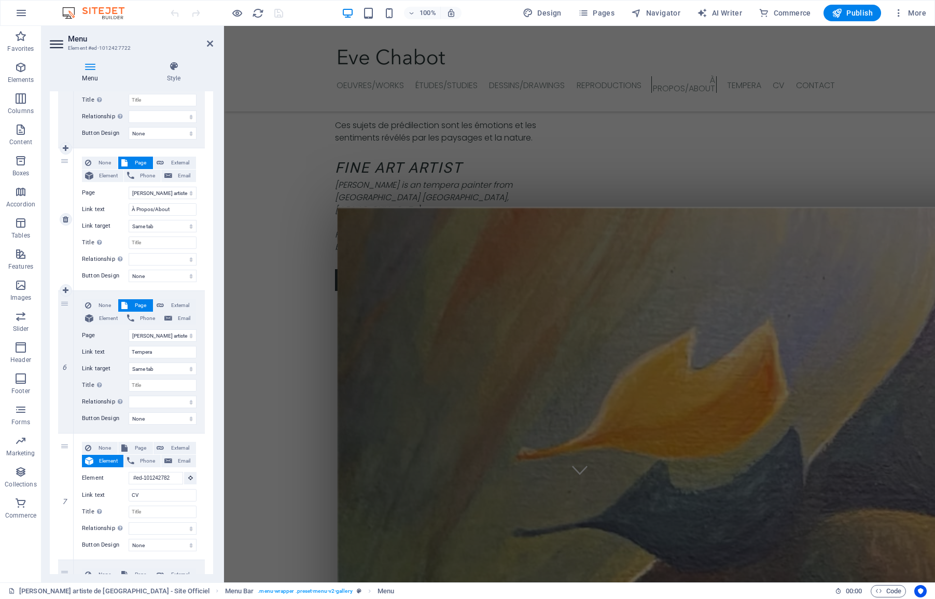
scroll to position [129, 0]
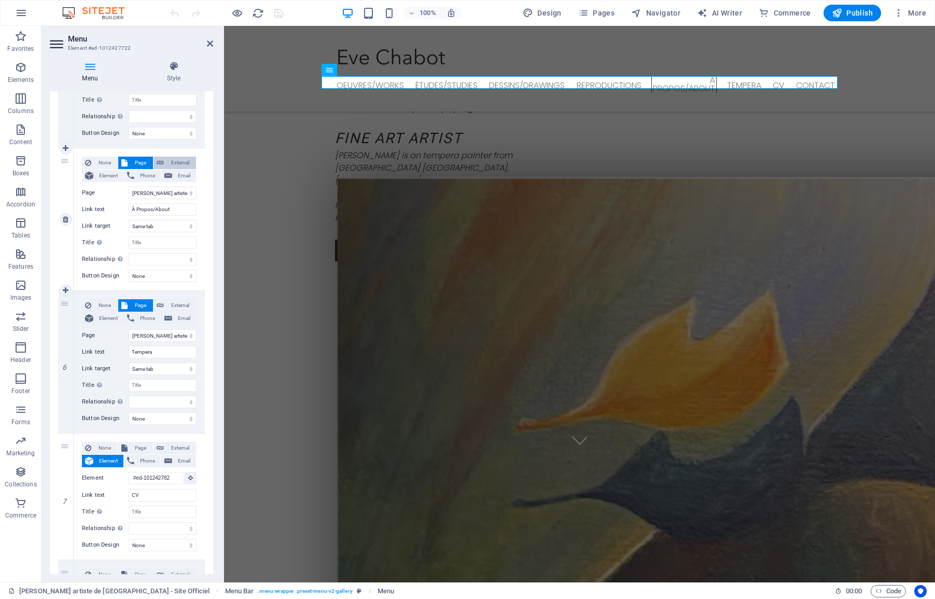
click at [178, 162] on span "External" at bounding box center [180, 163] width 26 height 12
select select
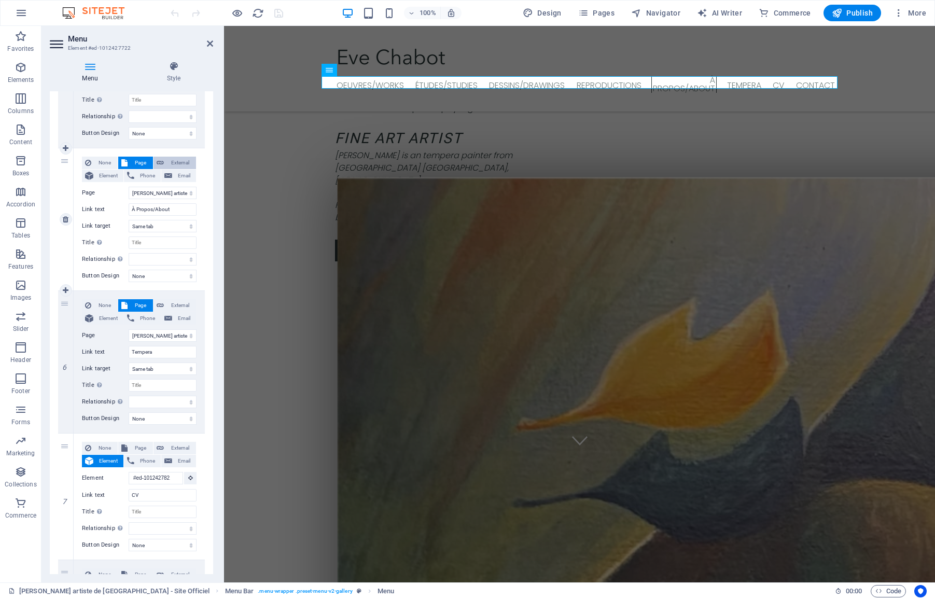
select select "blank"
select select
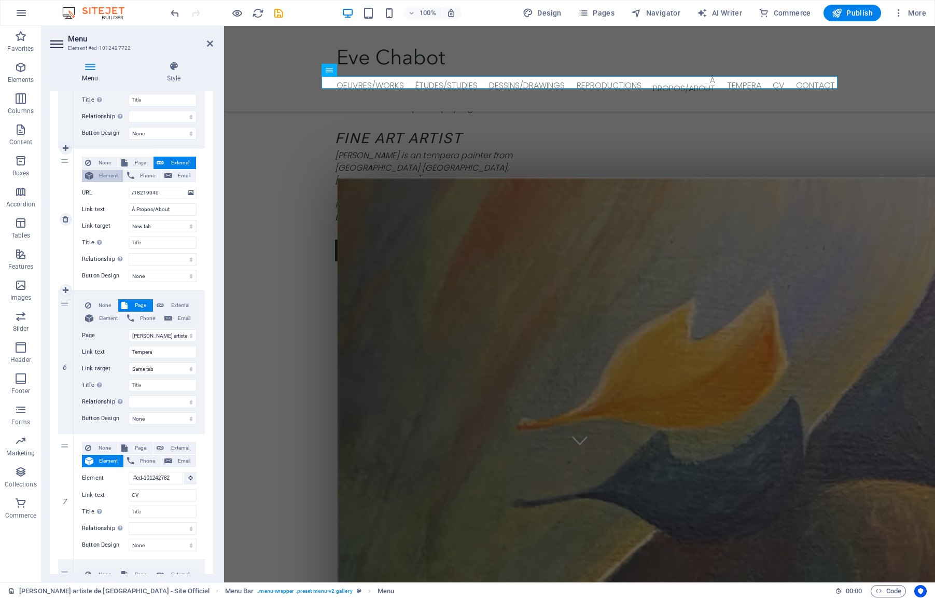
click at [109, 174] on span "Element" at bounding box center [108, 175] width 24 height 12
select select
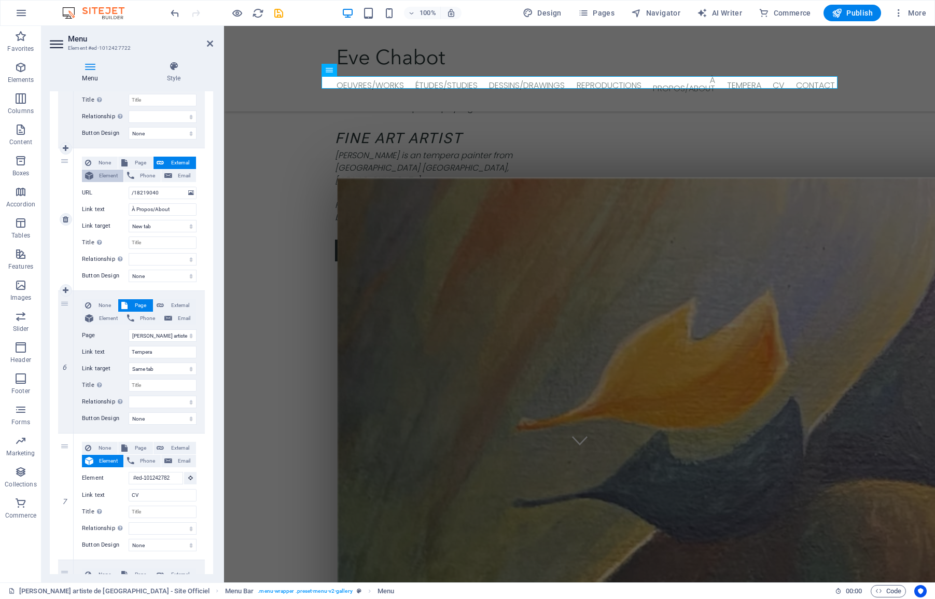
select select
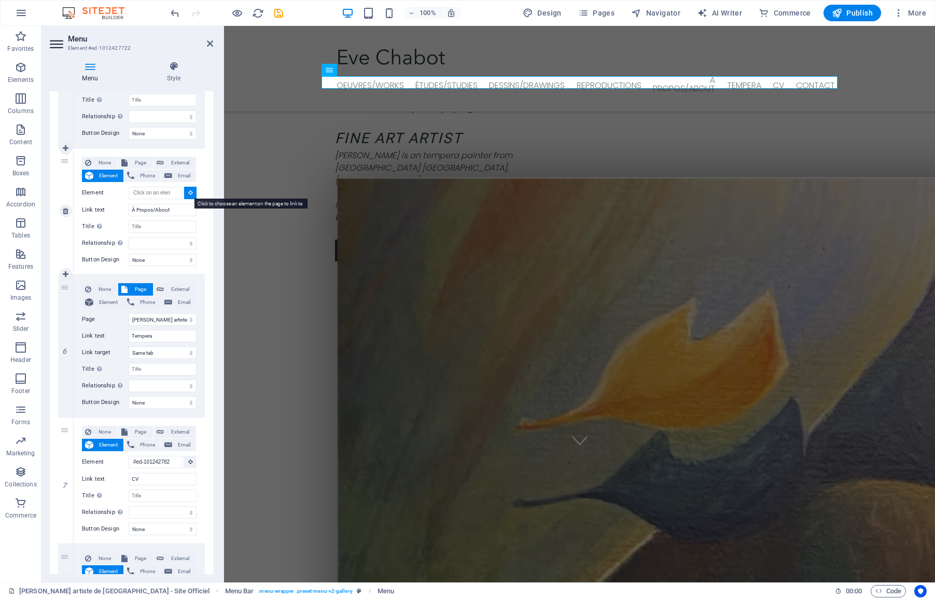
click at [188, 192] on icon at bounding box center [190, 192] width 5 height 5
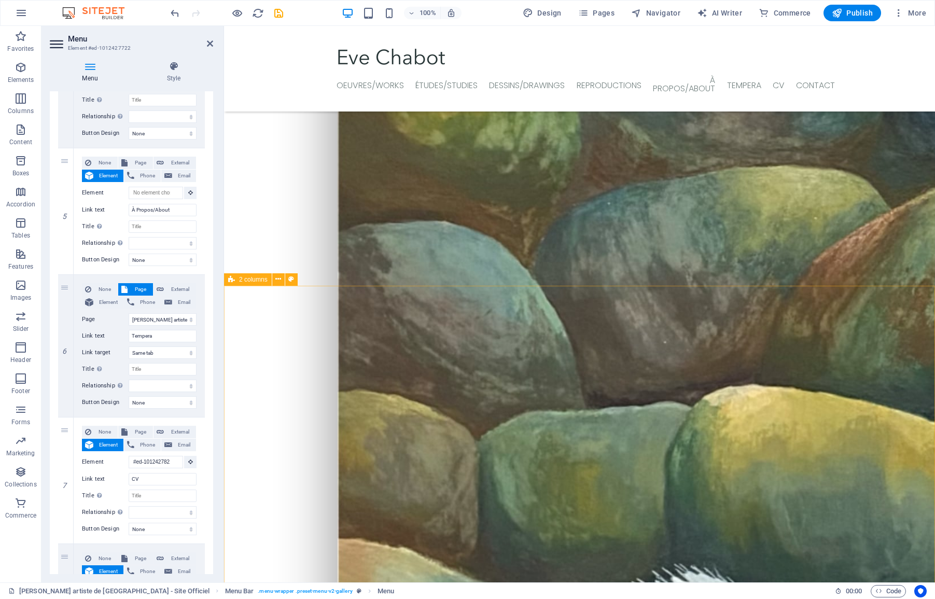
scroll to position [1342, 0]
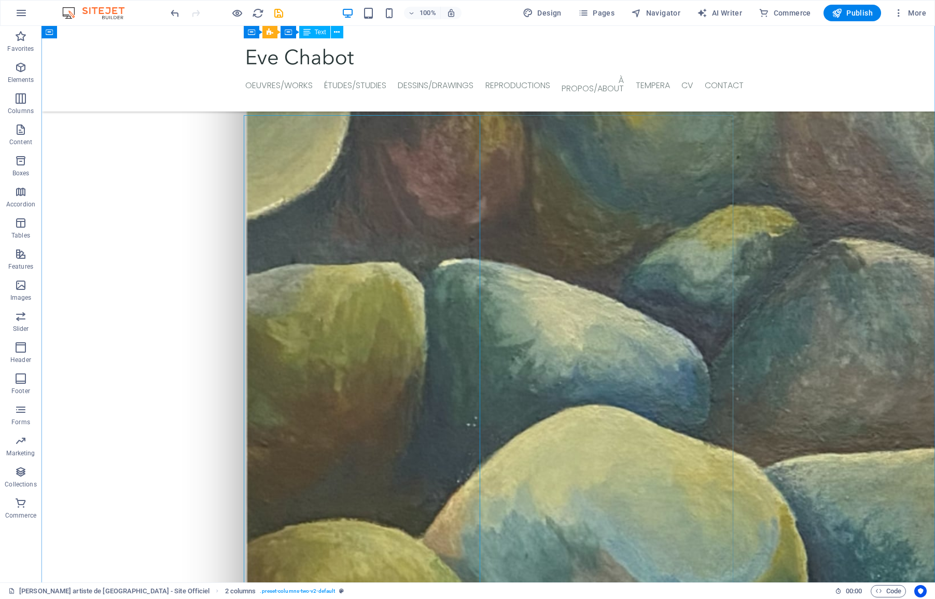
scroll to position [712, 0]
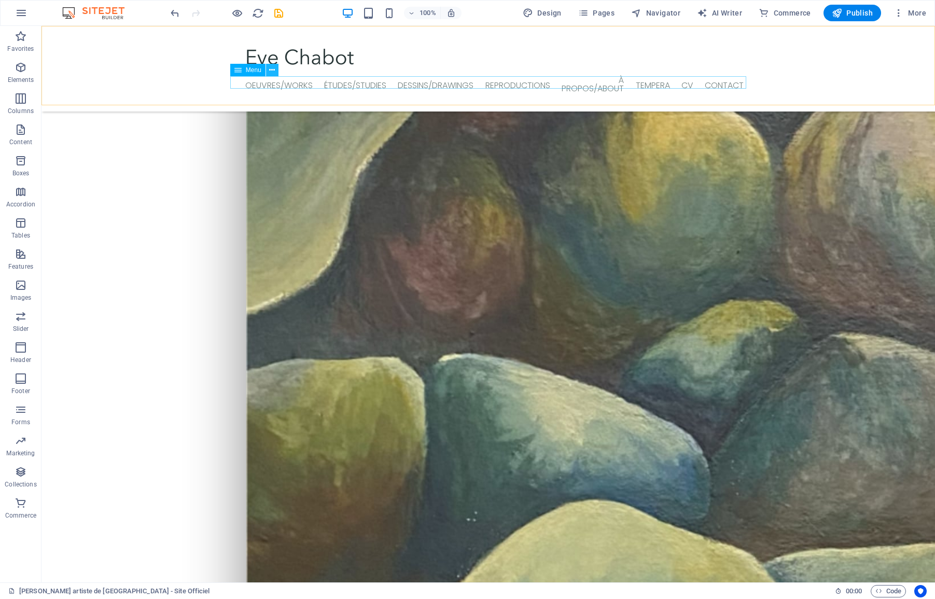
click at [271, 72] on icon at bounding box center [272, 70] width 6 height 11
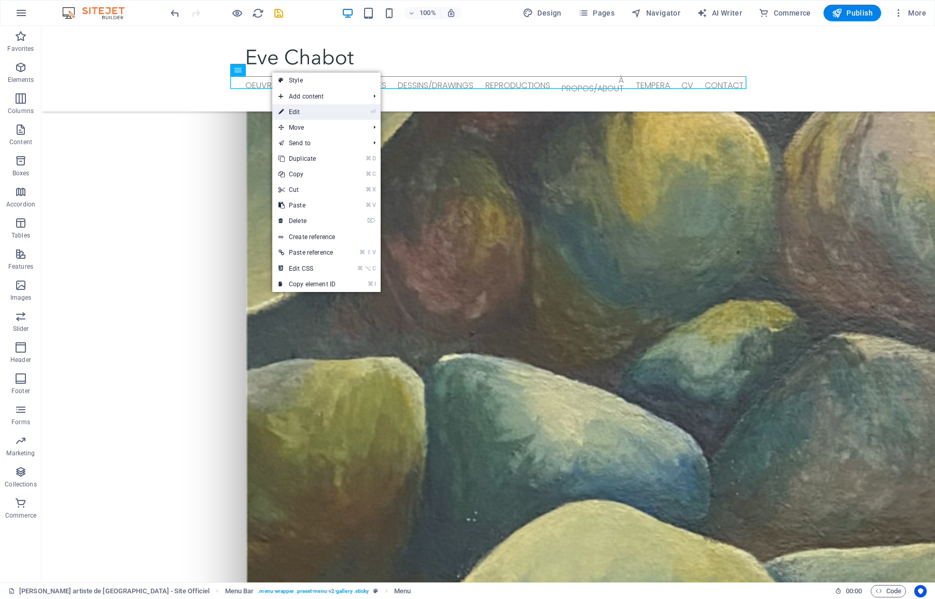
click at [294, 108] on link "⏎ Edit" at bounding box center [306, 112] width 69 height 16
select select "1"
select select
select select "2"
select select
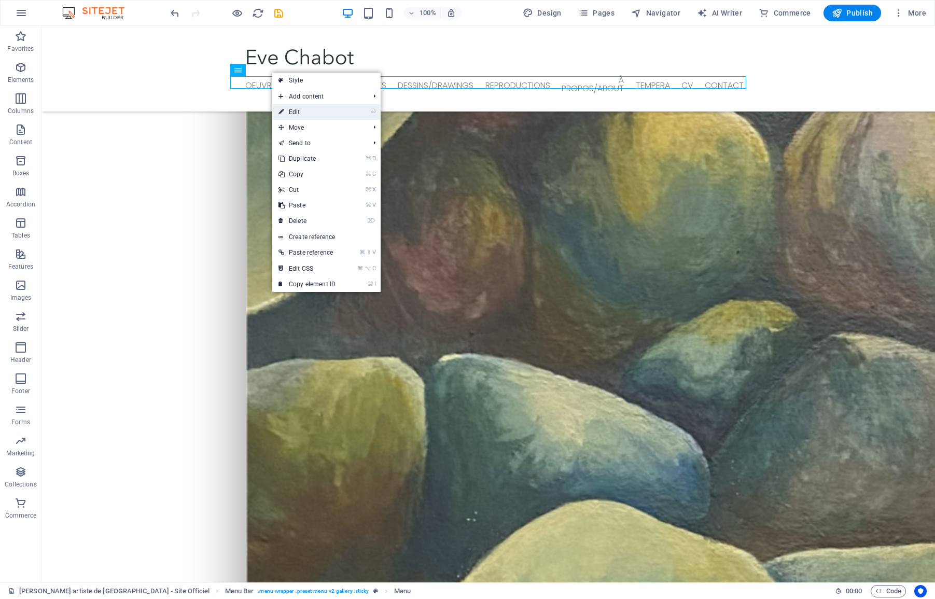
select select "3"
select select
select select "4"
select select
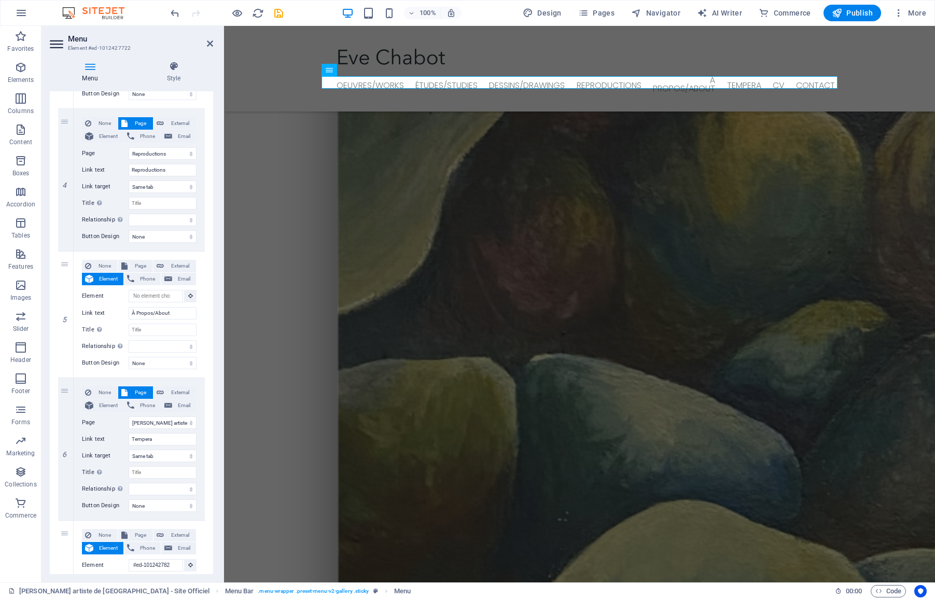
scroll to position [509, 0]
click at [187, 291] on button at bounding box center [190, 295] width 12 height 12
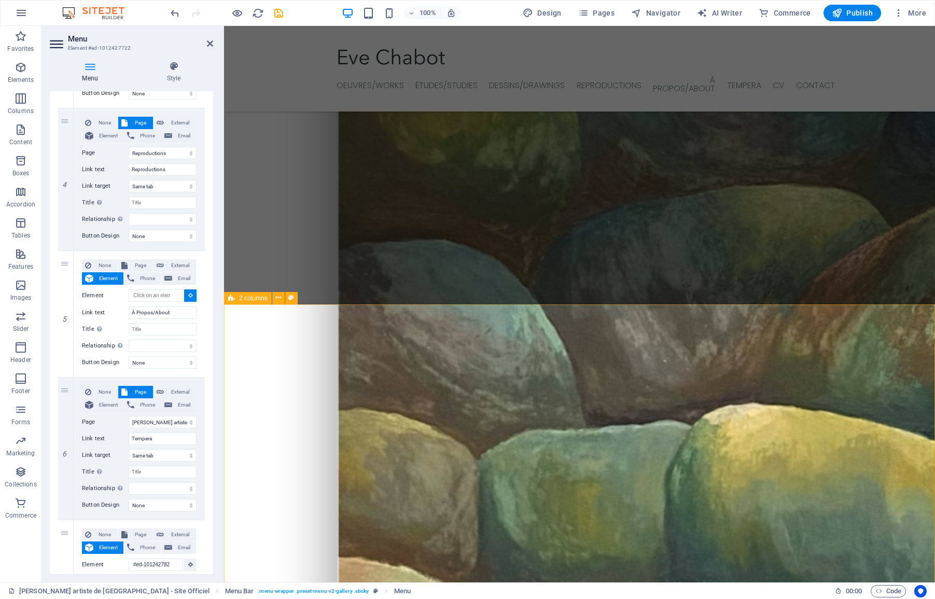
scroll to position [1321, 0]
select select
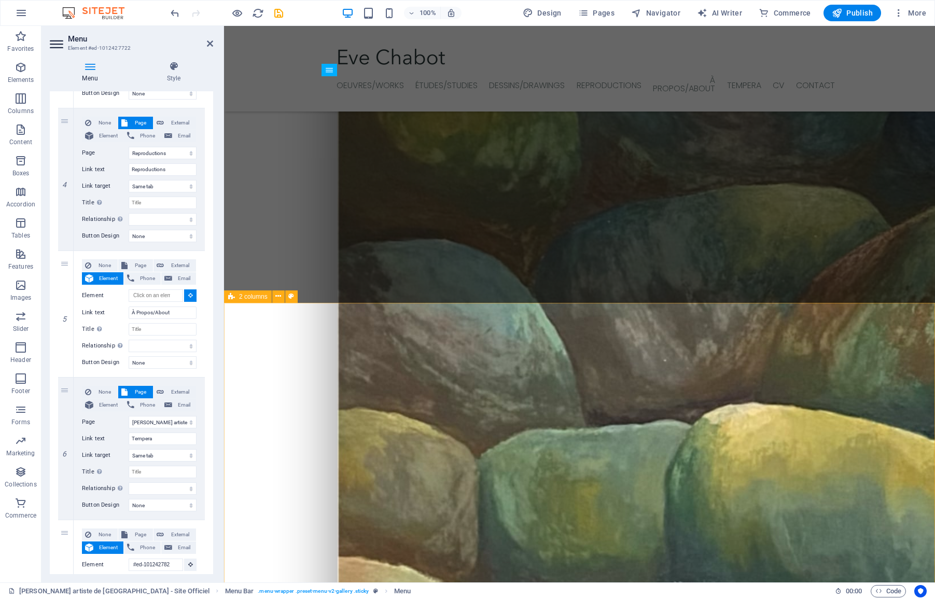
select select
type input "#ed-1012427782"
select select
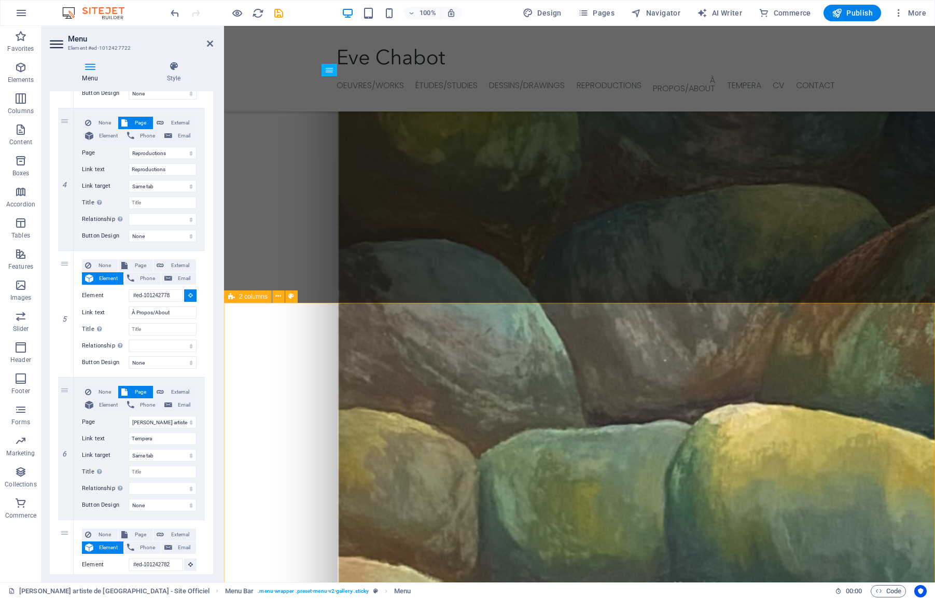
select select
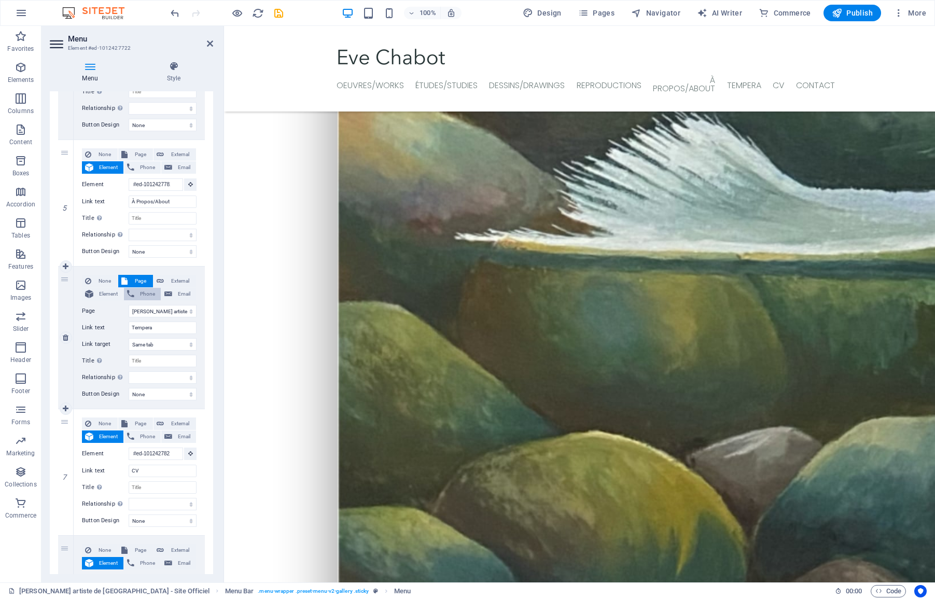
scroll to position [1799, 0]
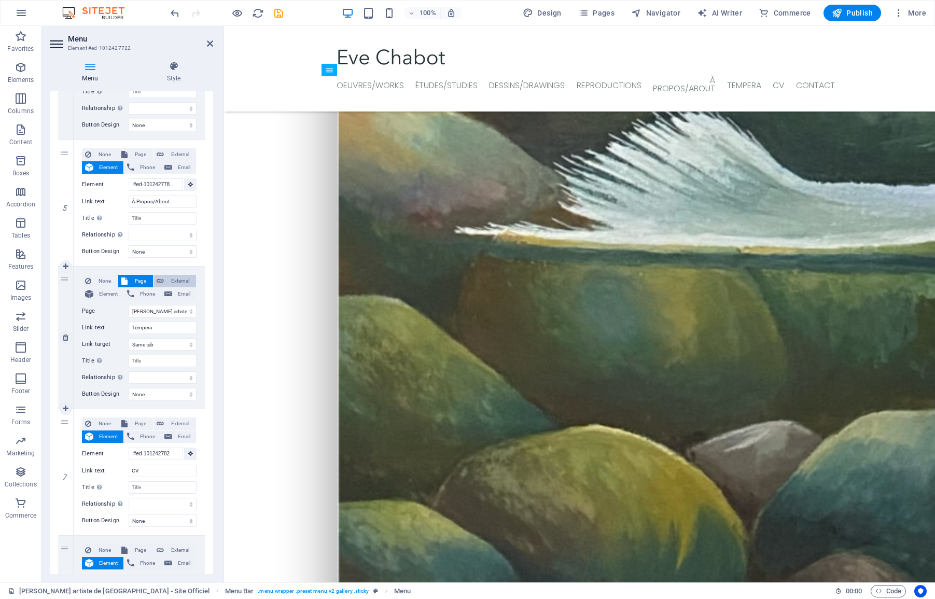
click at [182, 278] on span "External" at bounding box center [180, 281] width 26 height 12
select select
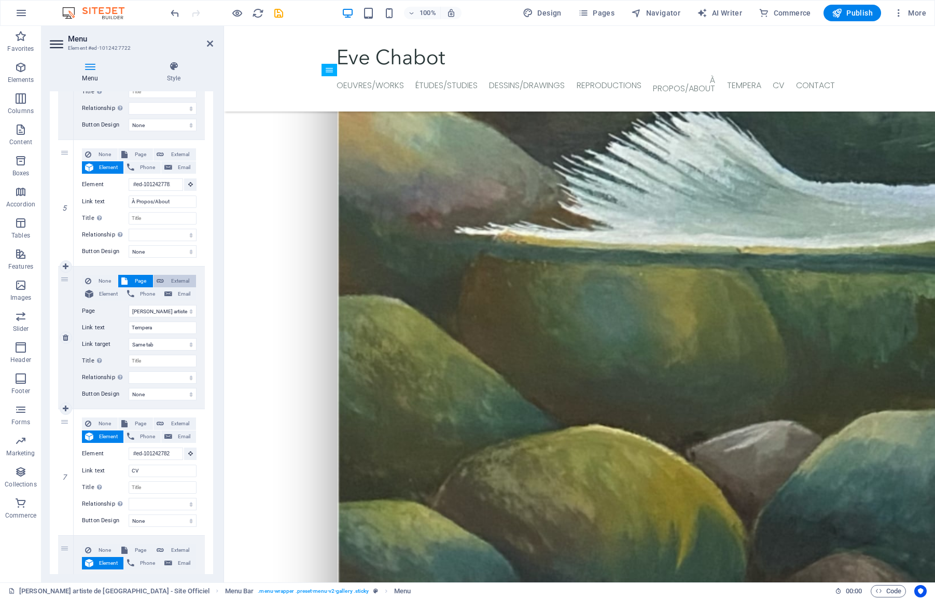
select select
select select "blank"
select select
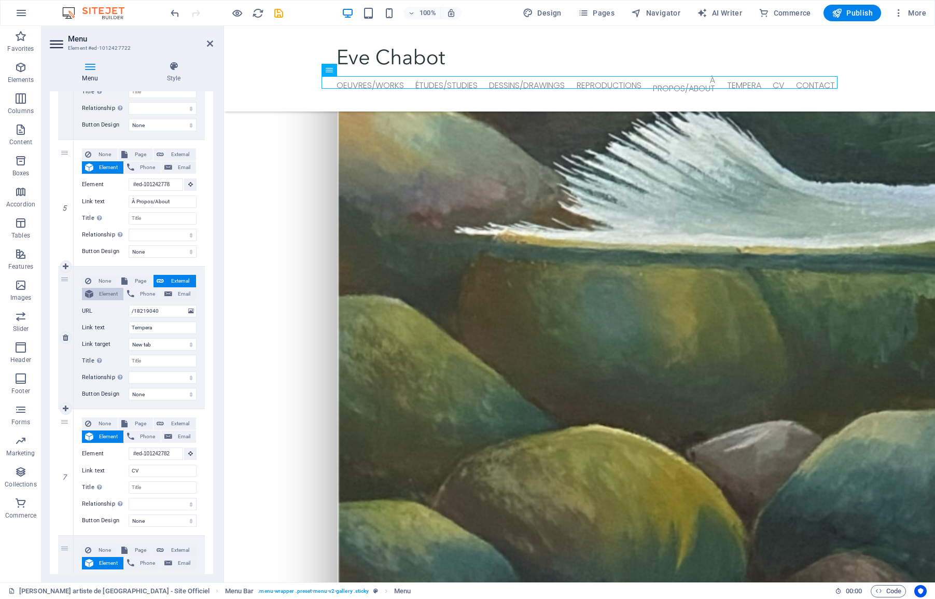
click at [109, 293] on span "Element" at bounding box center [108, 294] width 24 height 12
select select
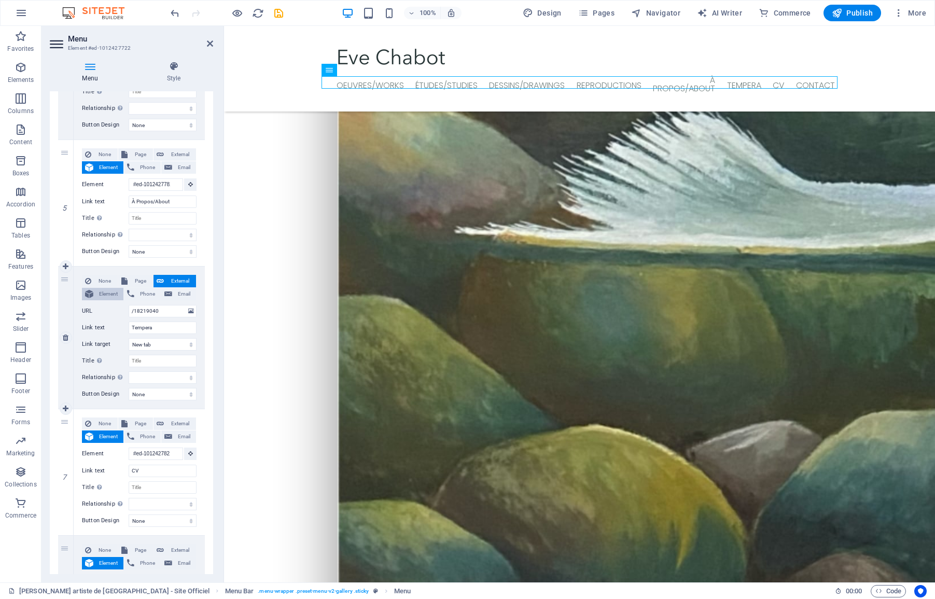
select select
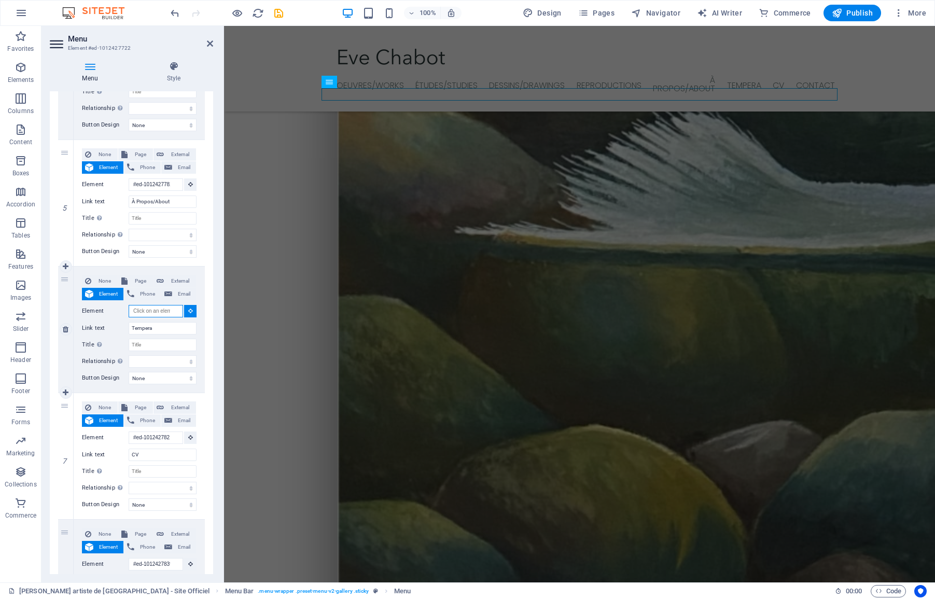
scroll to position [1719, 0]
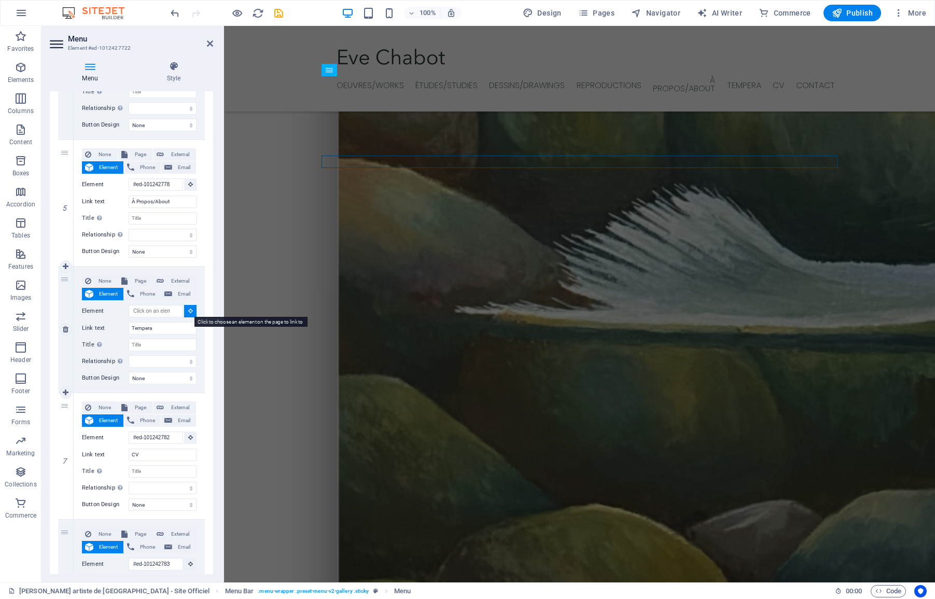
click at [189, 312] on icon at bounding box center [190, 310] width 5 height 5
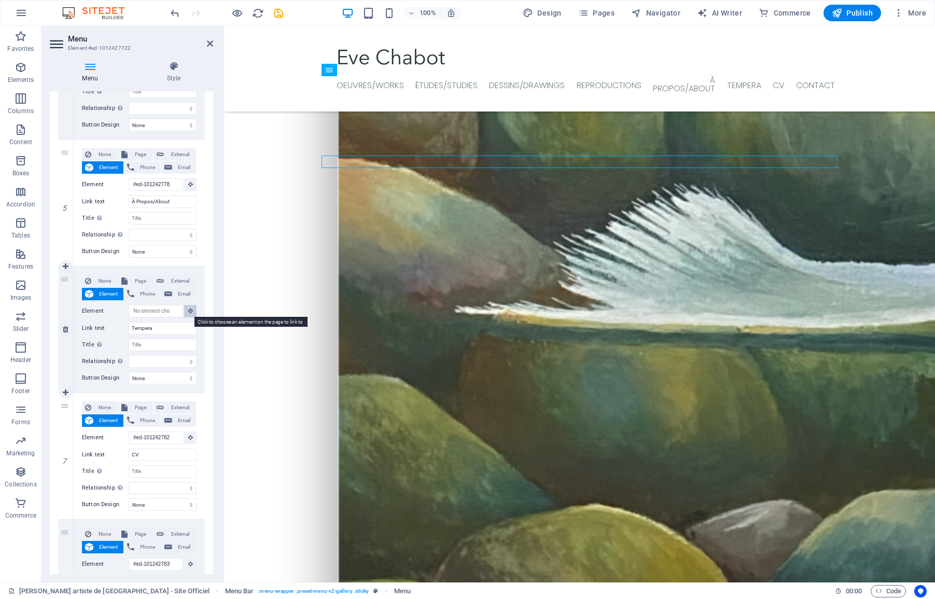
click at [188, 311] on icon at bounding box center [190, 310] width 5 height 5
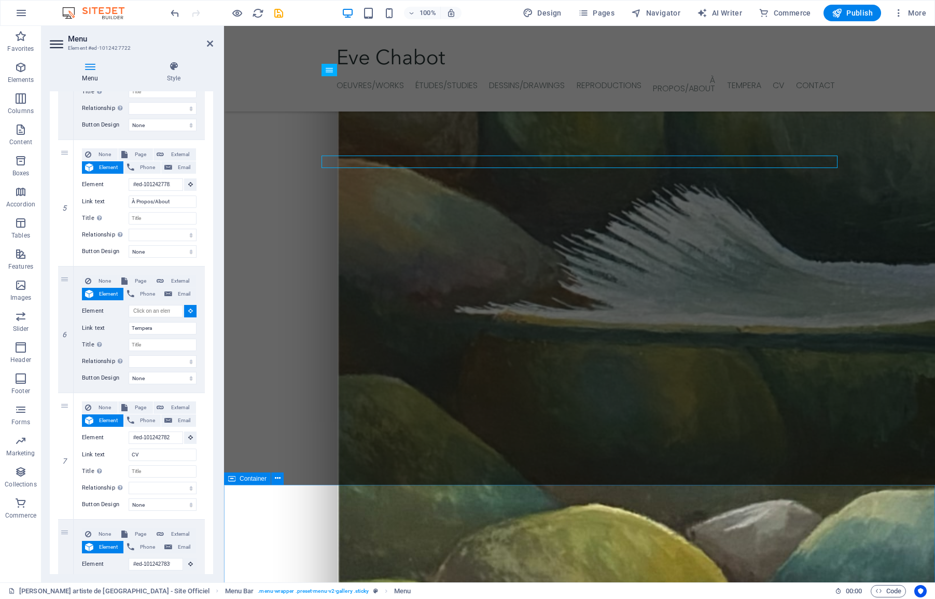
select select
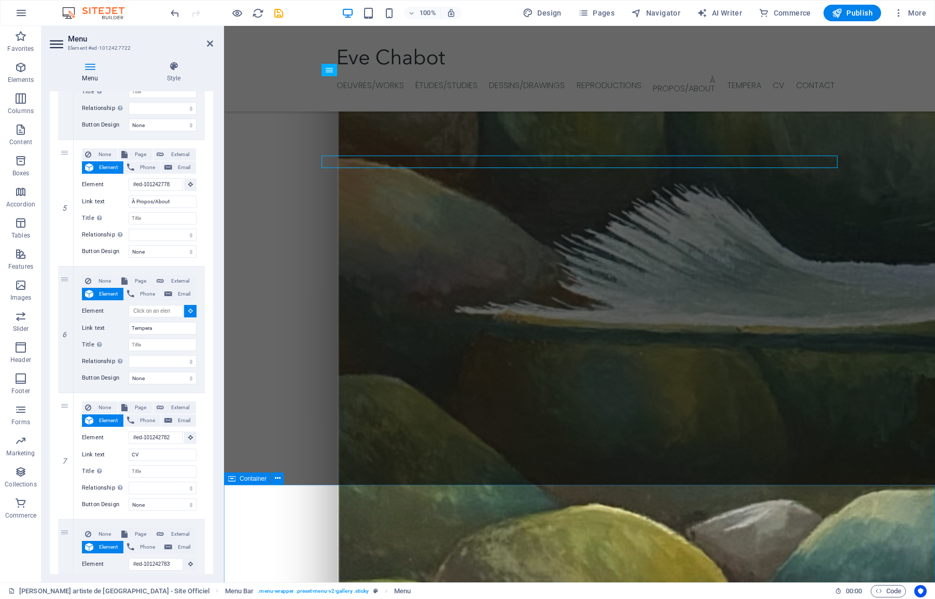
select select
type input "#ed-1012427869"
select select
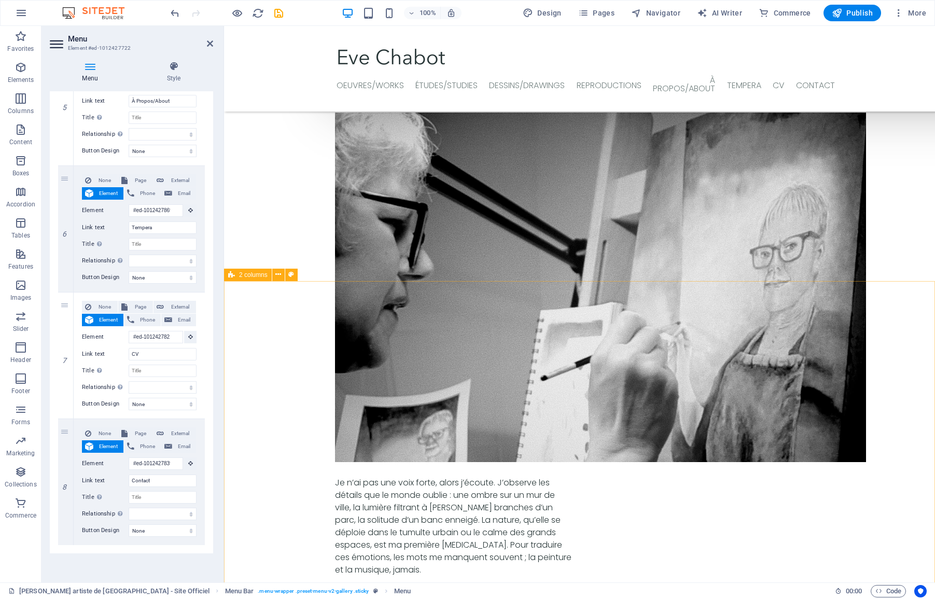
scroll to position [2490, 0]
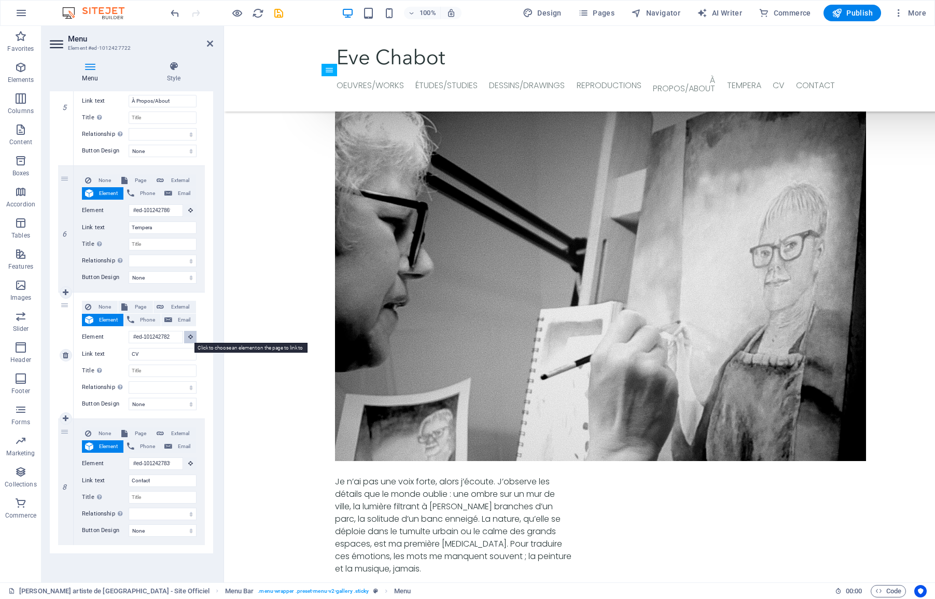
click at [185, 336] on button at bounding box center [190, 337] width 12 height 12
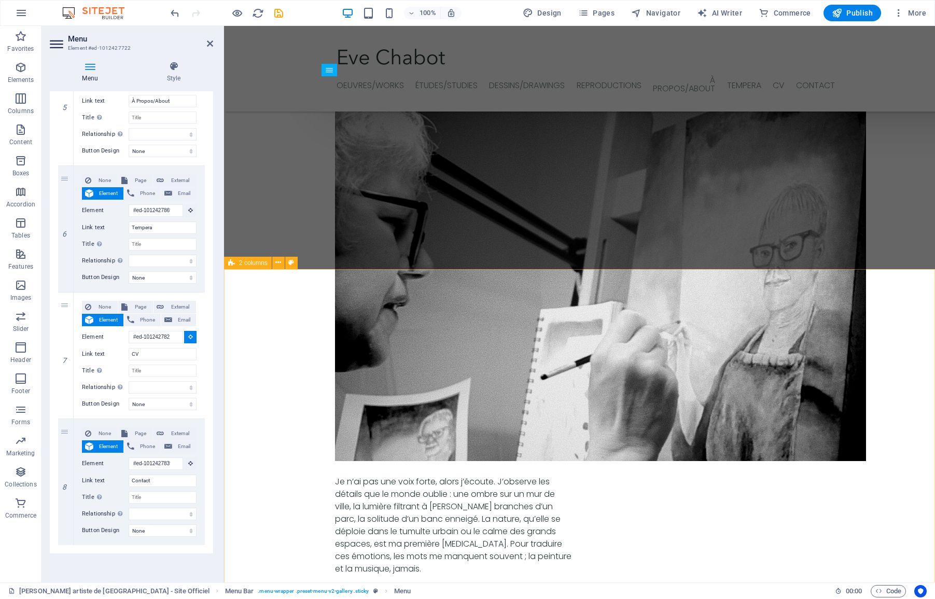
select select
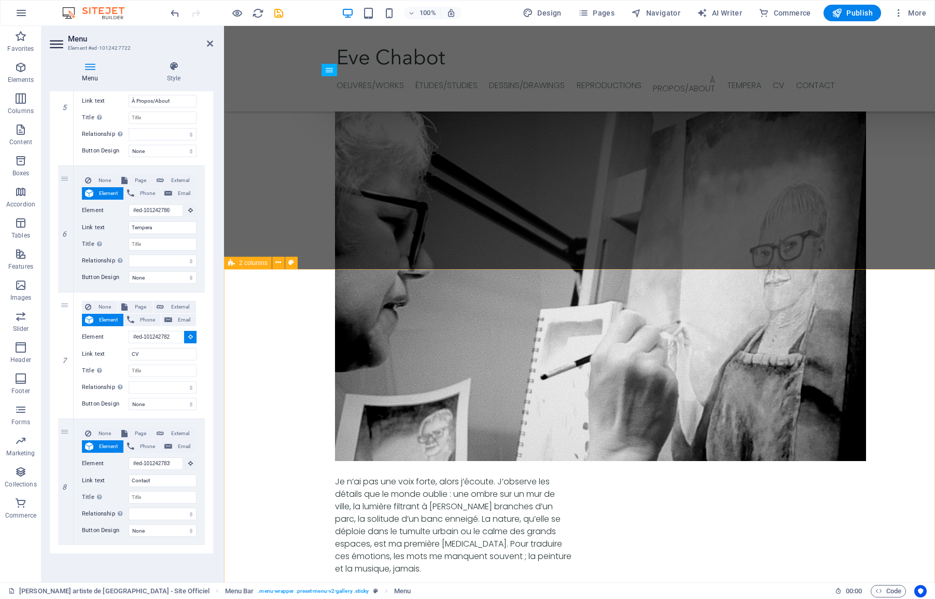
select select
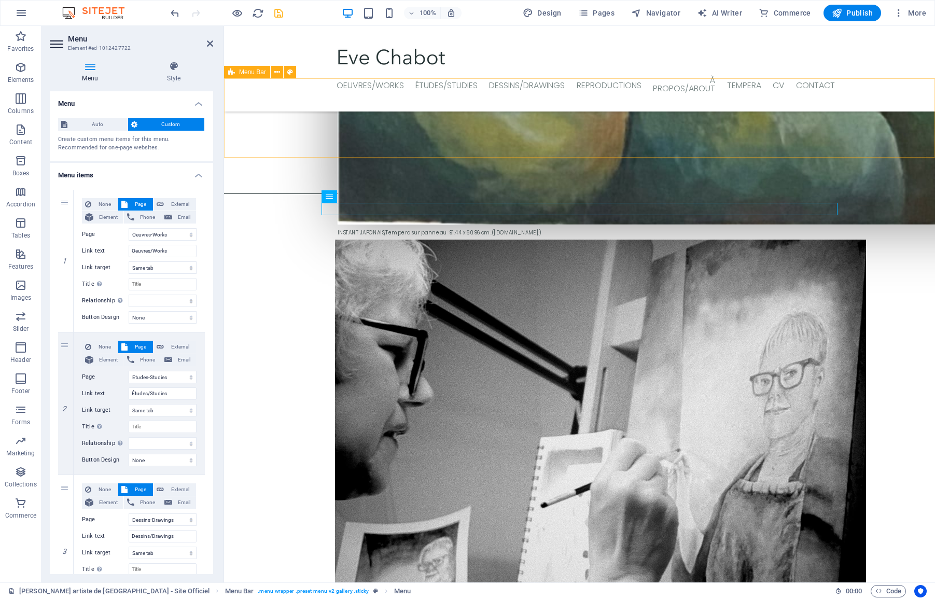
scroll to position [2358, 0]
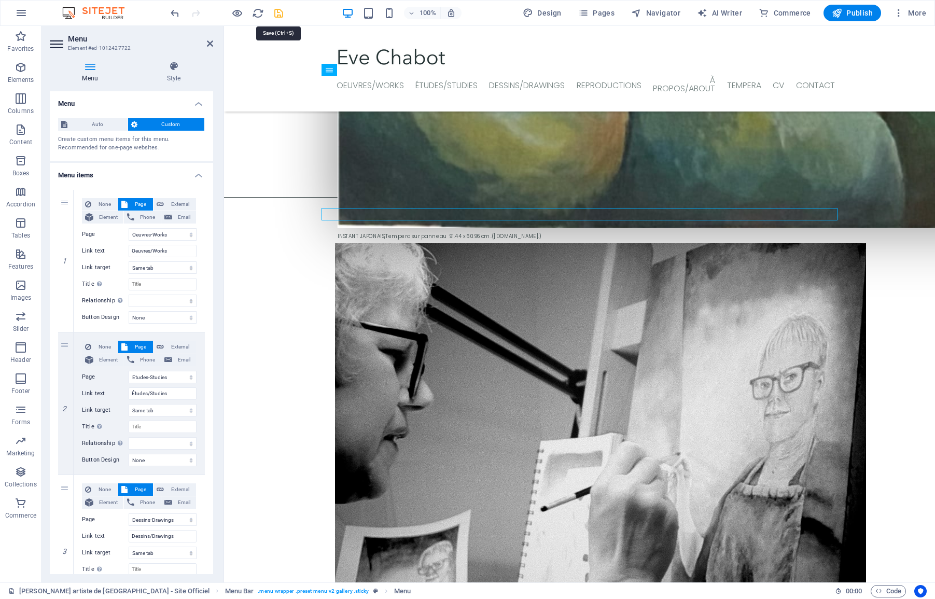
click at [277, 17] on icon "save" at bounding box center [279, 13] width 12 height 12
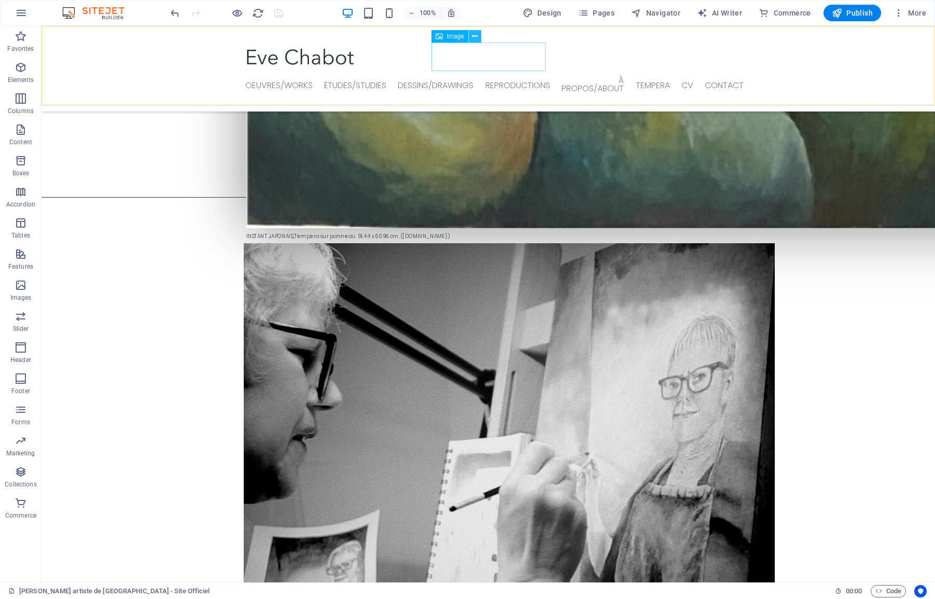
click at [474, 38] on icon at bounding box center [475, 36] width 6 height 11
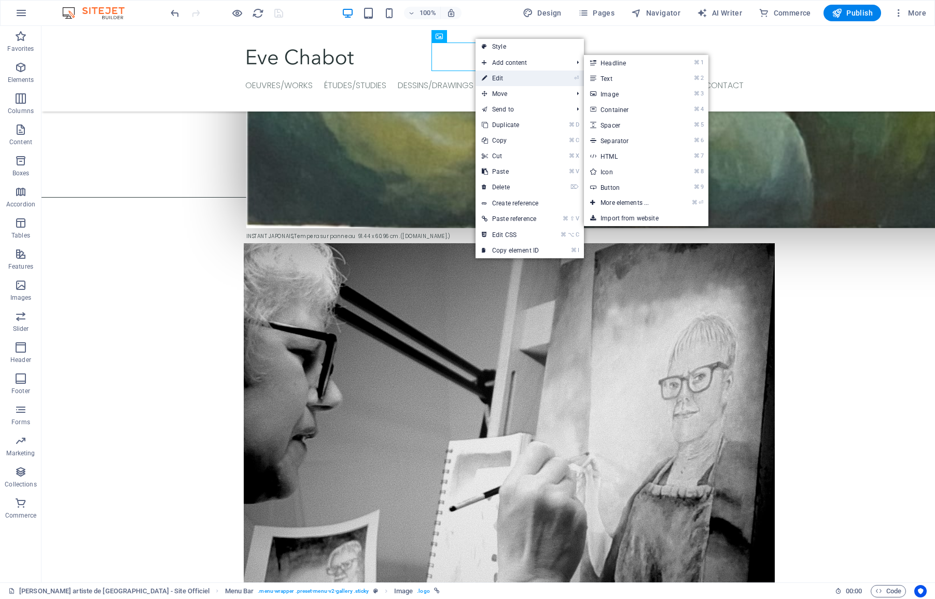
click at [493, 74] on link "⏎ Edit" at bounding box center [509, 78] width 69 height 16
select select "px"
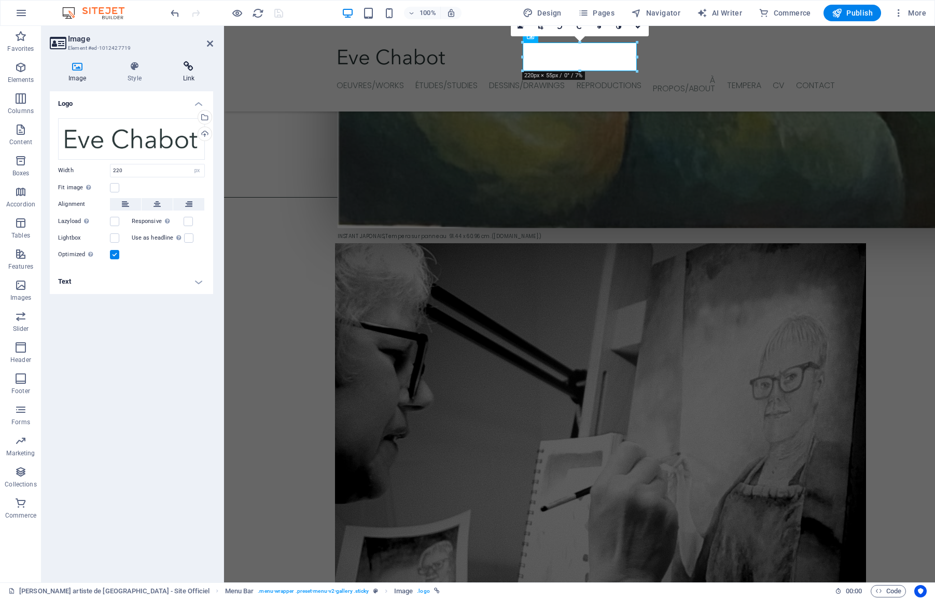
click at [185, 74] on h4 "Link" at bounding box center [188, 72] width 49 height 22
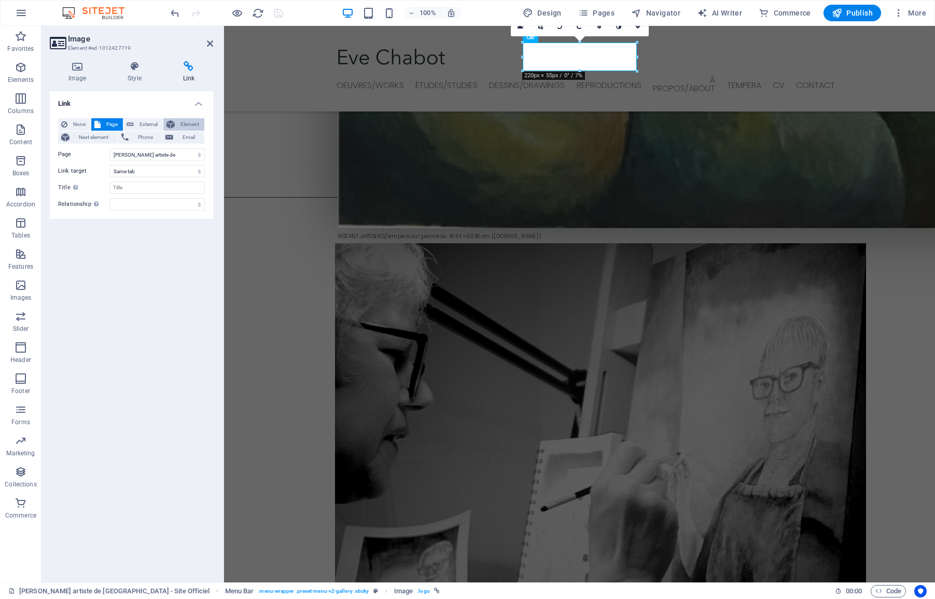
click at [189, 123] on span "Element" at bounding box center [189, 124] width 23 height 12
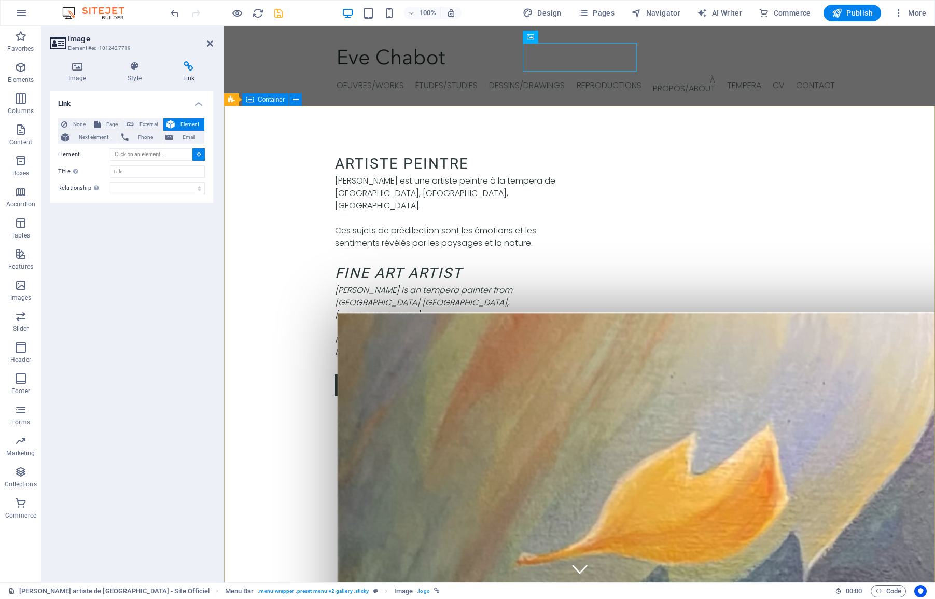
scroll to position [0, 0]
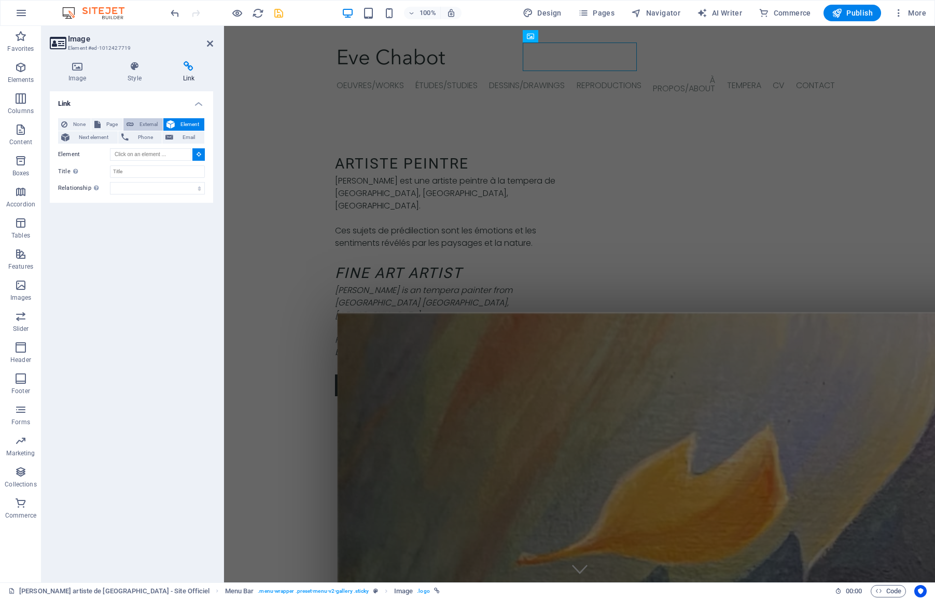
click at [139, 123] on span "External" at bounding box center [148, 124] width 23 height 12
select select "blank"
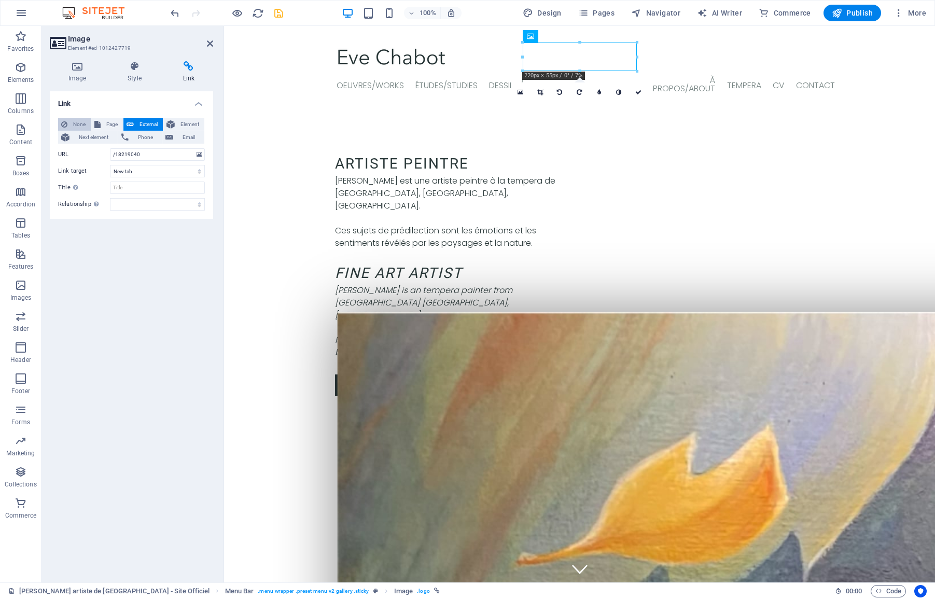
click at [81, 123] on span "None" at bounding box center [78, 124] width 17 height 12
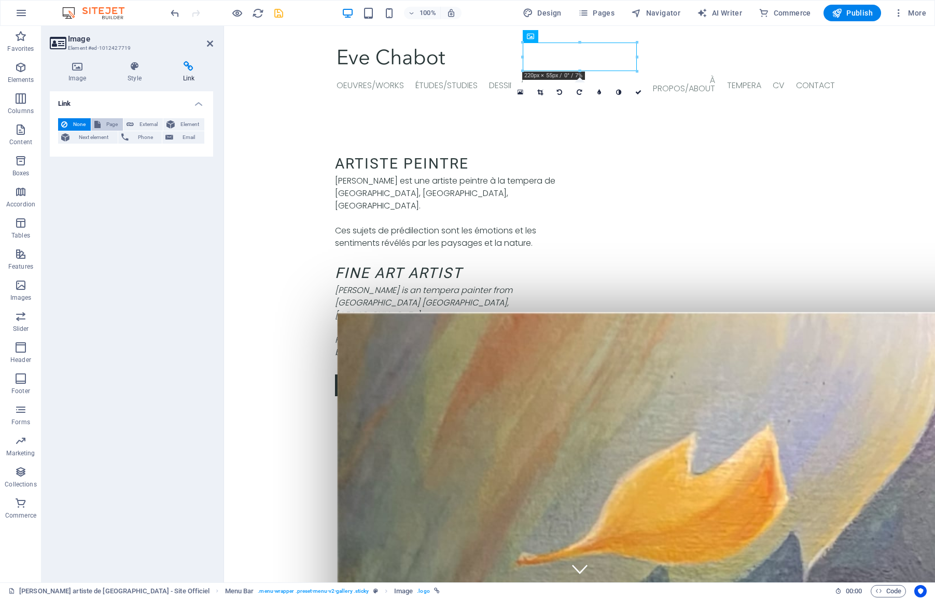
click at [112, 123] on span "Page" at bounding box center [112, 124] width 16 height 12
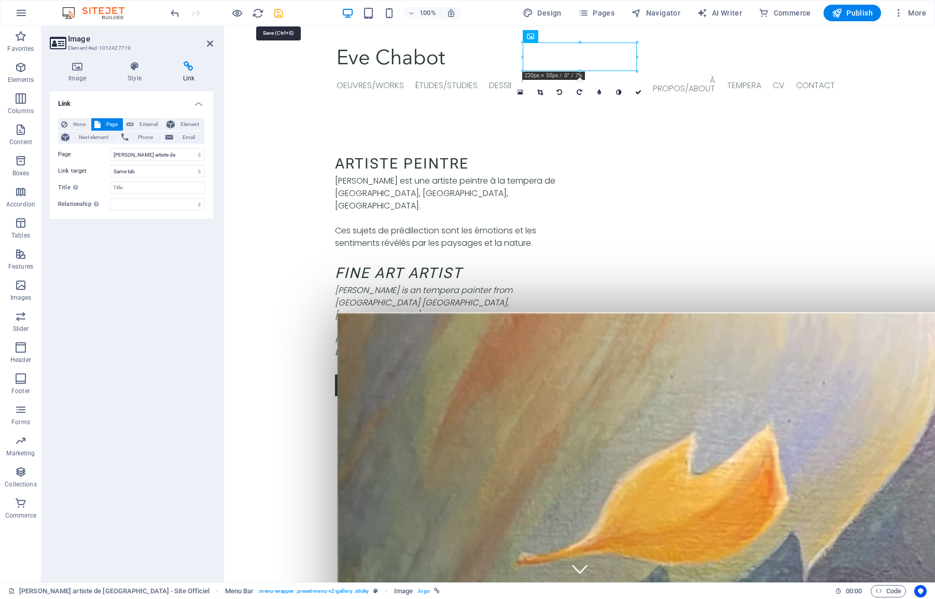
click at [279, 13] on icon "save" at bounding box center [279, 13] width 12 height 12
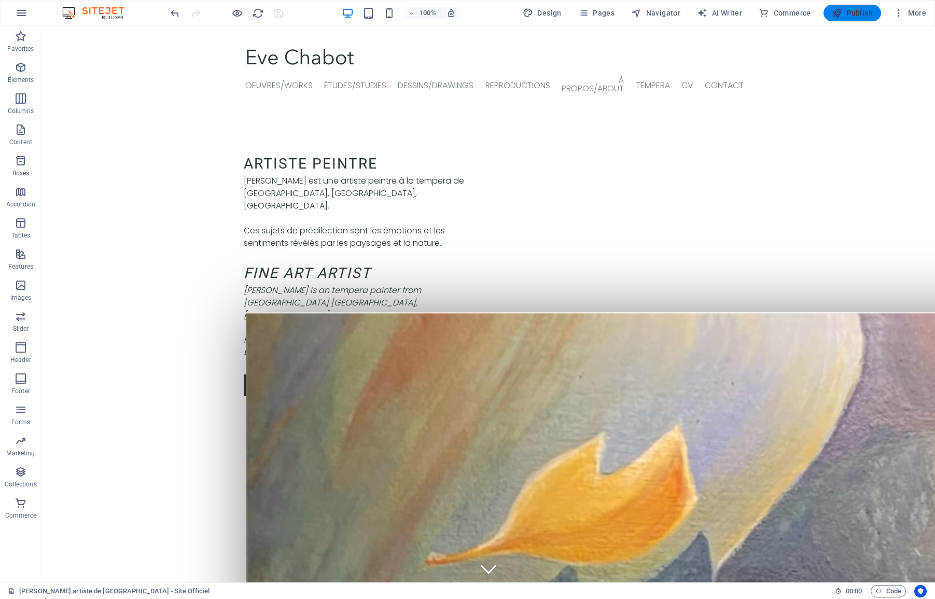
click at [846, 14] on span "Publish" at bounding box center [851, 13] width 41 height 10
